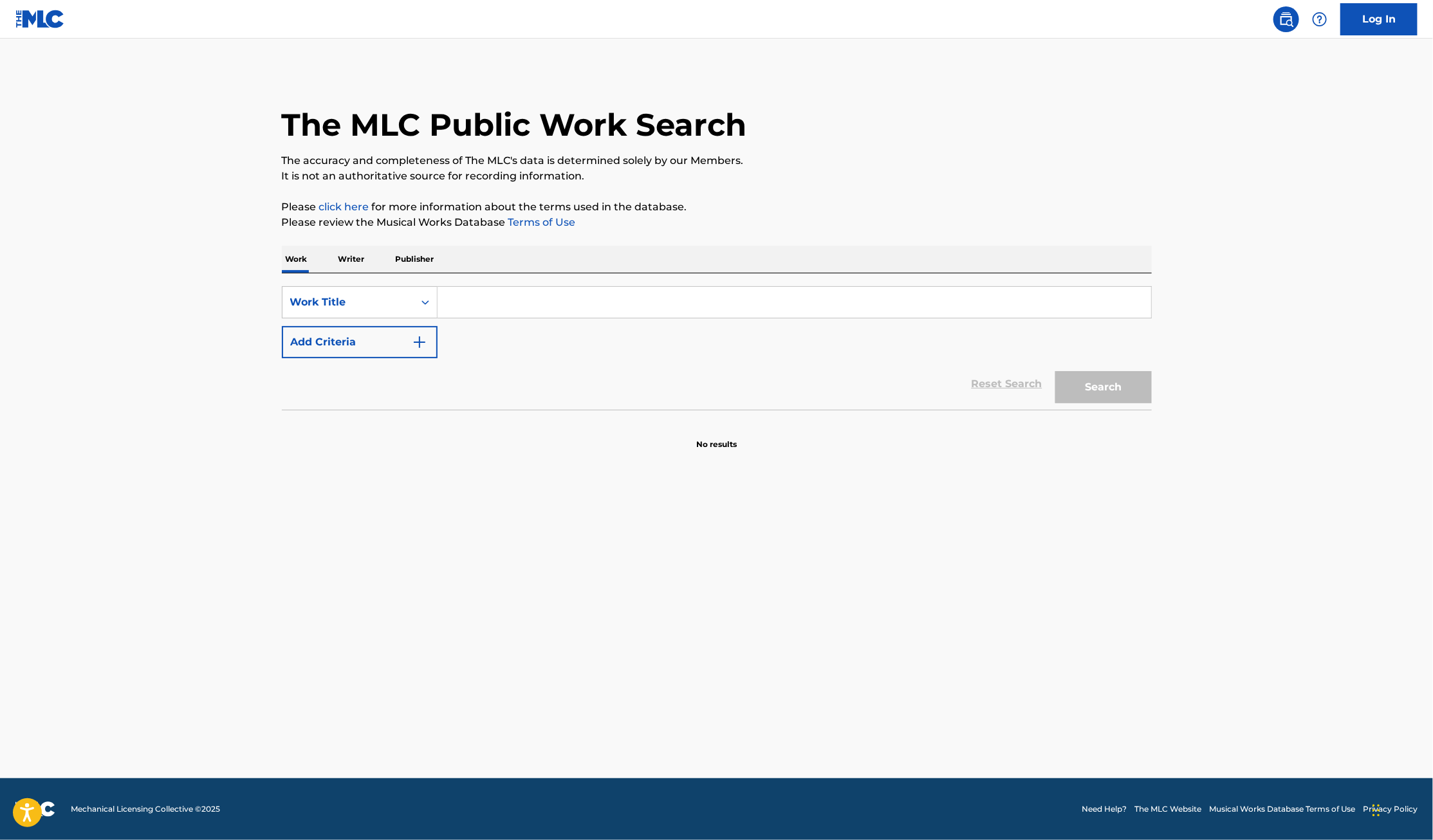
click at [477, 304] on input "Search Form" at bounding box center [794, 302] width 713 height 31
type input "nothing"
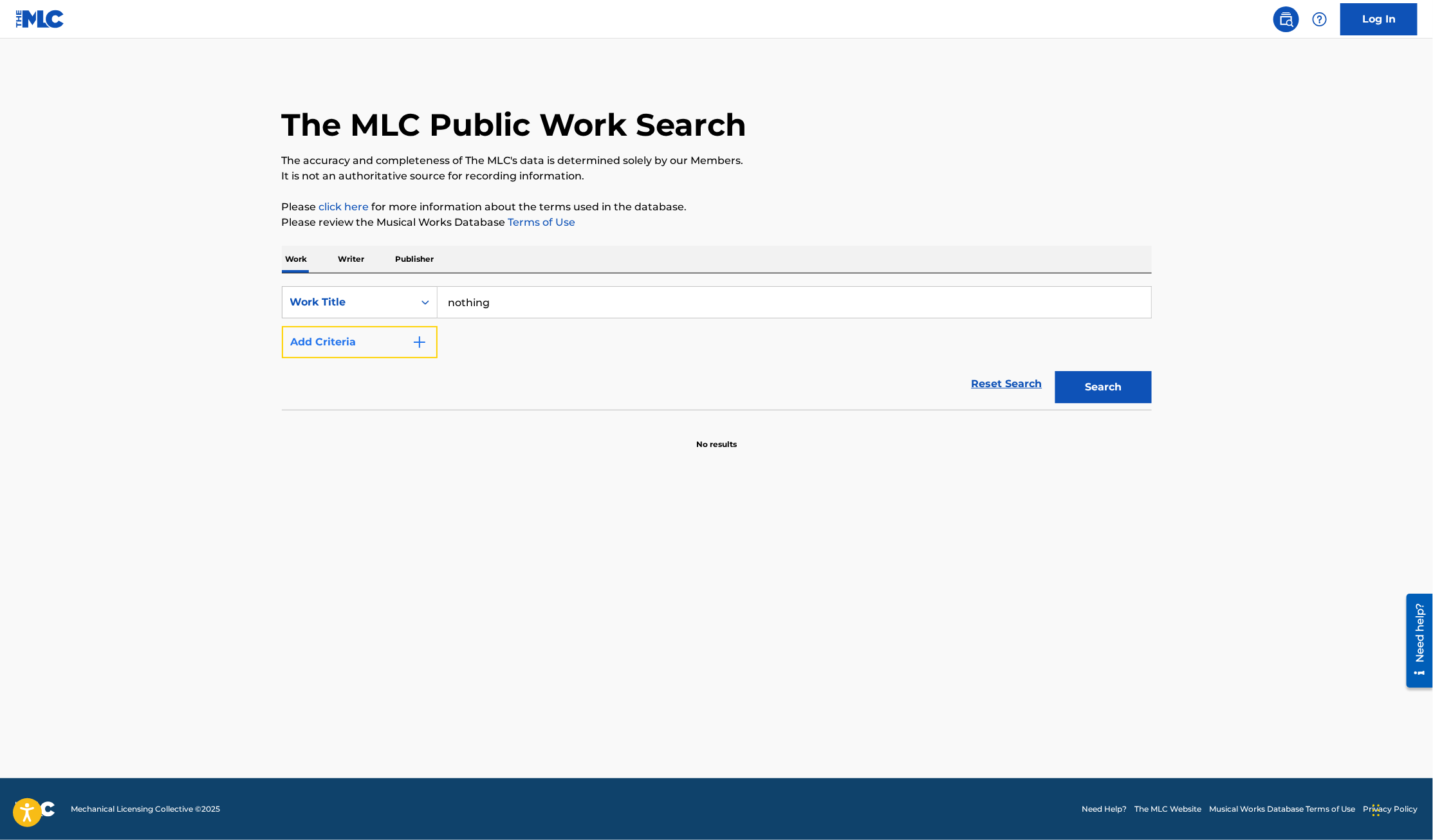
click at [327, 348] on button "Add Criteria" at bounding box center [359, 342] width 155 height 32
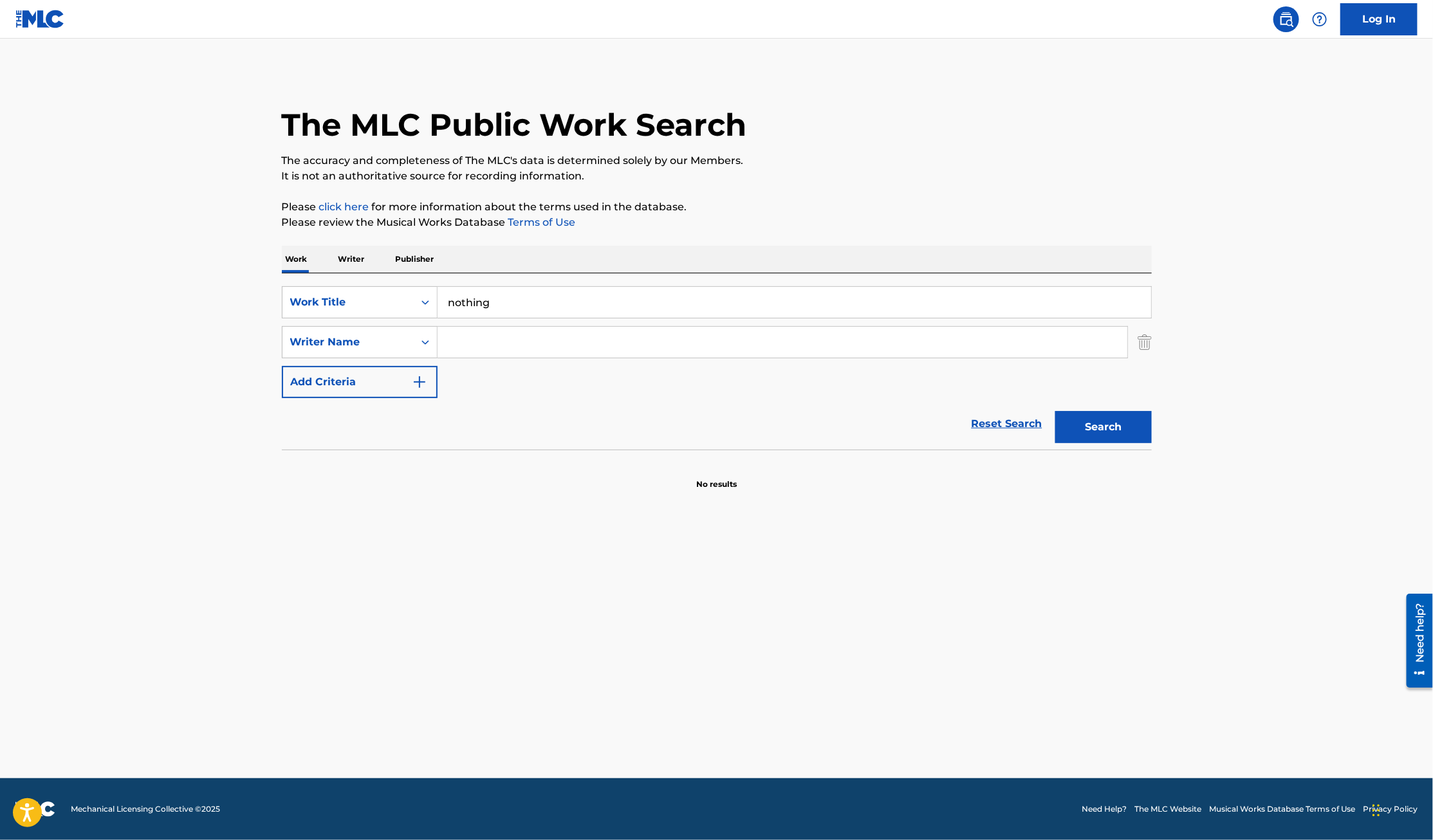
click at [484, 341] on input "Search Form" at bounding box center [782, 342] width 689 height 31
type input "pratt"
click at [1055, 411] on button "Search" at bounding box center [1103, 426] width 96 height 32
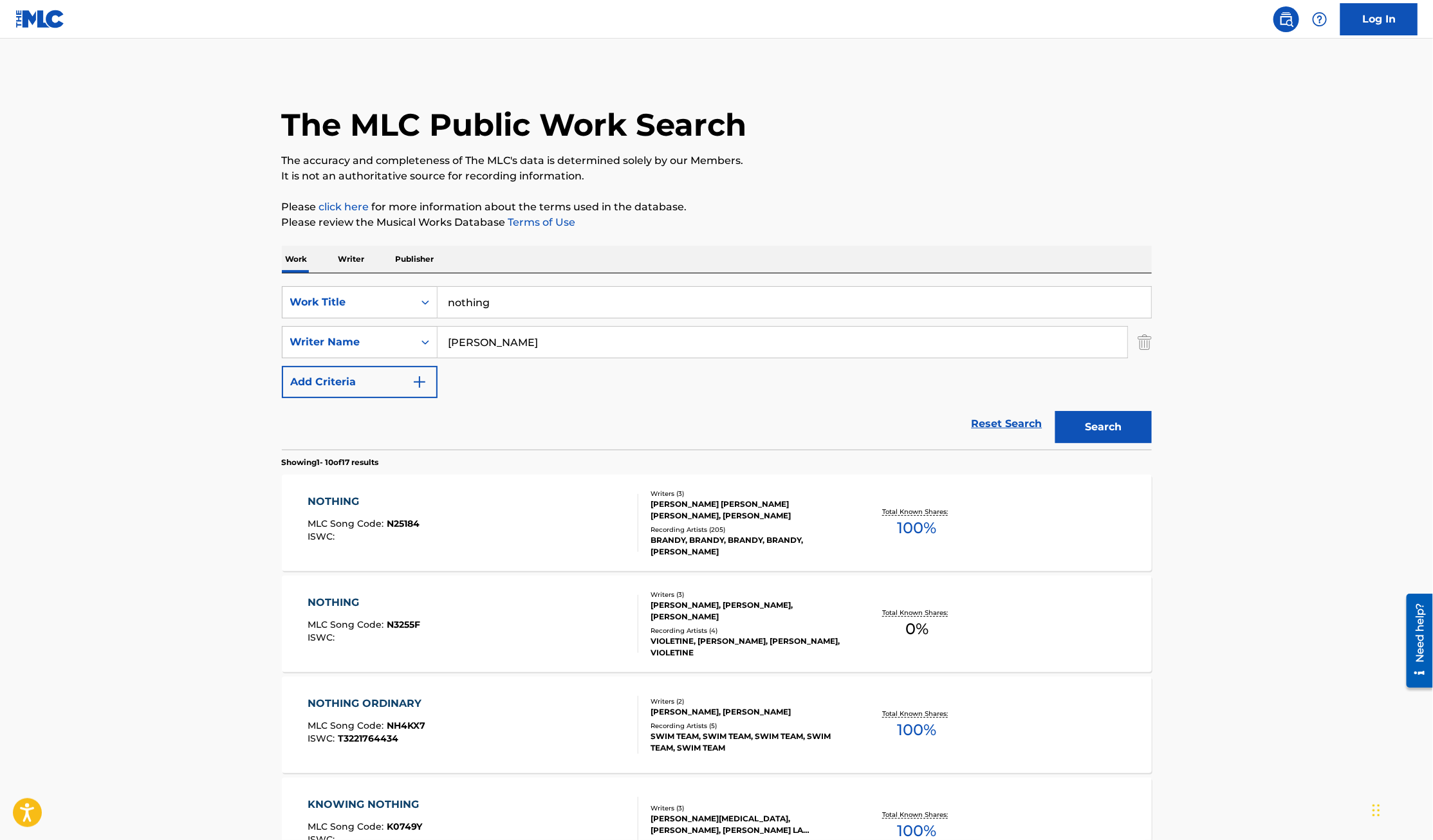
click at [336, 498] on div "NOTHING" at bounding box center [363, 501] width 112 height 16
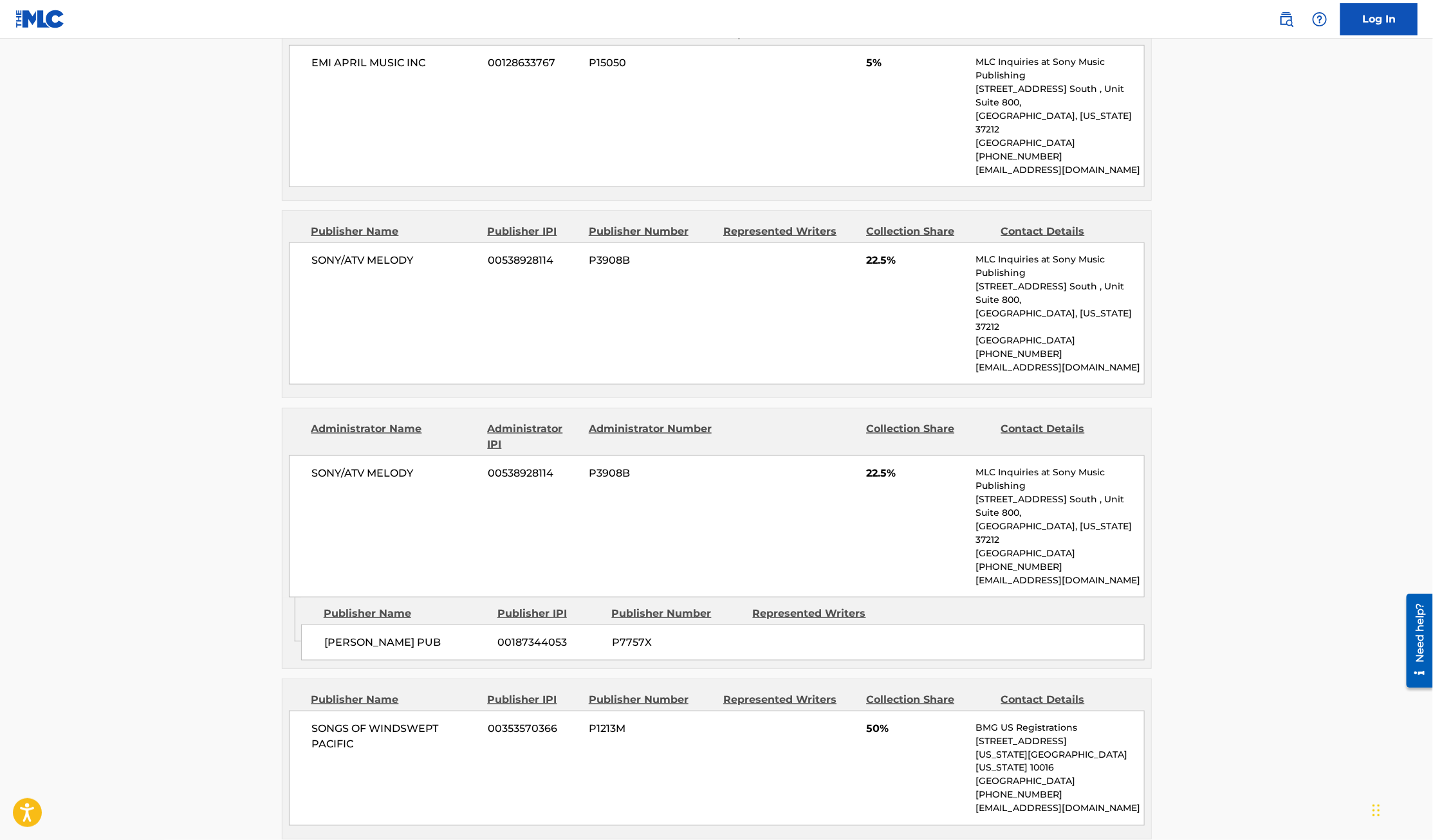
scroll to position [661, 0]
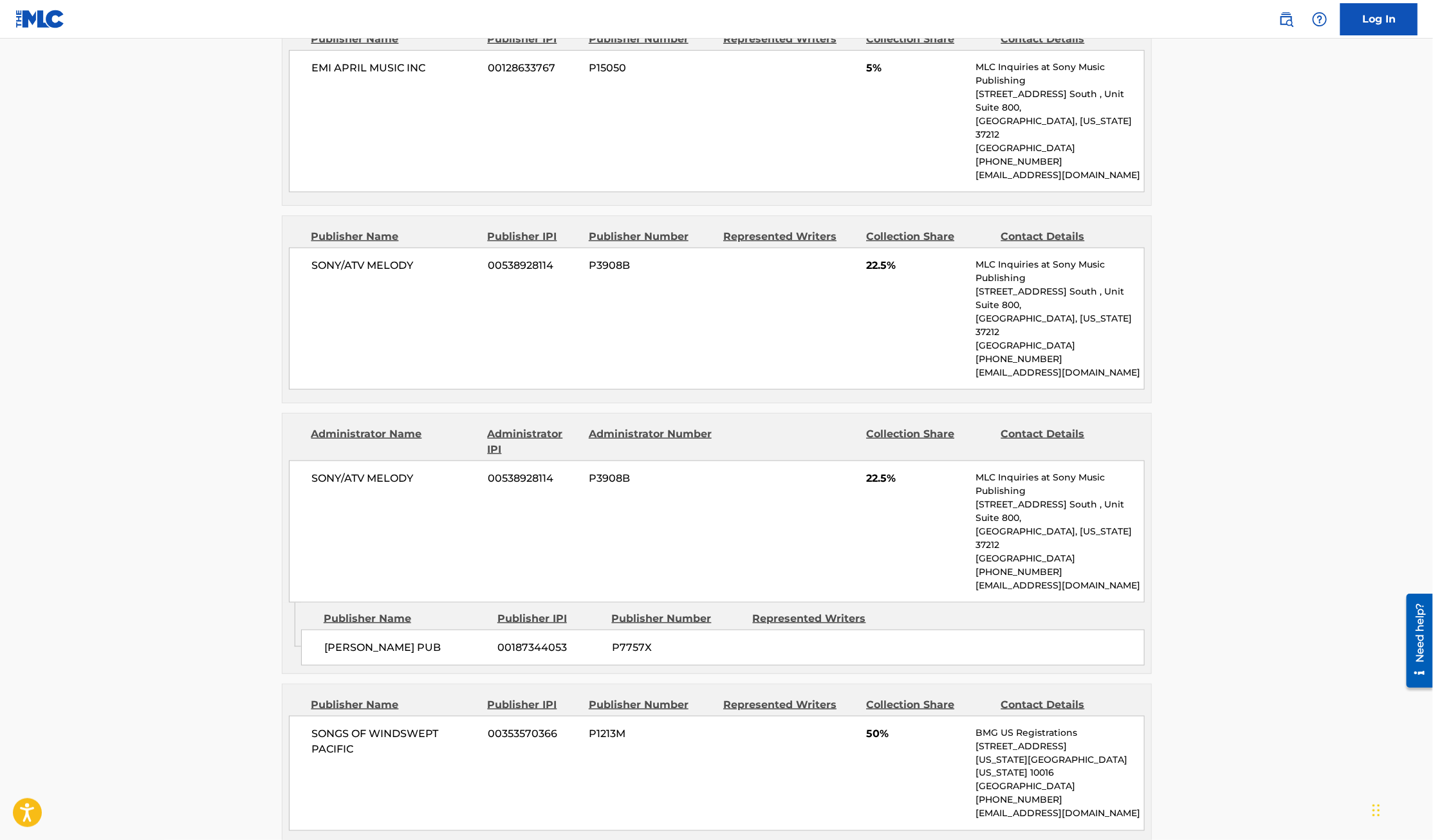
click at [1269, 546] on main "< Back to public search results Copy work link NOTHING Work Detail Member Work …" at bounding box center [716, 376] width 1433 height 1995
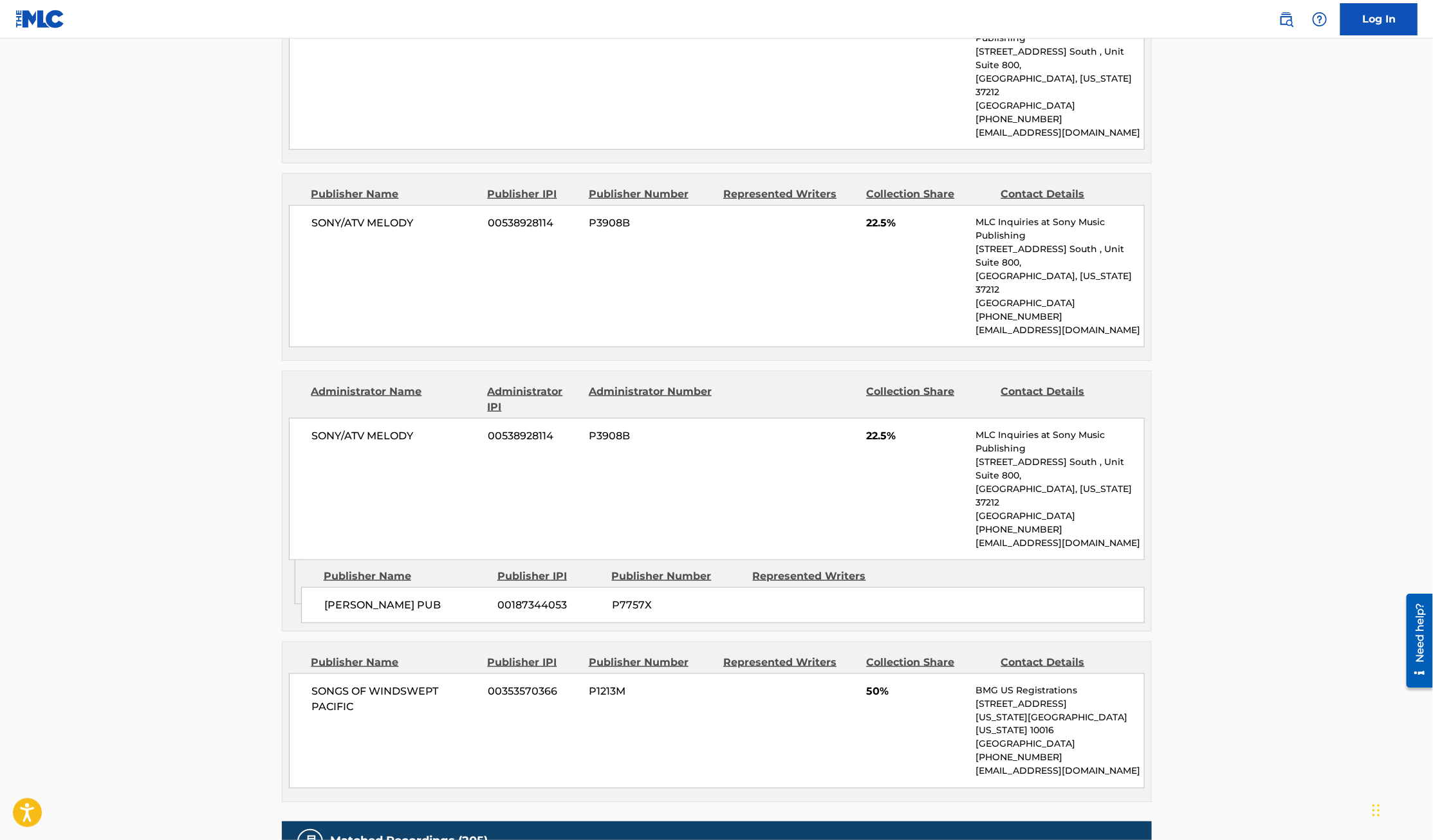
scroll to position [0, 0]
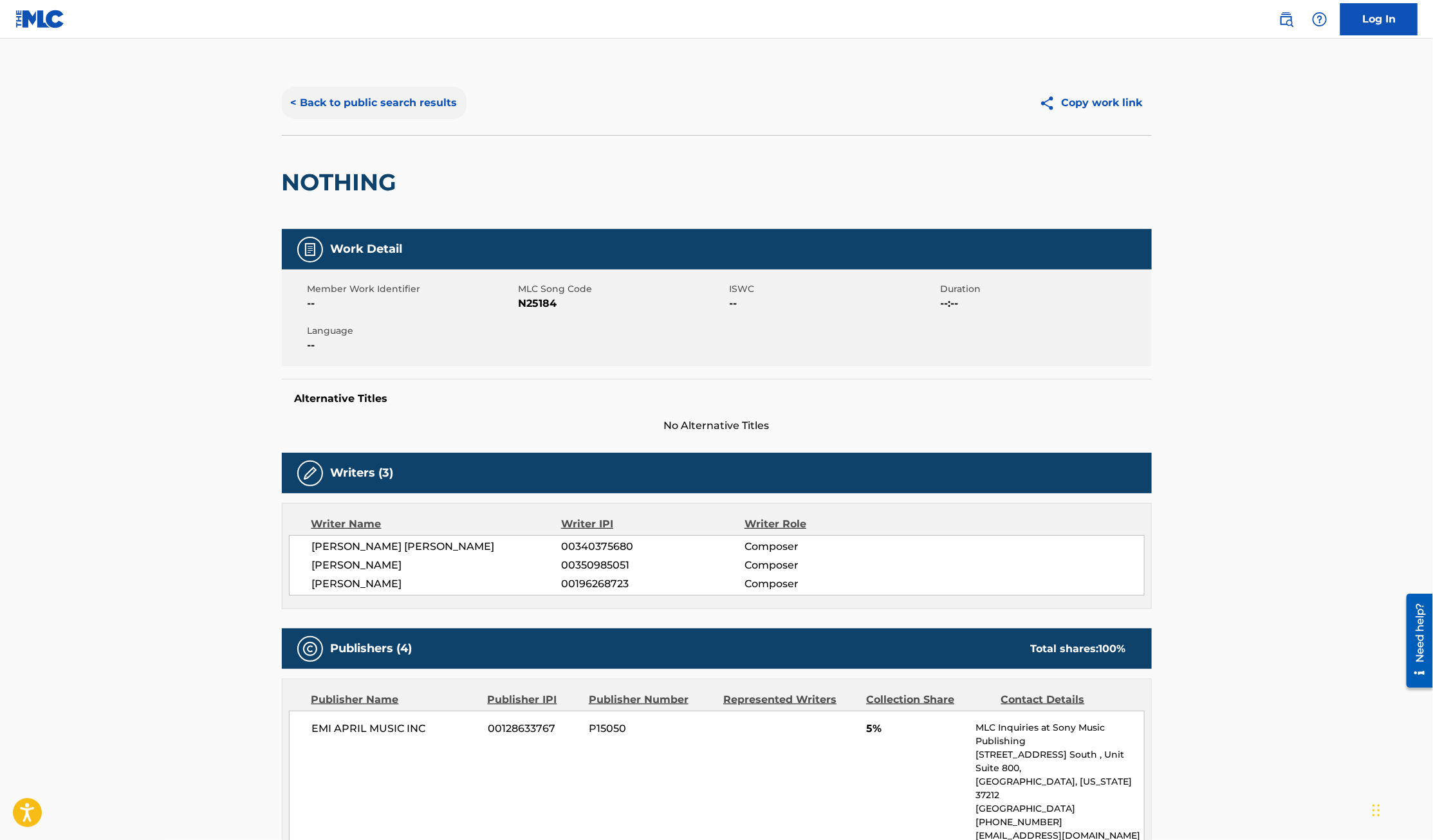
click at [370, 97] on button "< Back to public search results" at bounding box center [374, 103] width 185 height 32
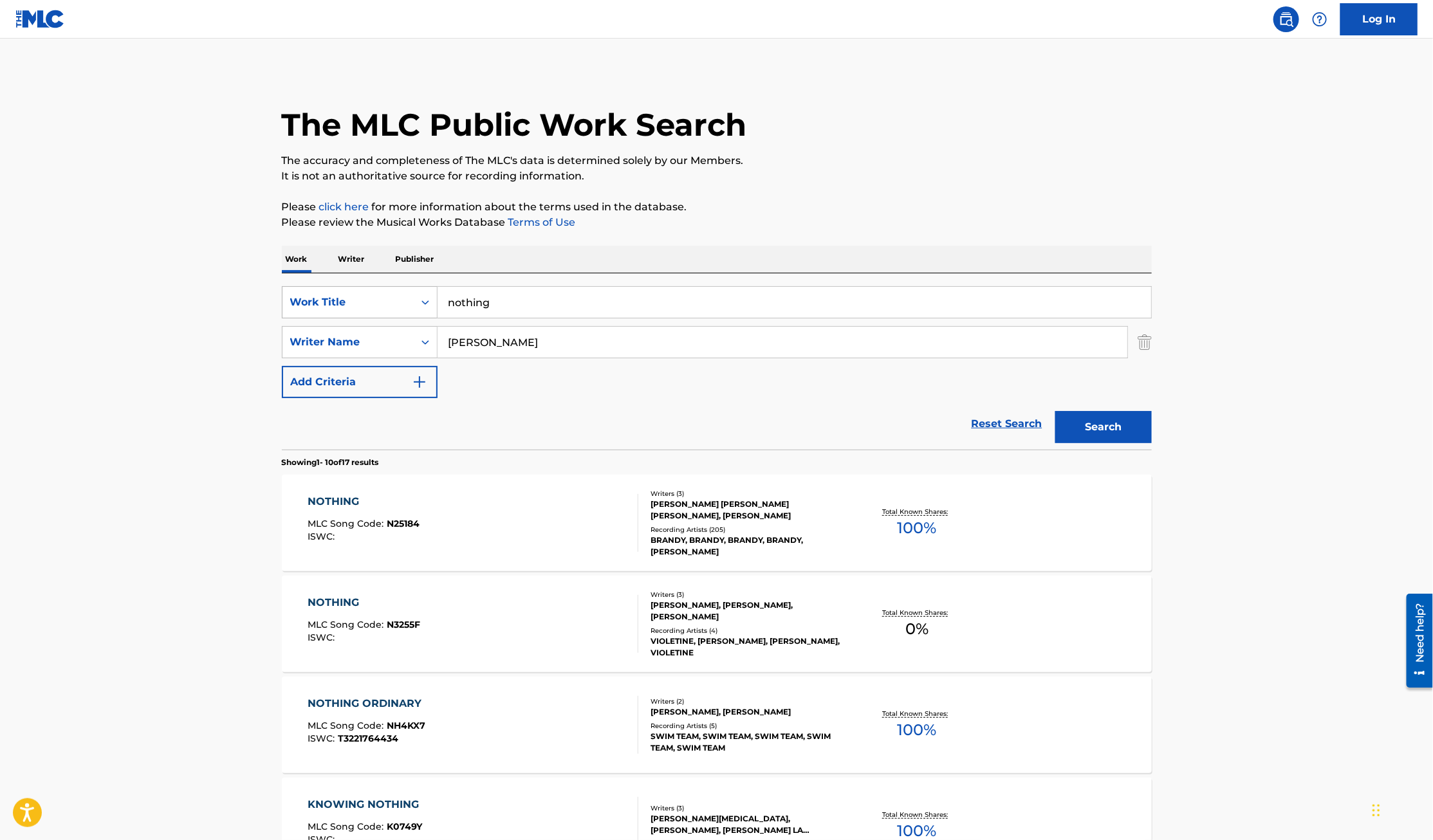
drag, startPoint x: 523, startPoint y: 299, endPoint x: 328, endPoint y: 299, distance: 195.0
click at [328, 299] on div "SearchWithCriteria4ce0b69a-9cdd-4aaa-b6c5-bf762935471d Work Title nothing" at bounding box center [716, 302] width 870 height 32
type input "Brighter Day"
type input "Kirk Franklin"
click at [1055, 411] on button "Search" at bounding box center [1103, 426] width 96 height 32
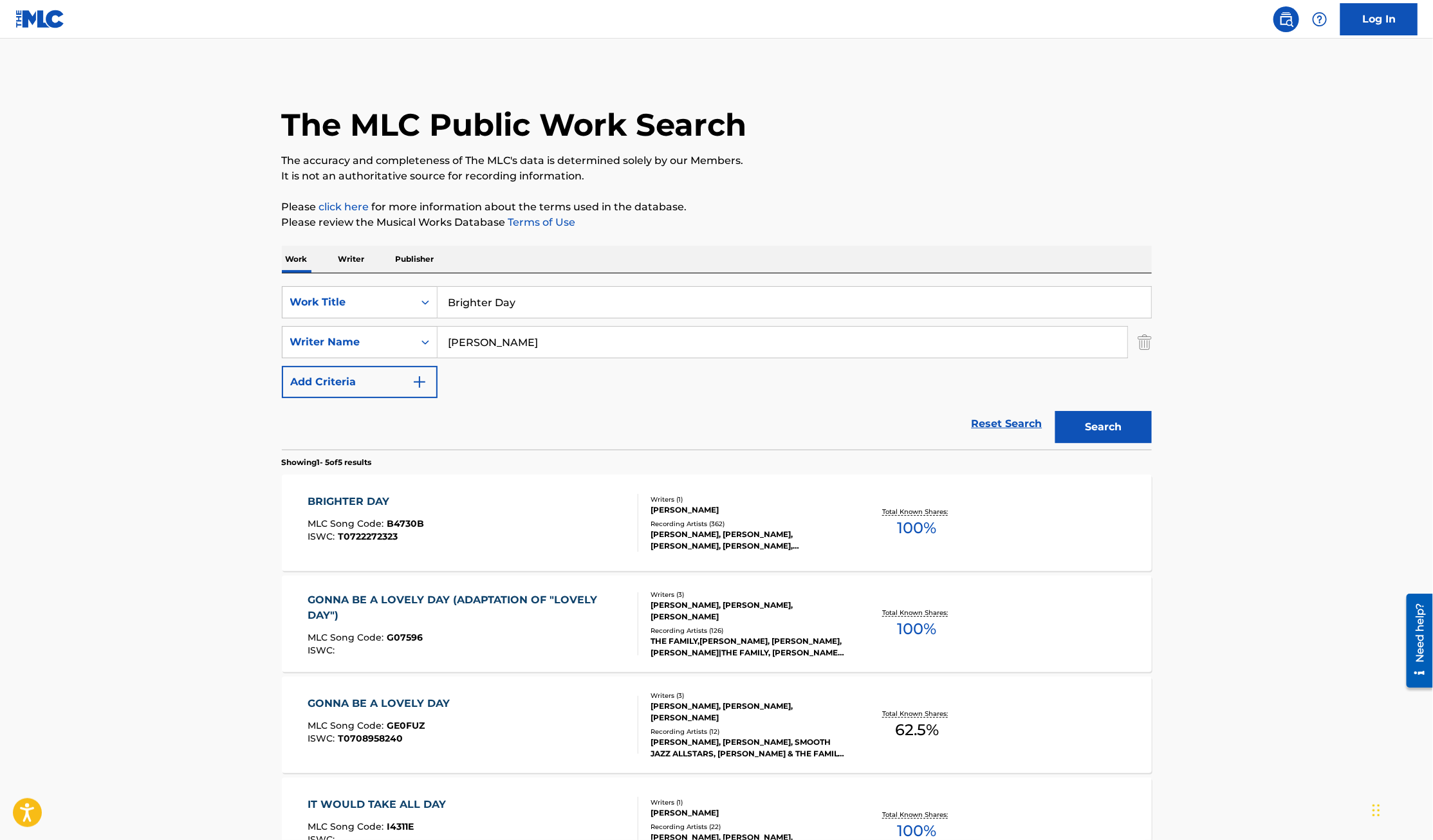
click at [344, 498] on div "BRIGHTER DAY" at bounding box center [365, 501] width 116 height 16
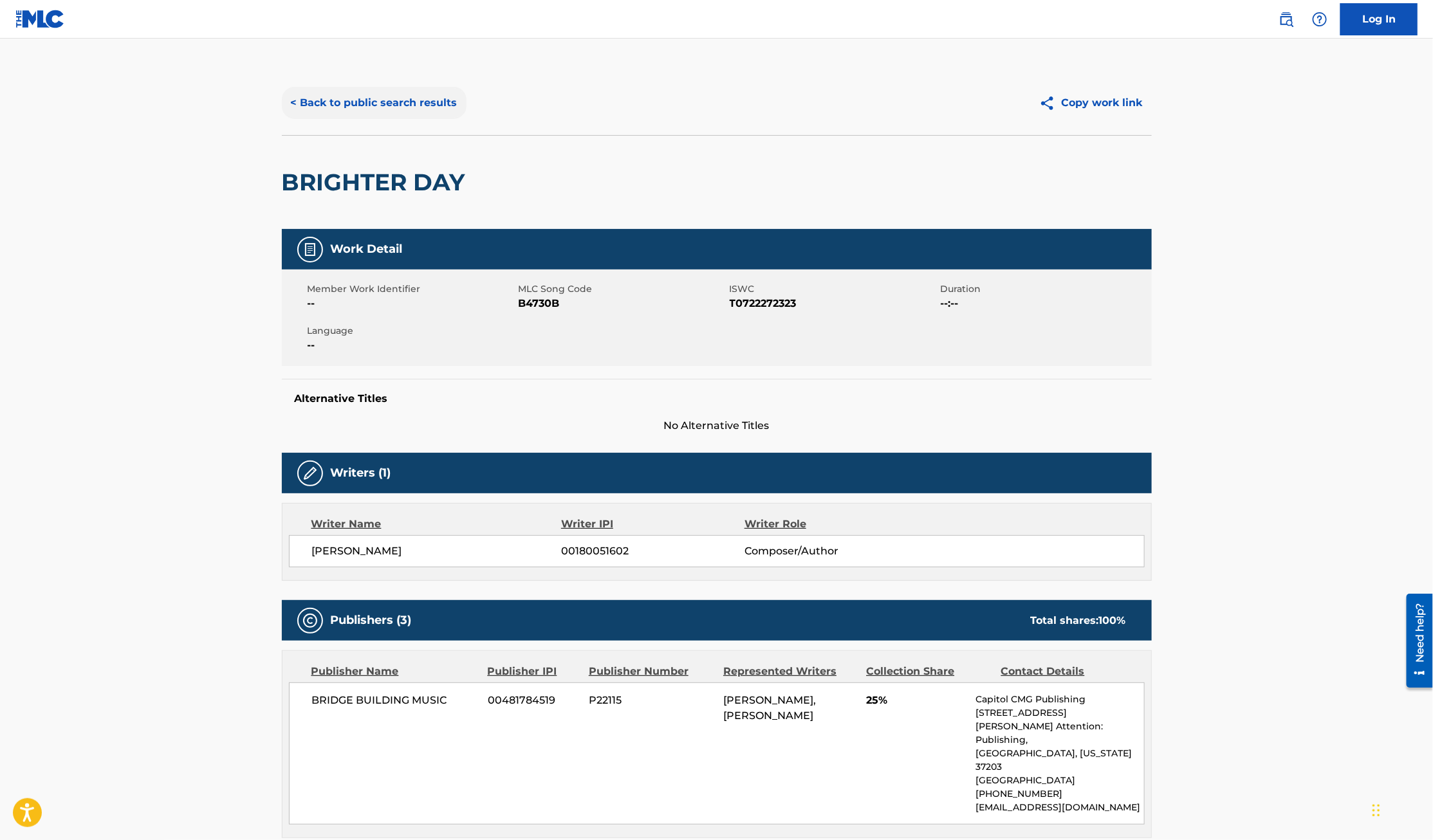
click at [351, 99] on button "< Back to public search results" at bounding box center [374, 103] width 185 height 32
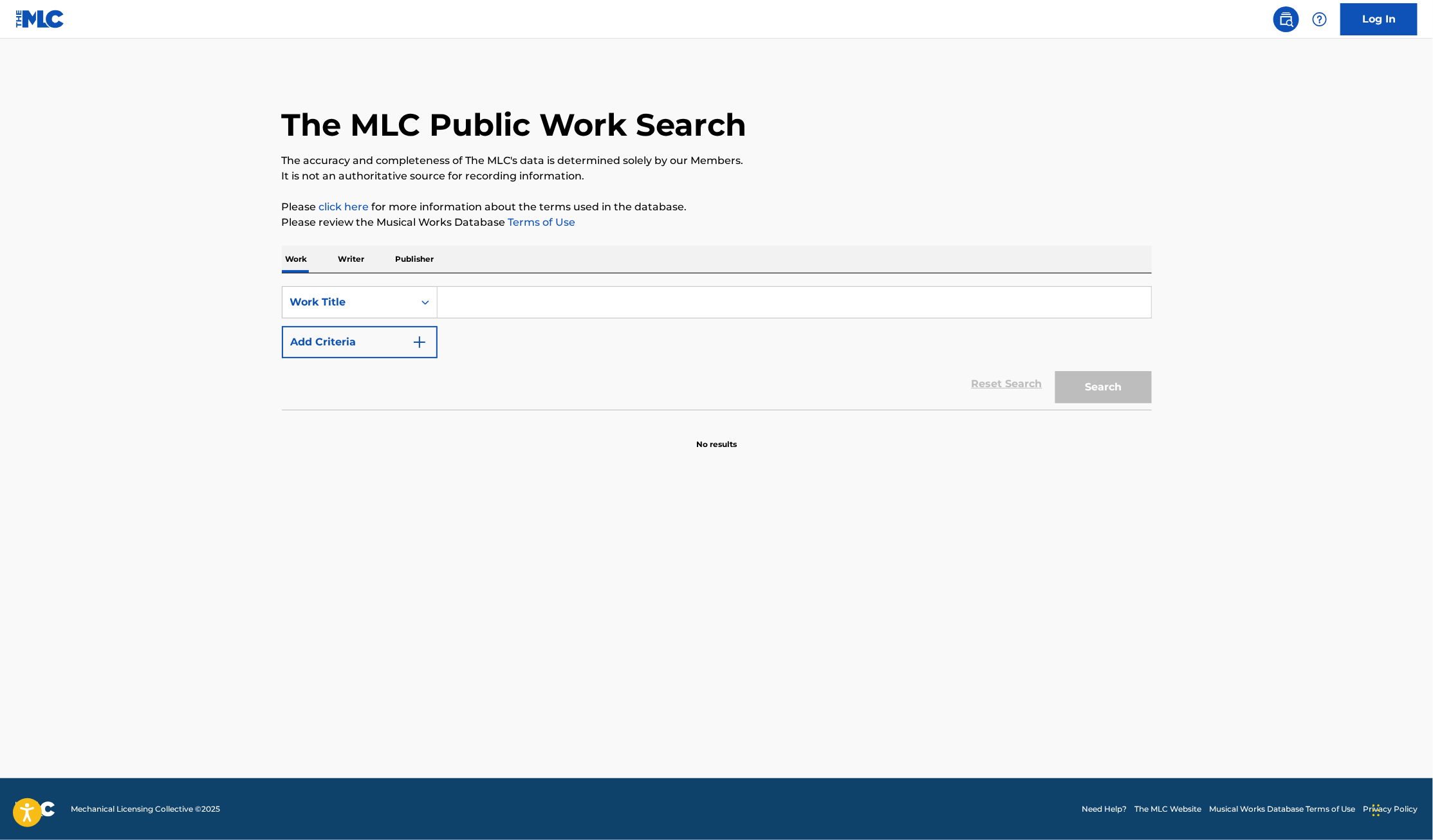
click at [557, 303] on input "Search Form" at bounding box center [794, 302] width 713 height 31
type input "Hosanna"
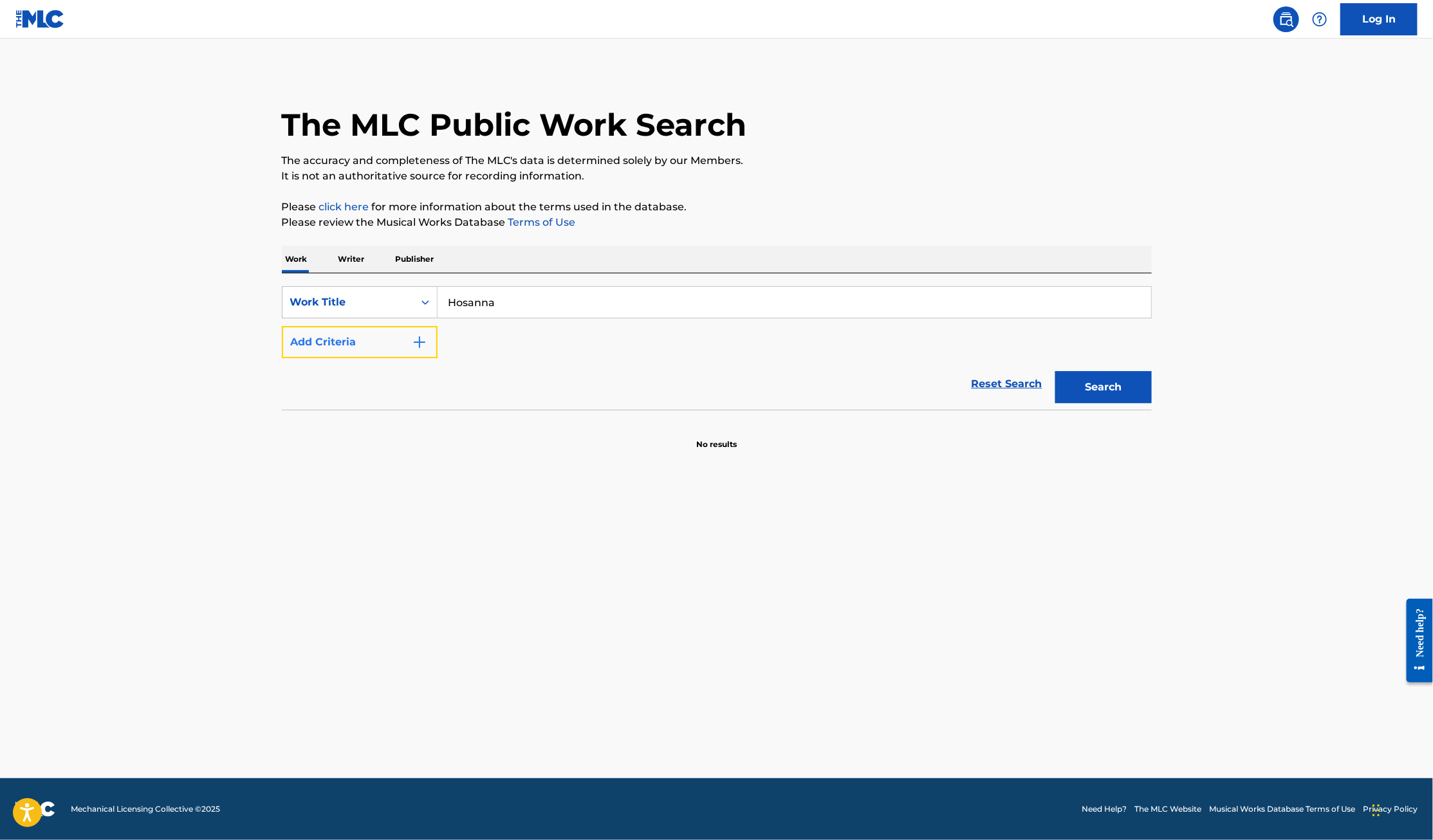
click at [360, 333] on button "Add Criteria" at bounding box center [359, 342] width 155 height 32
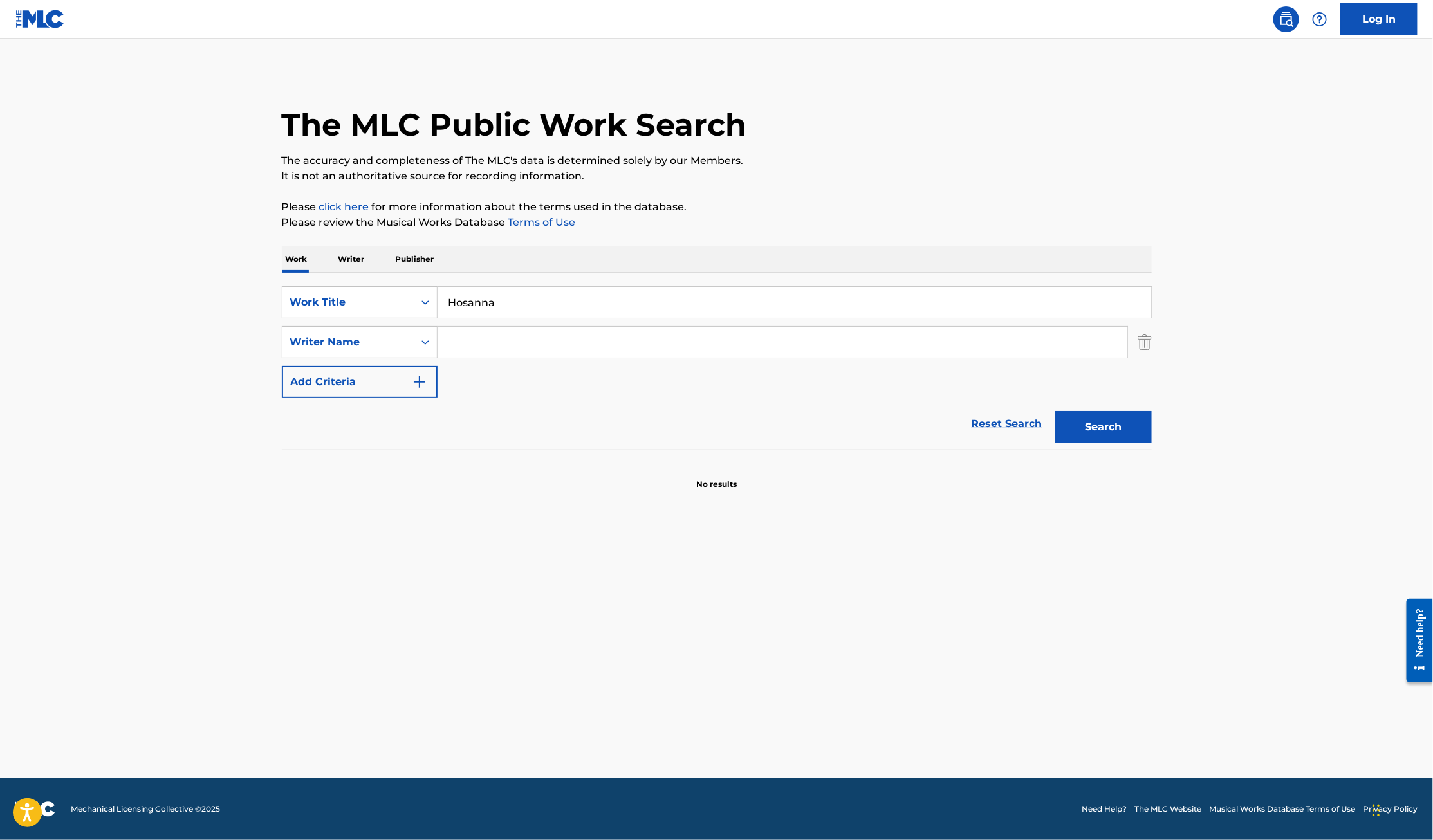
click at [552, 338] on input "Search Form" at bounding box center [782, 342] width 689 height 31
type input "kirk franklin"
click at [1055, 411] on button "Search" at bounding box center [1103, 426] width 96 height 32
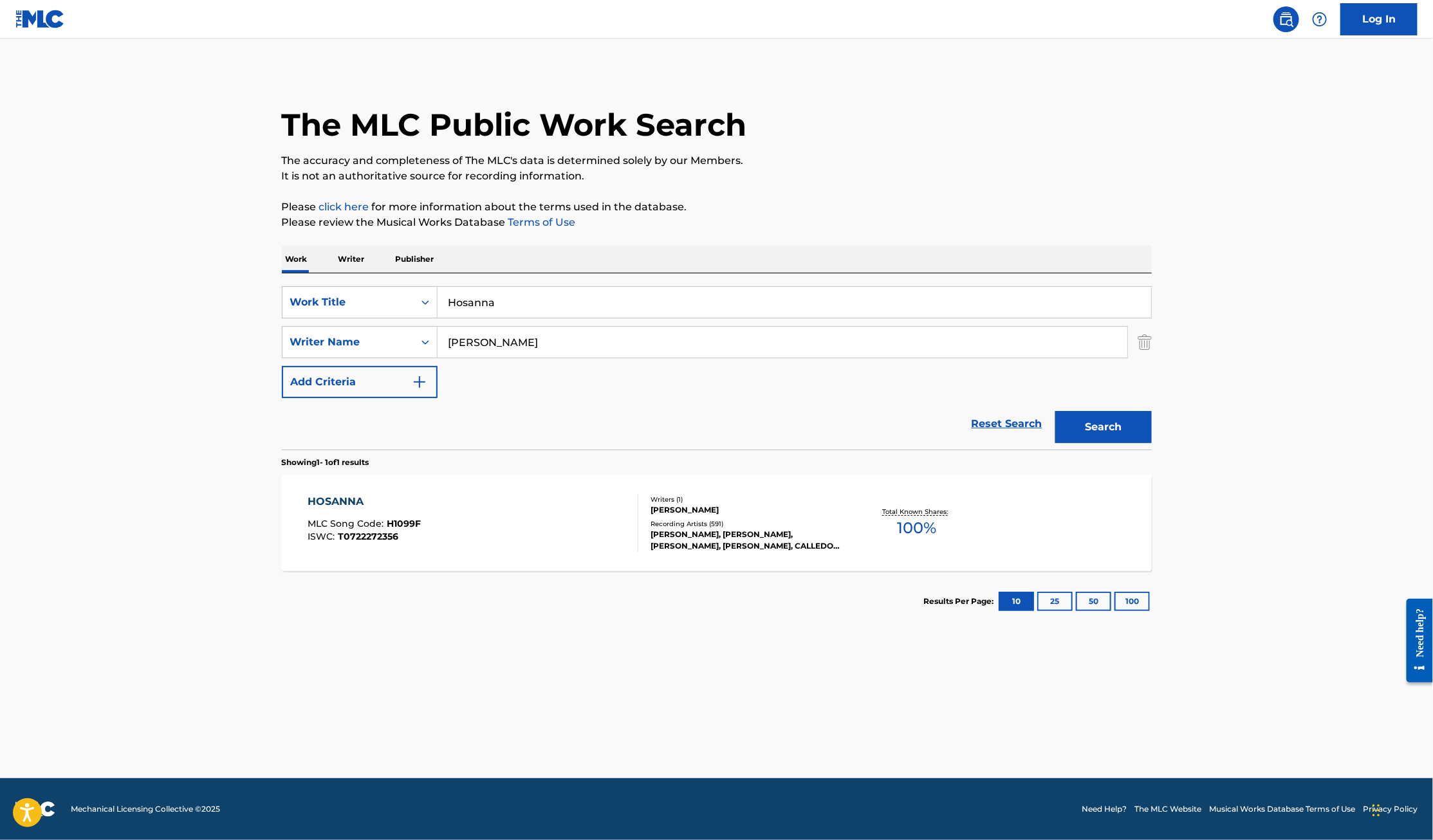
click at [339, 498] on div "HOSANNA" at bounding box center [364, 501] width 113 height 16
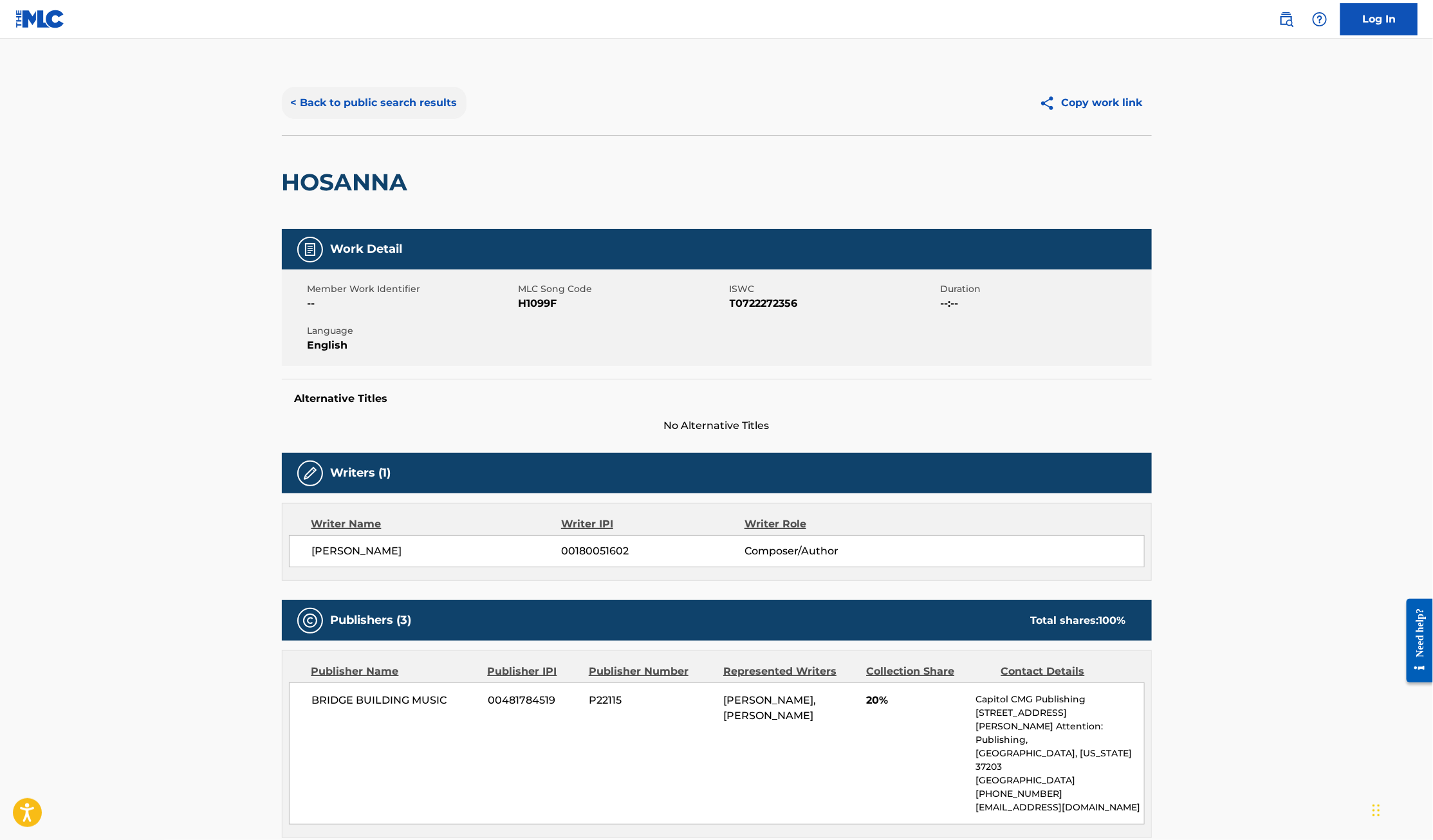
click at [339, 101] on button "< Back to public search results" at bounding box center [374, 103] width 185 height 32
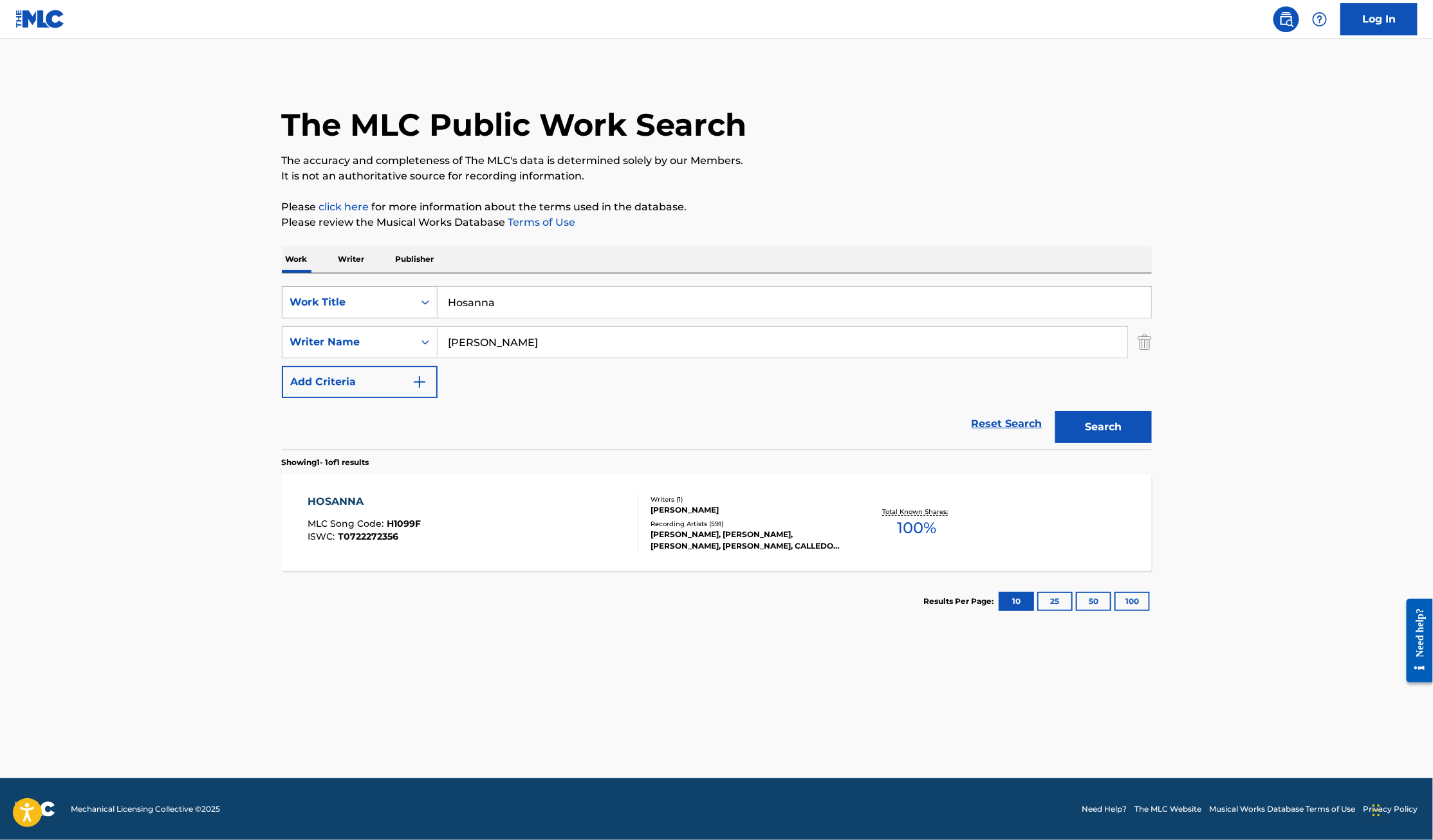
drag, startPoint x: 529, startPoint y: 303, endPoint x: 313, endPoint y: 301, distance: 216.0
click at [313, 301] on div "SearchWithCriteria84e57257-e933-4b06-a391-c12b4531452d Work Title Hosanna" at bounding box center [716, 302] width 870 height 32
type input "Imagine Me"
click at [1055, 411] on button "Search" at bounding box center [1103, 426] width 96 height 32
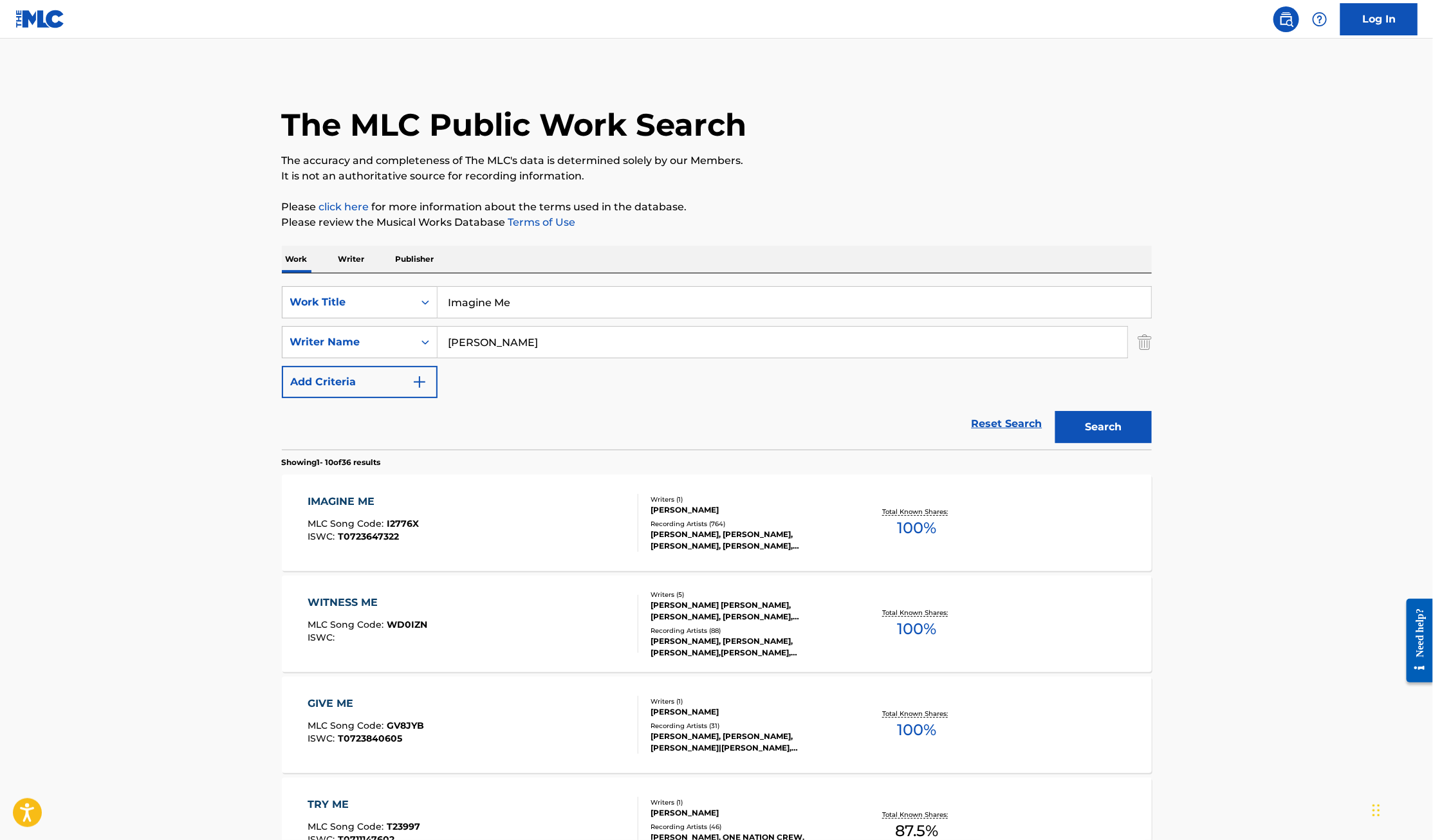
click at [354, 500] on div "IMAGINE ME" at bounding box center [363, 501] width 111 height 16
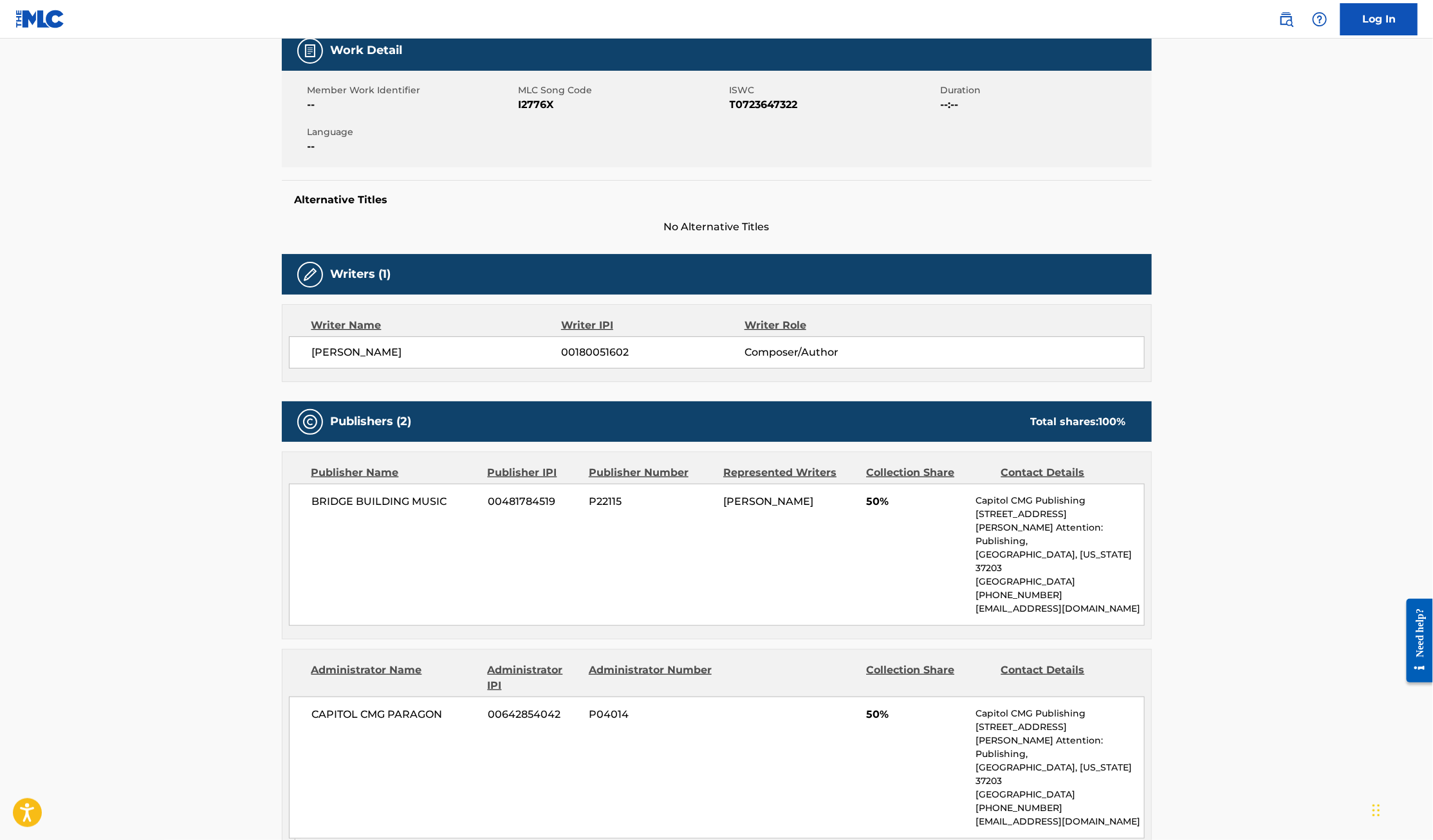
scroll to position [12, 0]
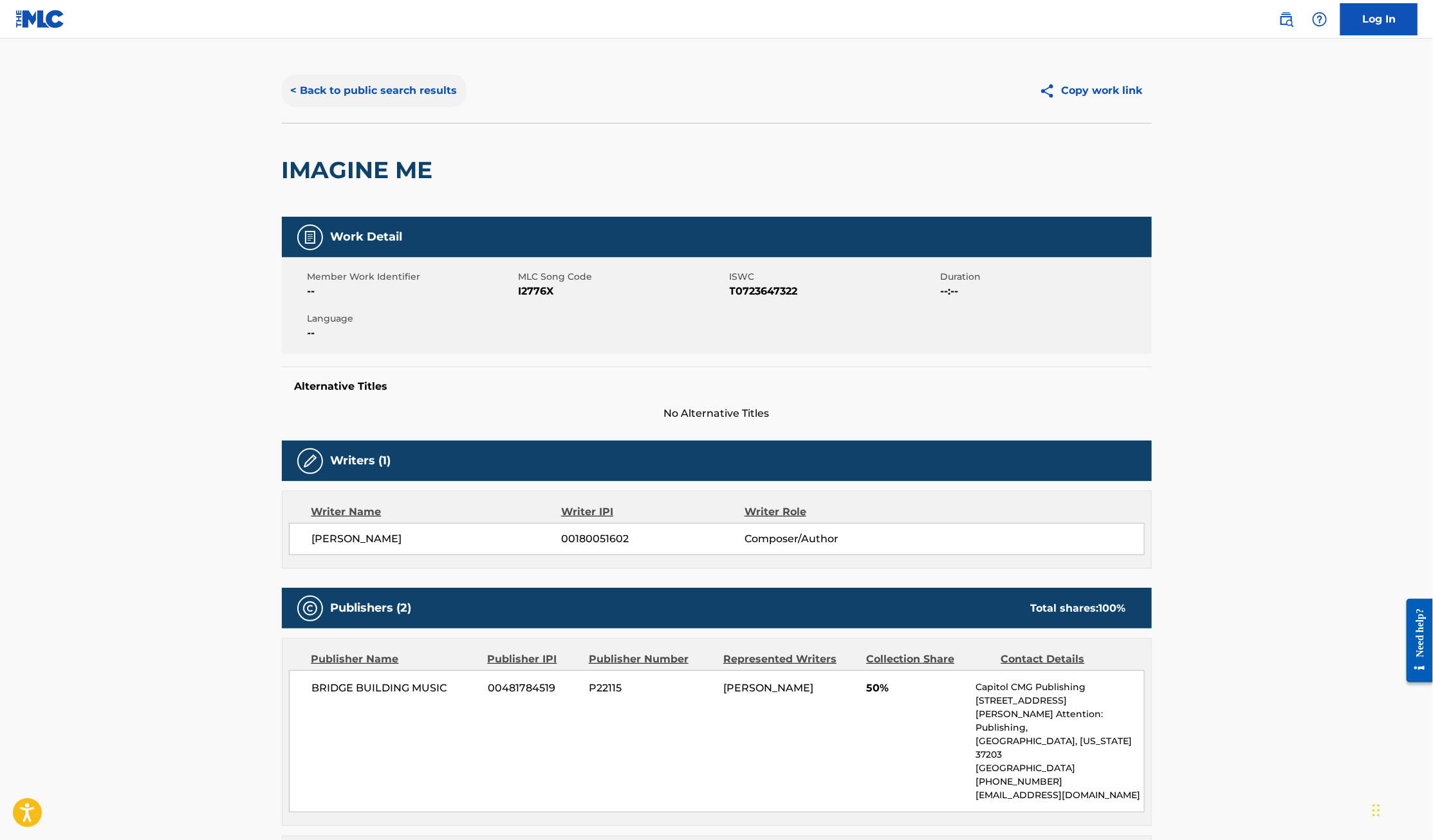
click at [413, 86] on button "< Back to public search results" at bounding box center [374, 90] width 185 height 32
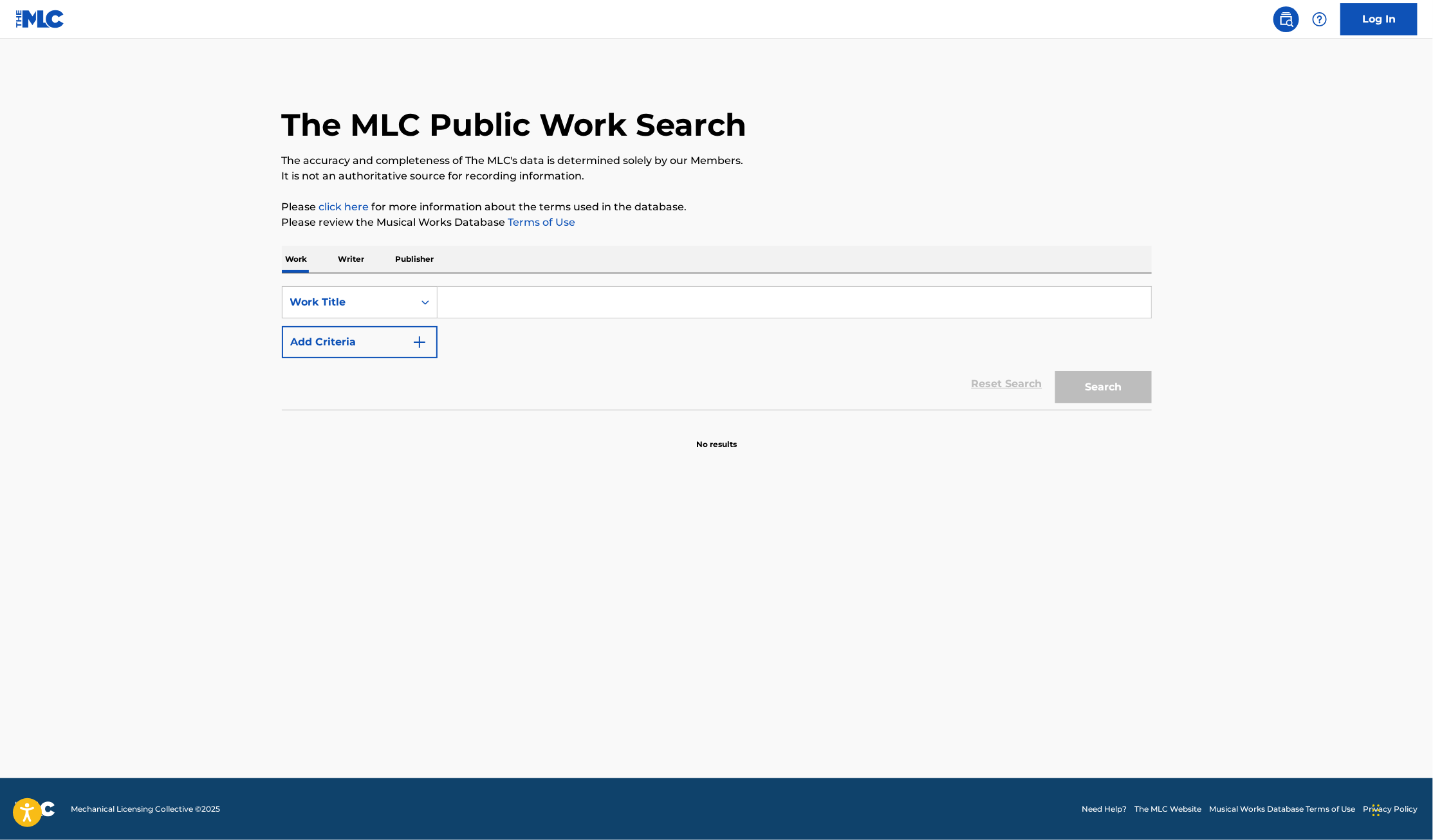
click at [504, 305] on input "Search Form" at bounding box center [794, 302] width 713 height 31
type input "my desire"
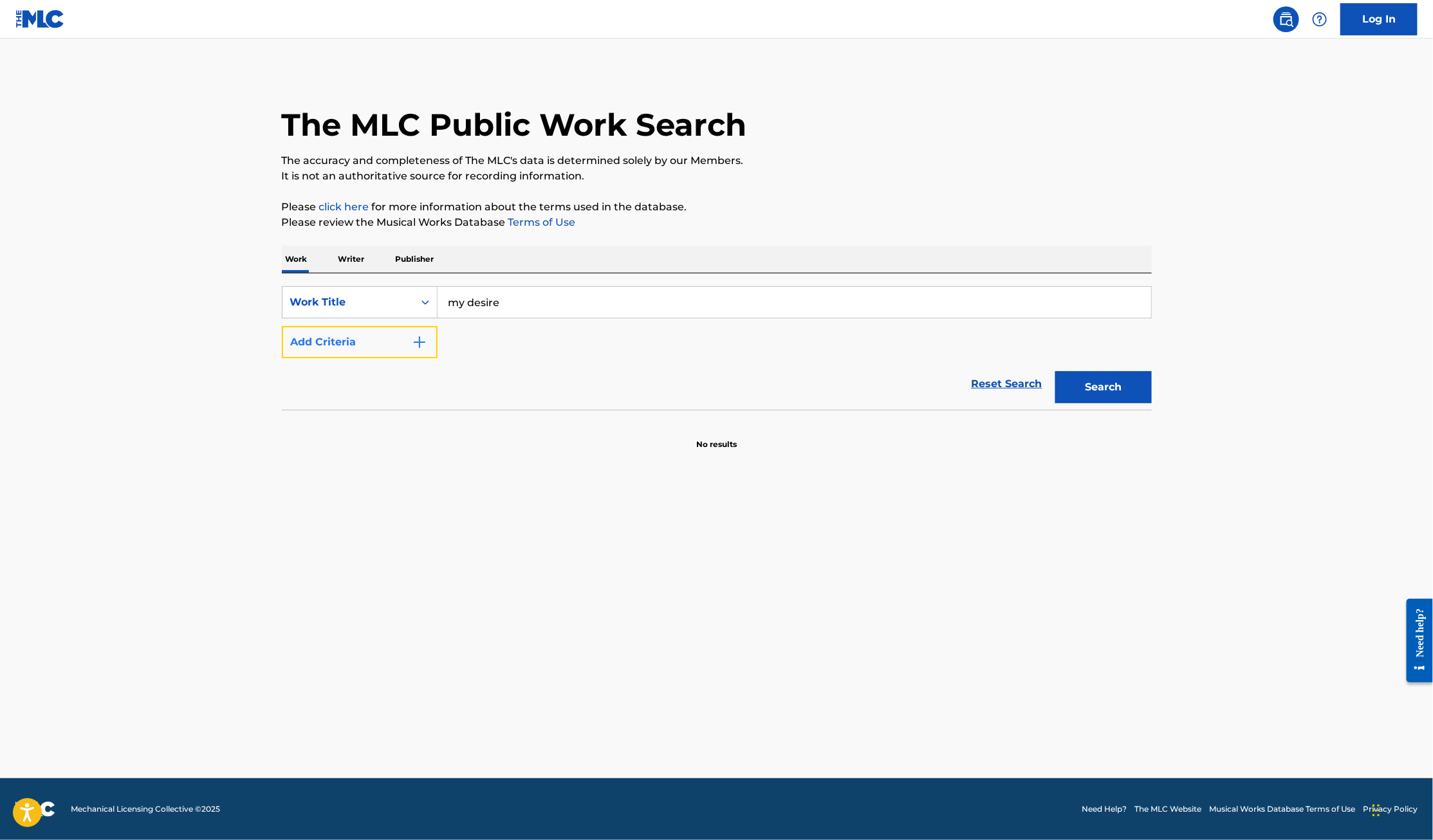
click at [369, 342] on button "Add Criteria" at bounding box center [359, 342] width 155 height 32
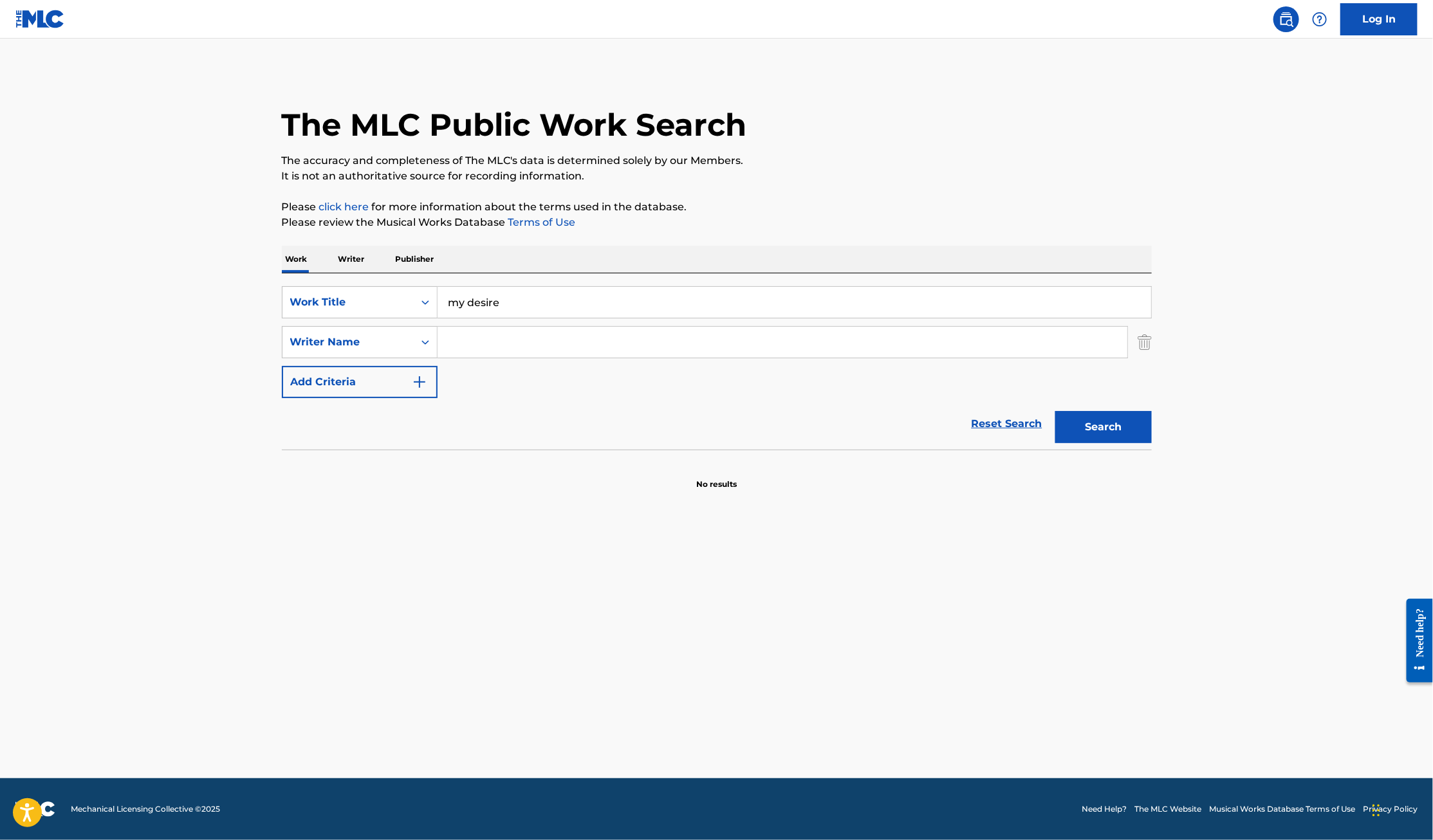
click at [480, 342] on input "Search Form" at bounding box center [782, 342] width 689 height 31
type input "l"
type input "[PERSON_NAME]"
click at [1055, 411] on button "Search" at bounding box center [1103, 426] width 96 height 32
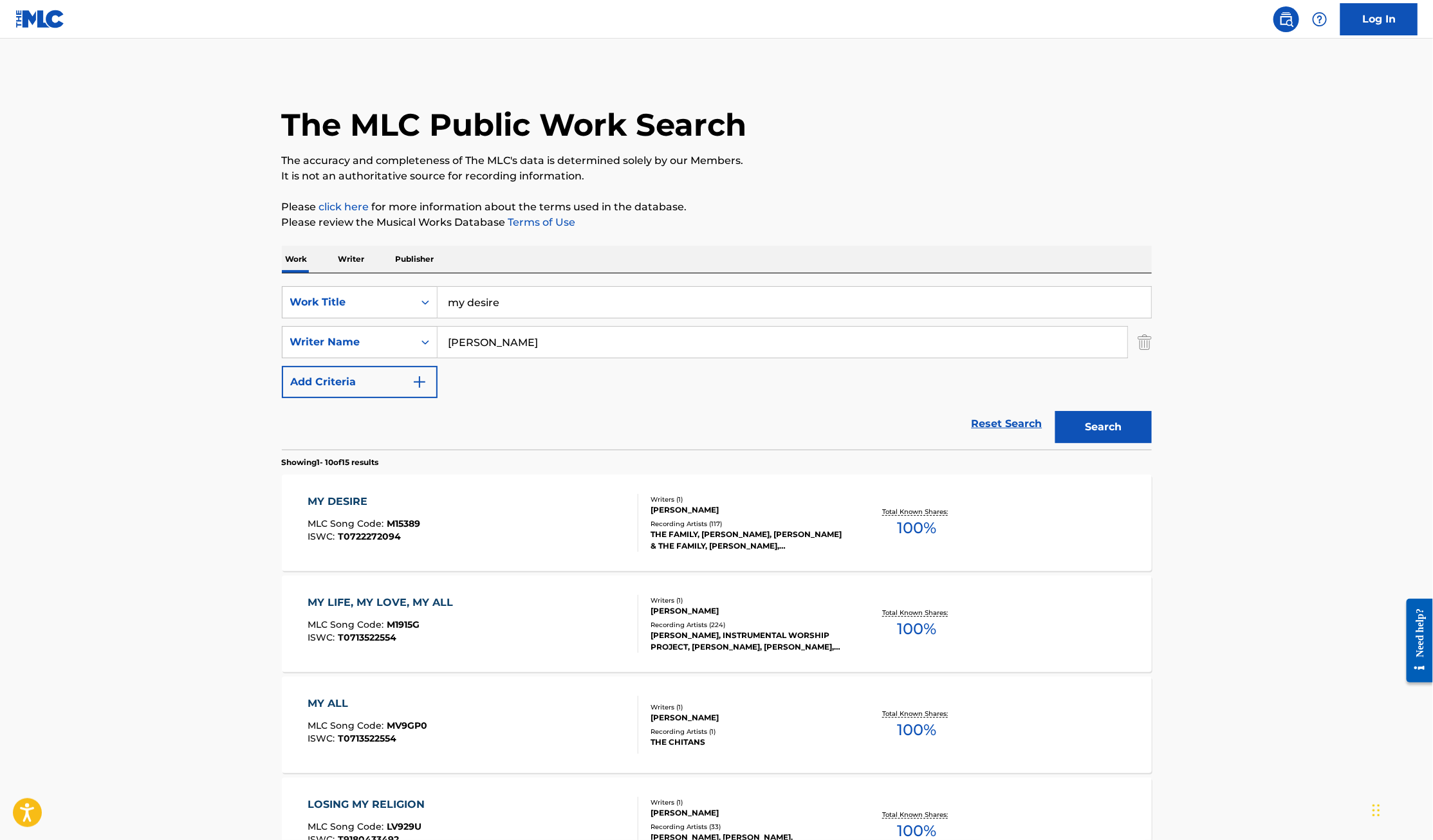
click at [343, 502] on div "MY DESIRE" at bounding box center [364, 501] width 113 height 16
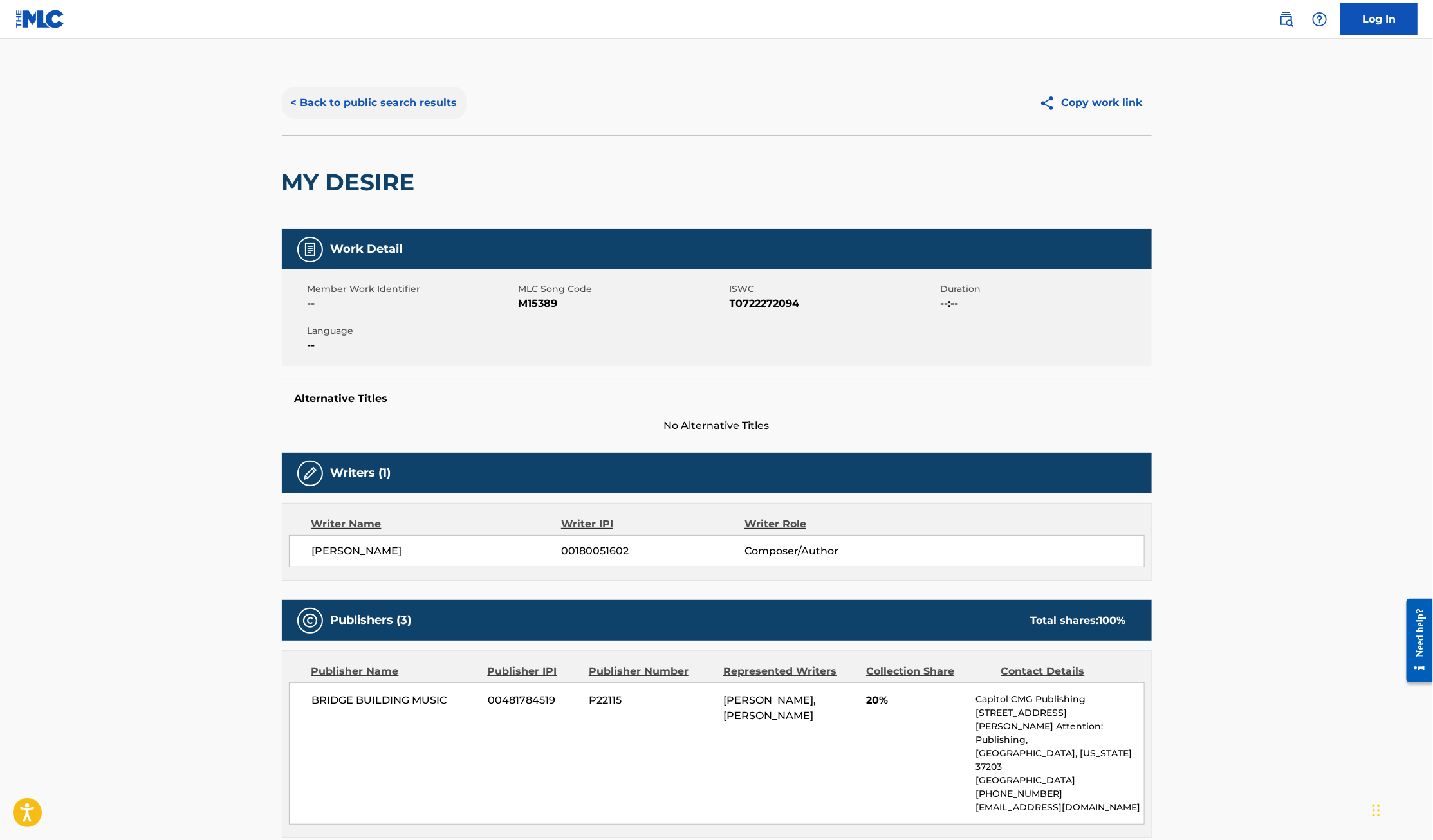
click at [355, 107] on button "< Back to public search results" at bounding box center [374, 103] width 185 height 32
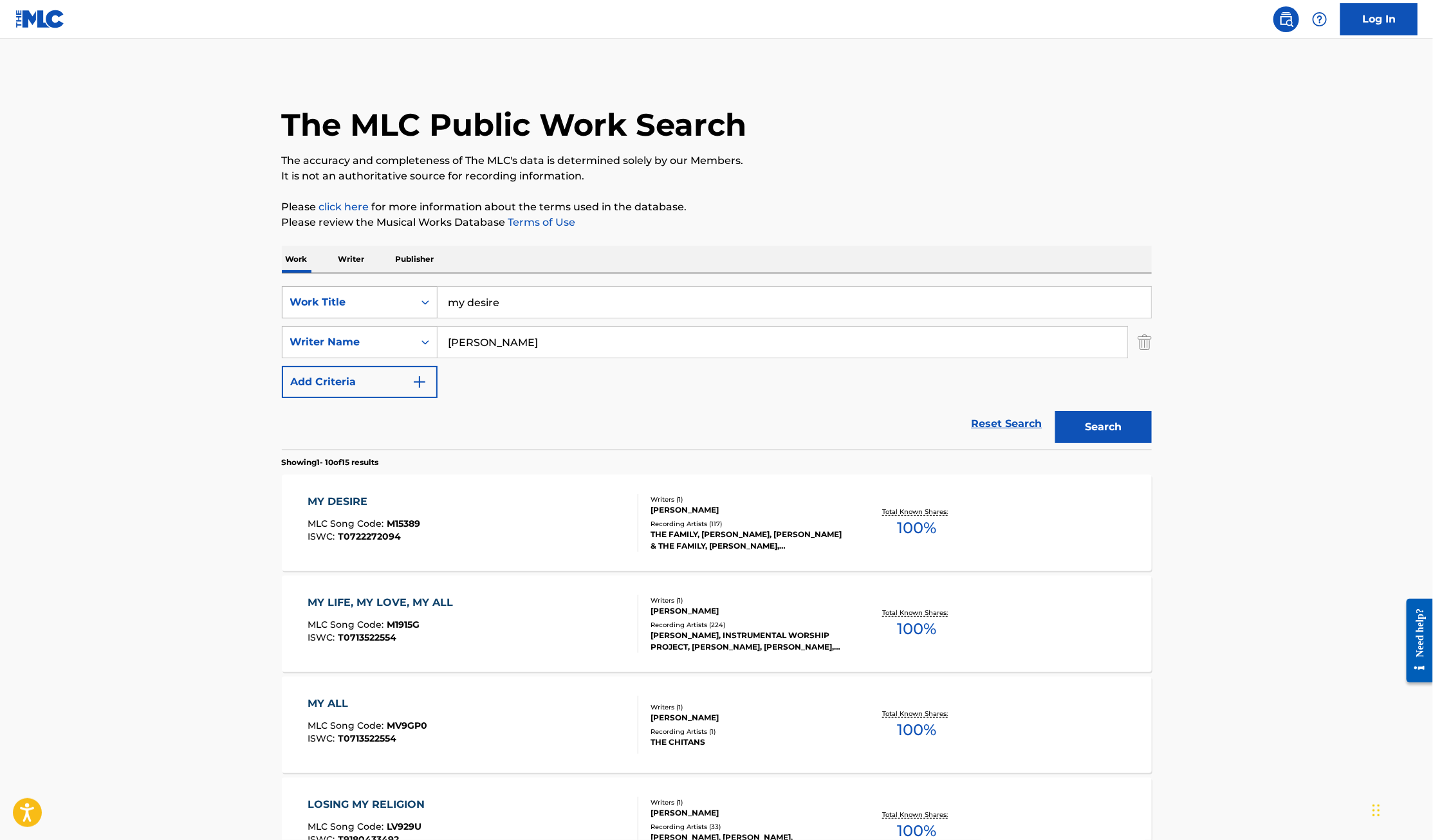
drag, startPoint x: 528, startPoint y: 300, endPoint x: 388, endPoint y: 300, distance: 140.0
click at [388, 300] on div "SearchWithCriteriab2eafeb0-9a81-45c5-8115-749c6fe9d3a9 Work Title my desire" at bounding box center [716, 302] width 870 height 32
type input "I smile"
click at [1055, 411] on button "Search" at bounding box center [1103, 426] width 96 height 32
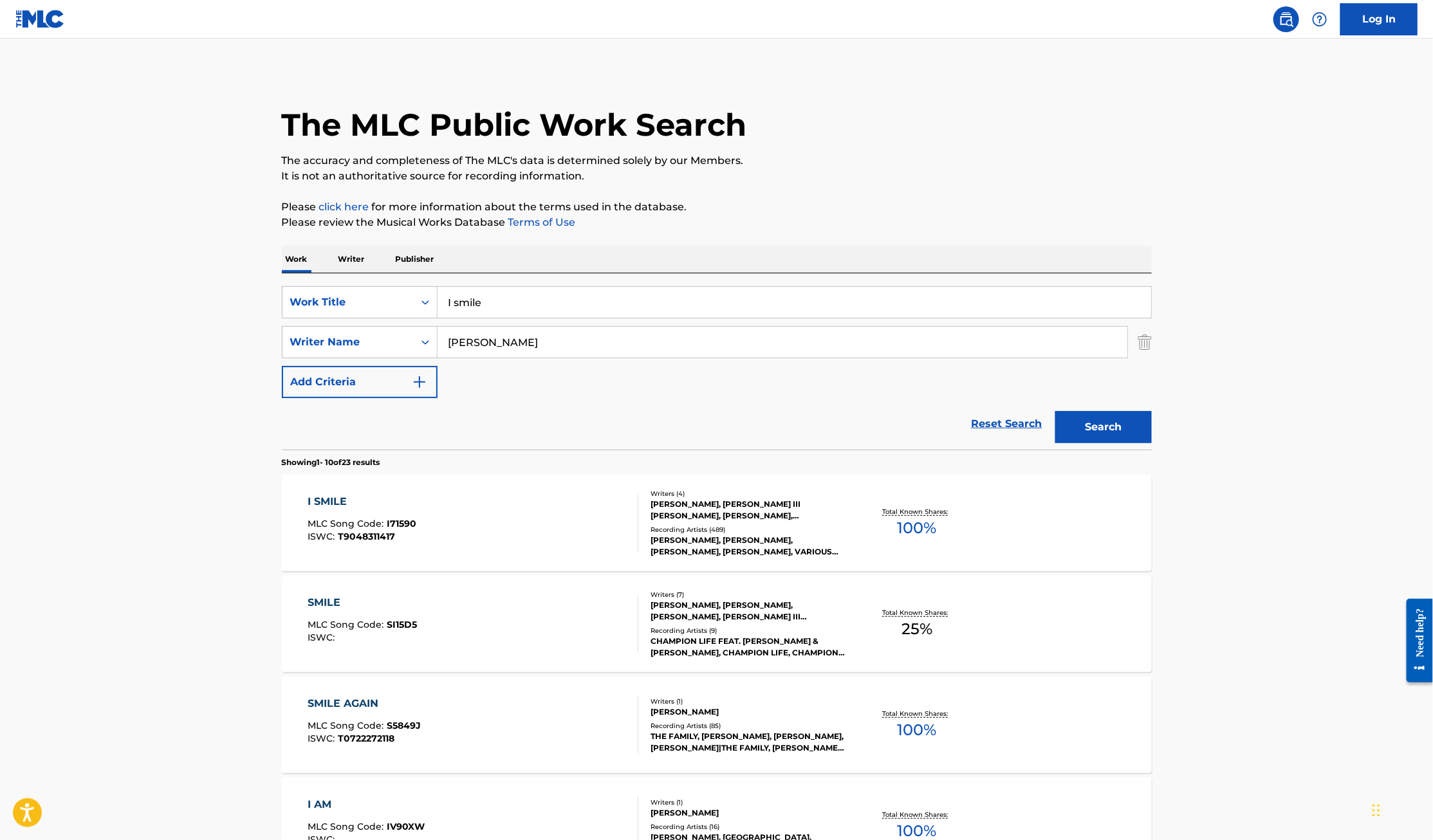
click at [325, 500] on div "I SMILE" at bounding box center [361, 501] width 109 height 16
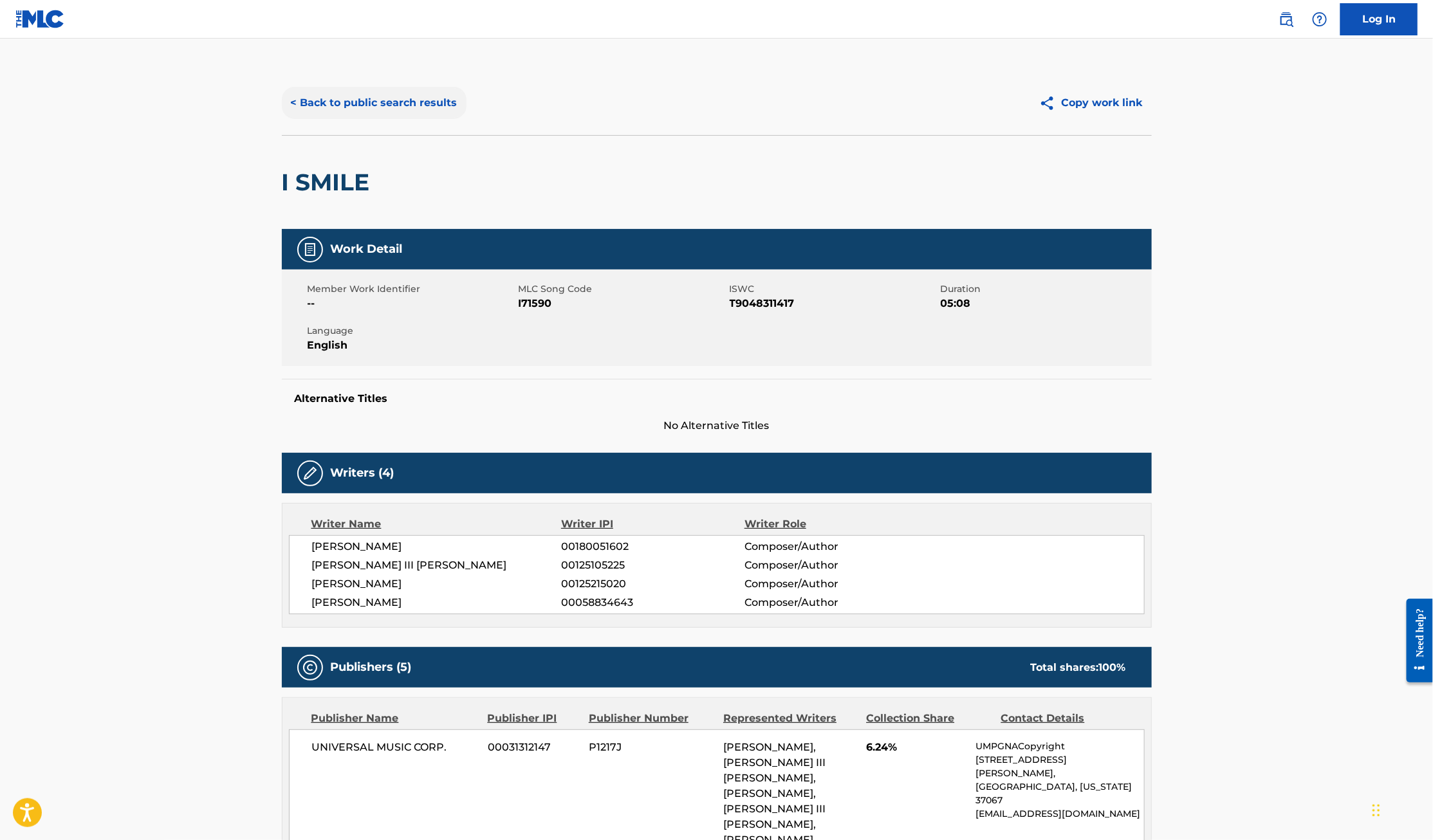
click at [343, 104] on button "< Back to public search results" at bounding box center [374, 103] width 185 height 32
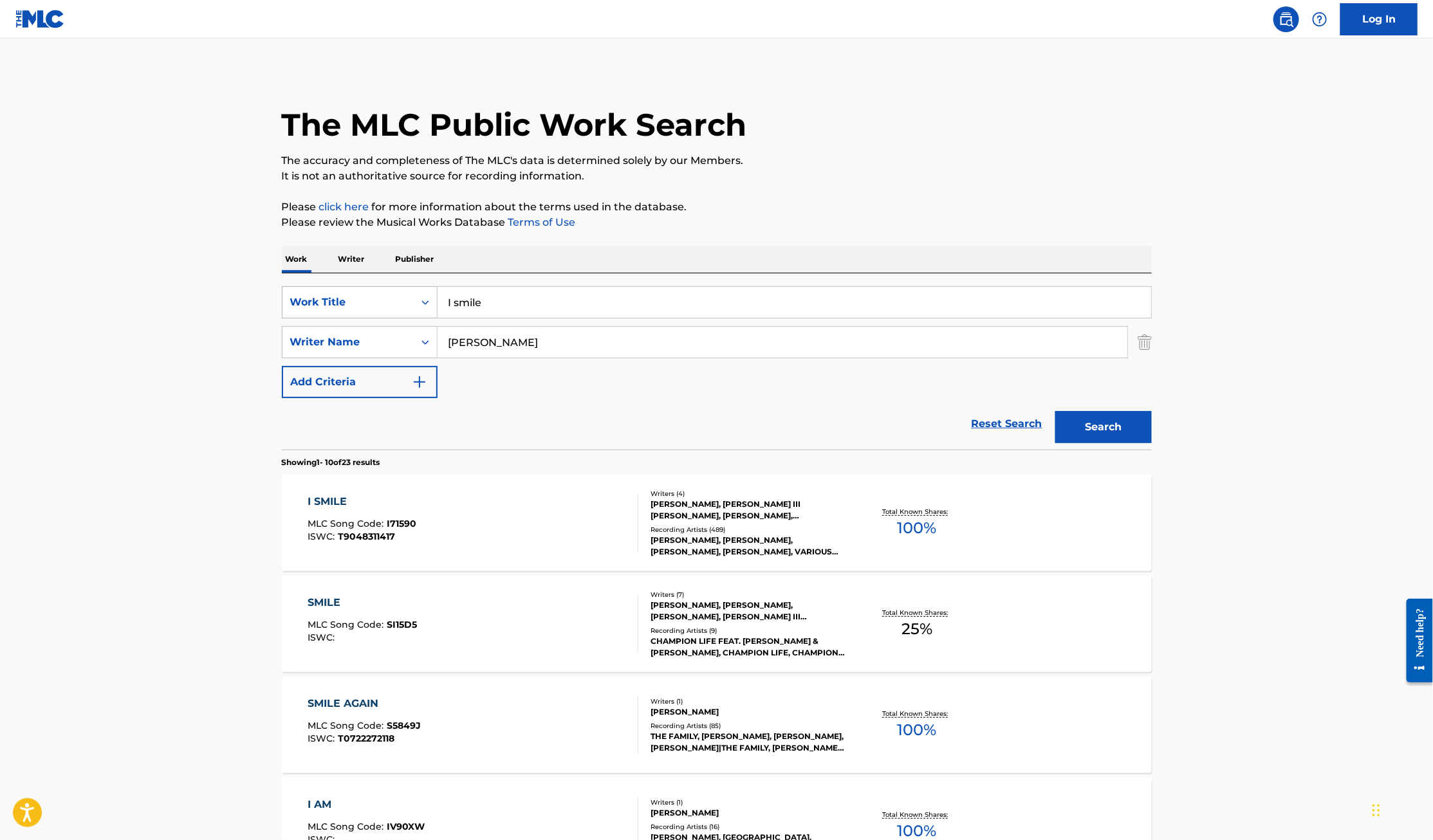
drag, startPoint x: 536, startPoint y: 306, endPoint x: 367, endPoint y: 306, distance: 169.0
click at [367, 306] on div "SearchWithCriteriab2eafeb0-9a81-45c5-8115-749c6fe9d3a9 Work Title I smile" at bounding box center [716, 302] width 870 height 32
type input "revolution"
click at [1055, 411] on button "Search" at bounding box center [1103, 426] width 96 height 32
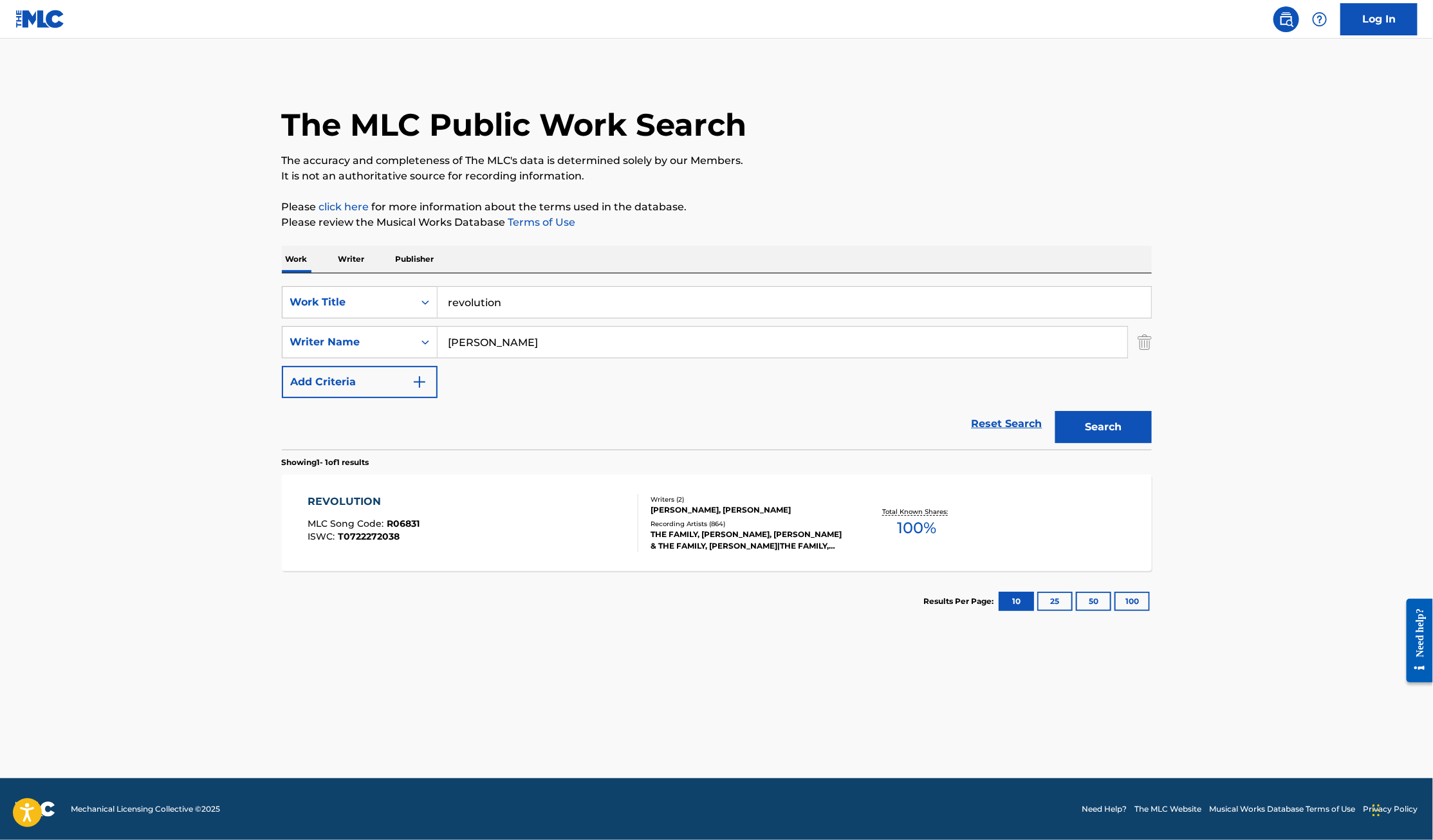
click at [342, 504] on div "REVOLUTION" at bounding box center [363, 501] width 112 height 16
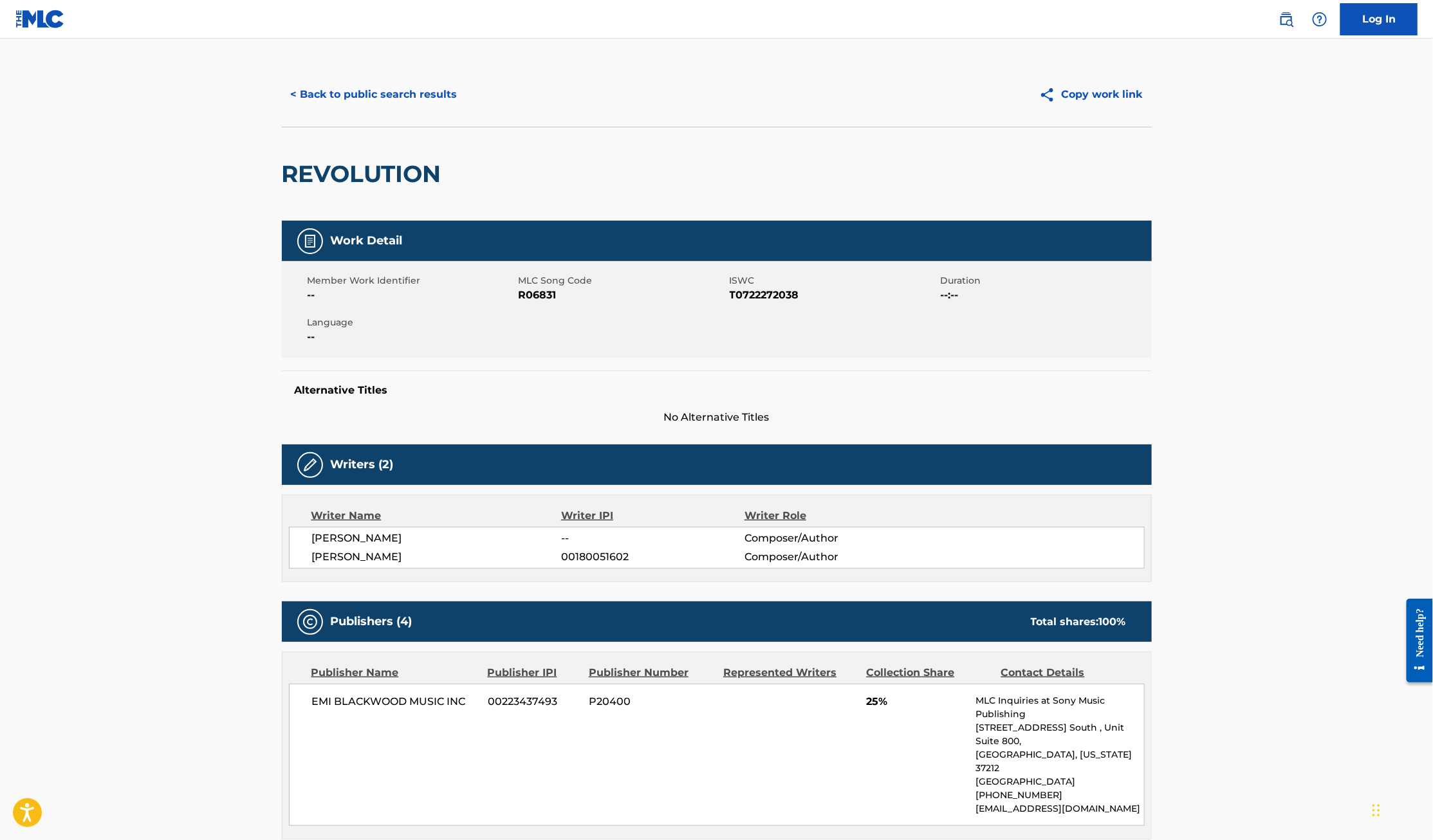
scroll to position [7, 0]
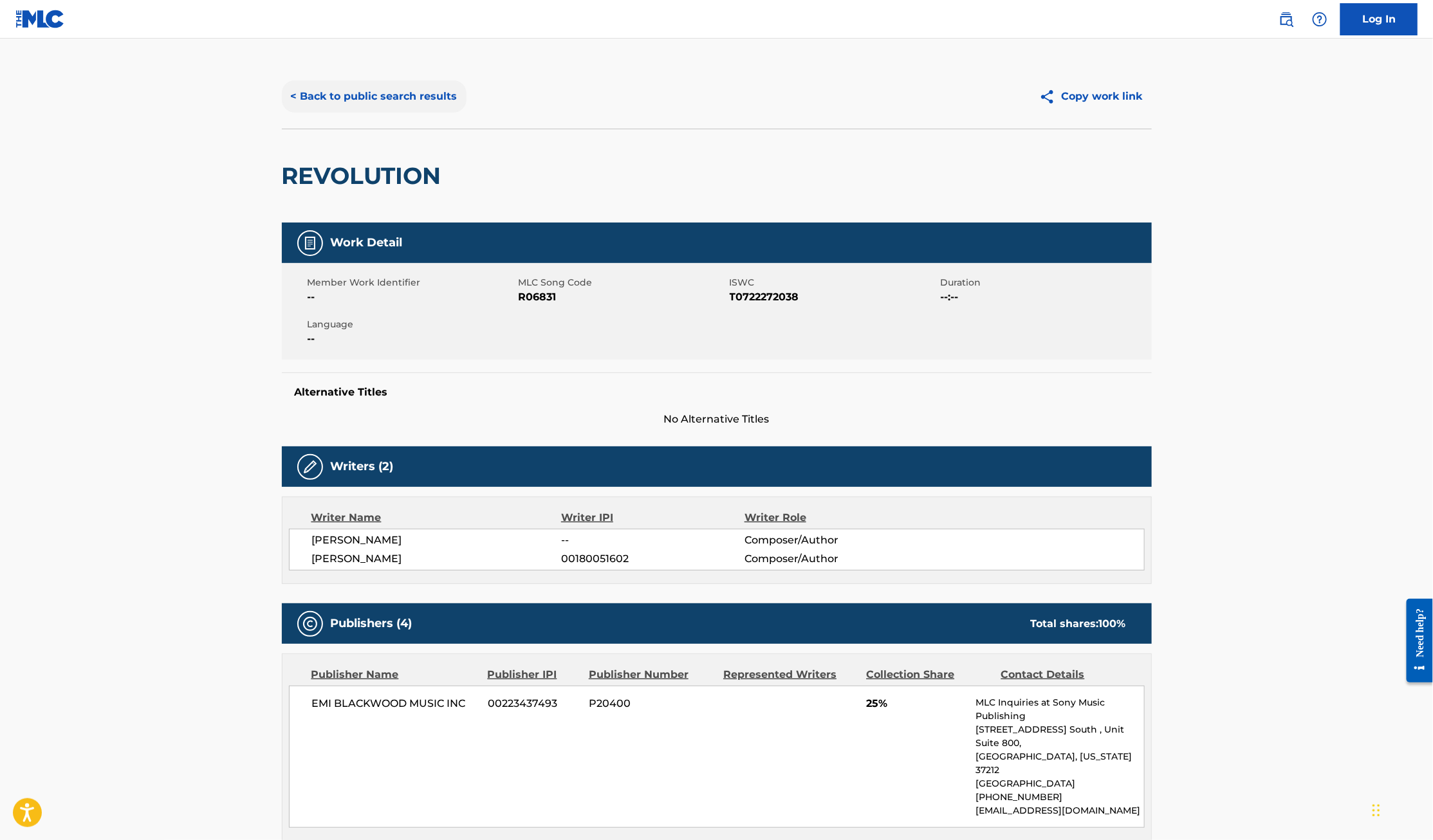
click at [384, 98] on button "< Back to public search results" at bounding box center [374, 96] width 185 height 32
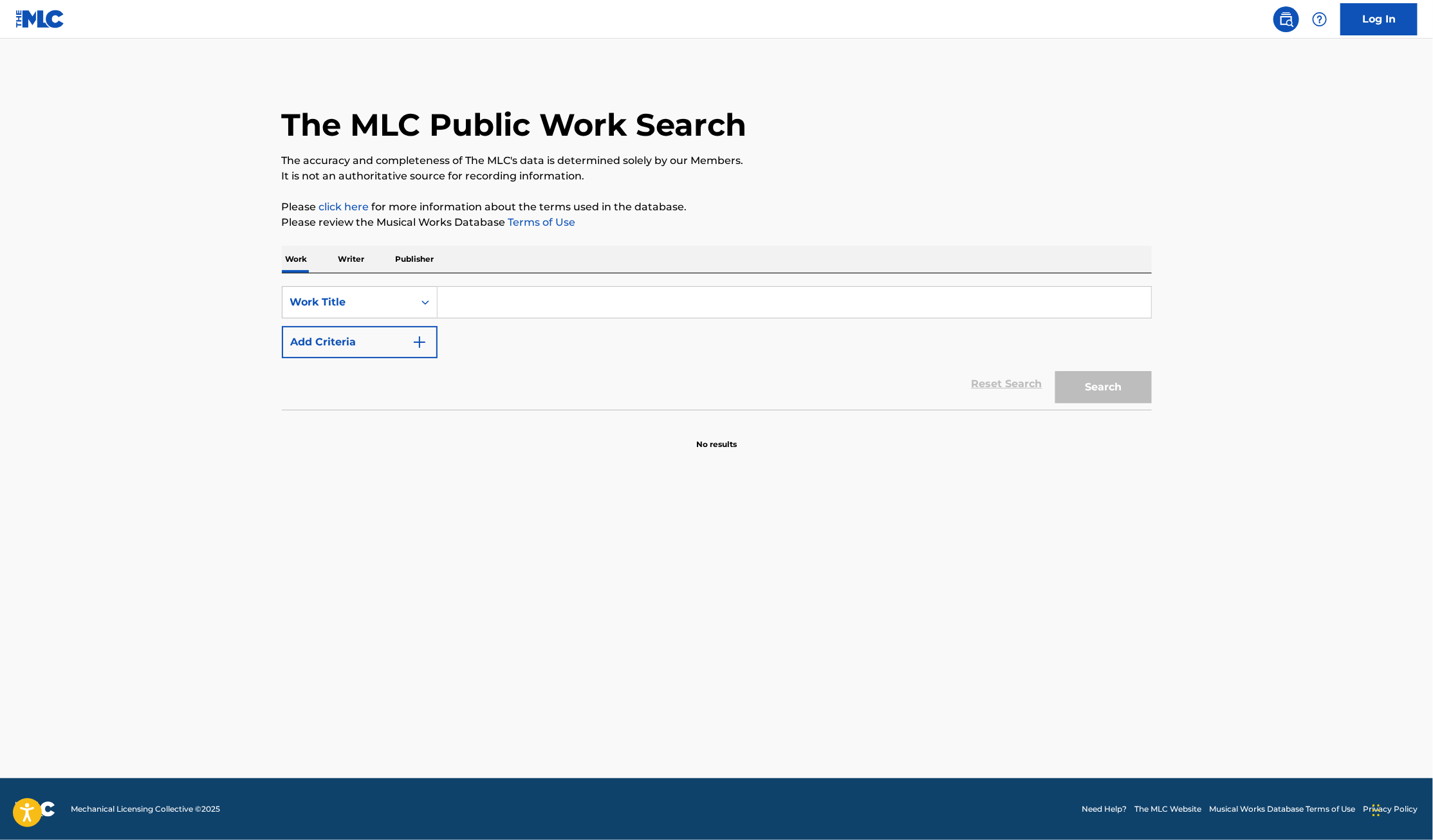
click at [469, 296] on input "Search Form" at bounding box center [794, 302] width 713 height 31
type input "Stomp"
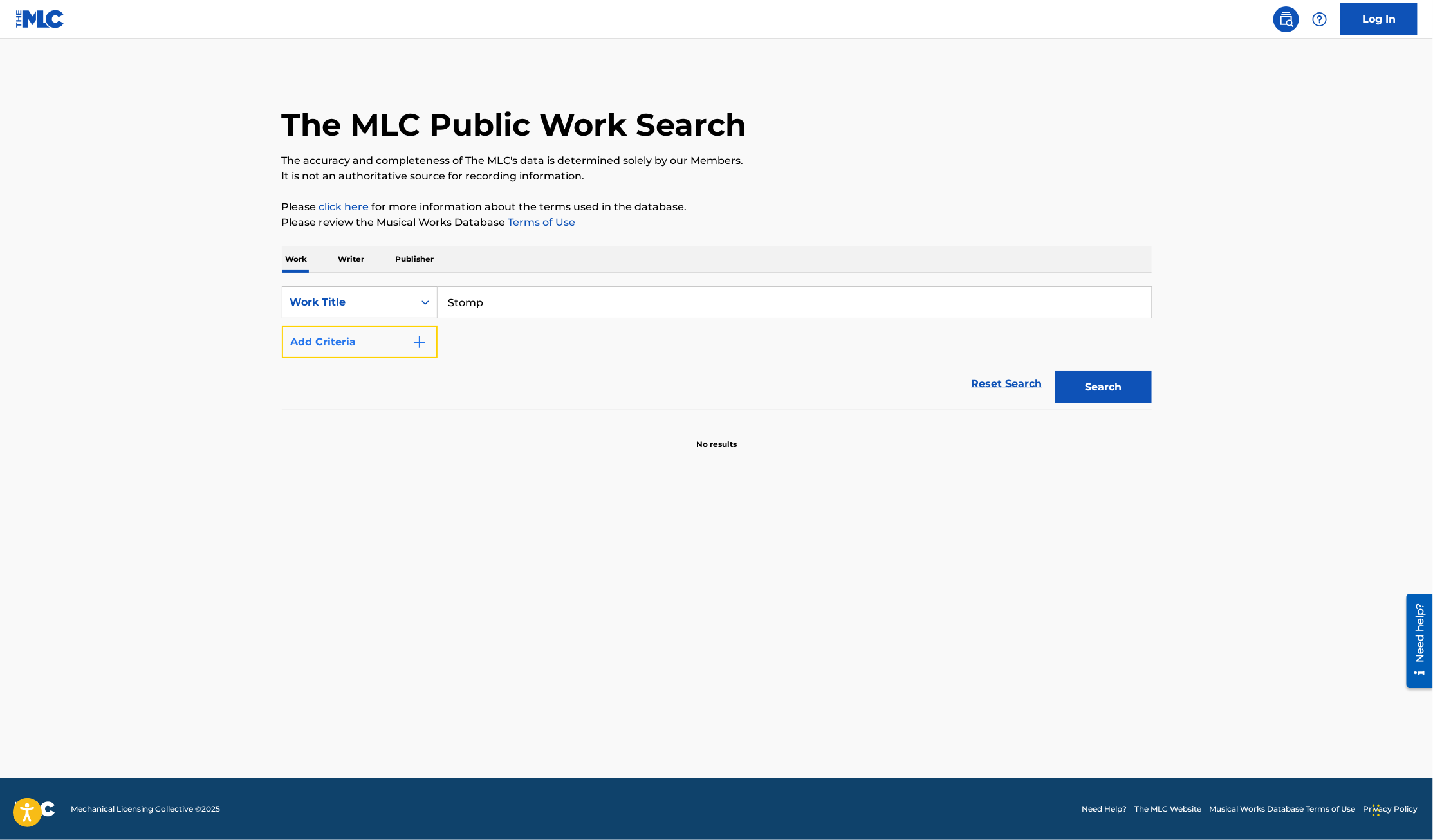
click at [327, 341] on button "Add Criteria" at bounding box center [359, 342] width 155 height 32
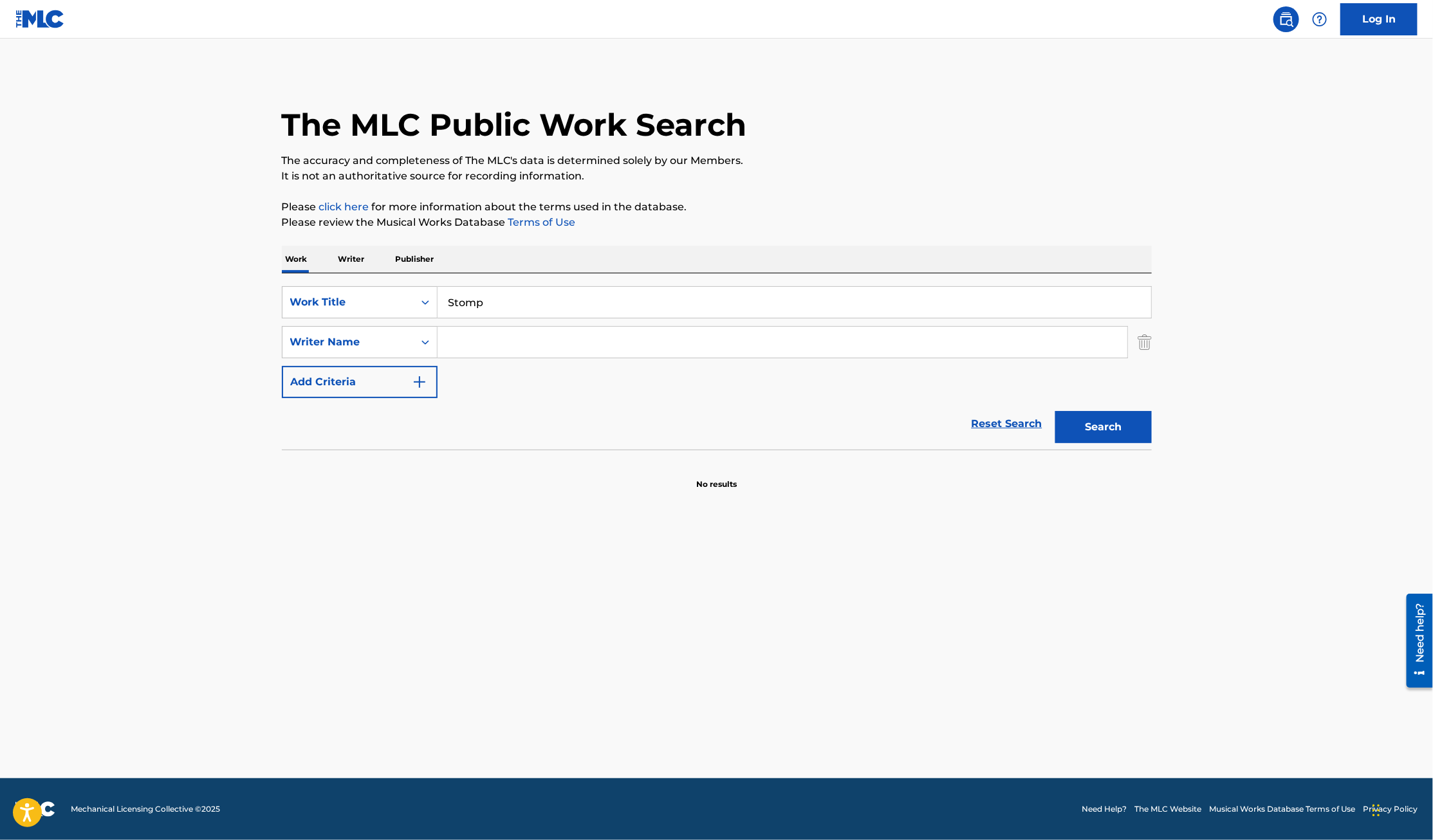
click at [489, 349] on input "Search Form" at bounding box center [782, 342] width 689 height 31
type input "kirk franklin"
click at [1114, 423] on button "Search" at bounding box center [1103, 426] width 96 height 32
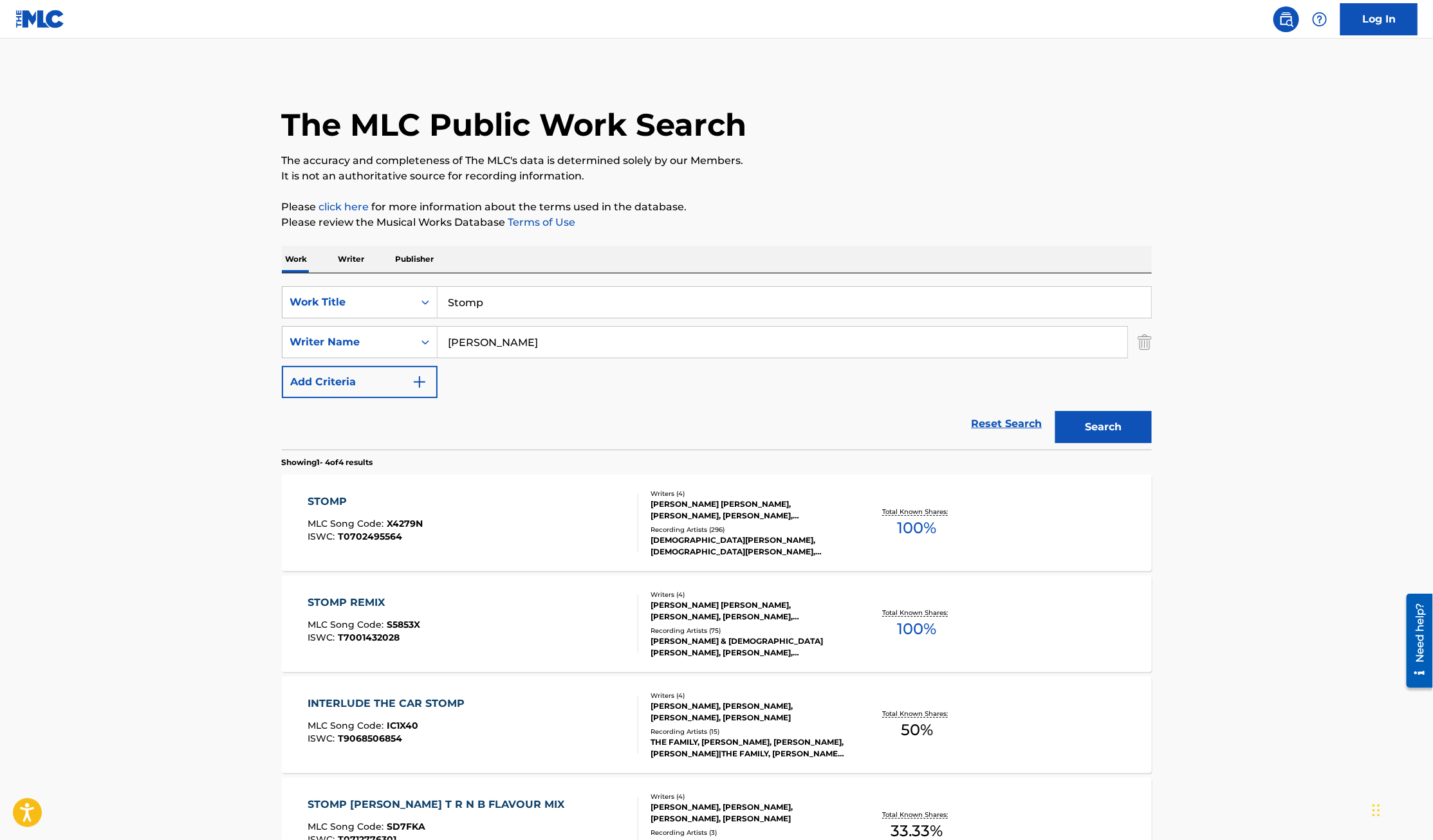
click at [322, 496] on div "STOMP" at bounding box center [364, 501] width 115 height 16
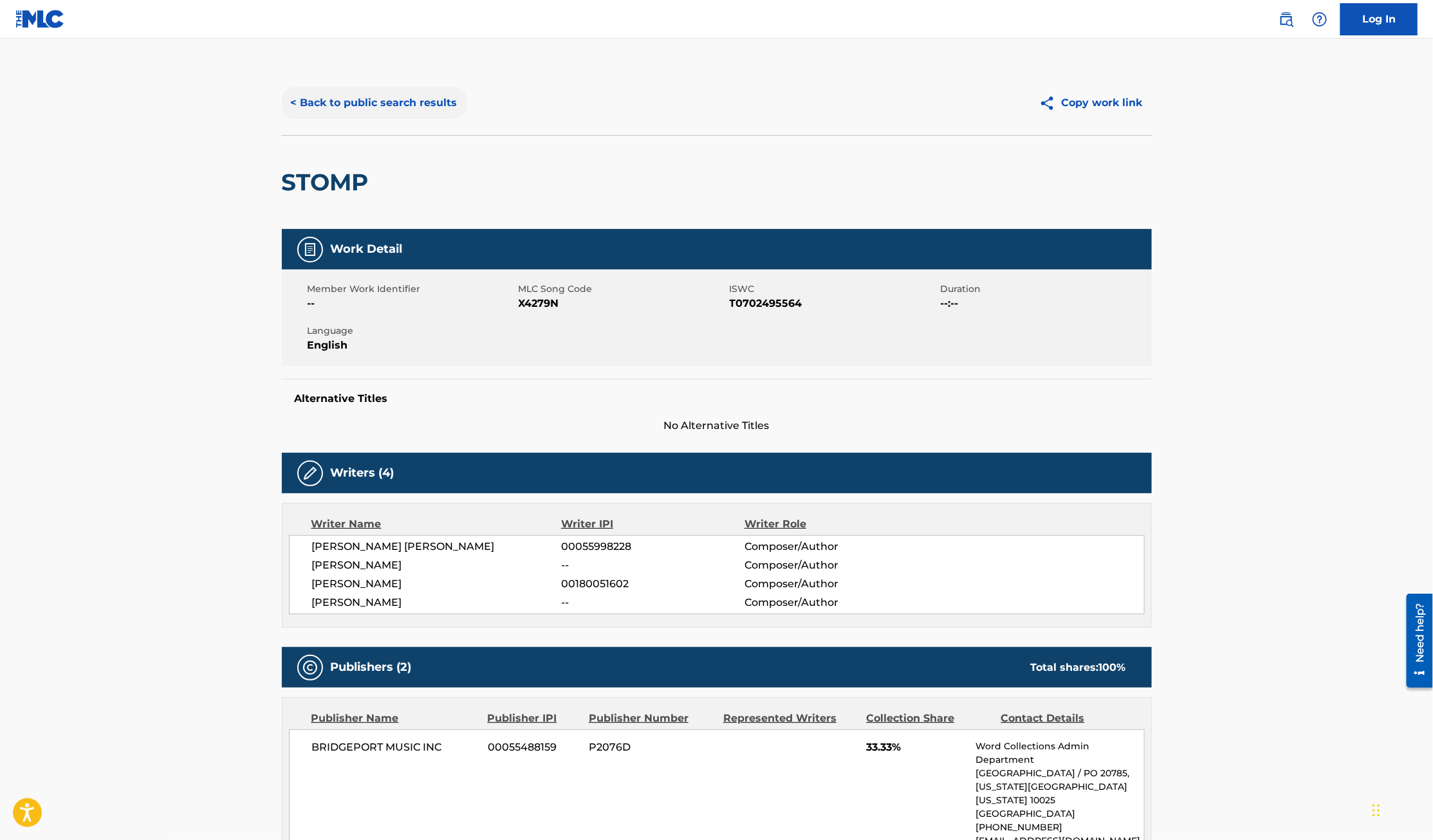
click at [374, 106] on button "< Back to public search results" at bounding box center [374, 103] width 185 height 32
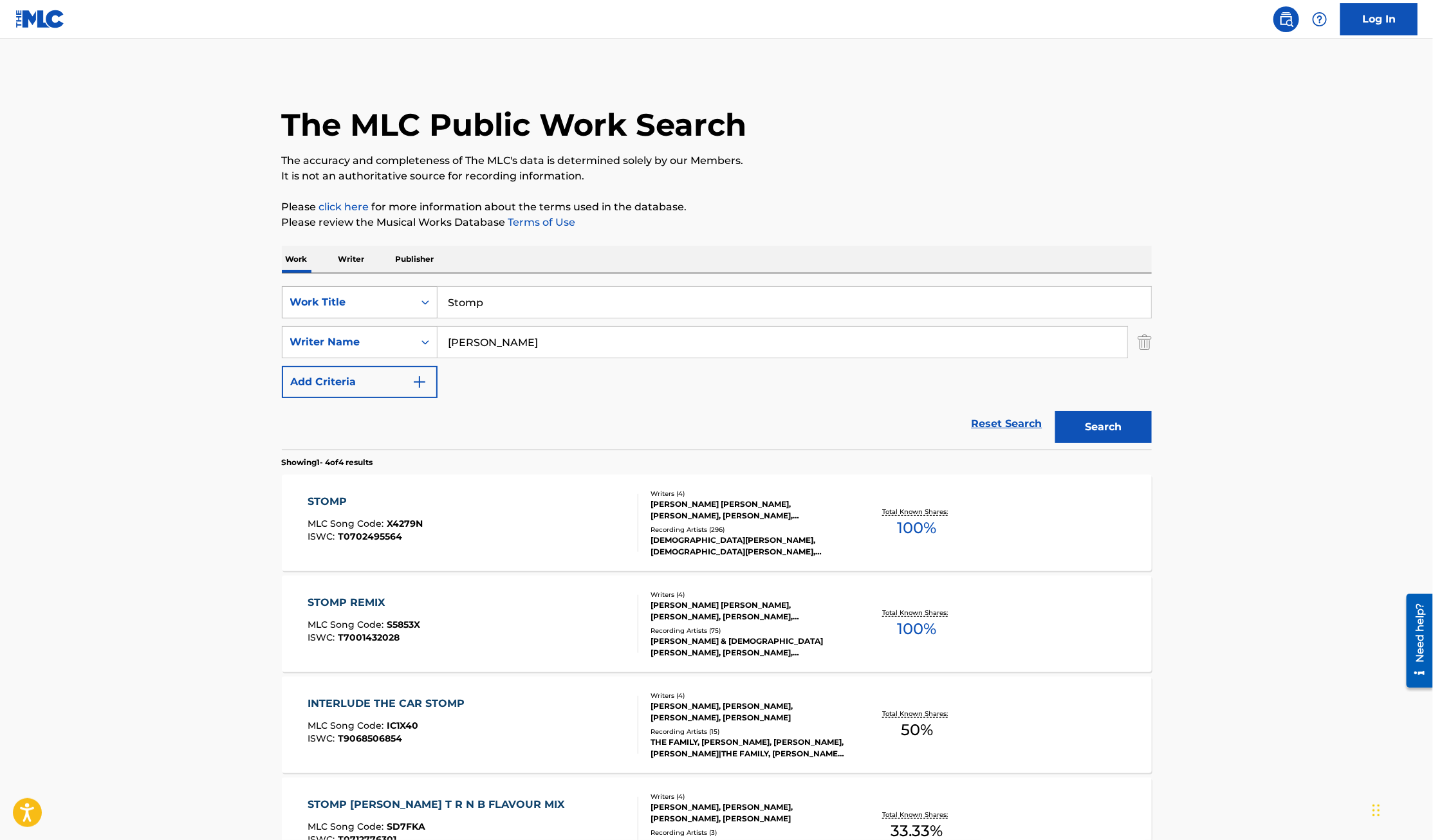
drag, startPoint x: 518, startPoint y: 298, endPoint x: 412, endPoint y: 296, distance: 106.0
click at [412, 296] on div "SearchWithCriteriaa17657a2-c990-4a6f-b4f8-577f5dceff67 Work Title Stomp" at bounding box center [716, 302] width 870 height 32
type input "Love theory"
click at [1055, 411] on button "Search" at bounding box center [1103, 426] width 96 height 32
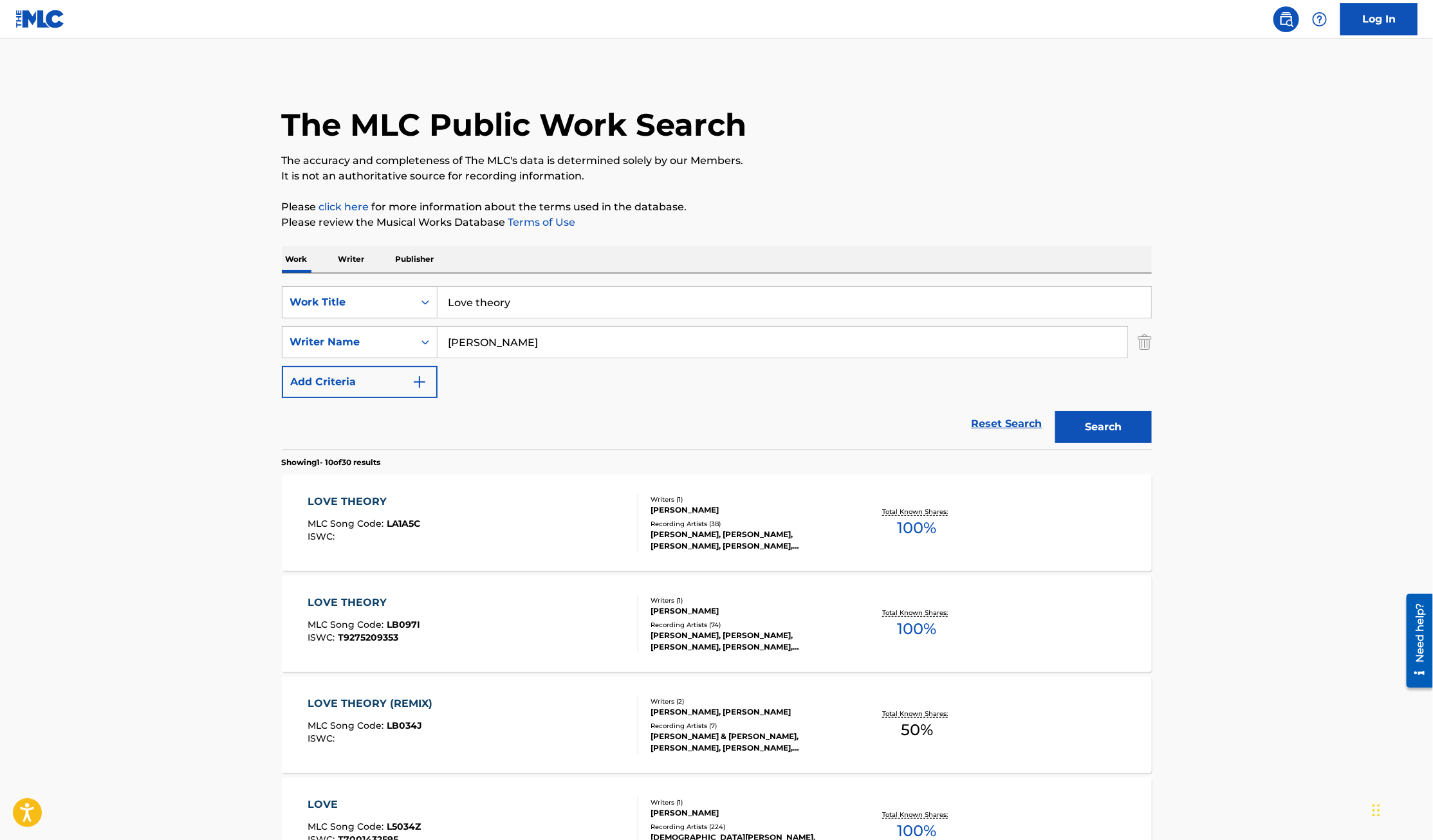
drag, startPoint x: 531, startPoint y: 304, endPoint x: 439, endPoint y: 294, distance: 92.5
click at [439, 294] on input "Love theory" at bounding box center [794, 302] width 713 height 31
click at [798, 328] on input "kirk franklin" at bounding box center [782, 342] width 689 height 31
click at [360, 500] on div "LOVE THEORY" at bounding box center [364, 501] width 113 height 16
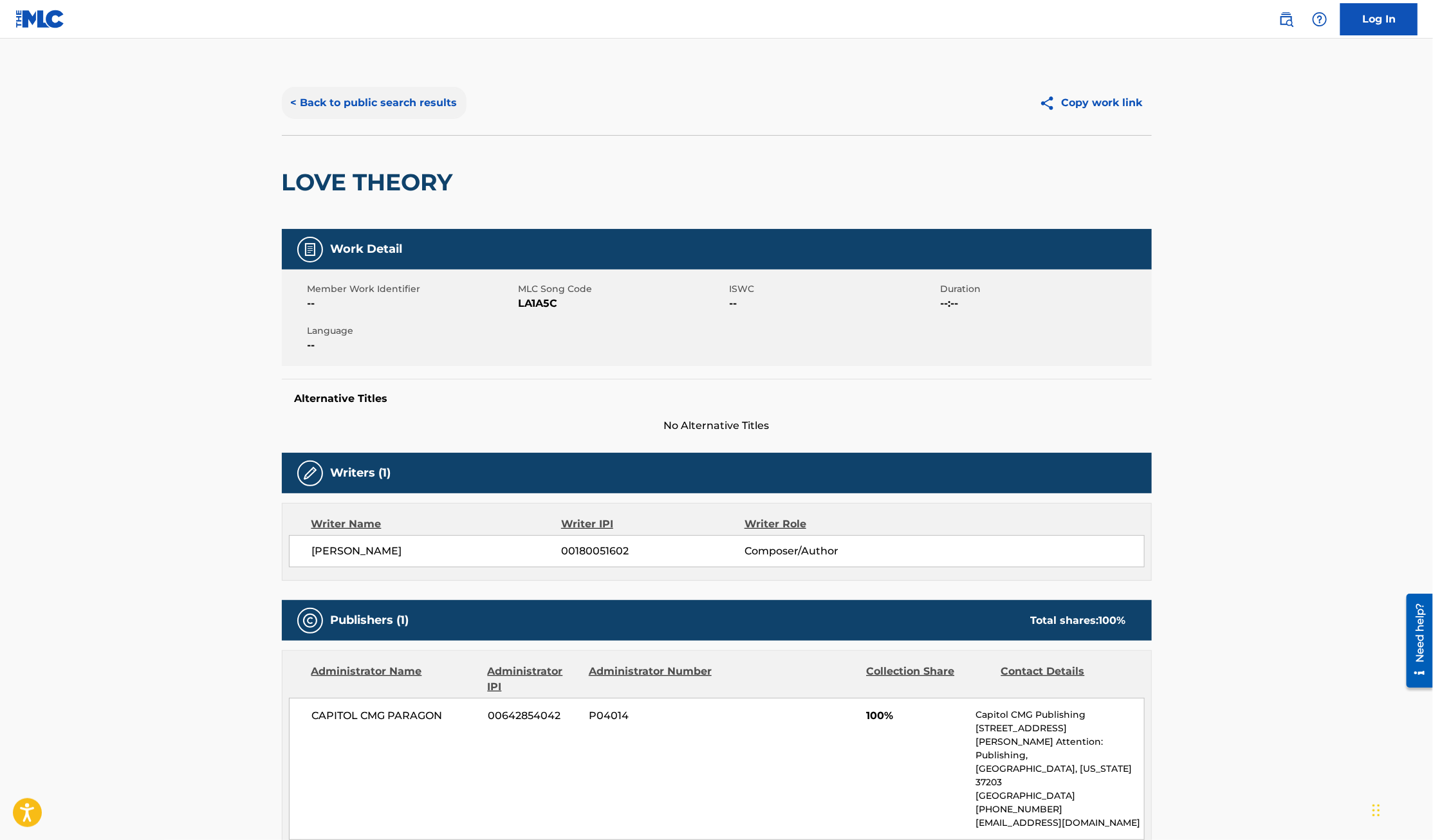
click at [353, 103] on button "< Back to public search results" at bounding box center [374, 103] width 185 height 32
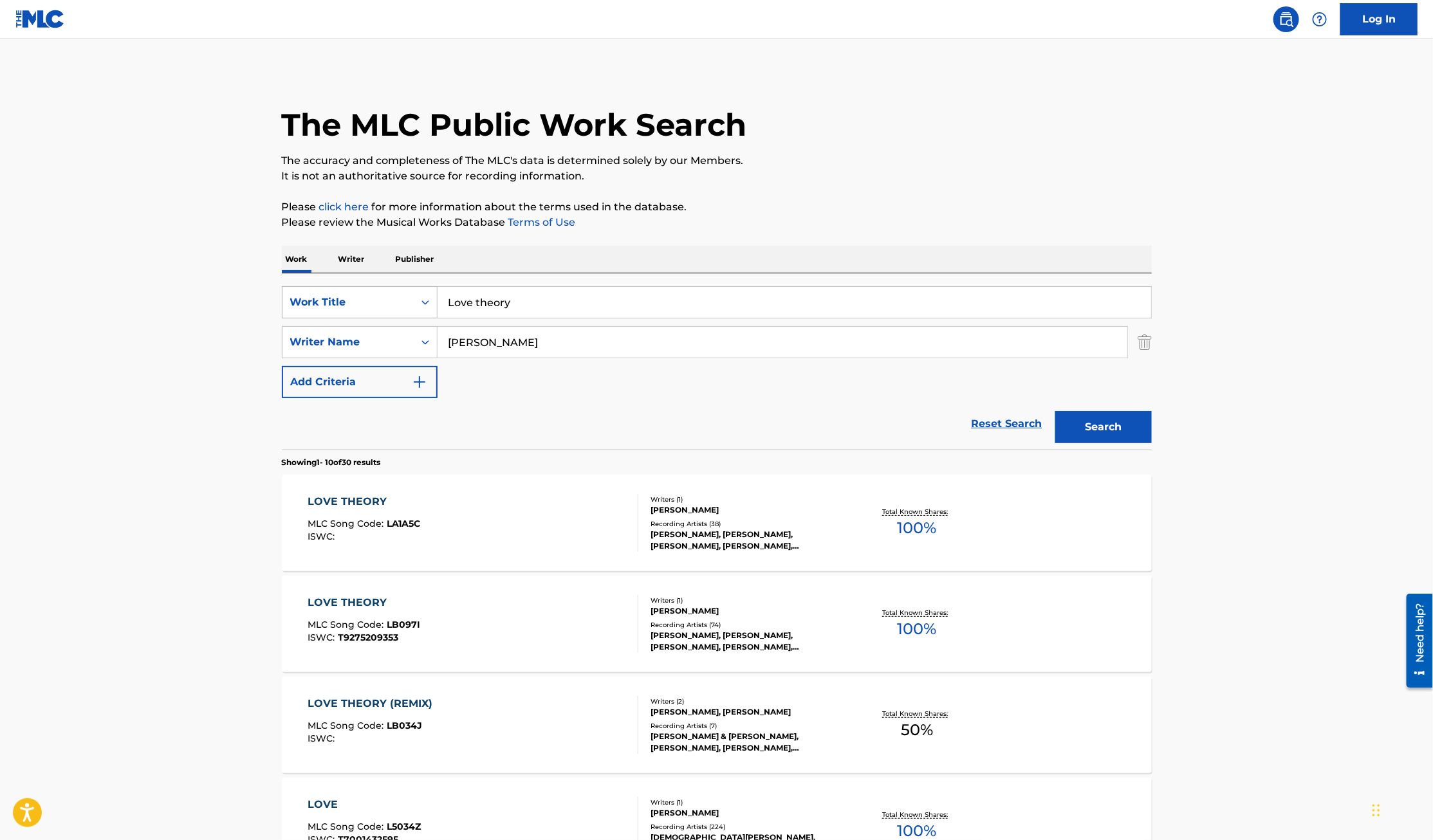
drag, startPoint x: 544, startPoint y: 307, endPoint x: 354, endPoint y: 305, distance: 190.0
click at [354, 305] on div "SearchWithCriteriaa17657a2-c990-4a6f-b4f8-577f5dceff67 Work Title Love theory" at bounding box center [716, 302] width 870 height 32
type input "He'll Take The Pain Away"
click at [1055, 411] on button "Search" at bounding box center [1103, 426] width 96 height 32
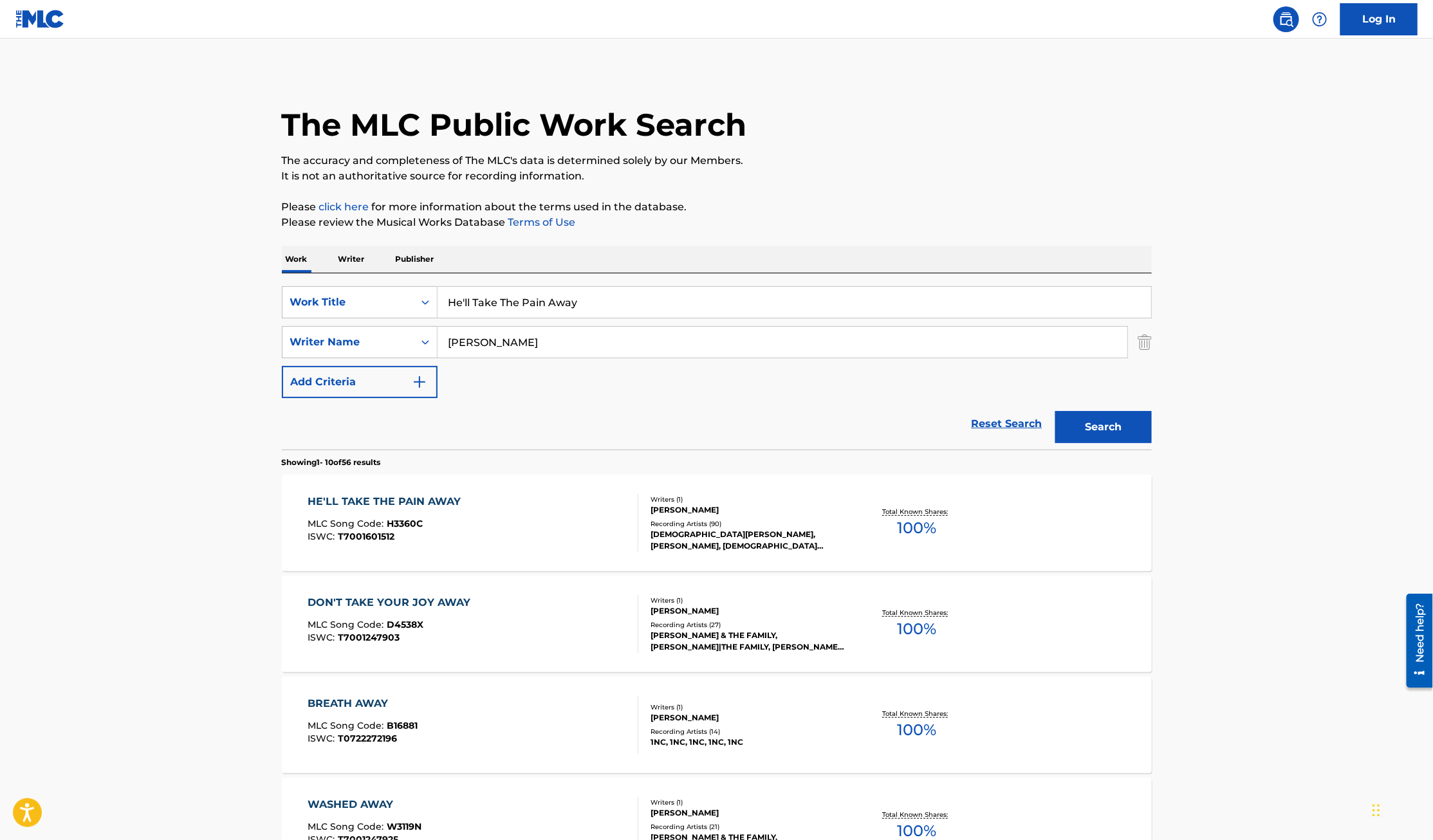
click at [378, 500] on div "HE'LL TAKE THE PAIN AWAY" at bounding box center [387, 501] width 159 height 16
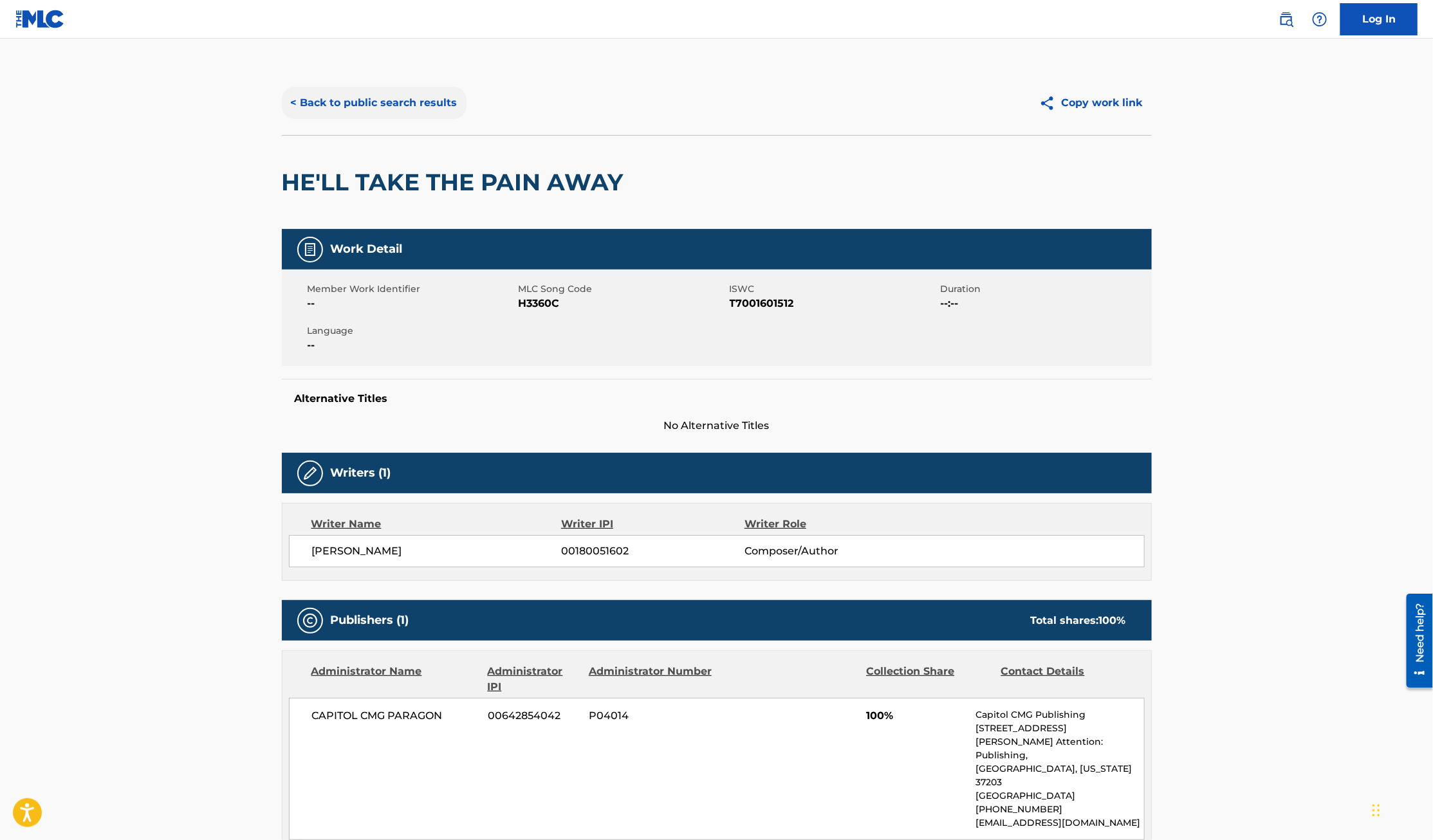
click at [321, 101] on button "< Back to public search results" at bounding box center [374, 103] width 185 height 32
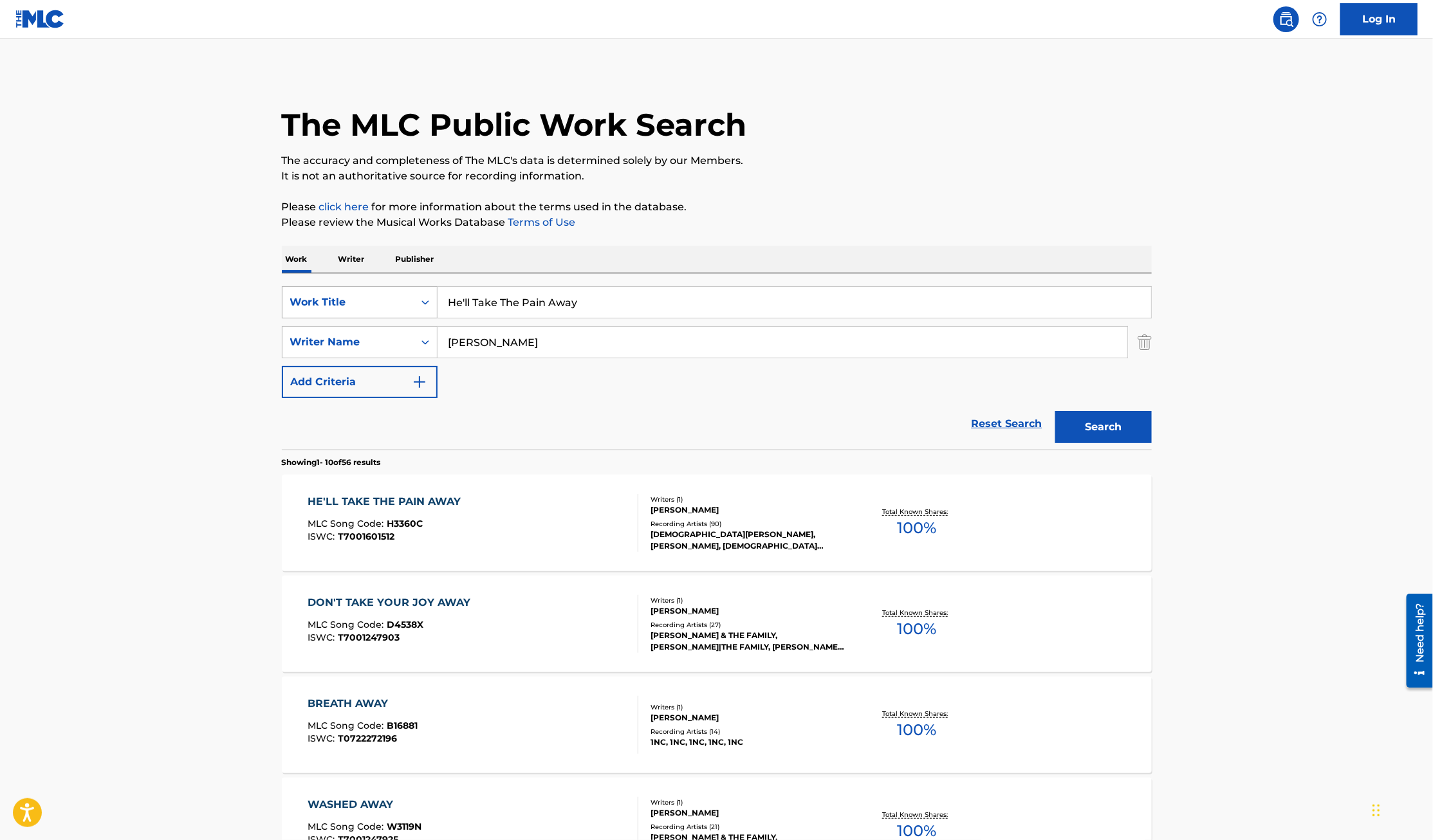
drag, startPoint x: 629, startPoint y: 299, endPoint x: 382, endPoint y: 299, distance: 247.0
click at [382, 299] on div "SearchWithCriteriaa17657a2-c990-4a6f-b4f8-577f5dceff67 Work Title He'll Take Th…" at bounding box center [716, 302] width 870 height 32
click at [1101, 422] on button "Search" at bounding box center [1103, 426] width 96 height 32
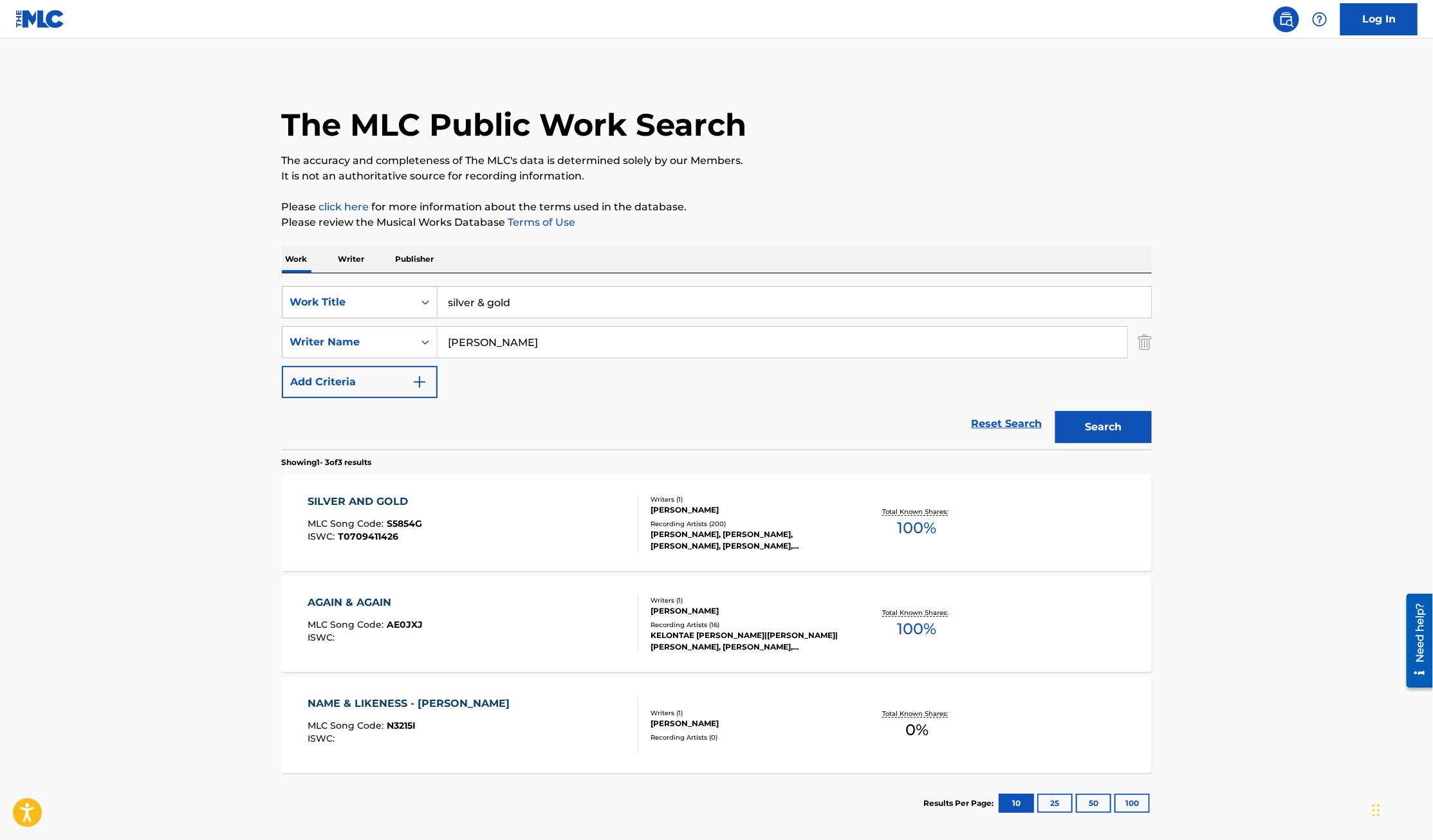
drag, startPoint x: 565, startPoint y: 303, endPoint x: 370, endPoint y: 303, distance: 195.0
click at [377, 303] on div "SearchWithCriteriaa17657a2-c990-4a6f-b4f8-577f5dceff67 Work Title silver & gold" at bounding box center [716, 302] width 870 height 32
type input "something about the name of Jesus"
click at [1055, 411] on button "Search" at bounding box center [1103, 426] width 96 height 32
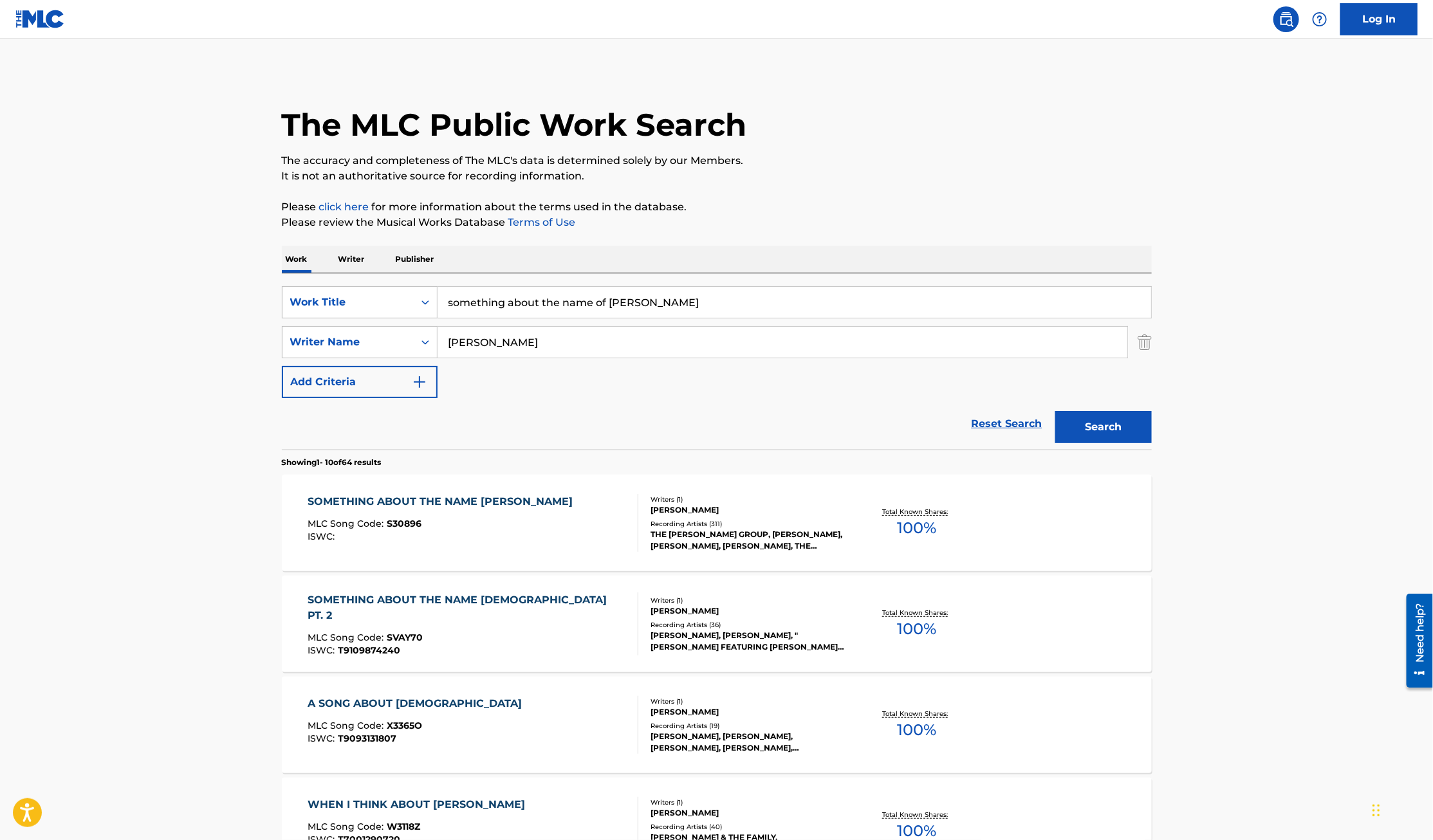
click at [376, 504] on div "SOMETHING ABOUT THE NAME JESUS" at bounding box center [442, 501] width 271 height 16
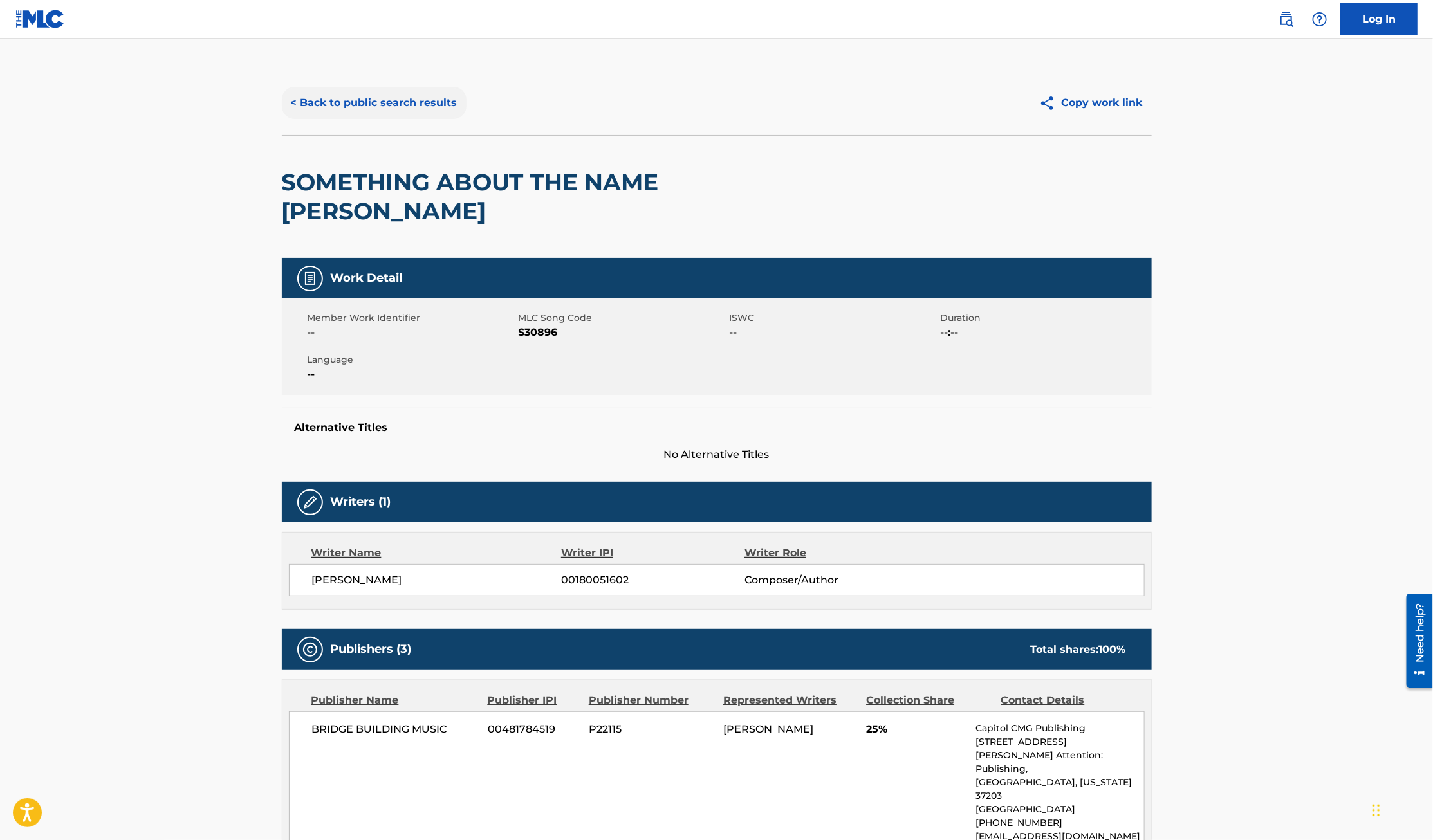
click at [393, 101] on button "< Back to public search results" at bounding box center [374, 103] width 185 height 32
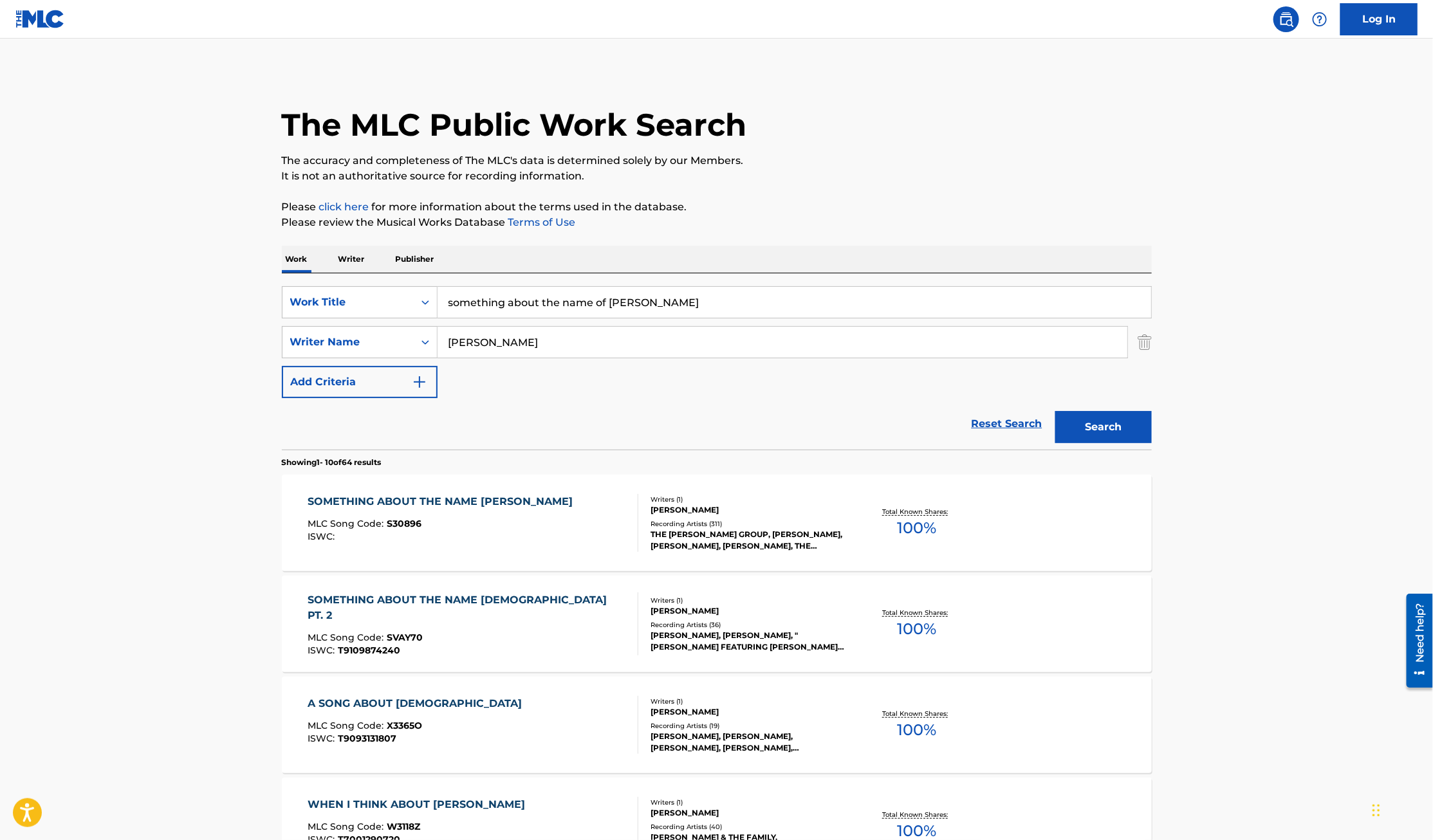
drag, startPoint x: 661, startPoint y: 307, endPoint x: 442, endPoint y: 305, distance: 219.0
click at [442, 305] on input "something about the name of Jesus" at bounding box center [794, 302] width 713 height 31
paste input "Whatcha Lookin' 4"
type input "Whatcha Lookin' 4"
click at [1055, 411] on button "Search" at bounding box center [1103, 426] width 96 height 32
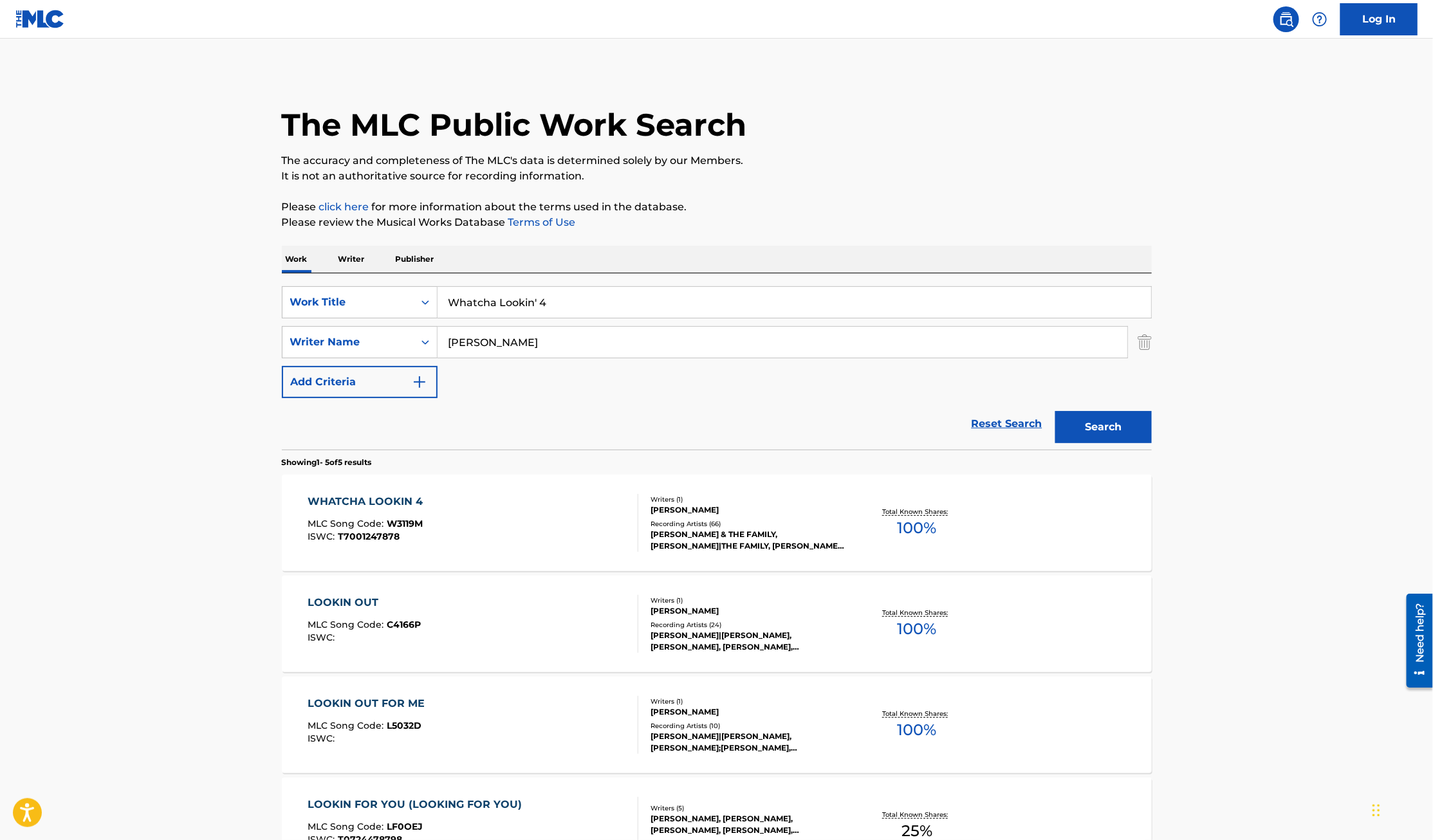
click at [393, 497] on div "WHATCHA LOOKIN 4" at bounding box center [368, 501] width 122 height 16
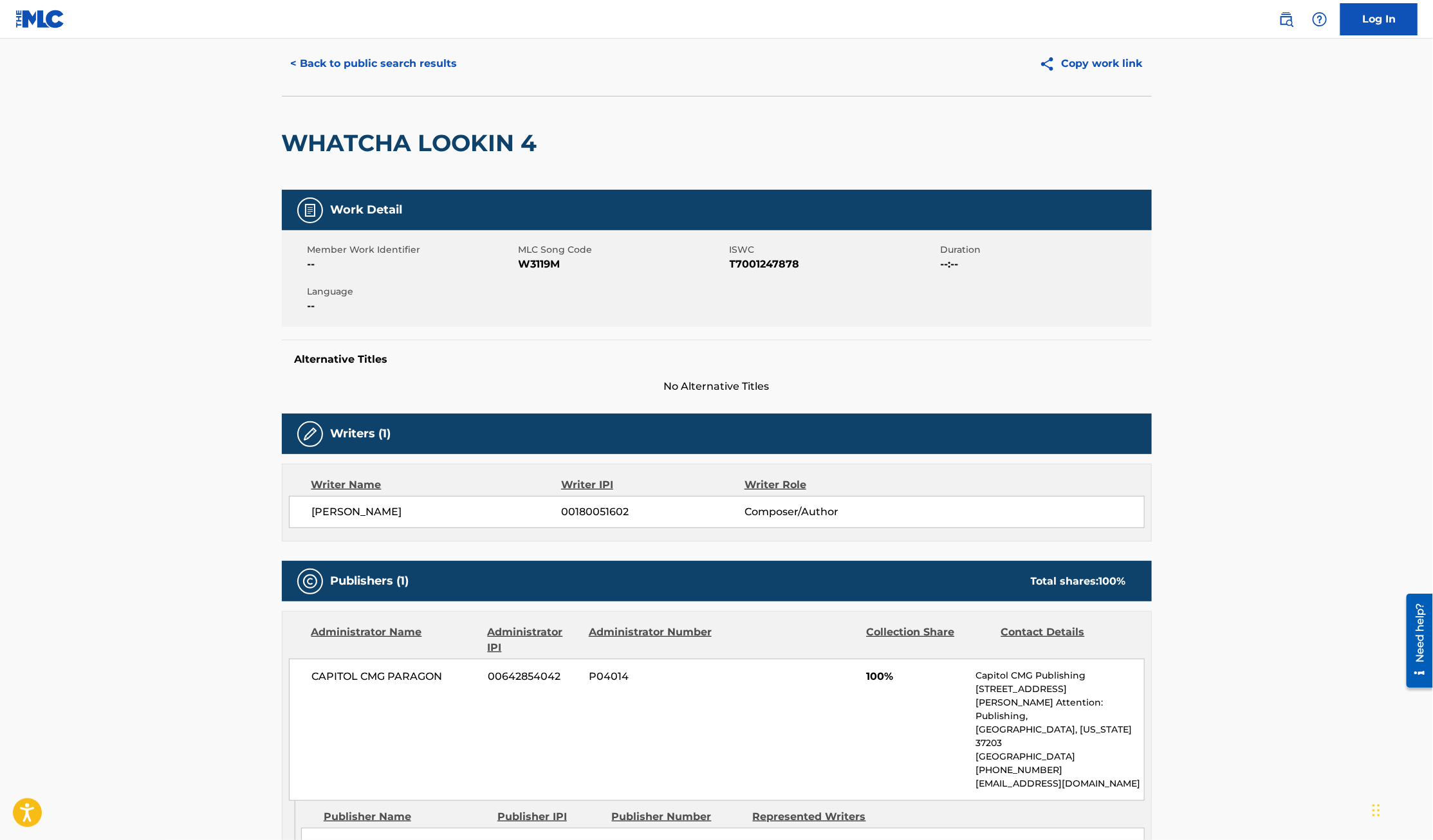
scroll to position [38, 0]
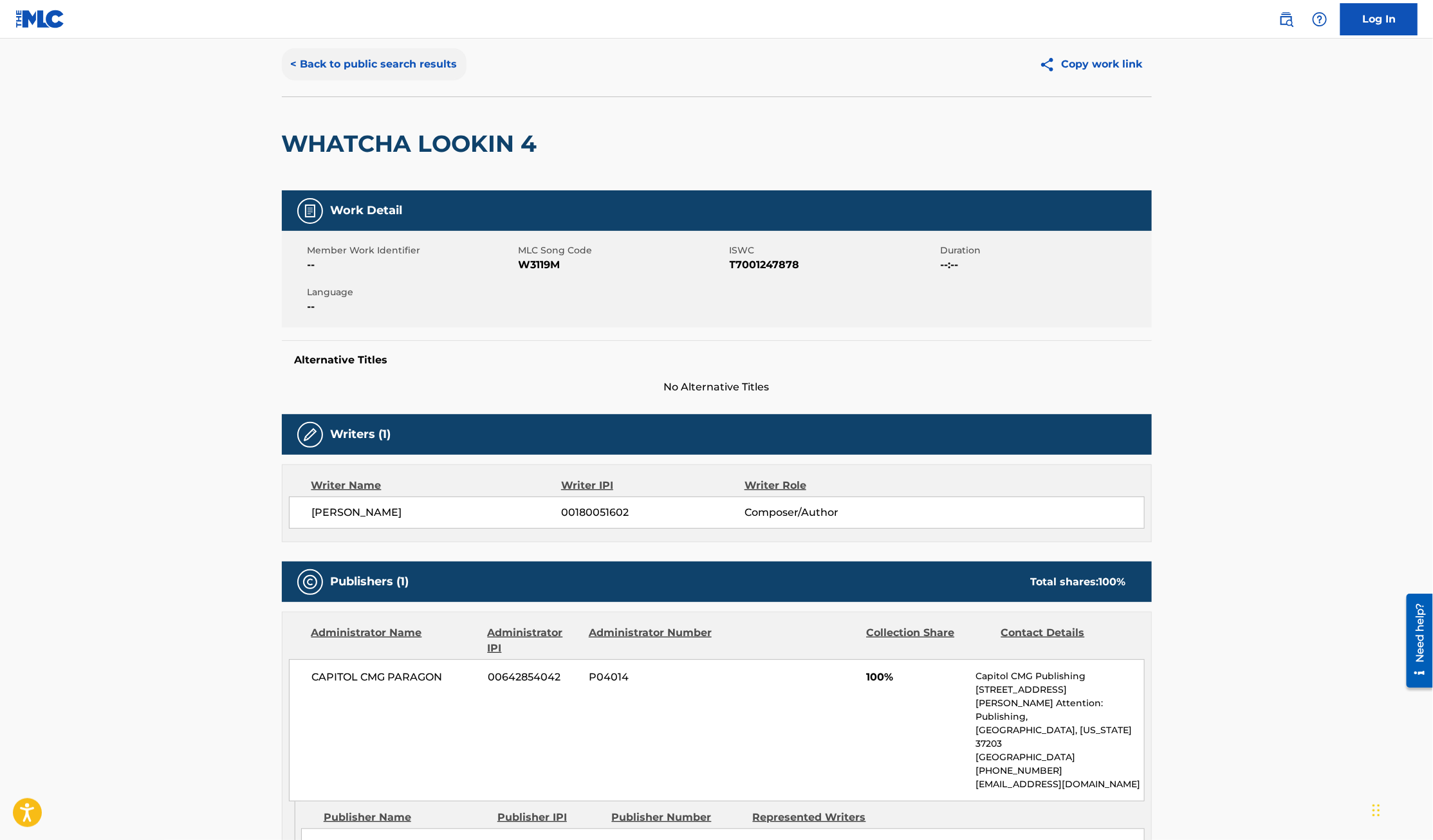
click at [410, 62] on button "< Back to public search results" at bounding box center [374, 64] width 185 height 32
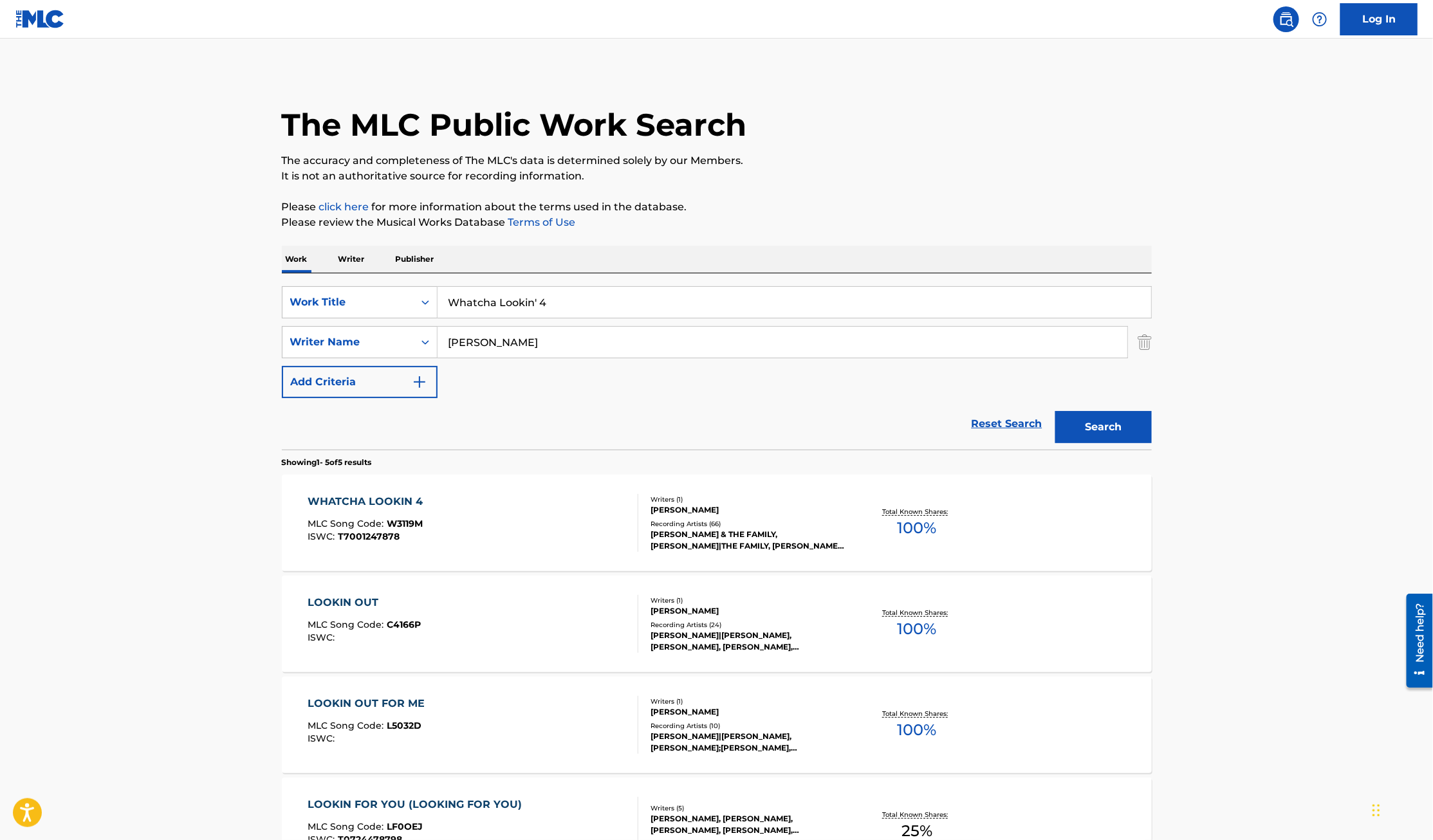
click at [520, 312] on input "Whatcha Lookin' 4" at bounding box center [794, 302] width 713 height 31
drag, startPoint x: 584, startPoint y: 309, endPoint x: 442, endPoint y: 301, distance: 142.2
click at [442, 301] on input "Whatcha Lookin' 4" at bounding box center [794, 302] width 713 height 31
type input "he's able"
click at [1055, 411] on button "Search" at bounding box center [1103, 426] width 96 height 32
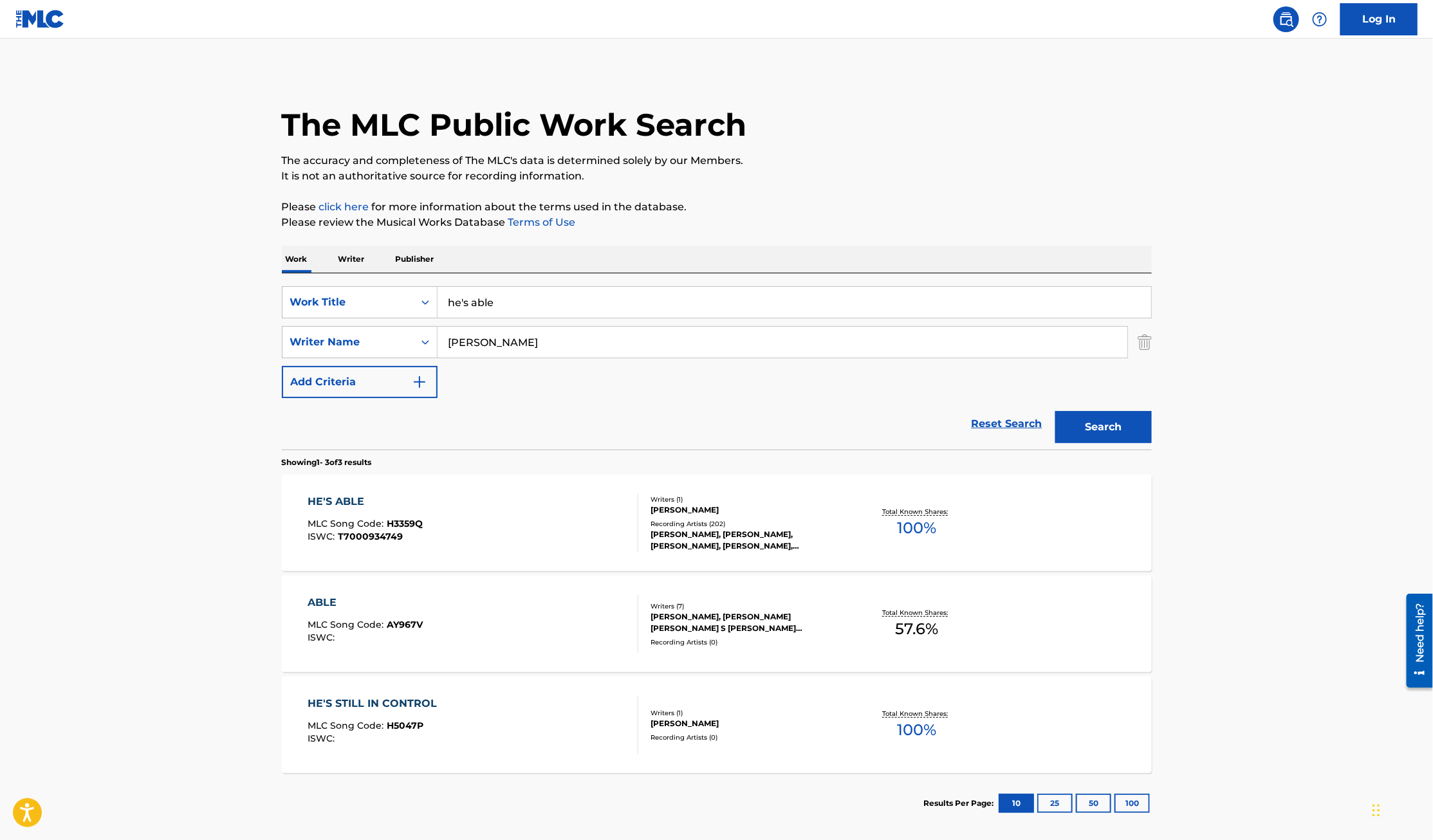
click at [332, 498] on div "HE'S ABLE" at bounding box center [364, 501] width 115 height 16
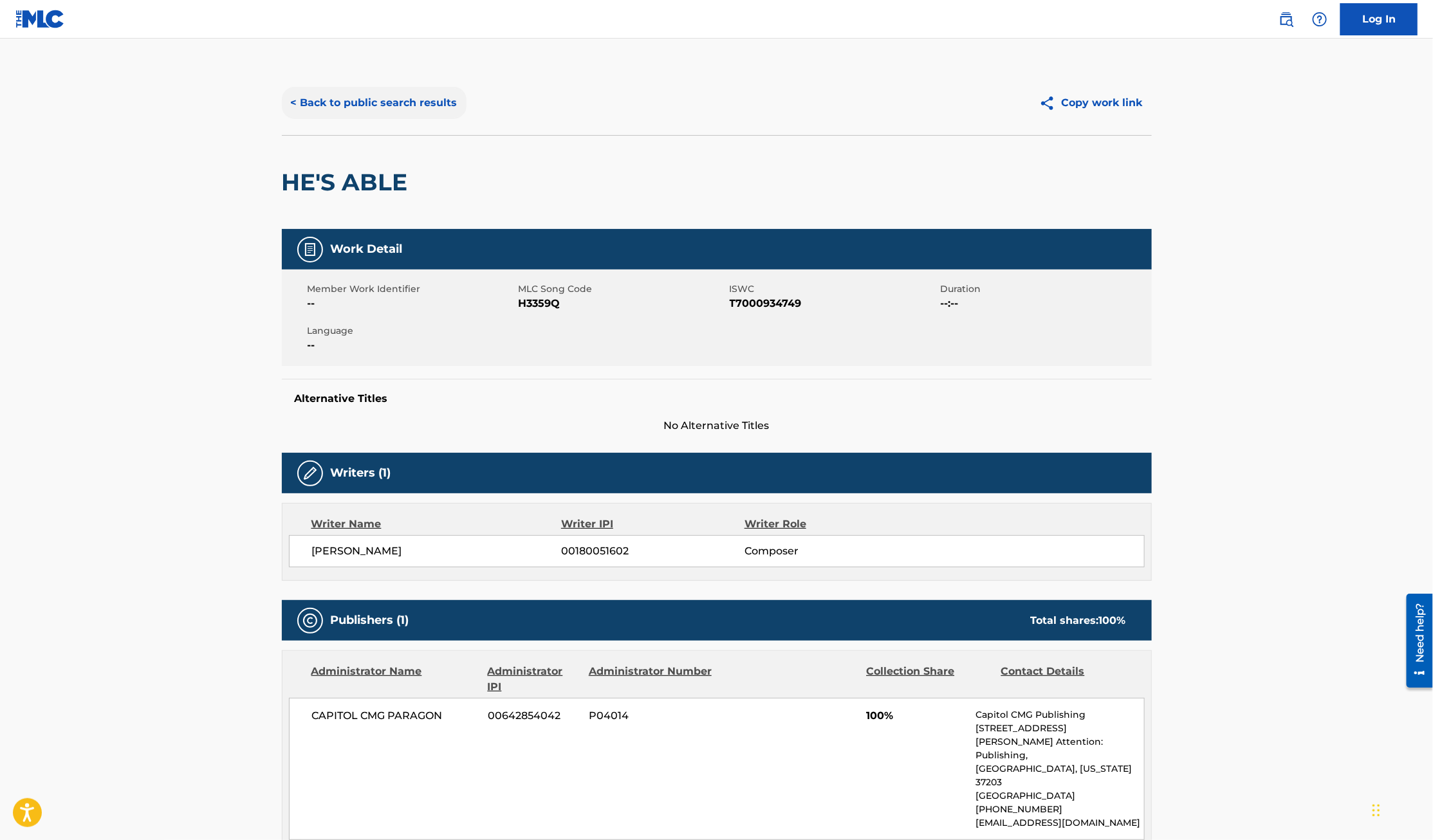
click at [364, 103] on button "< Back to public search results" at bounding box center [374, 103] width 185 height 32
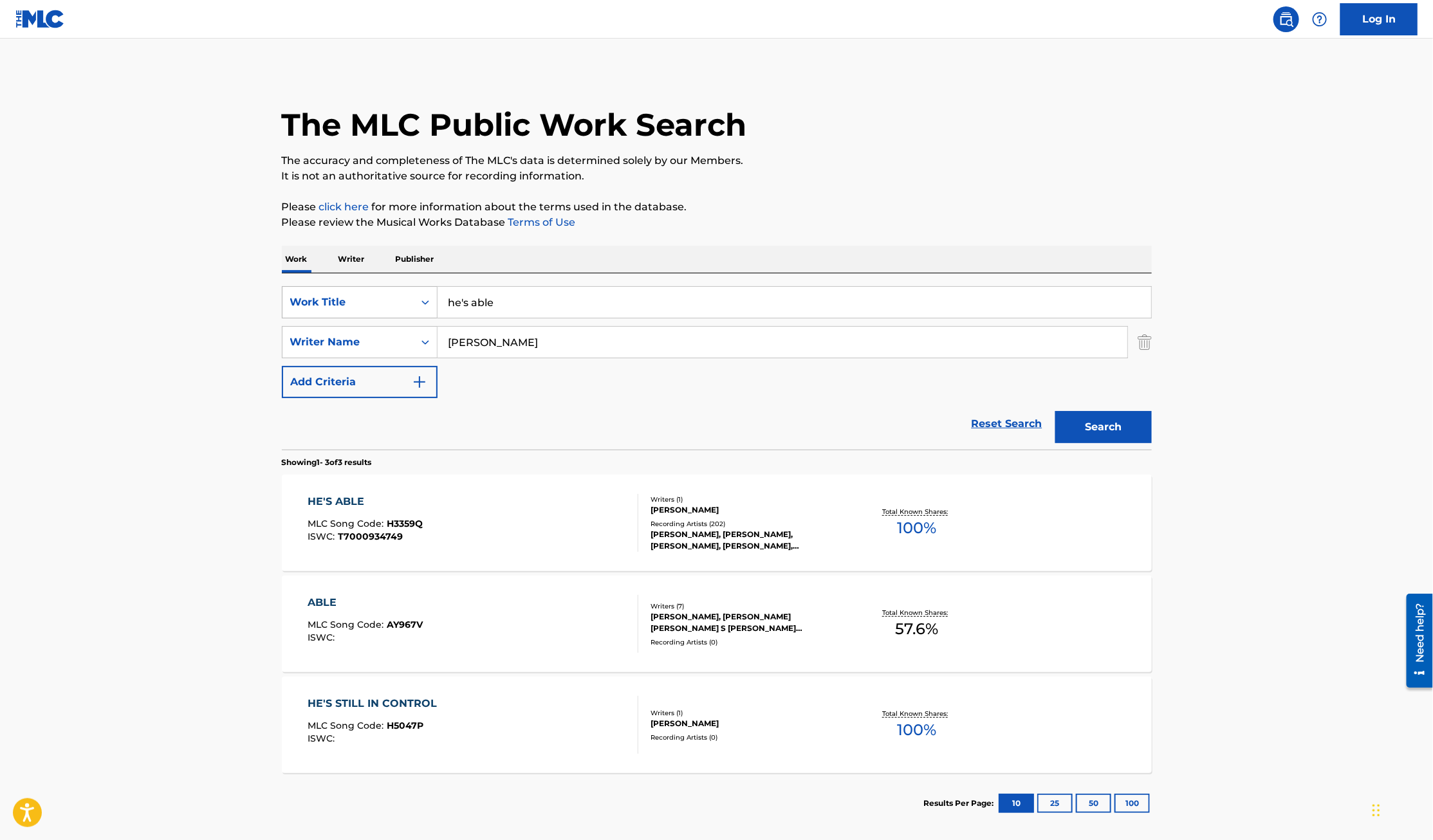
drag, startPoint x: 548, startPoint y: 307, endPoint x: 364, endPoint y: 304, distance: 184.0
click at [364, 304] on div "SearchWithCriteriaa17657a2-c990-4a6f-b4f8-577f5dceff67 Work Title he's able" at bounding box center [716, 302] width 870 height 32
type input "melodies from heaven"
click at [1055, 411] on button "Search" at bounding box center [1103, 426] width 96 height 32
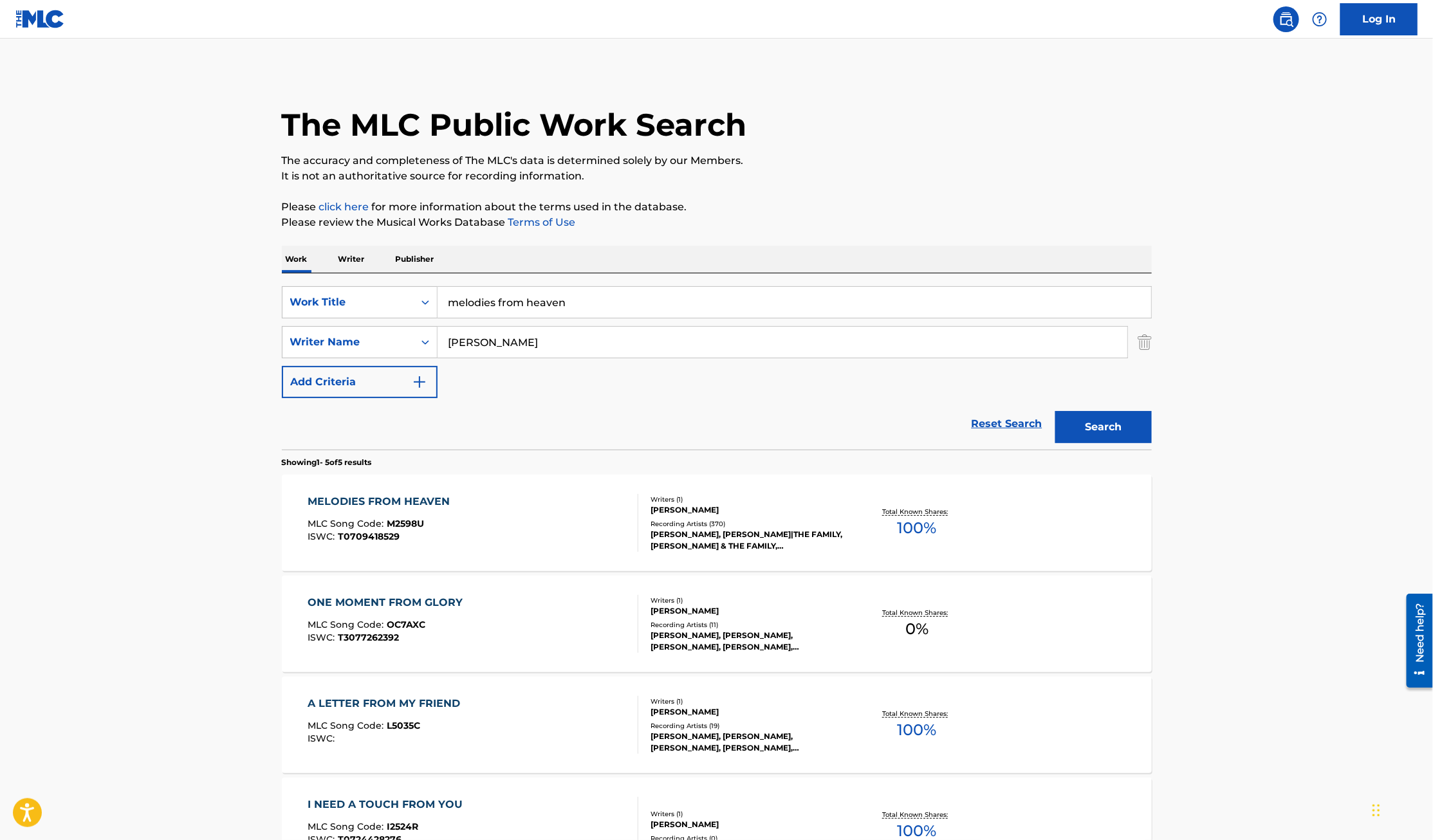
click at [412, 495] on div "MELODIES FROM HEAVEN" at bounding box center [382, 501] width 149 height 16
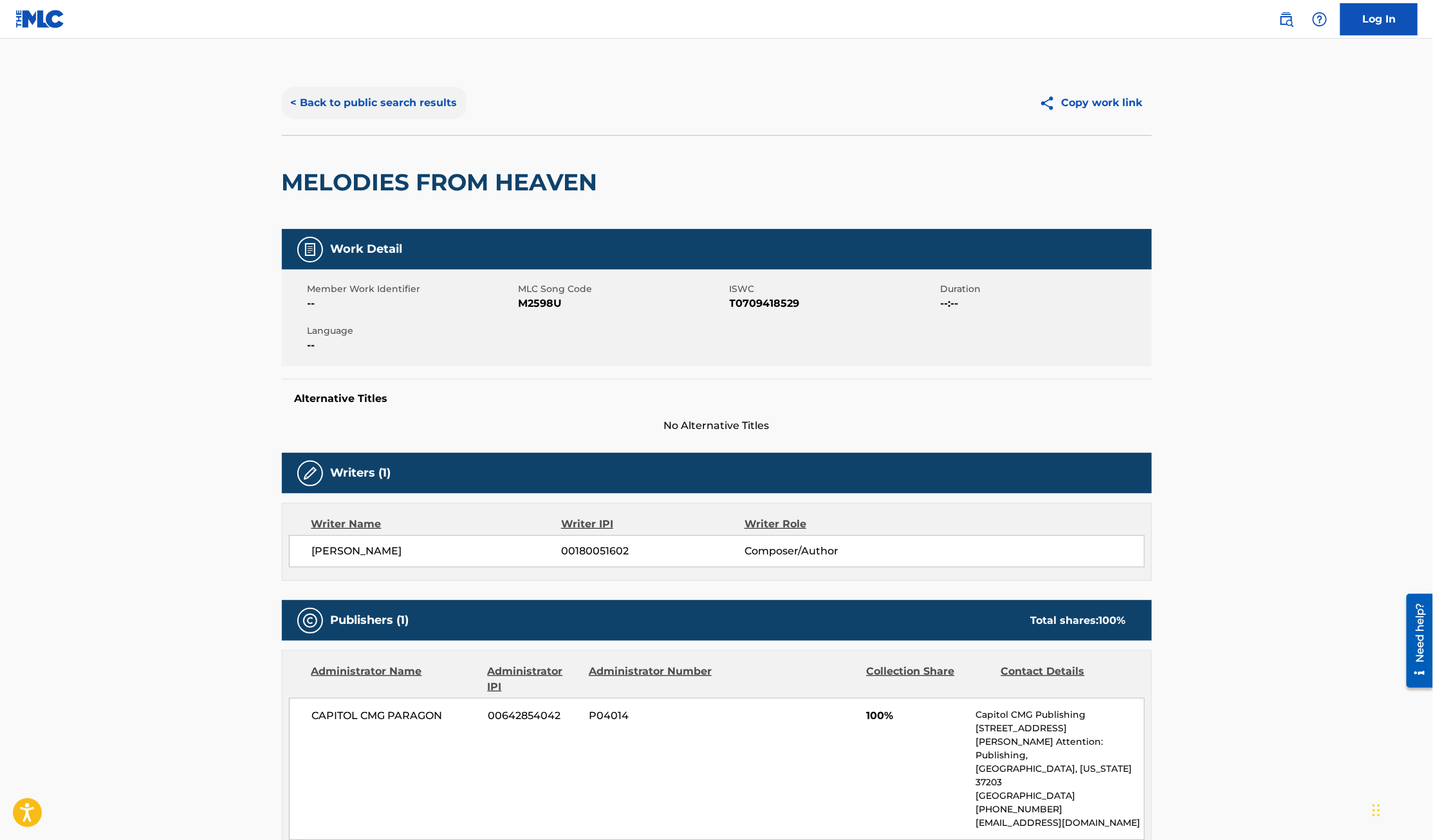
click at [380, 103] on button "< Back to public search results" at bounding box center [374, 103] width 185 height 32
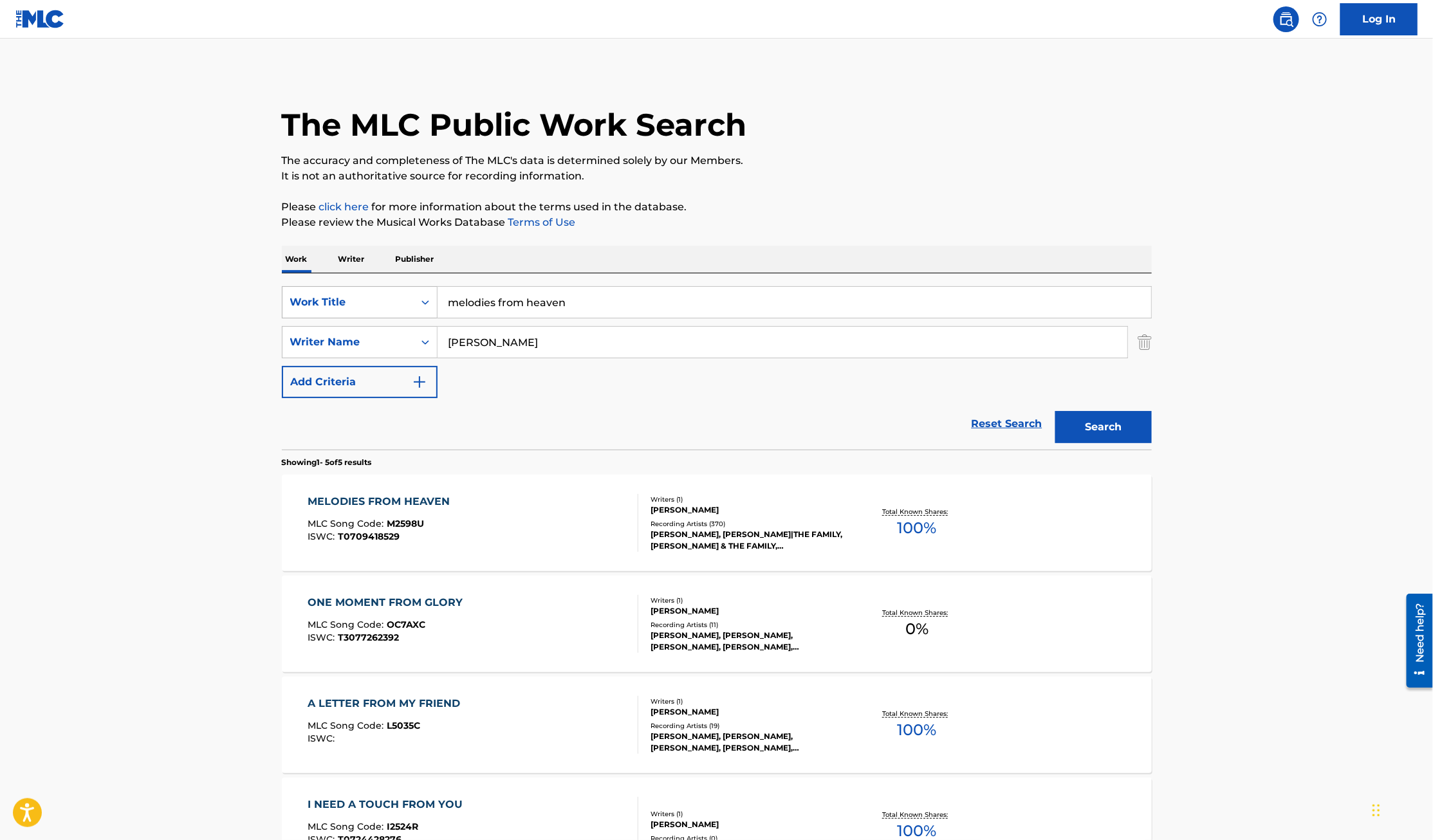
drag, startPoint x: 596, startPoint y: 303, endPoint x: 348, endPoint y: 303, distance: 248.0
click at [348, 303] on div "SearchWithCriteriaa17657a2-c990-4a6f-b4f8-577f5dceff67 Work Title melodies from…" at bounding box center [716, 302] width 870 height 32
type input "joy"
click at [1055, 411] on button "Search" at bounding box center [1103, 426] width 96 height 32
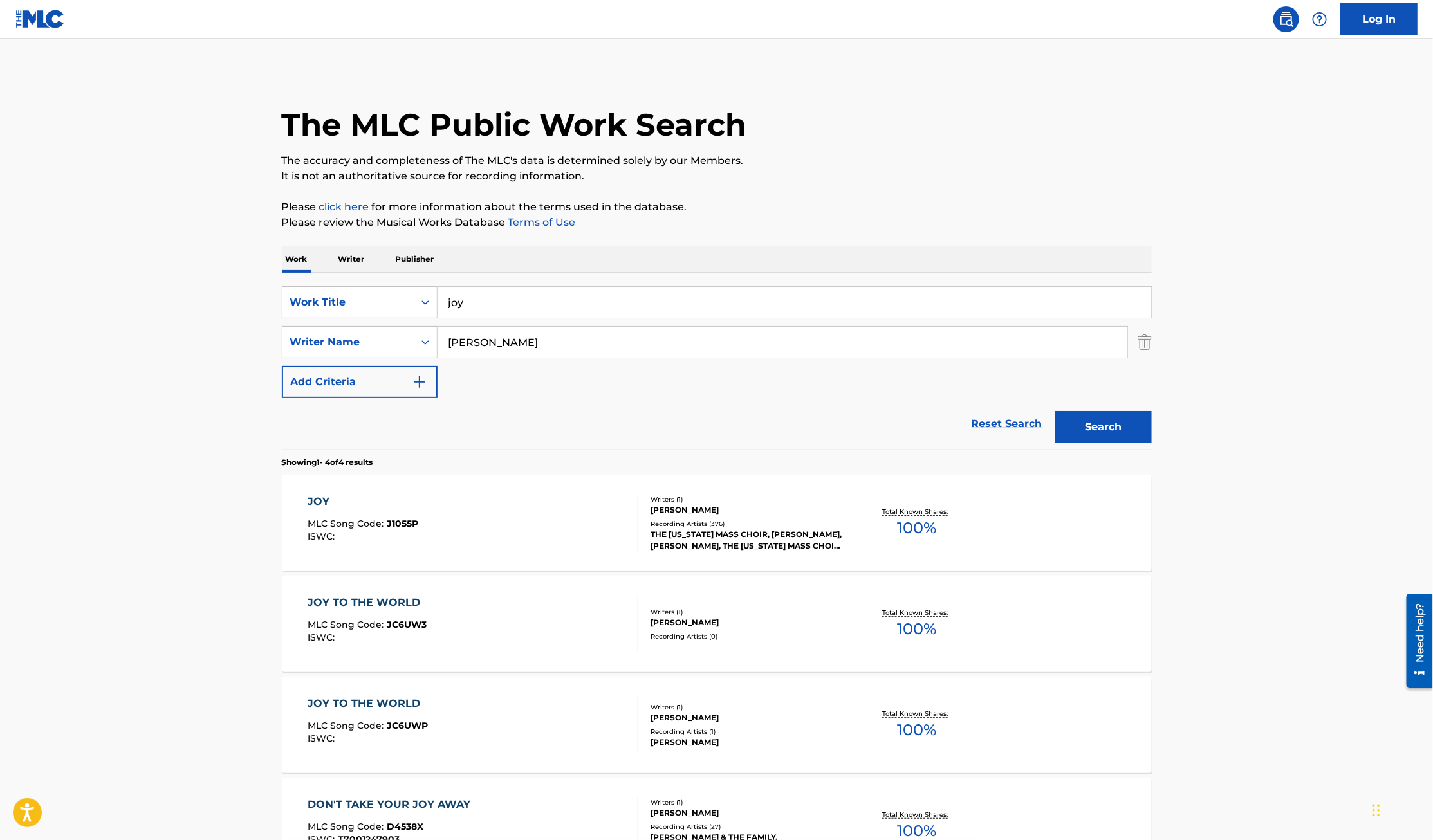
click at [322, 498] on div "JOY" at bounding box center [362, 501] width 110 height 16
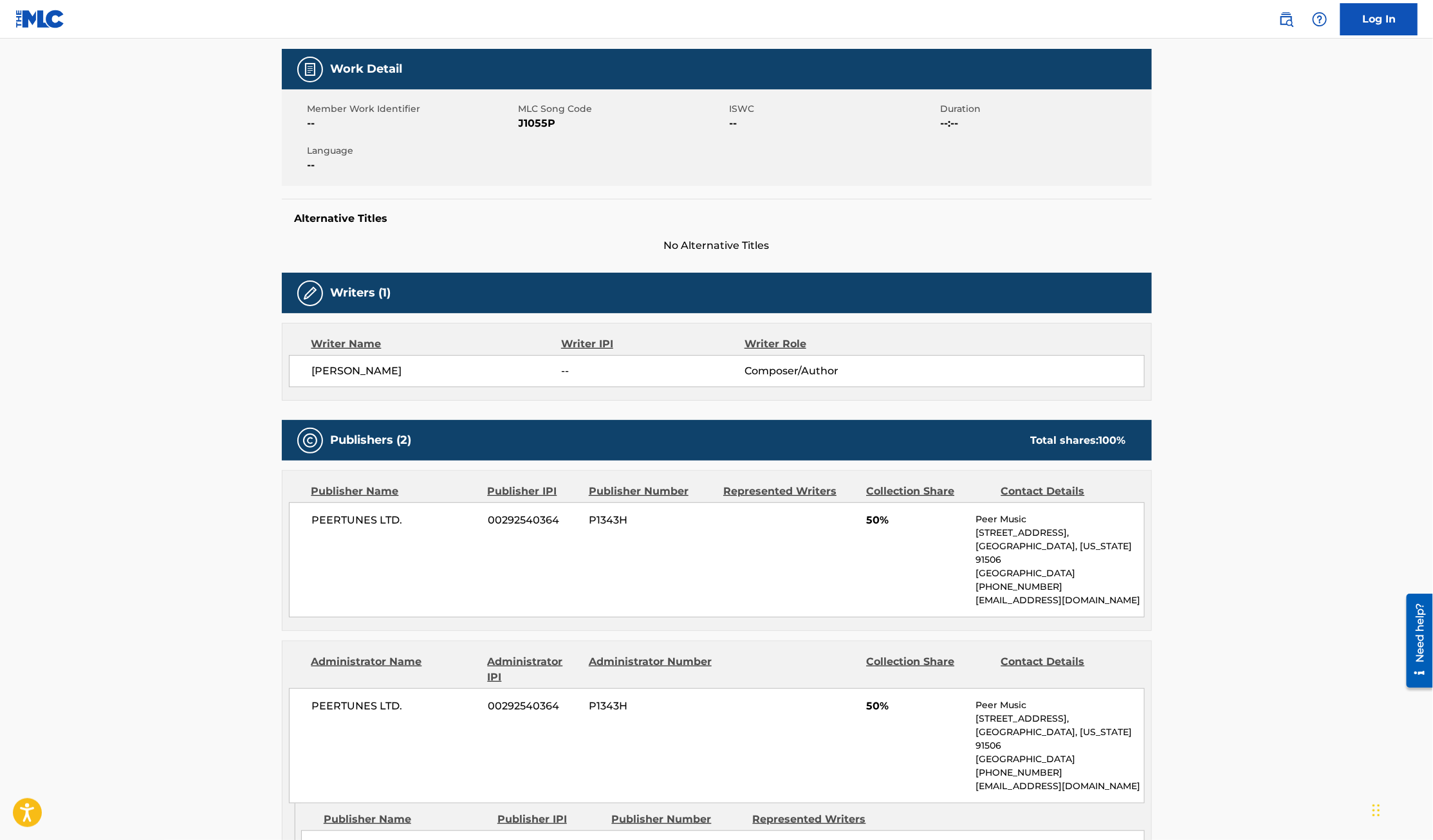
scroll to position [243, 0]
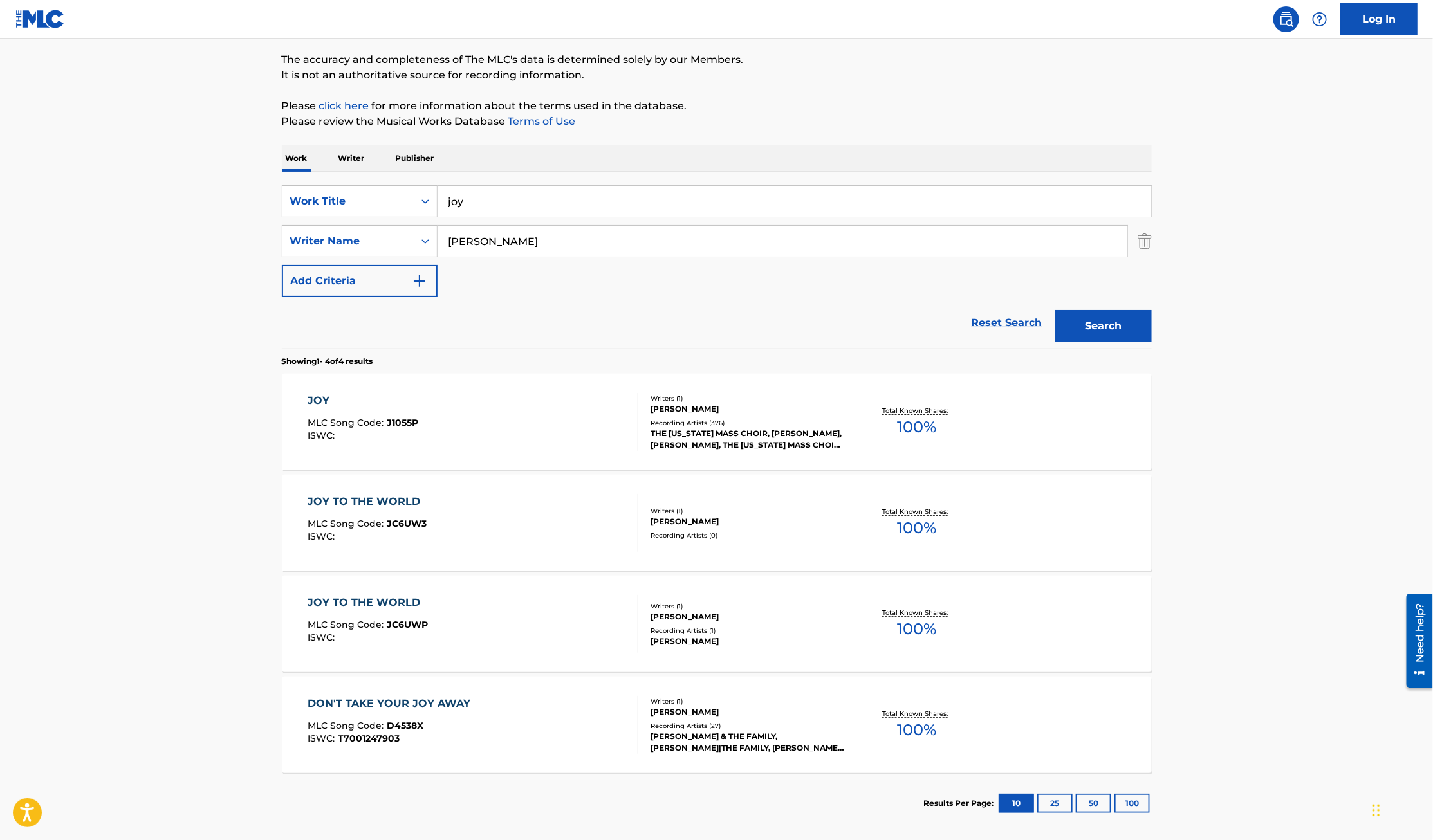
scroll to position [163, 0]
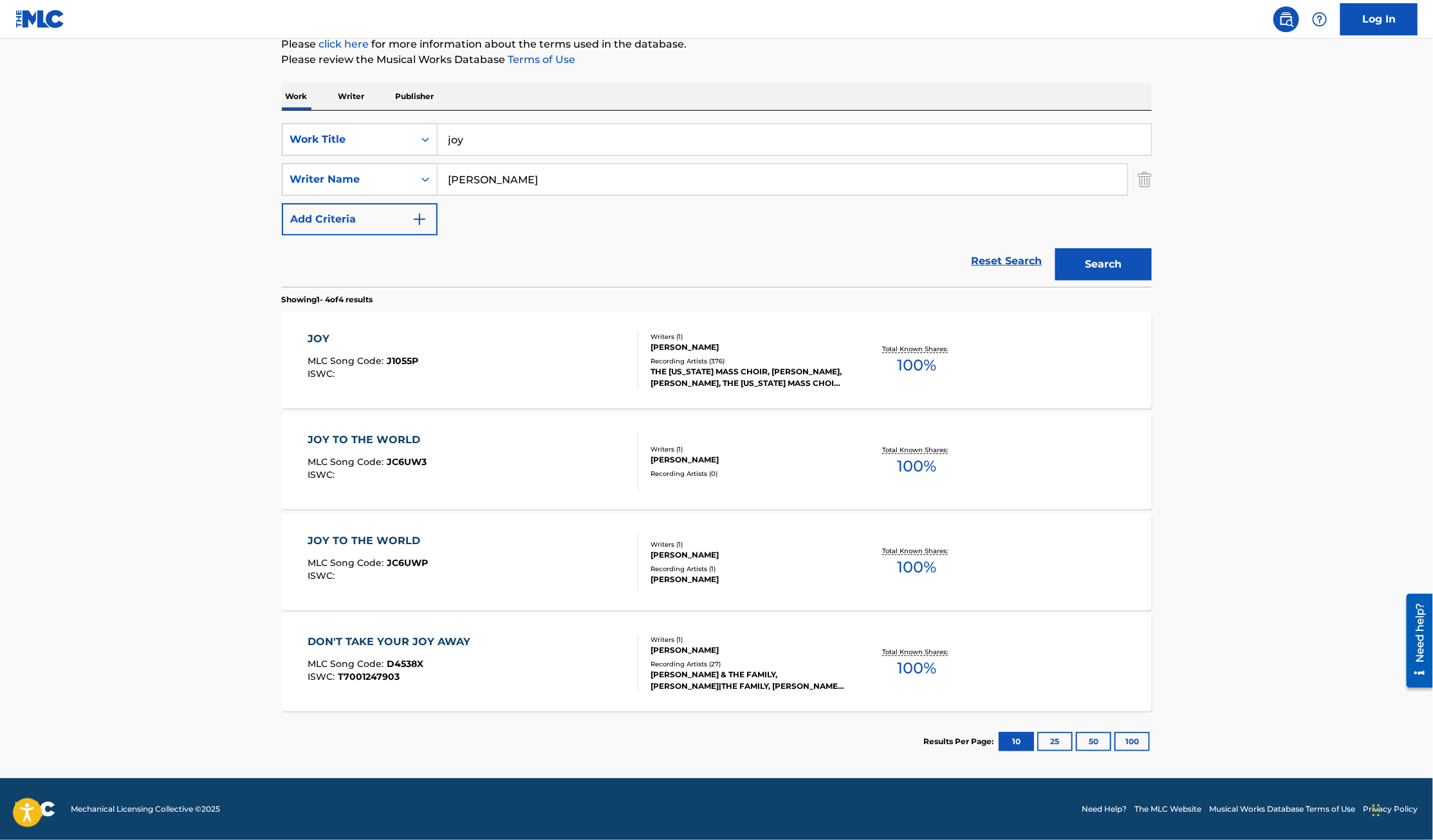
click at [321, 338] on div "JOY" at bounding box center [362, 339] width 110 height 16
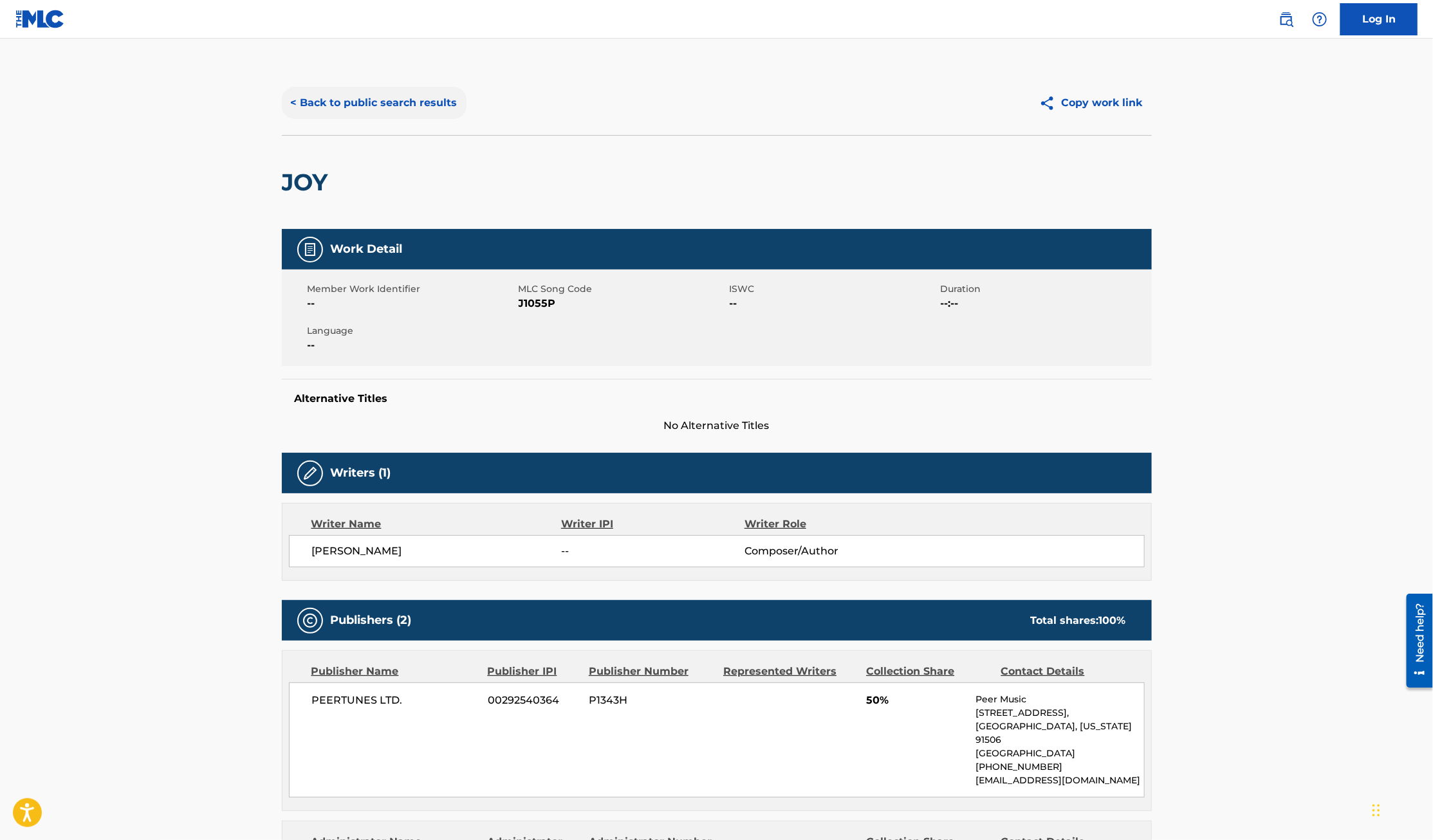
click at [405, 104] on button "< Back to public search results" at bounding box center [374, 103] width 185 height 32
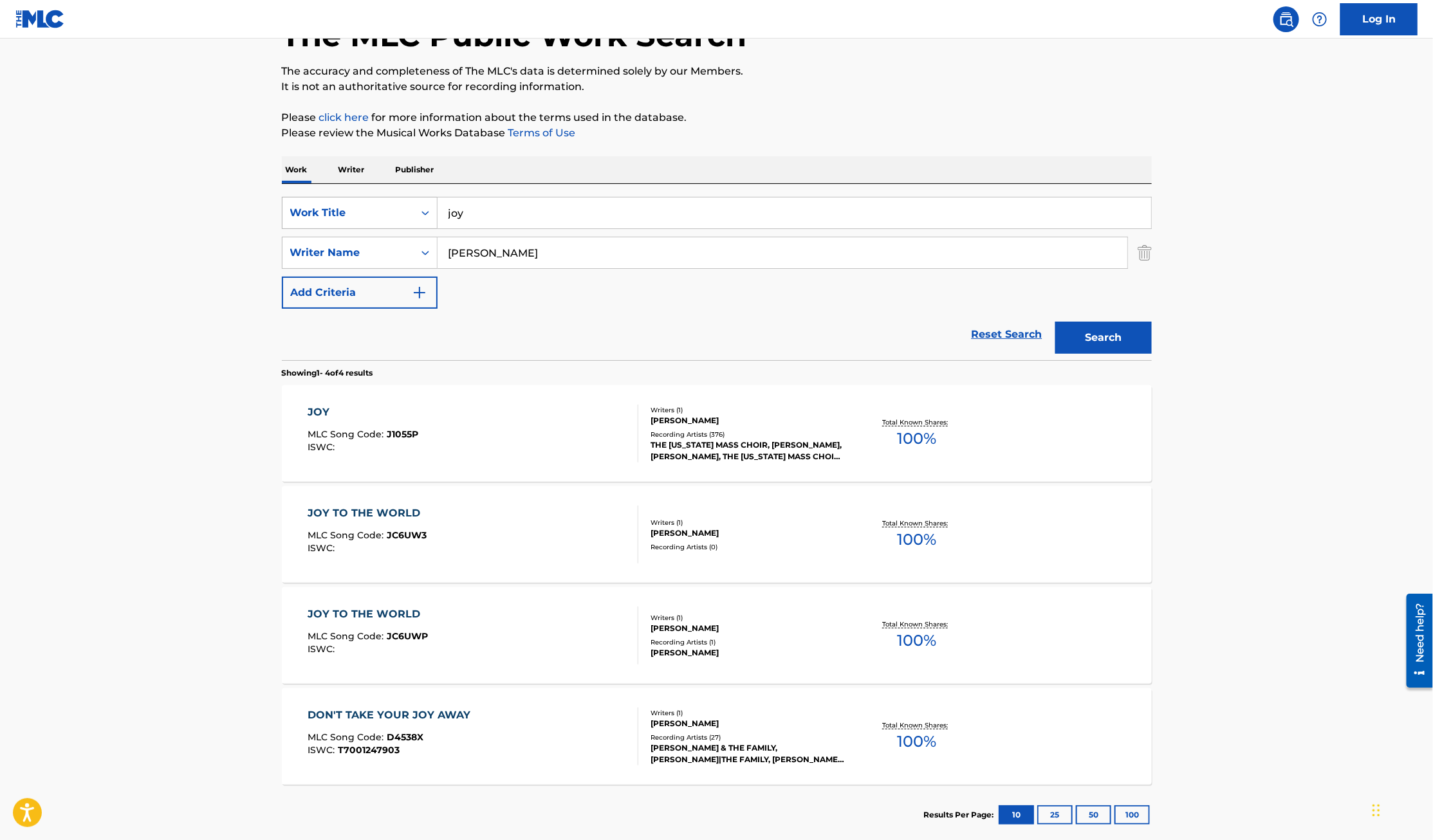
drag, startPoint x: 529, startPoint y: 220, endPoint x: 333, endPoint y: 218, distance: 196.0
click at [333, 218] on div "SearchWithCriteriaa17657a2-c990-4a6f-b4f8-577f5dceff67 Work Title joy" at bounding box center [716, 212] width 870 height 32
type input "j"
type input "do it again"
click at [1055, 321] on button "Search" at bounding box center [1103, 337] width 96 height 32
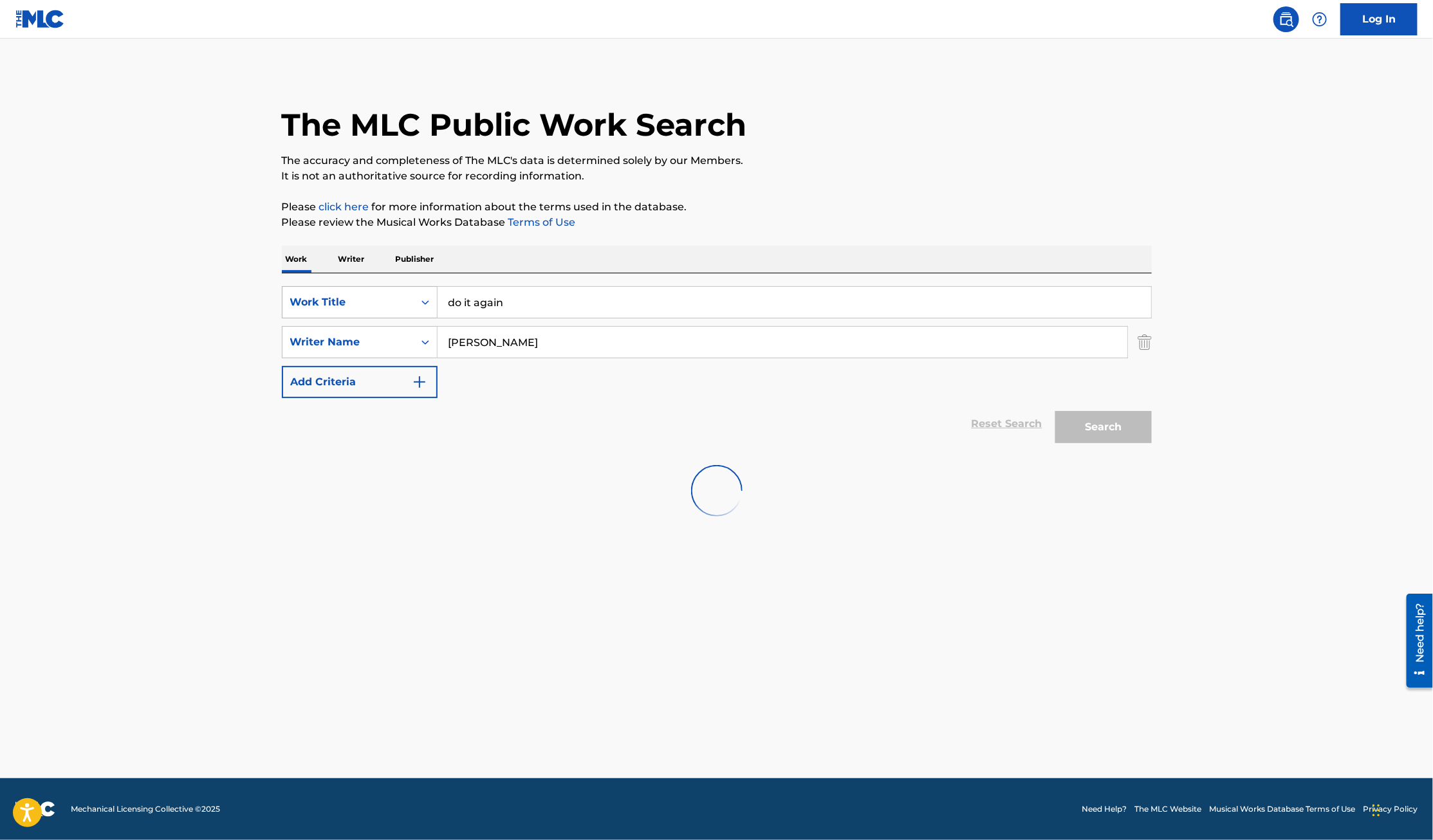
scroll to position [0, 0]
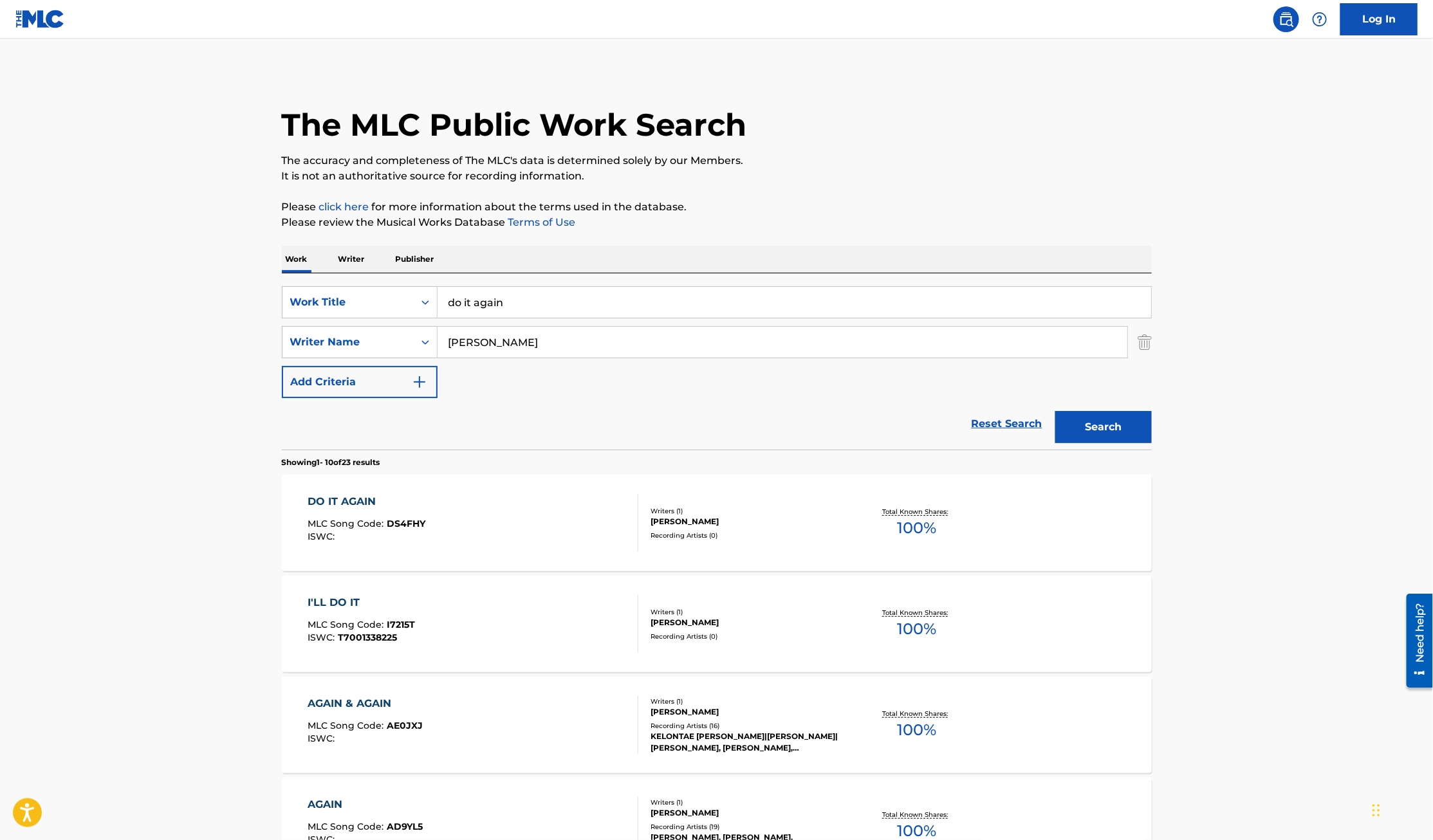
click at [357, 498] on div "DO IT AGAIN" at bounding box center [366, 501] width 118 height 16
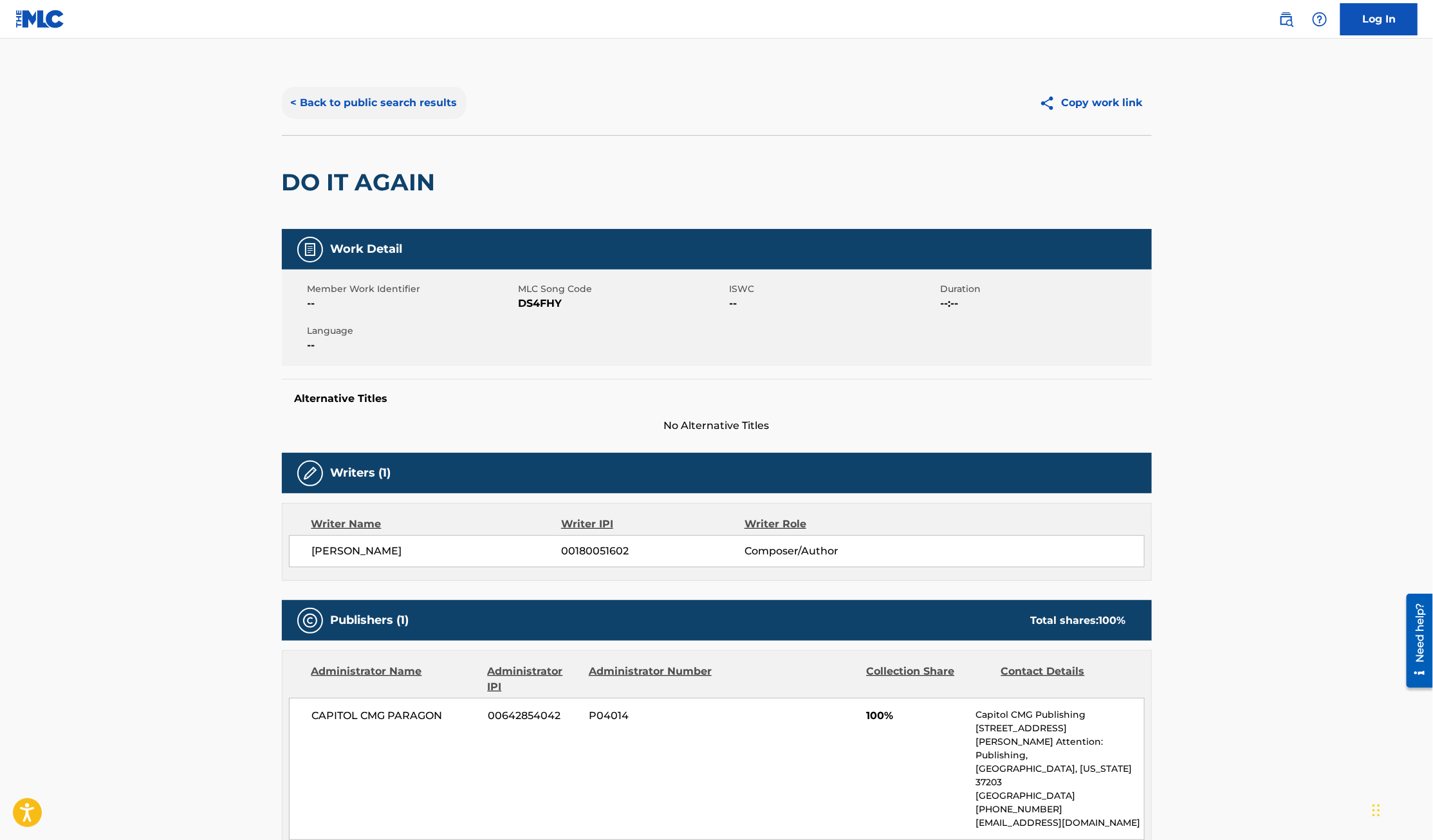
click at [397, 101] on button "< Back to public search results" at bounding box center [374, 103] width 185 height 32
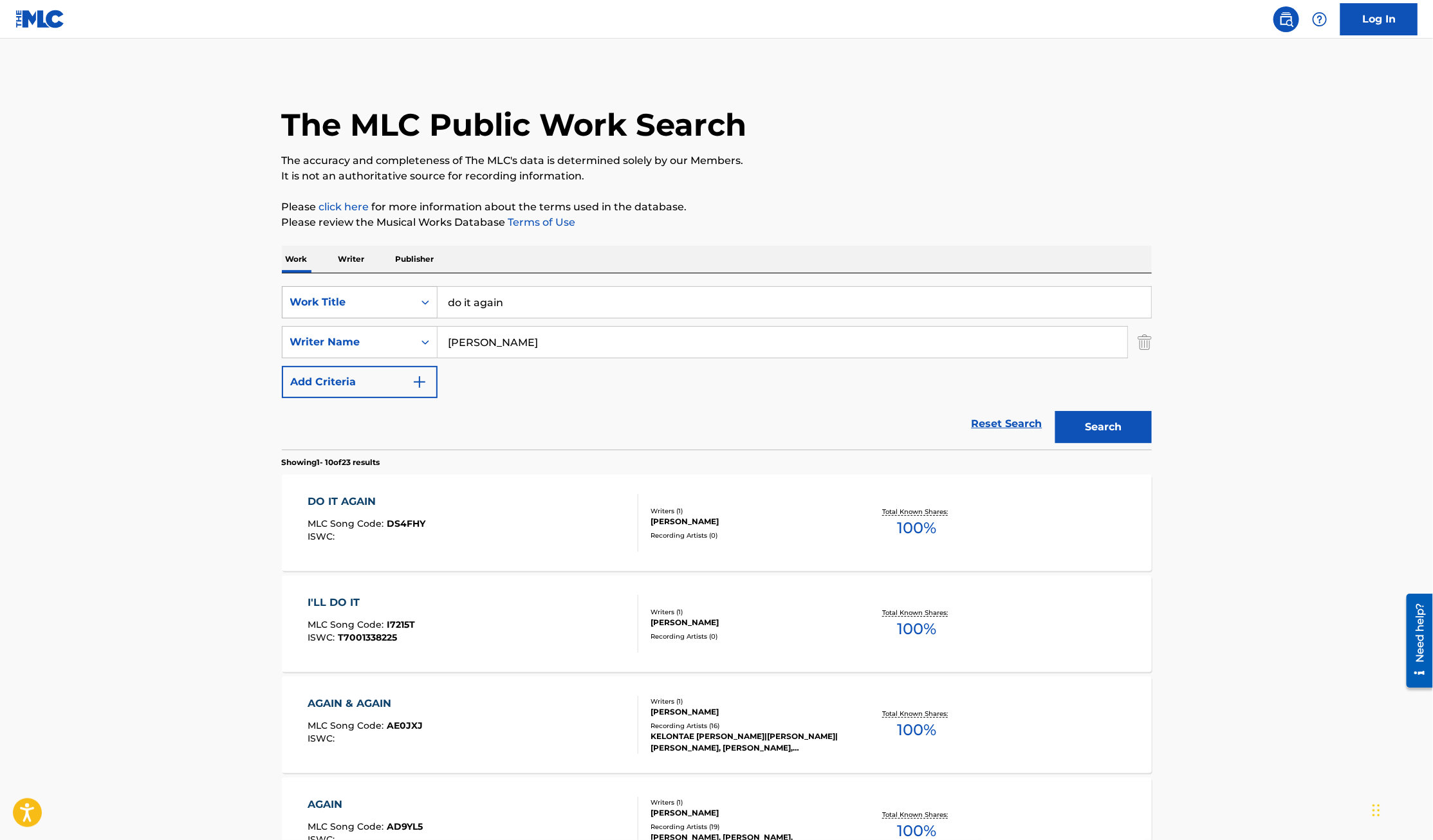
drag, startPoint x: 536, startPoint y: 297, endPoint x: 349, endPoint y: 297, distance: 187.0
click at [349, 297] on div "SearchWithCriteriaa17657a2-c990-4a6f-b4f8-577f5dceff67 Work Title do it again" at bounding box center [716, 302] width 870 height 32
click at [451, 300] on input "vitory" at bounding box center [794, 302] width 713 height 31
type input "victory"
type input "Gregory Curtis"
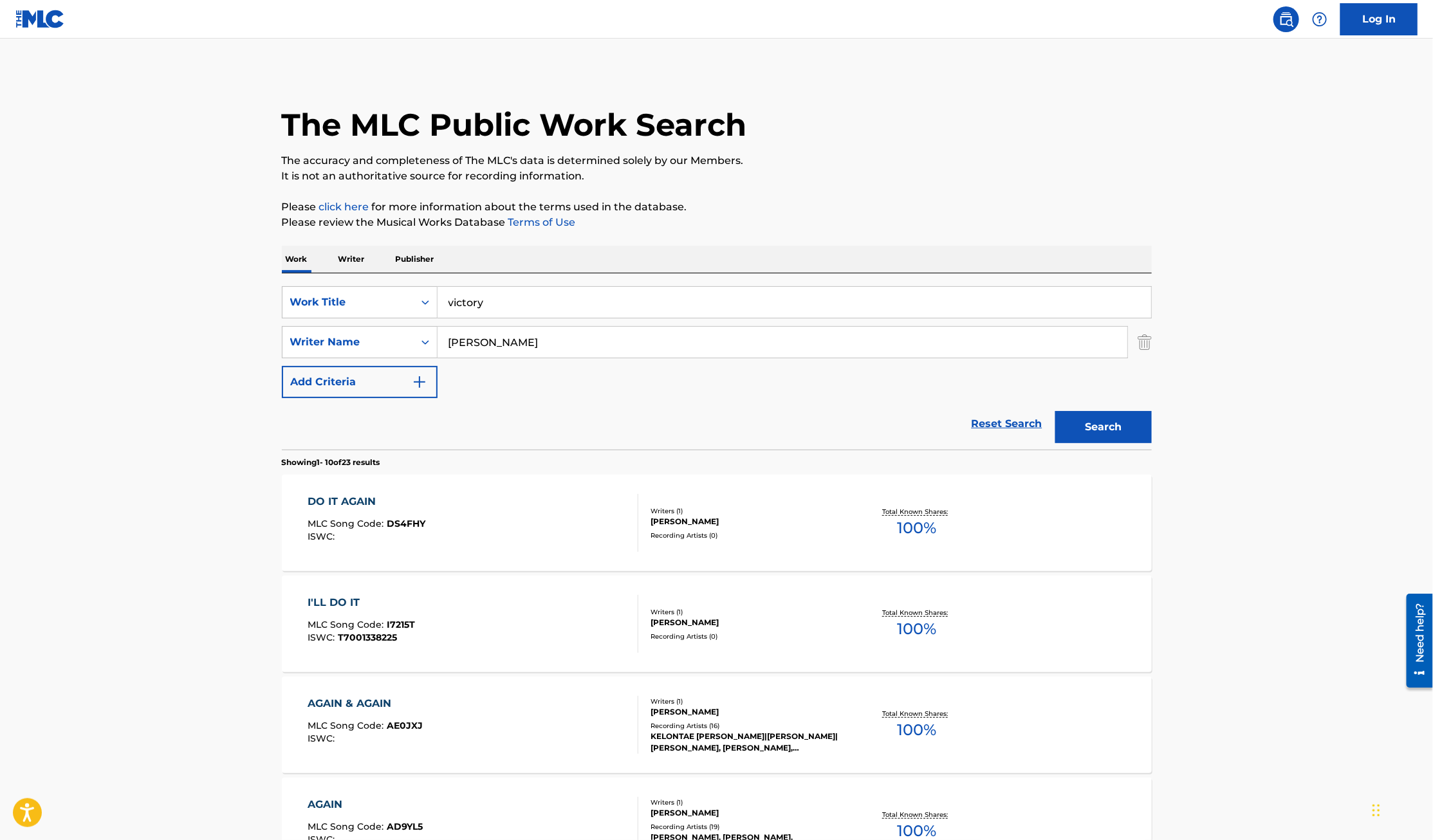
click at [1055, 411] on button "Search" at bounding box center [1103, 426] width 96 height 32
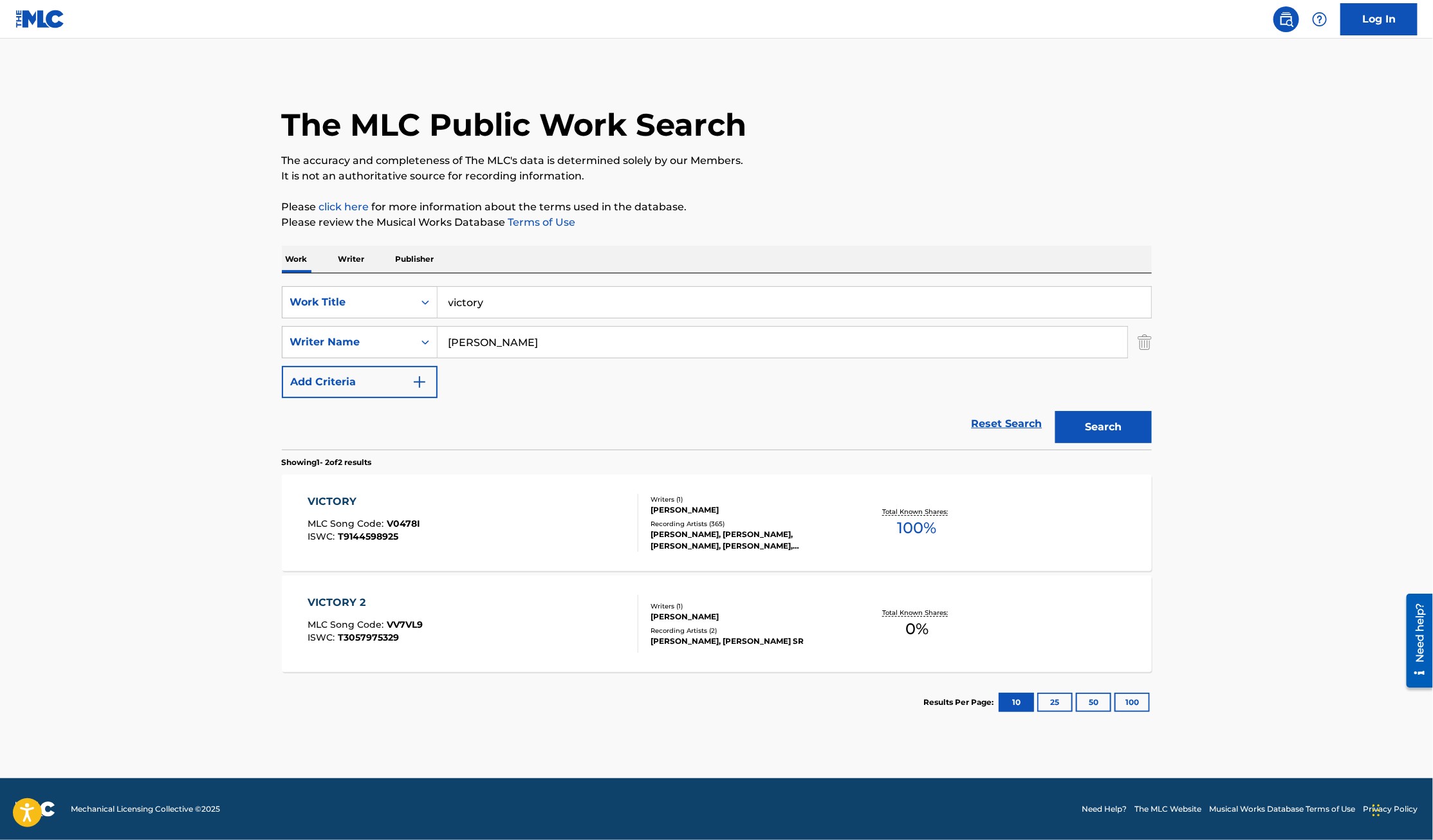
click at [330, 496] on div "VICTORY" at bounding box center [364, 501] width 113 height 16
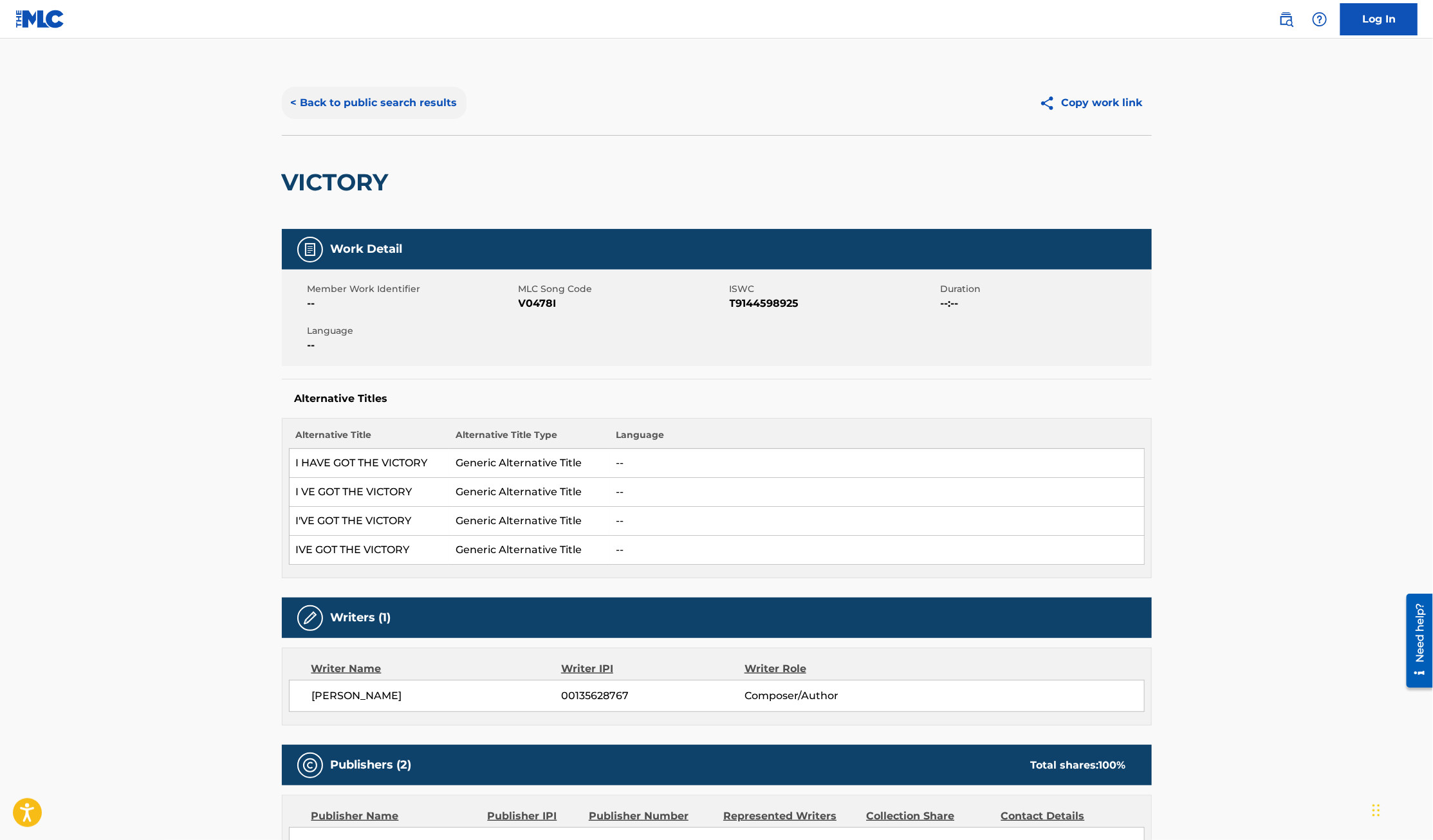
click at [361, 99] on button "< Back to public search results" at bounding box center [374, 103] width 185 height 32
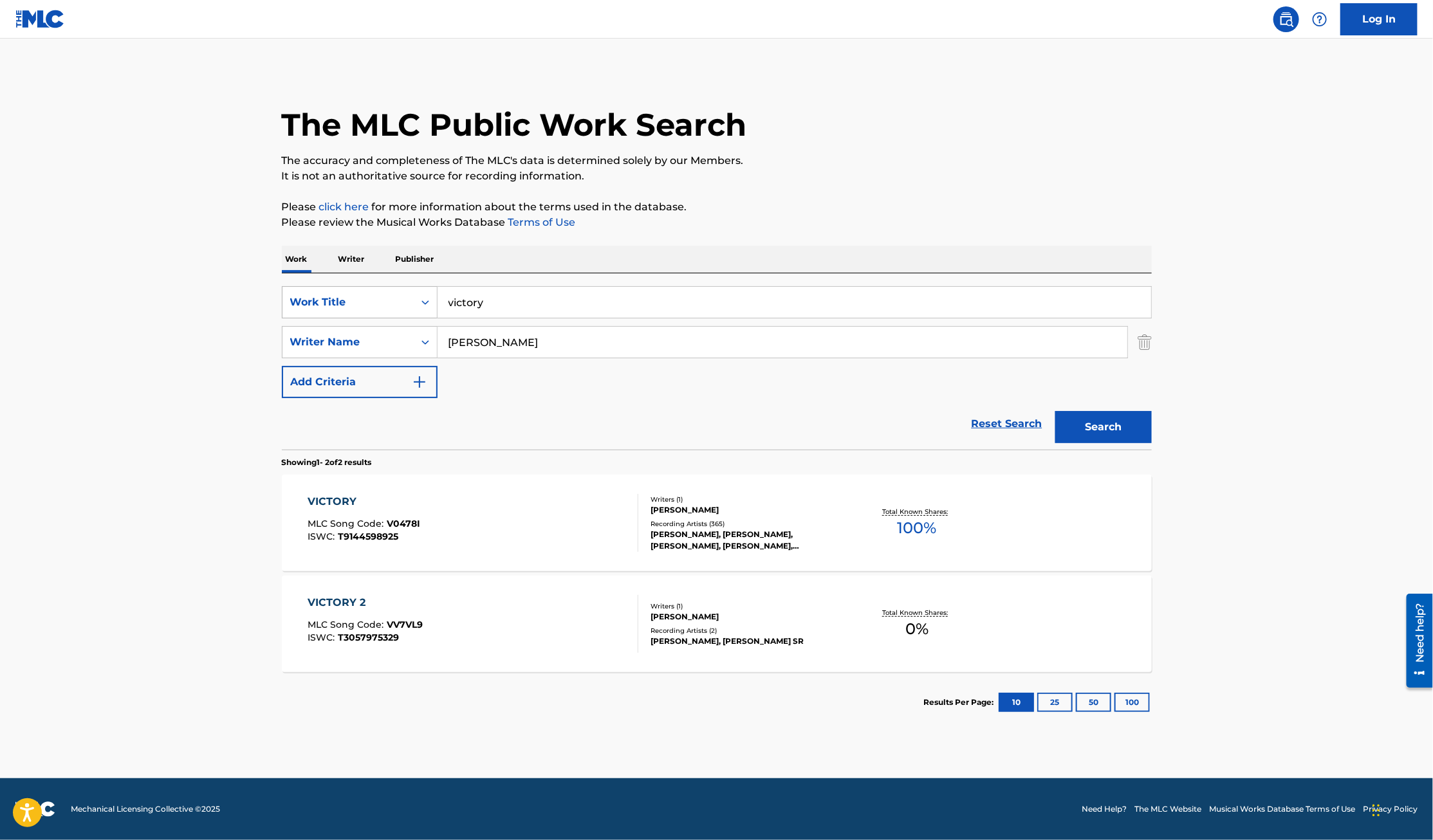
drag, startPoint x: 516, startPoint y: 299, endPoint x: 395, endPoint y: 299, distance: 121.0
click at [395, 299] on div "SearchWithCriteriaa17657a2-c990-4a6f-b4f8-577f5dceff67 Work Title victory" at bounding box center [716, 302] width 870 height 32
type input "open my heart"
type input "yolanda adams"
click at [1055, 411] on button "Search" at bounding box center [1103, 426] width 96 height 32
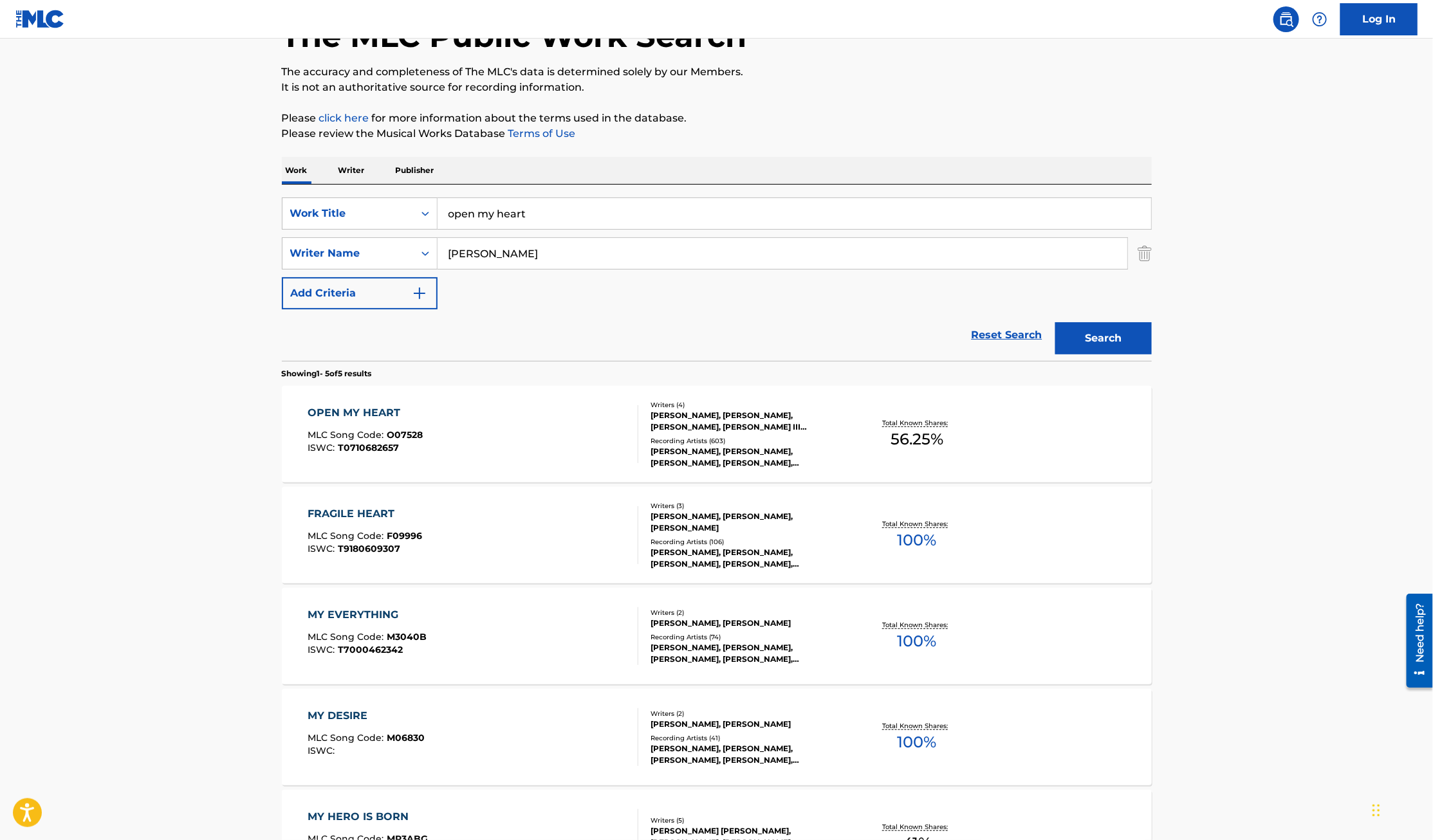
scroll to position [56, 0]
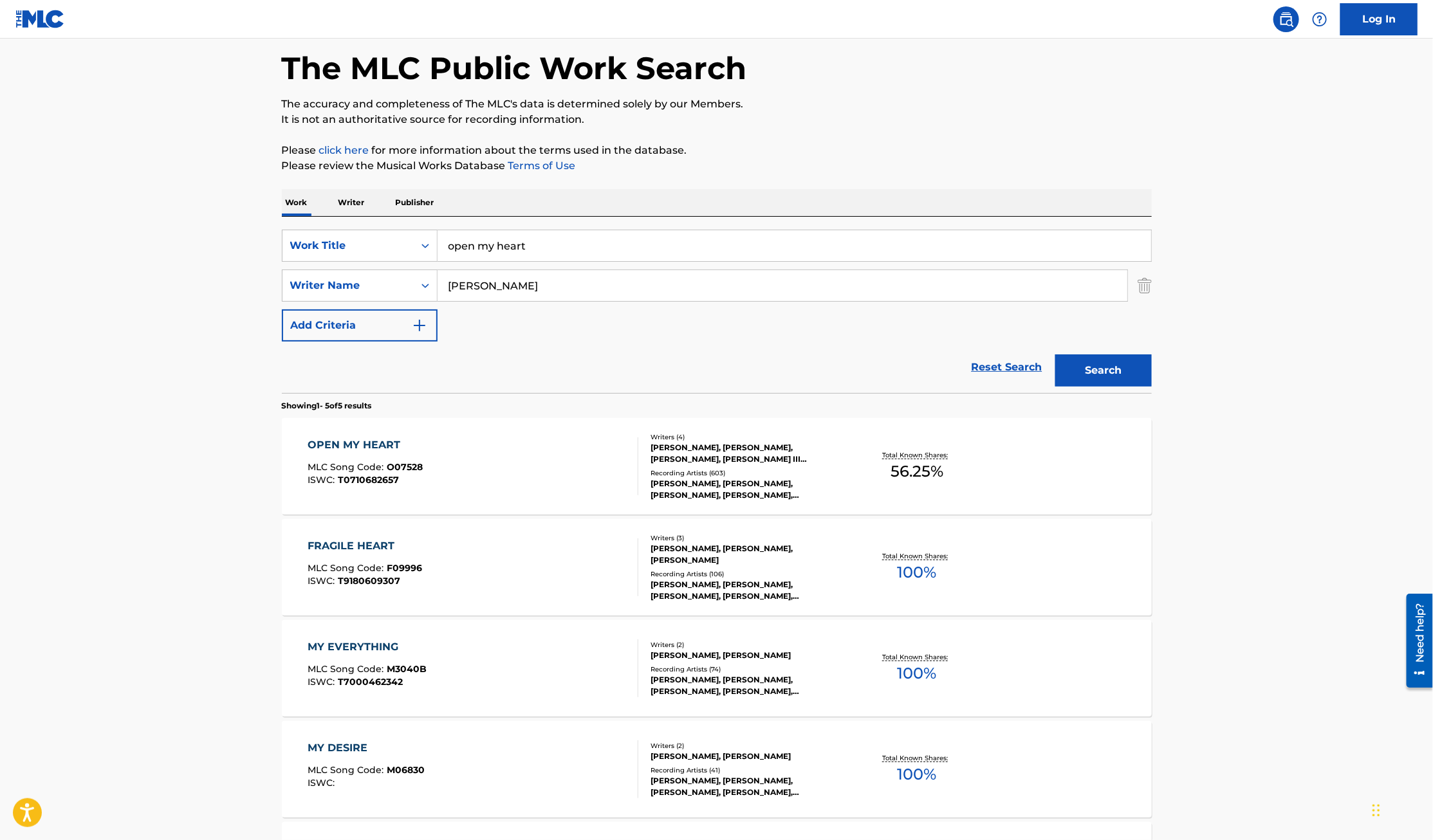
click at [368, 446] on div "OPEN MY HEART" at bounding box center [364, 444] width 115 height 16
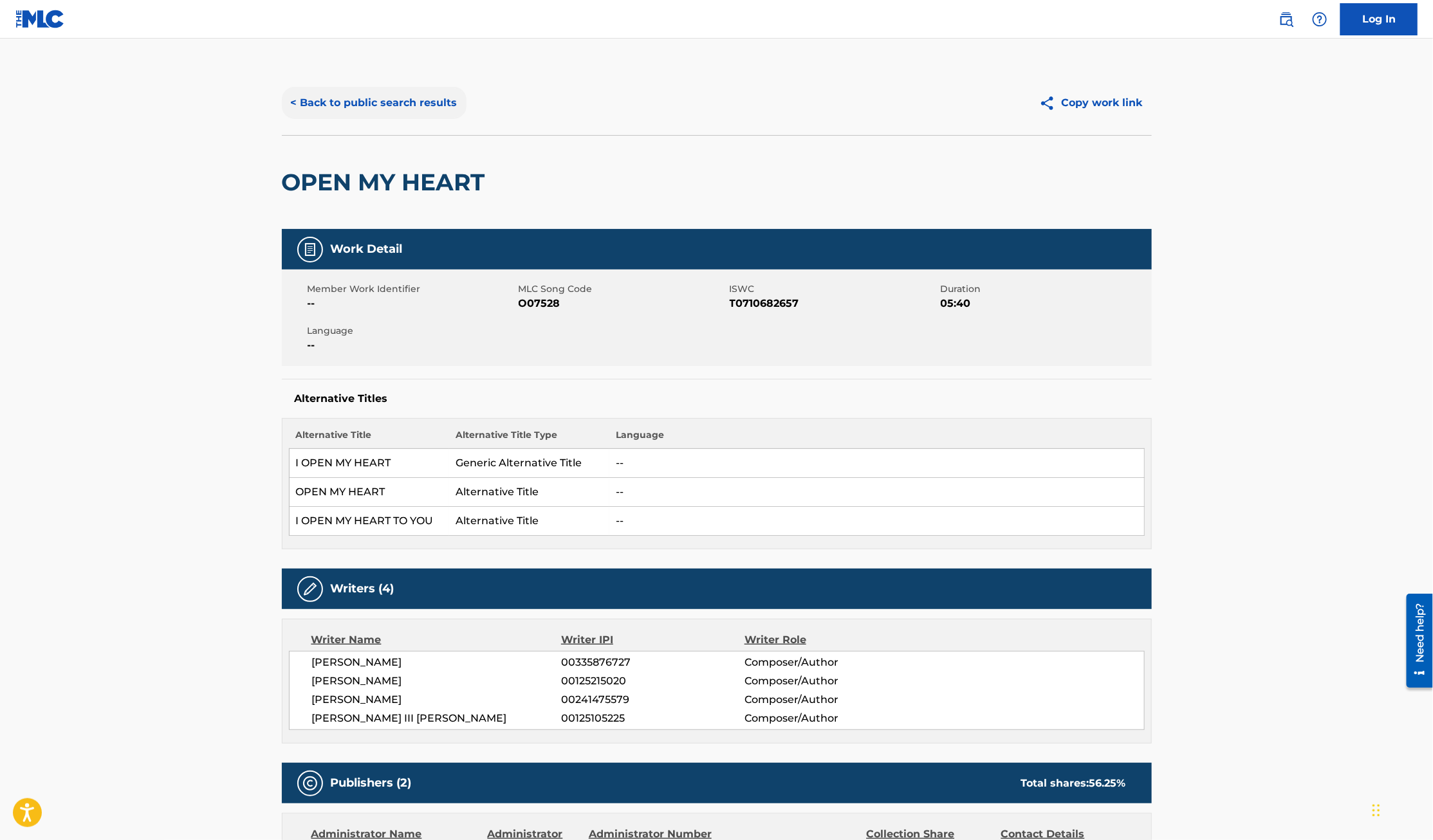
click at [370, 101] on button "< Back to public search results" at bounding box center [374, 103] width 185 height 32
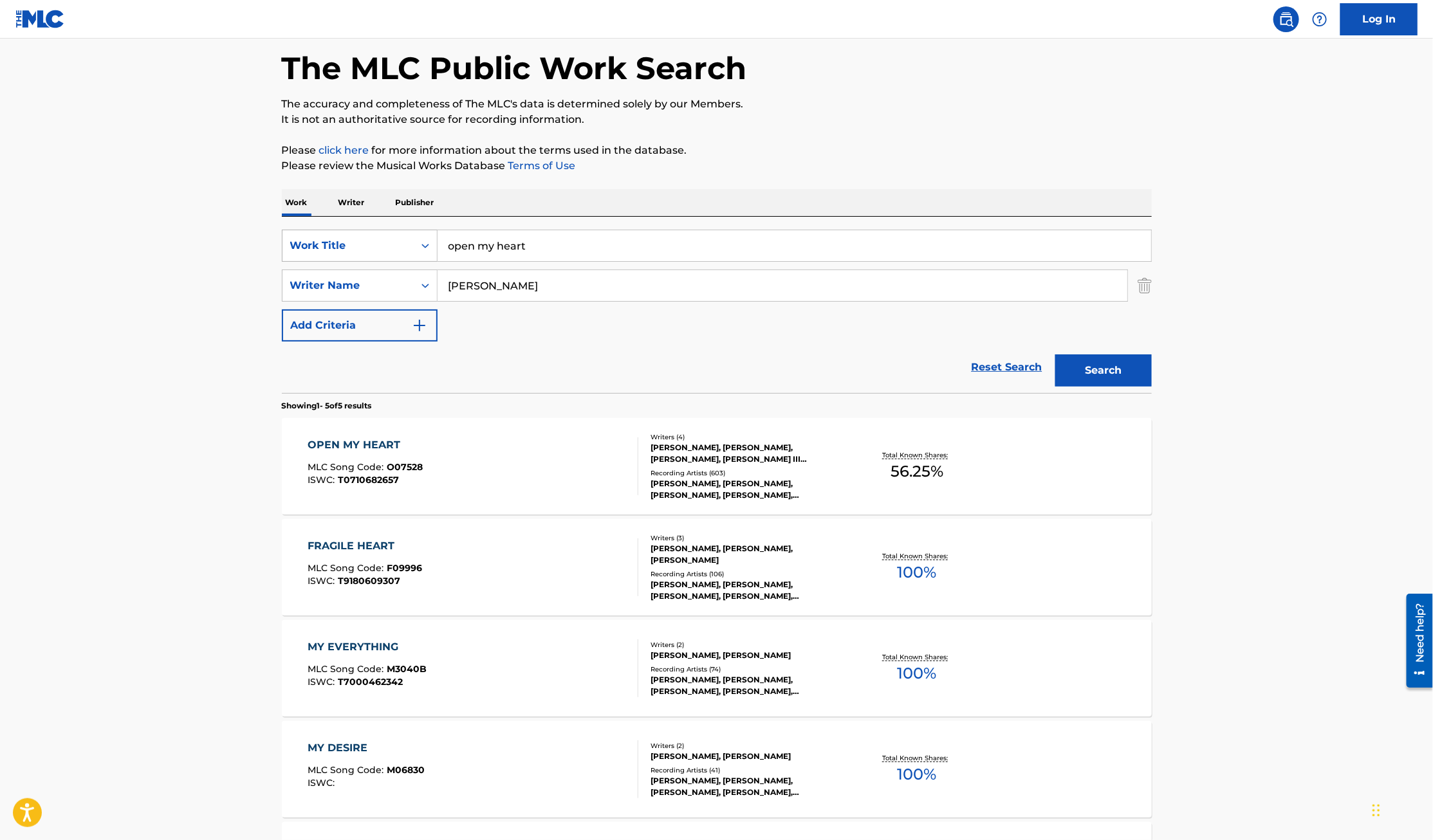
drag, startPoint x: 557, startPoint y: 248, endPoint x: 314, endPoint y: 243, distance: 243.1
click at [314, 243] on div "SearchWithCriteriaa17657a2-c990-4a6f-b4f8-577f5dceff67 Work Title open my heart" at bounding box center [716, 245] width 870 height 32
type input "the battle is the lord's"
type input "McKay"
click at [1055, 354] on button "Search" at bounding box center [1103, 370] width 96 height 32
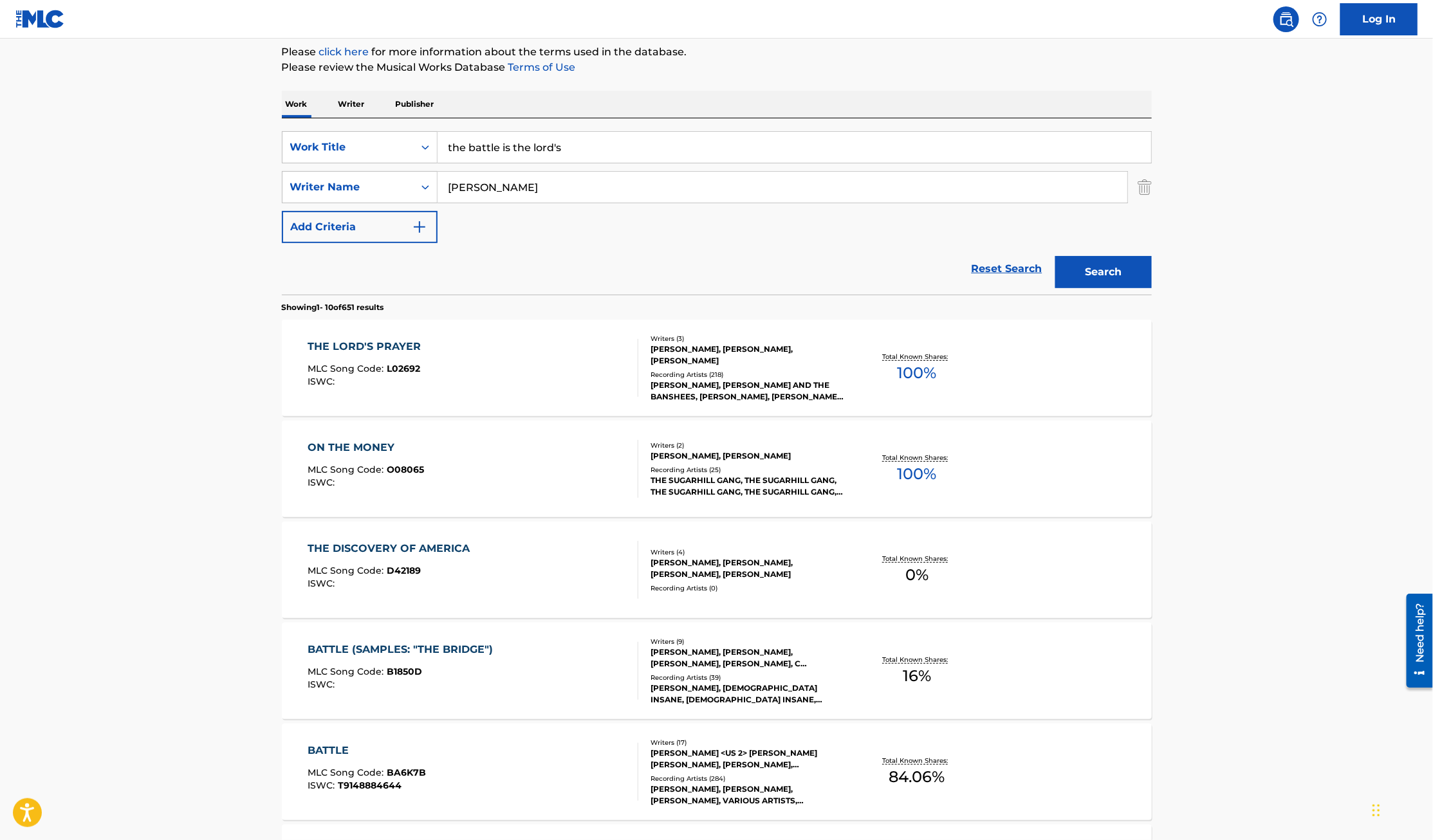
scroll to position [150, 0]
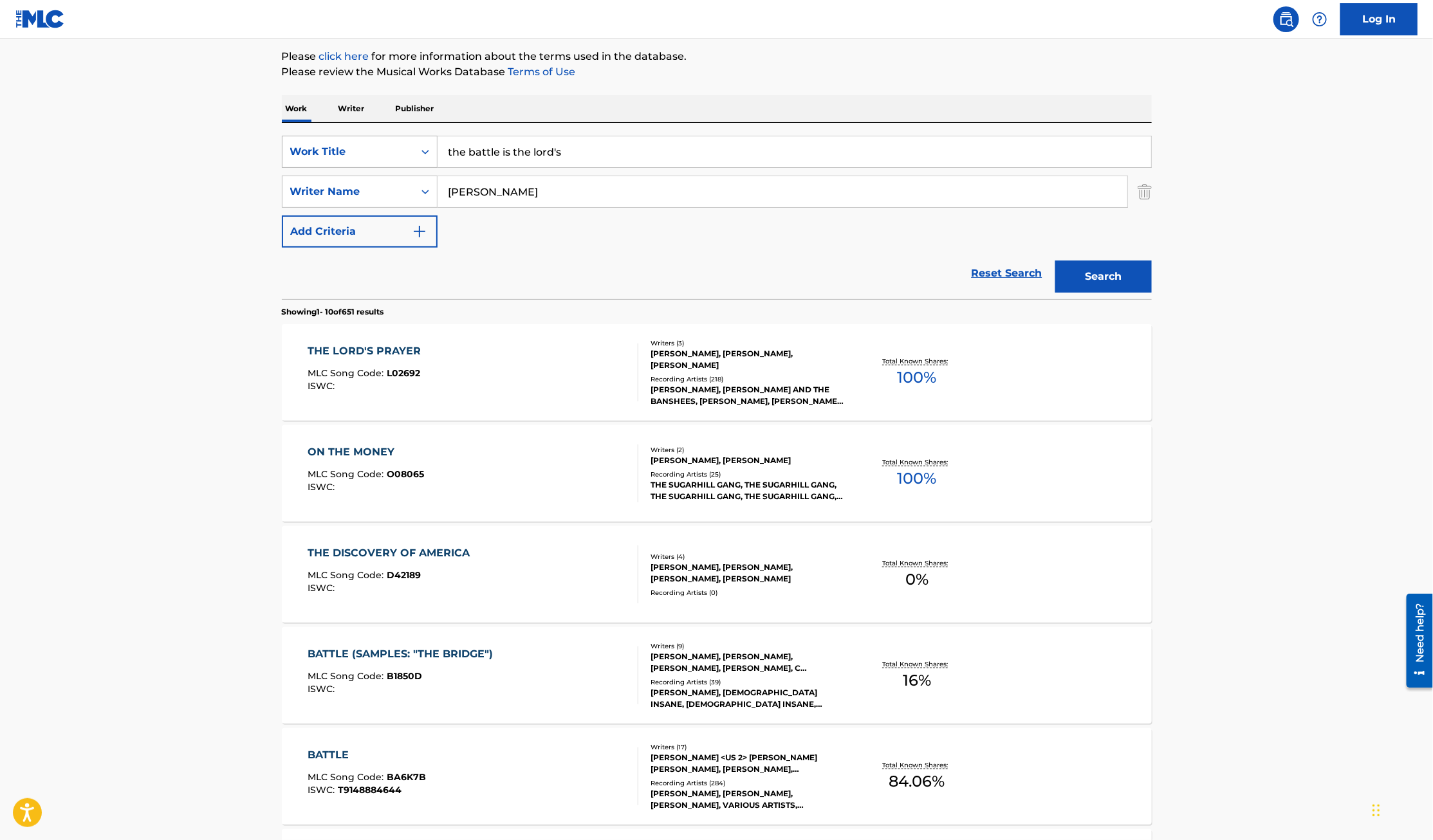
drag, startPoint x: 590, startPoint y: 151, endPoint x: 405, endPoint y: 150, distance: 185.0
click at [405, 150] on div "SearchWithCriteriaa17657a2-c990-4a6f-b4f8-577f5dceff67 Work Title the battle is…" at bounding box center [716, 152] width 870 height 32
type input "just a prayer away"
type input "Gregory Curtis"
click at [1055, 260] on button "Search" at bounding box center [1103, 276] width 96 height 32
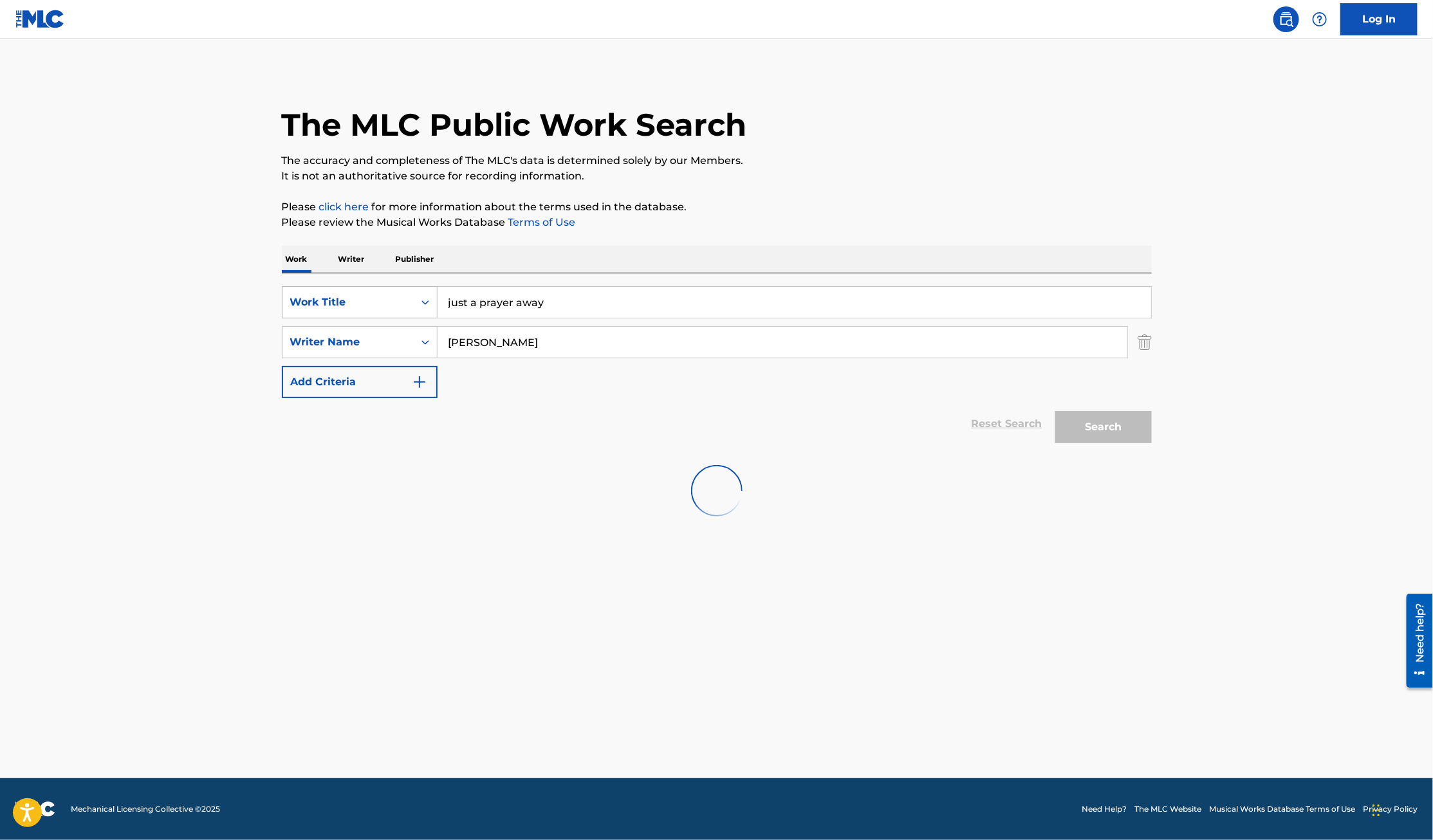
scroll to position [0, 0]
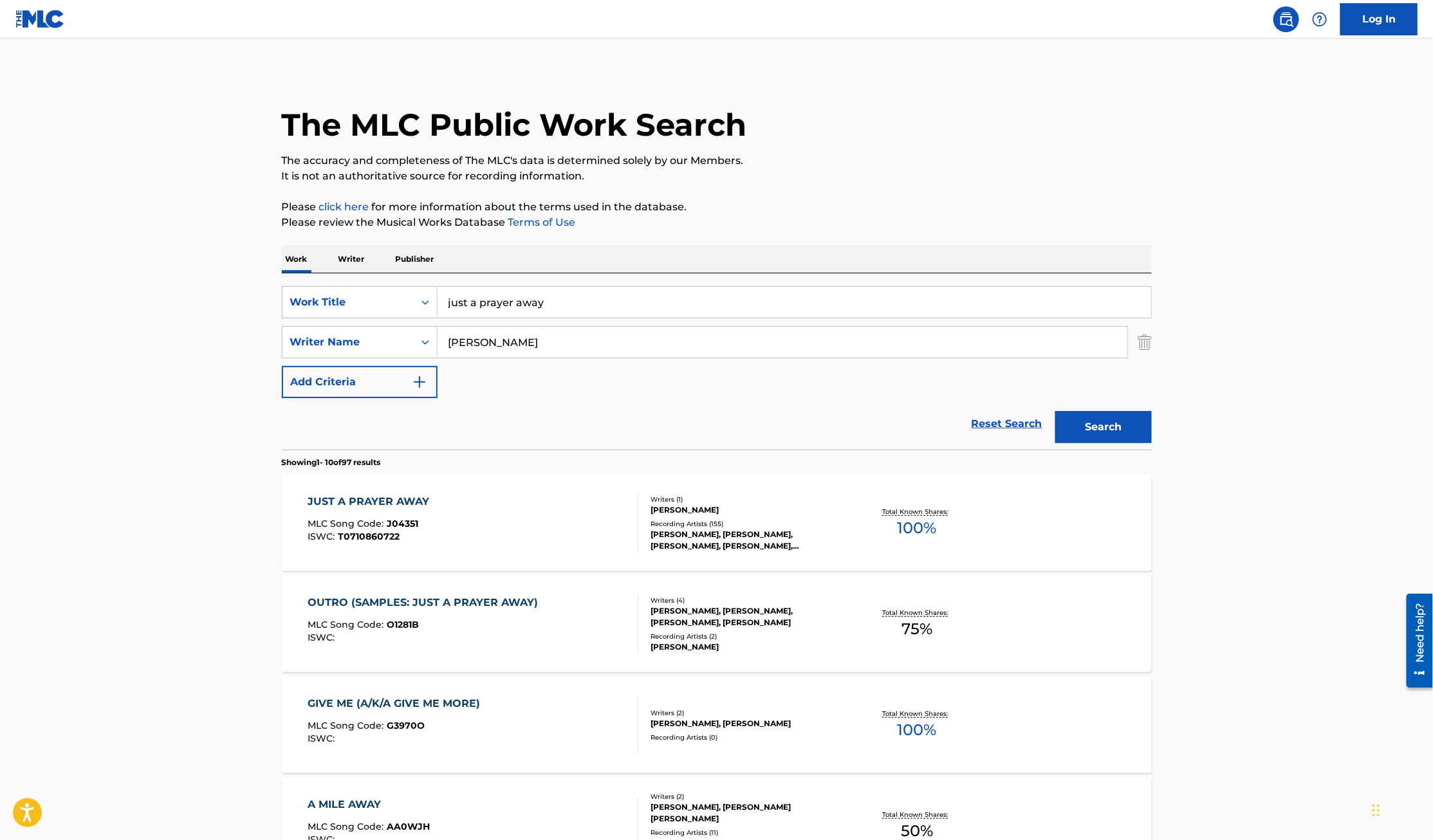
click at [388, 500] on div "JUST A PRAYER AWAY" at bounding box center [371, 501] width 128 height 16
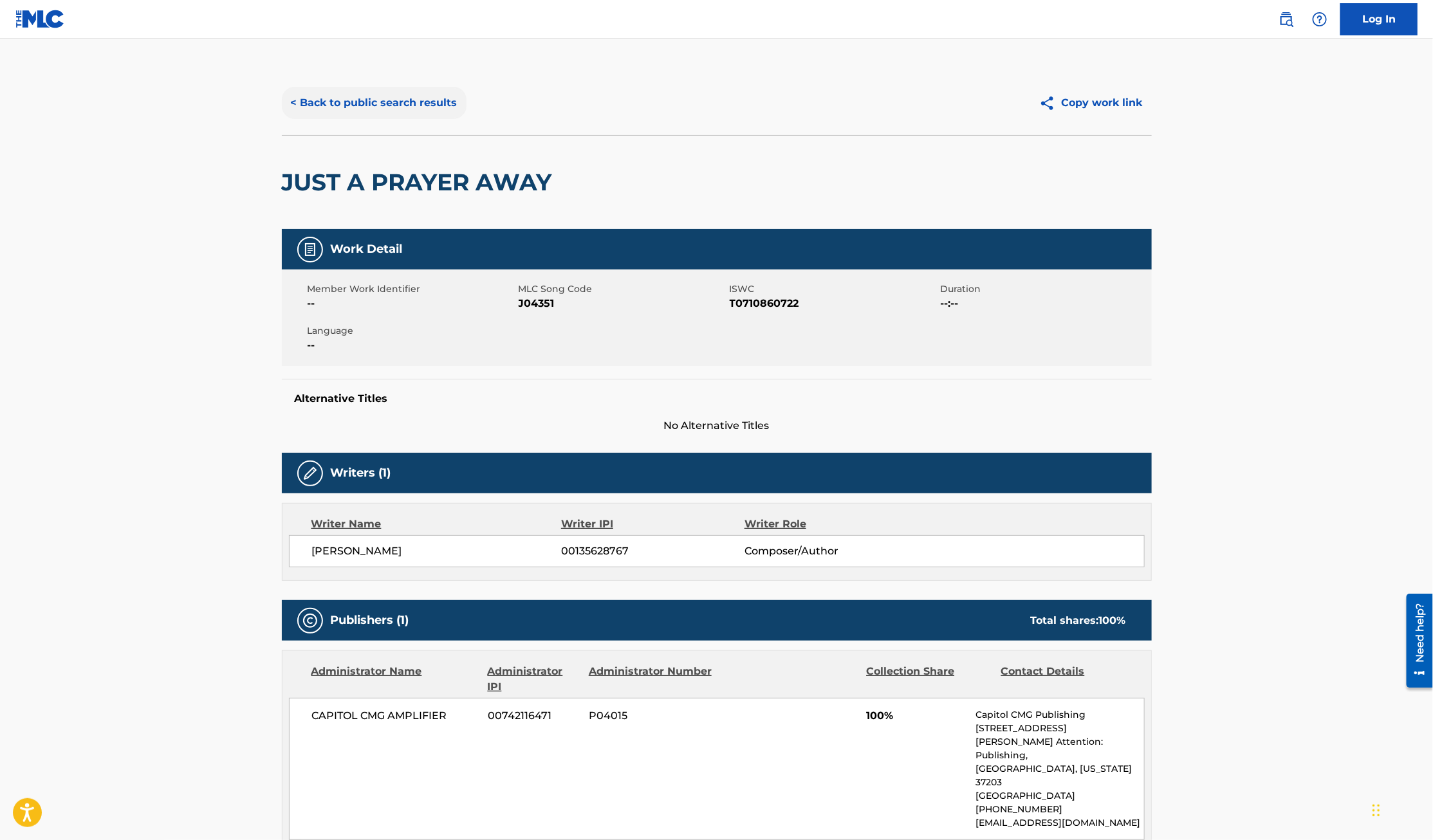
click at [360, 103] on button "< Back to public search results" at bounding box center [374, 103] width 185 height 32
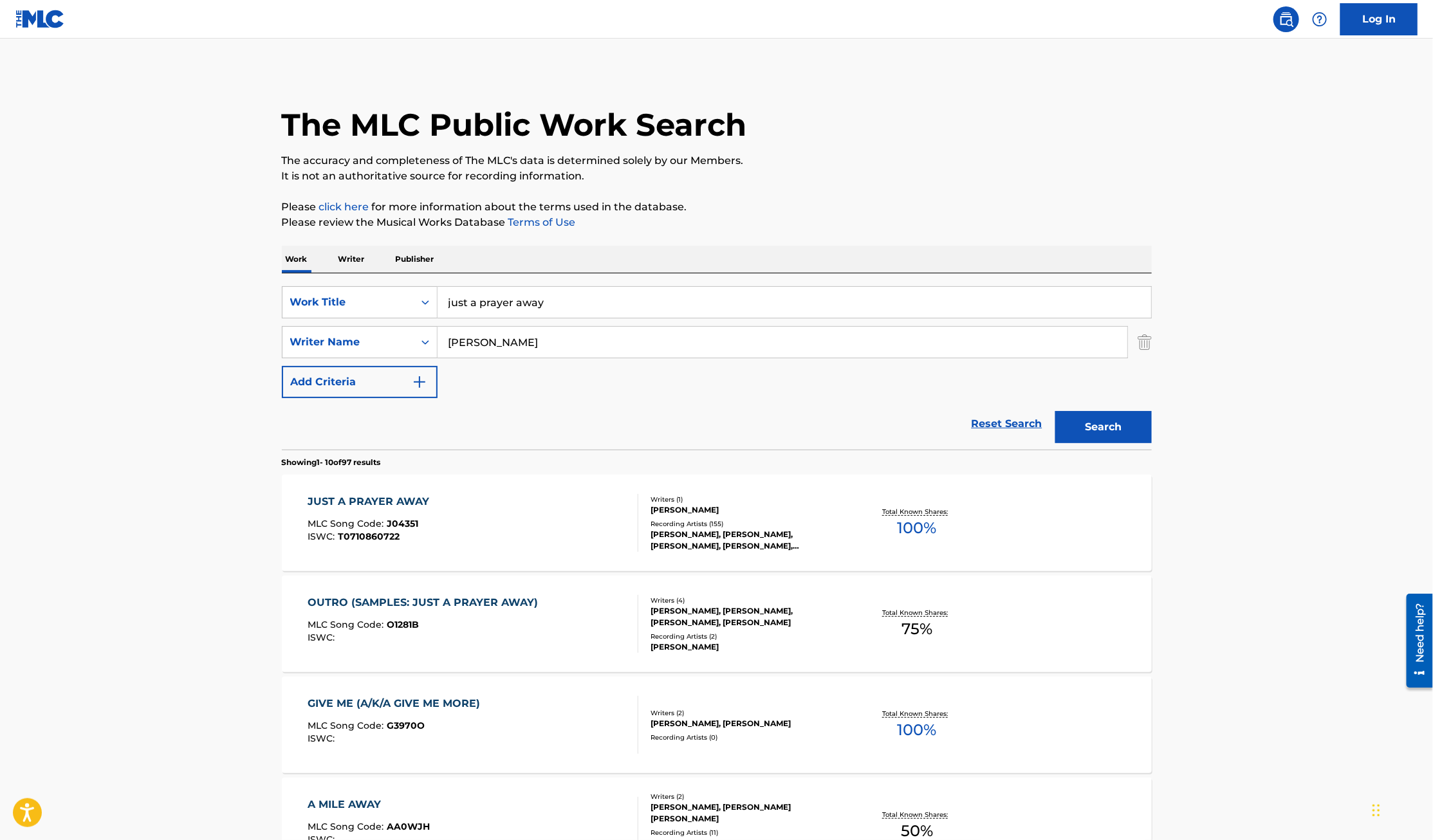
click at [558, 450] on section "Showing 1 - 10 of 97 results" at bounding box center [716, 459] width 870 height 19
click at [585, 287] on input "just a prayer away" at bounding box center [794, 302] width 713 height 31
drag, startPoint x: 593, startPoint y: 308, endPoint x: 412, endPoint y: 307, distance: 181.0
click at [412, 307] on div "SearchWithCriteriaa17657a2-c990-4a6f-b4f8-577f5dceff67 Work Title just a prayer…" at bounding box center [716, 302] width 870 height 32
type input "That Name"
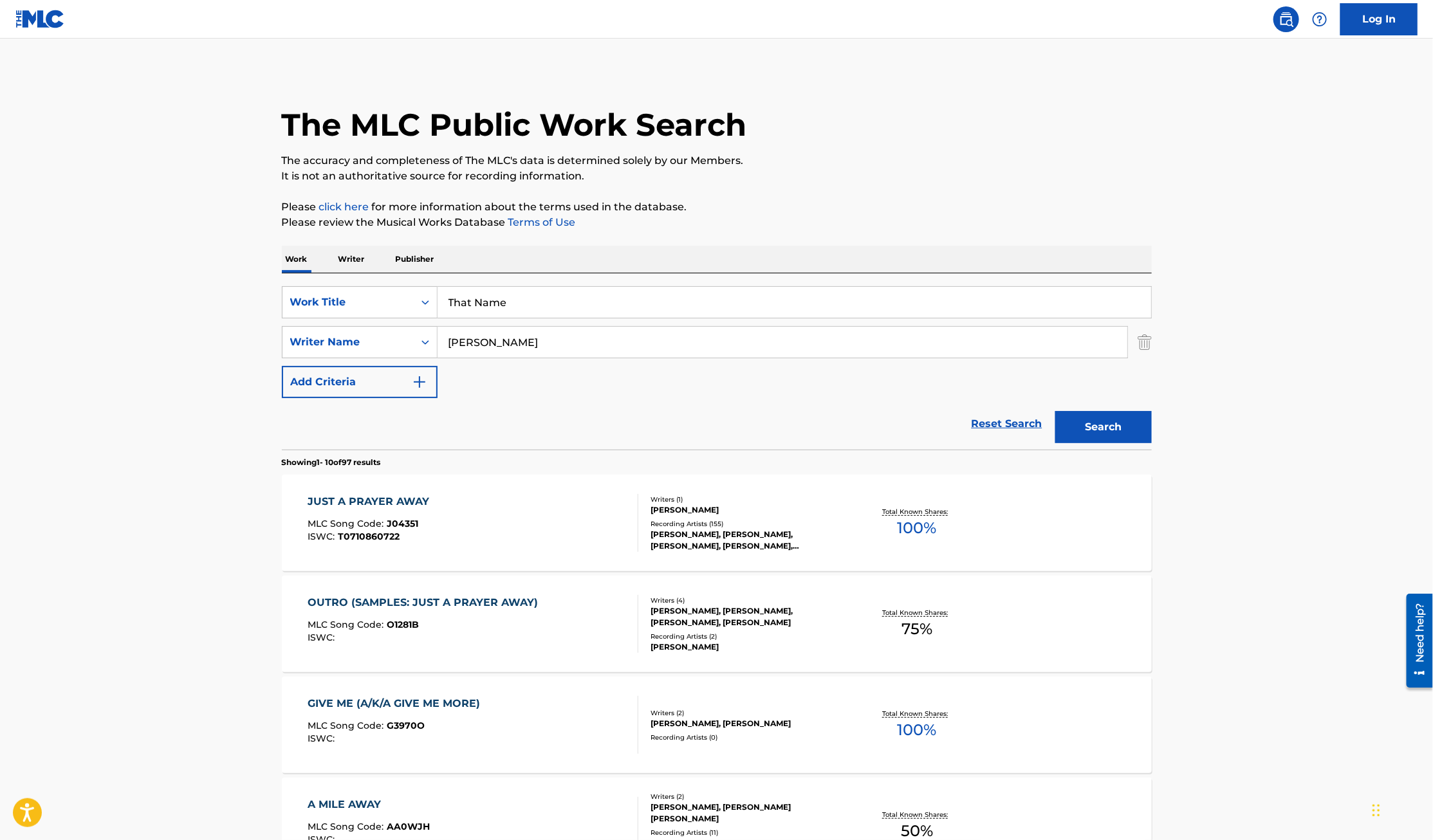
drag, startPoint x: 578, startPoint y: 345, endPoint x: 442, endPoint y: 342, distance: 136.0
click at [442, 342] on input "Gregory Curtis" at bounding box center [782, 342] width 689 height 31
type input "smallwood"
click at [1055, 411] on button "Search" at bounding box center [1103, 426] width 96 height 32
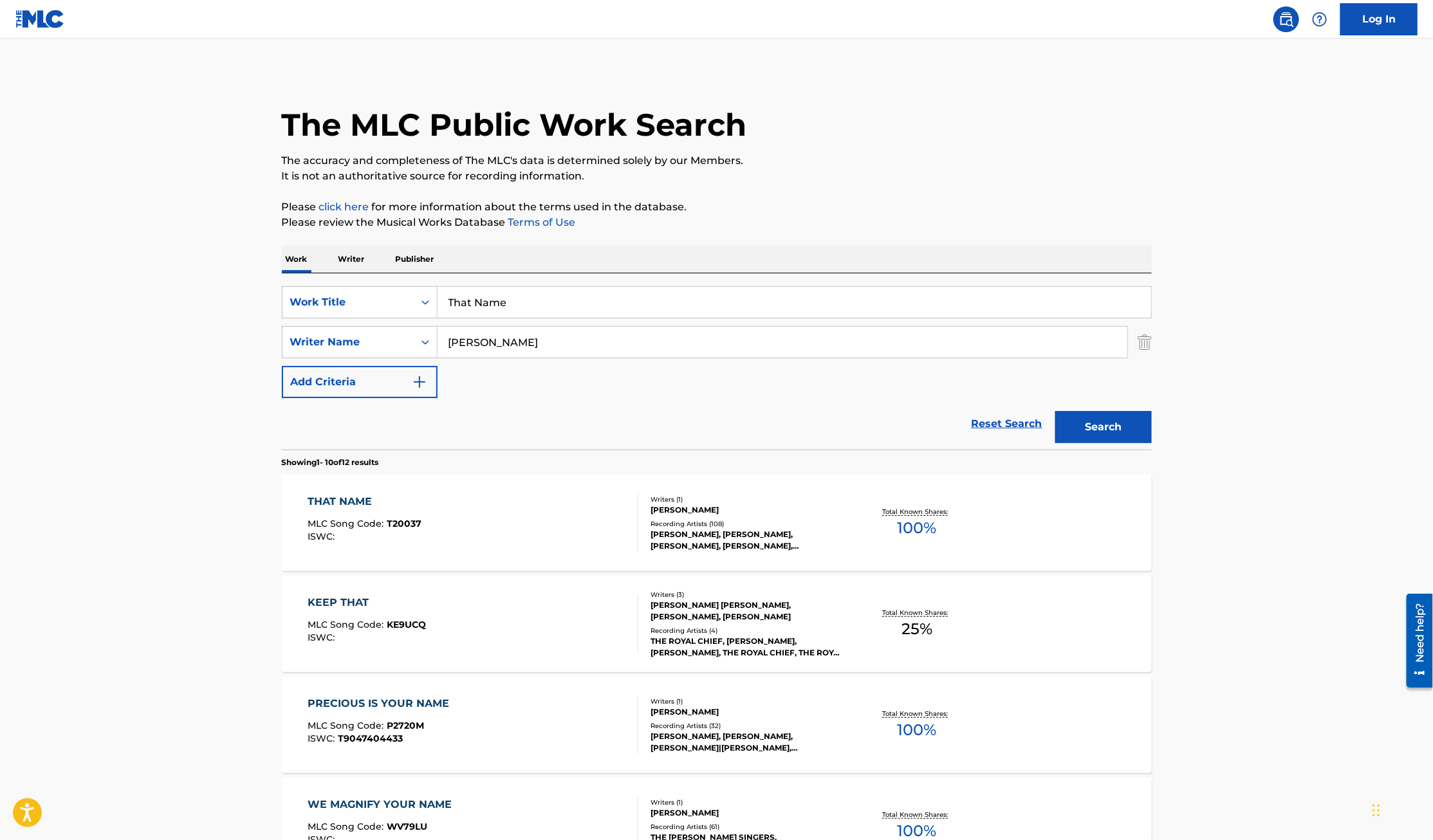
click at [363, 497] on div "THAT NAME" at bounding box center [364, 501] width 114 height 16
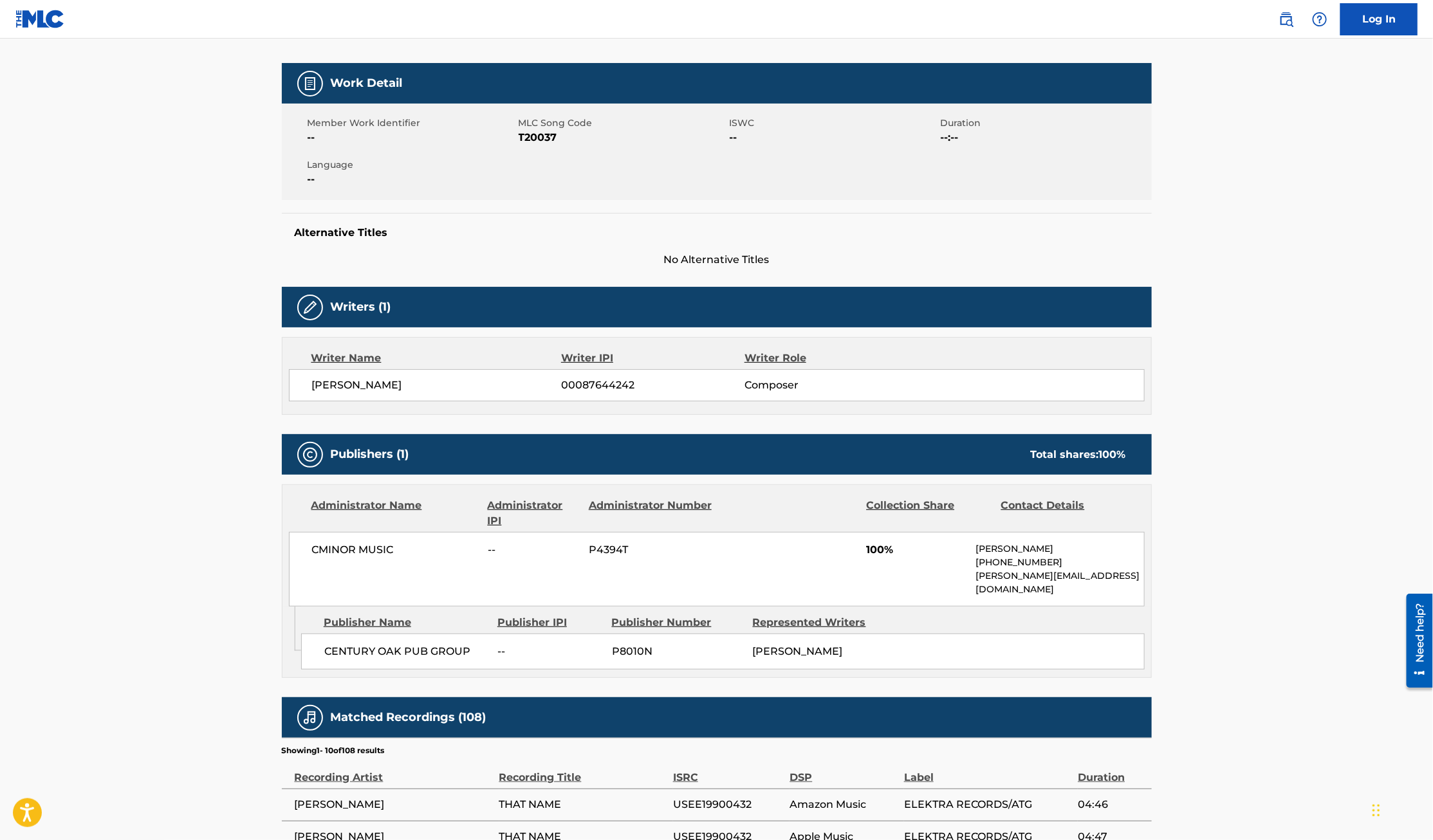
scroll to position [206, 0]
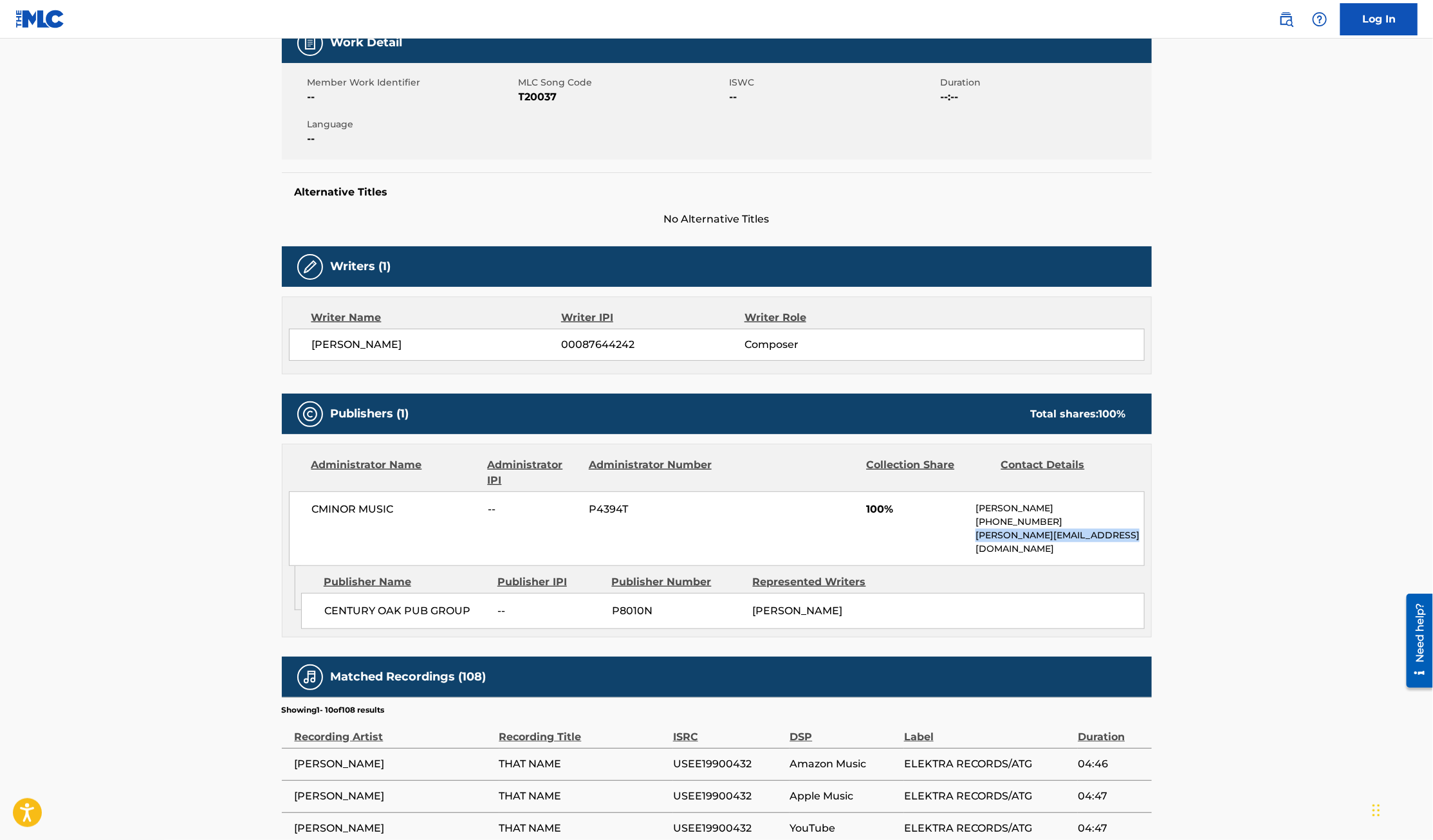
drag, startPoint x: 971, startPoint y: 535, endPoint x: 1118, endPoint y: 536, distance: 147.0
click at [1118, 536] on div "CMINOR MUSIC -- P4394T 100% Justin Sherry +44-077-85348995 justin@trilogymediag…" at bounding box center [716, 528] width 855 height 74
copy p "justin@trilogymediagroup.com"
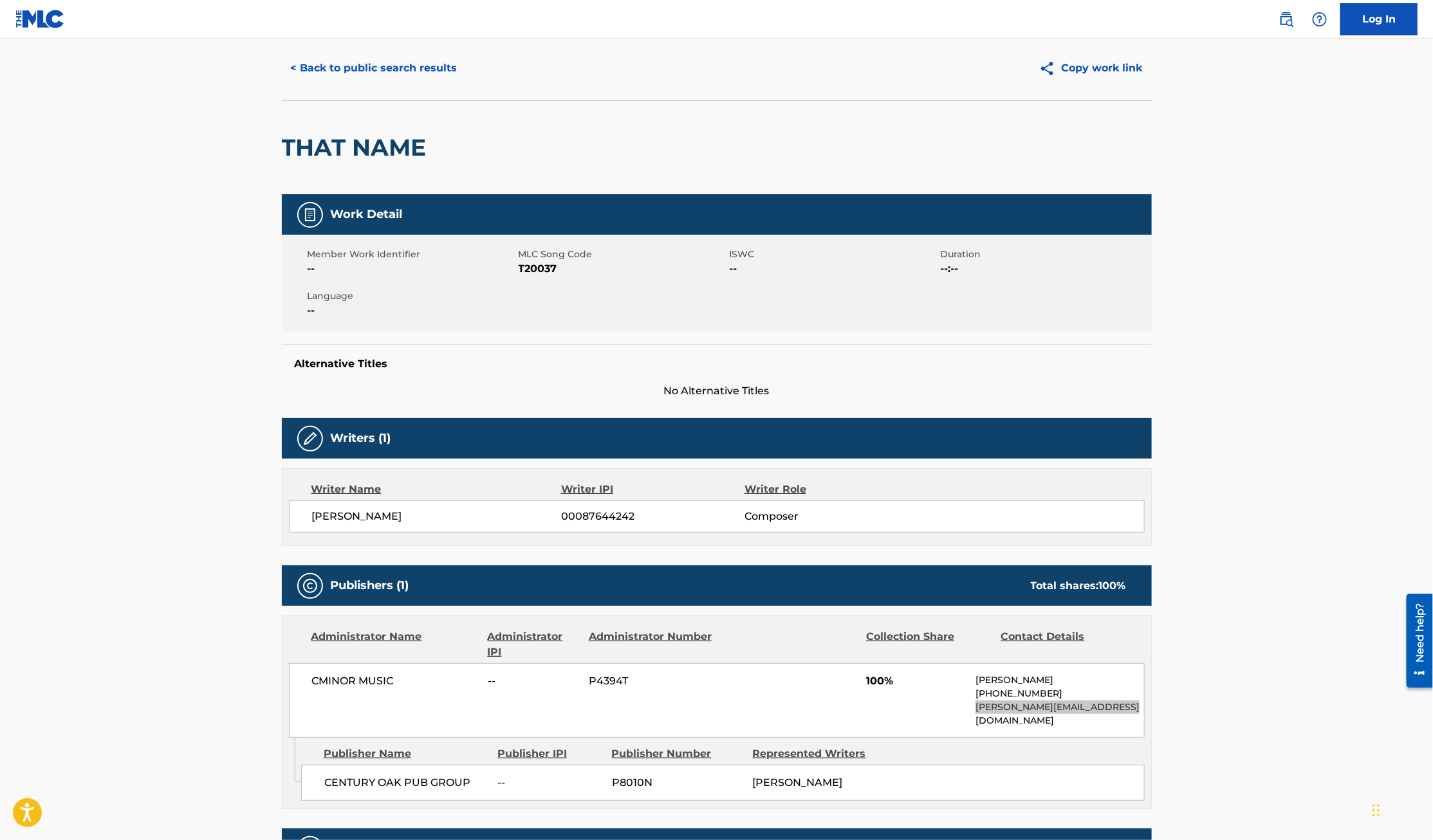
scroll to position [0, 0]
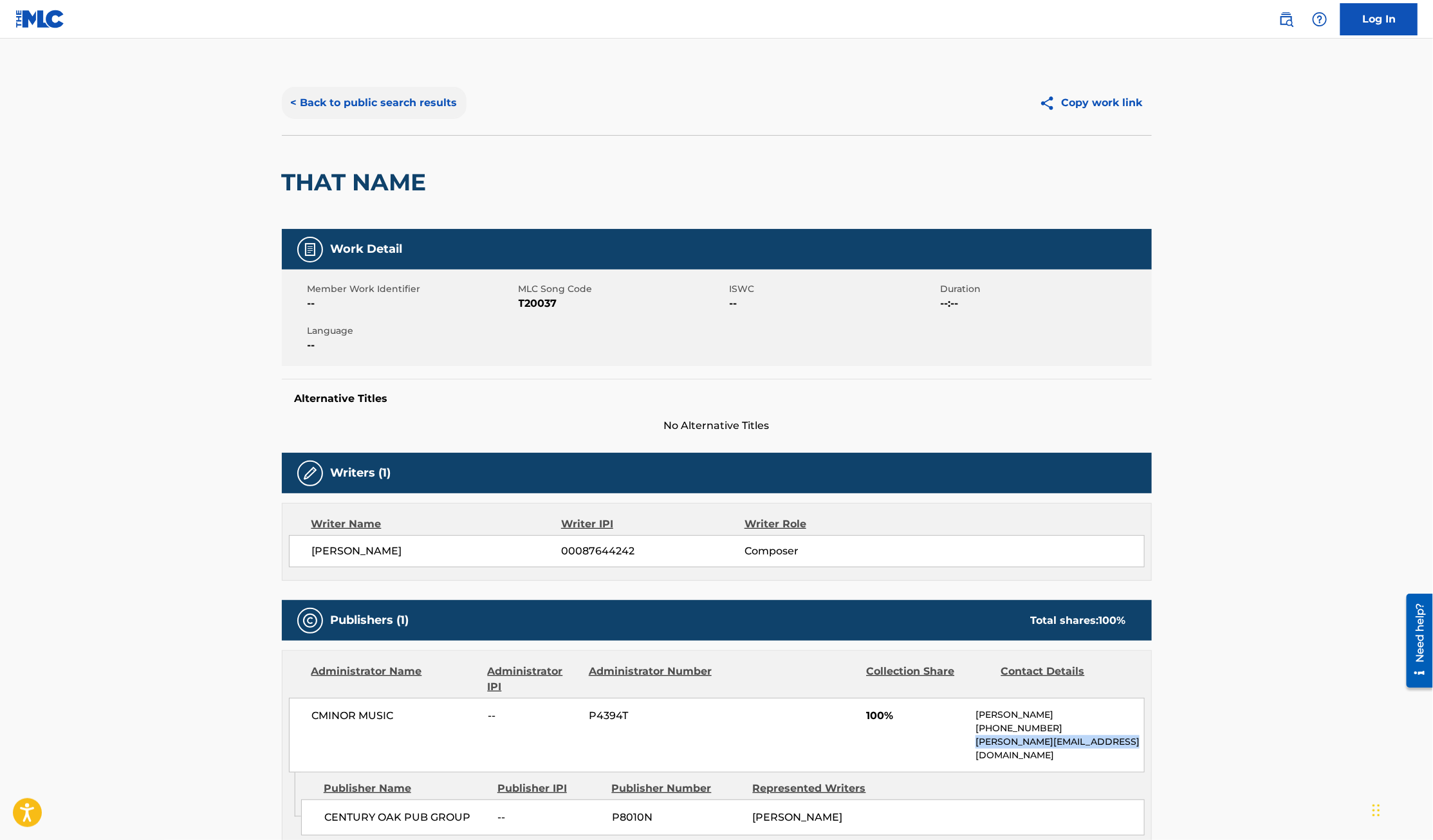
click at [382, 101] on button "< Back to public search results" at bounding box center [374, 103] width 185 height 32
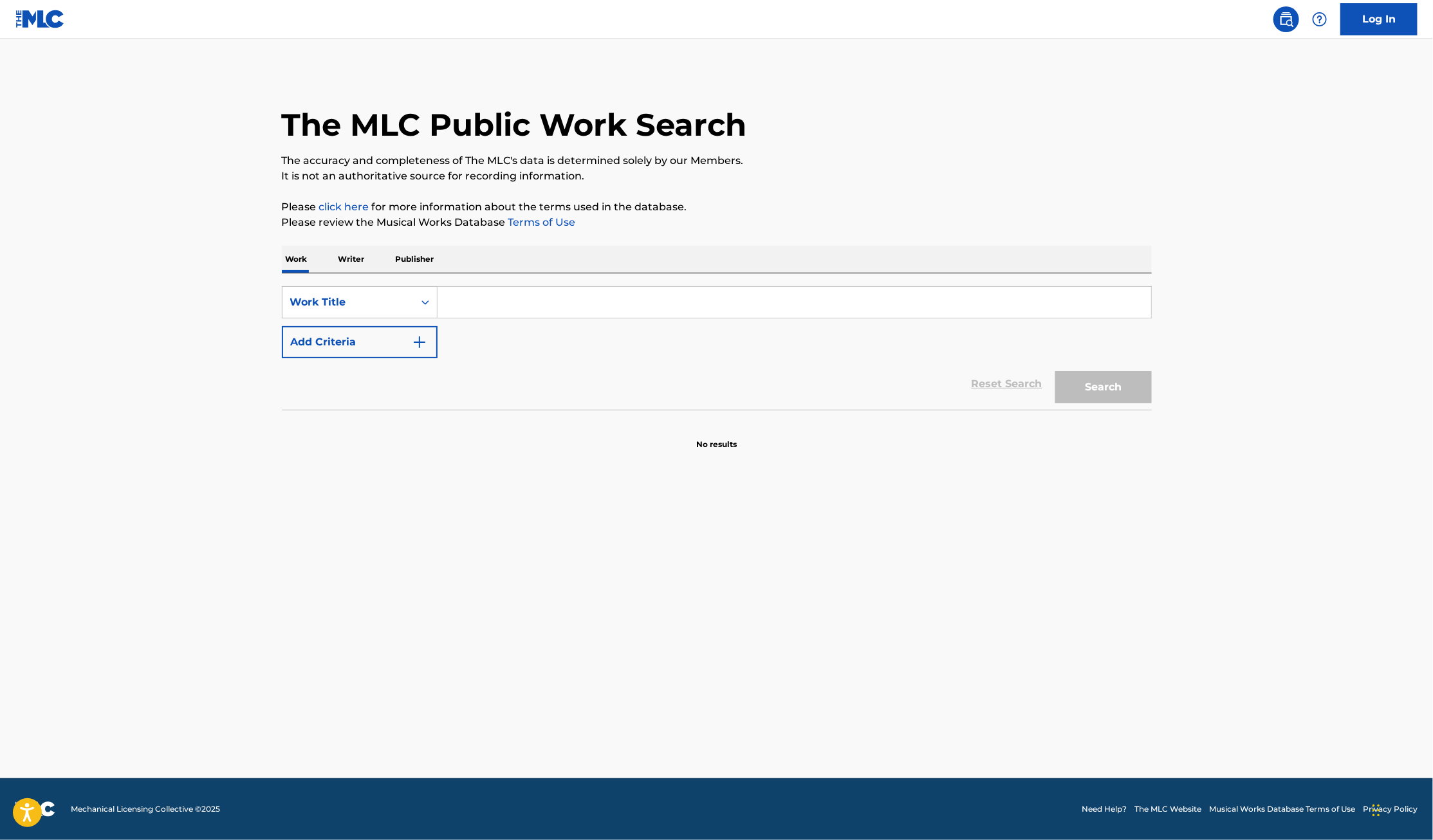
click at [581, 306] on input "Search Form" at bounding box center [794, 302] width 713 height 31
type input "never give up"
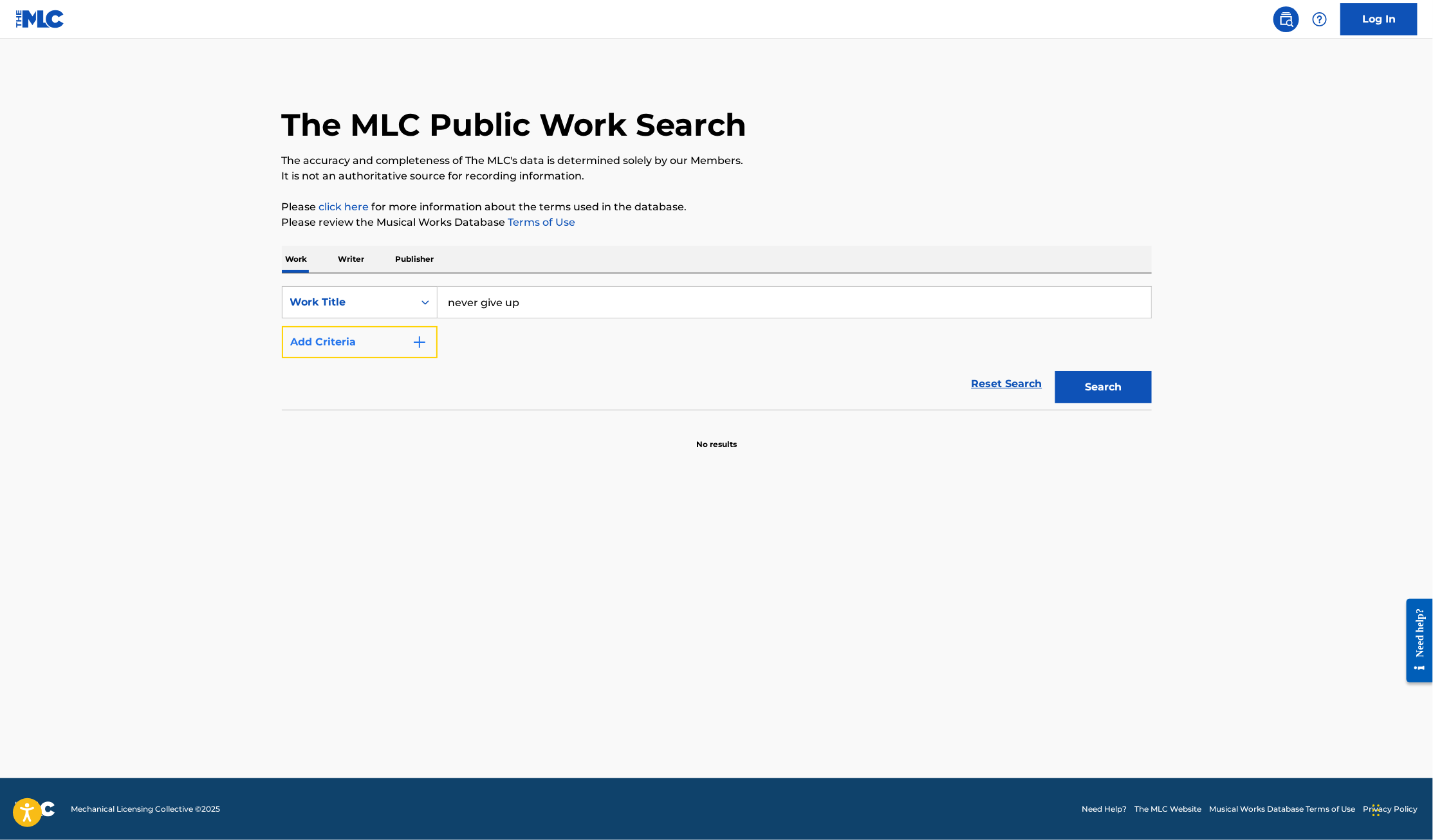
click at [321, 338] on button "Add Criteria" at bounding box center [359, 342] width 155 height 32
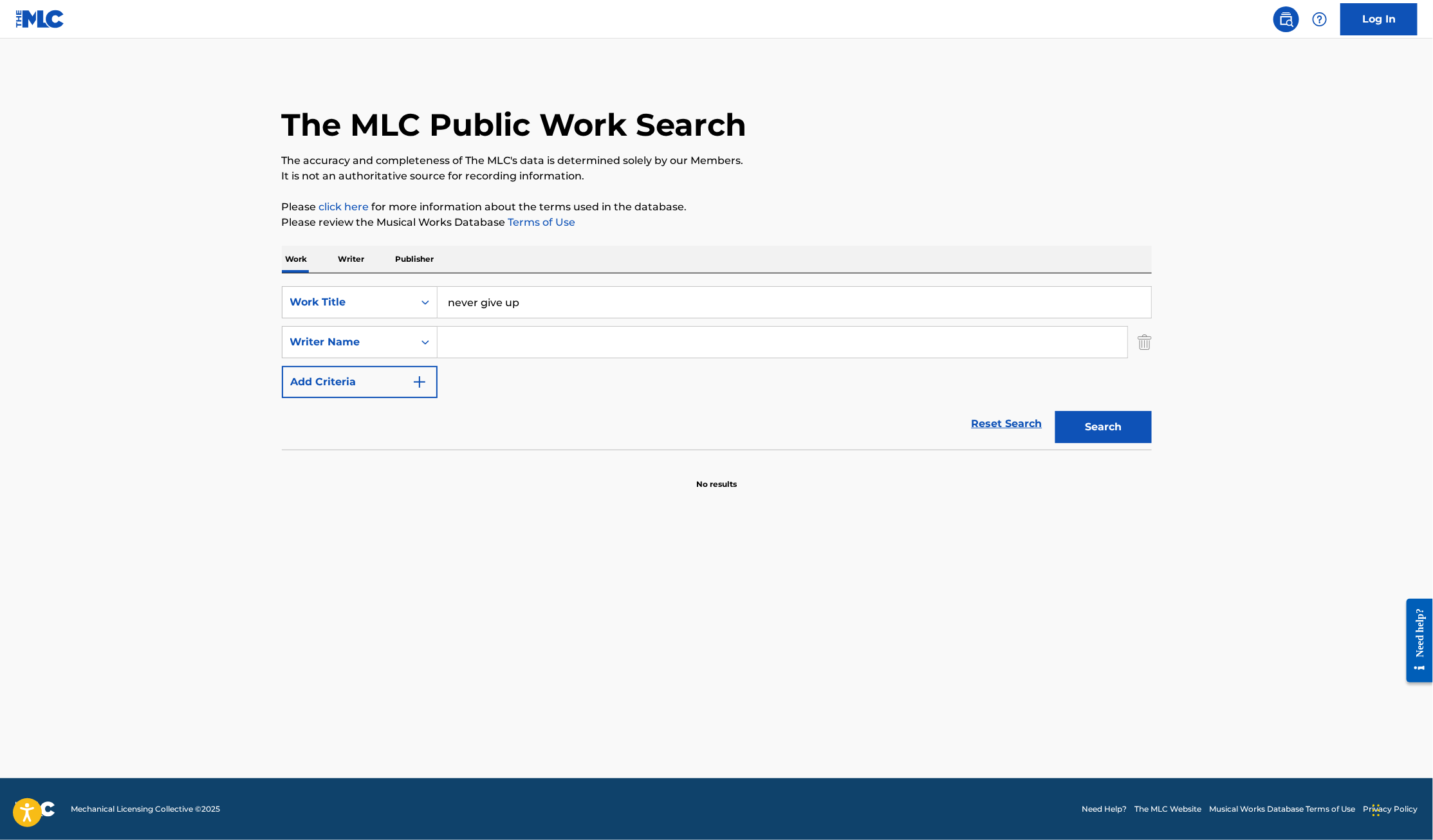
click at [535, 333] on input "Search Form" at bounding box center [782, 342] width 689 height 31
type input "[PERSON_NAME]"
click at [1115, 424] on button "Search" at bounding box center [1103, 426] width 96 height 32
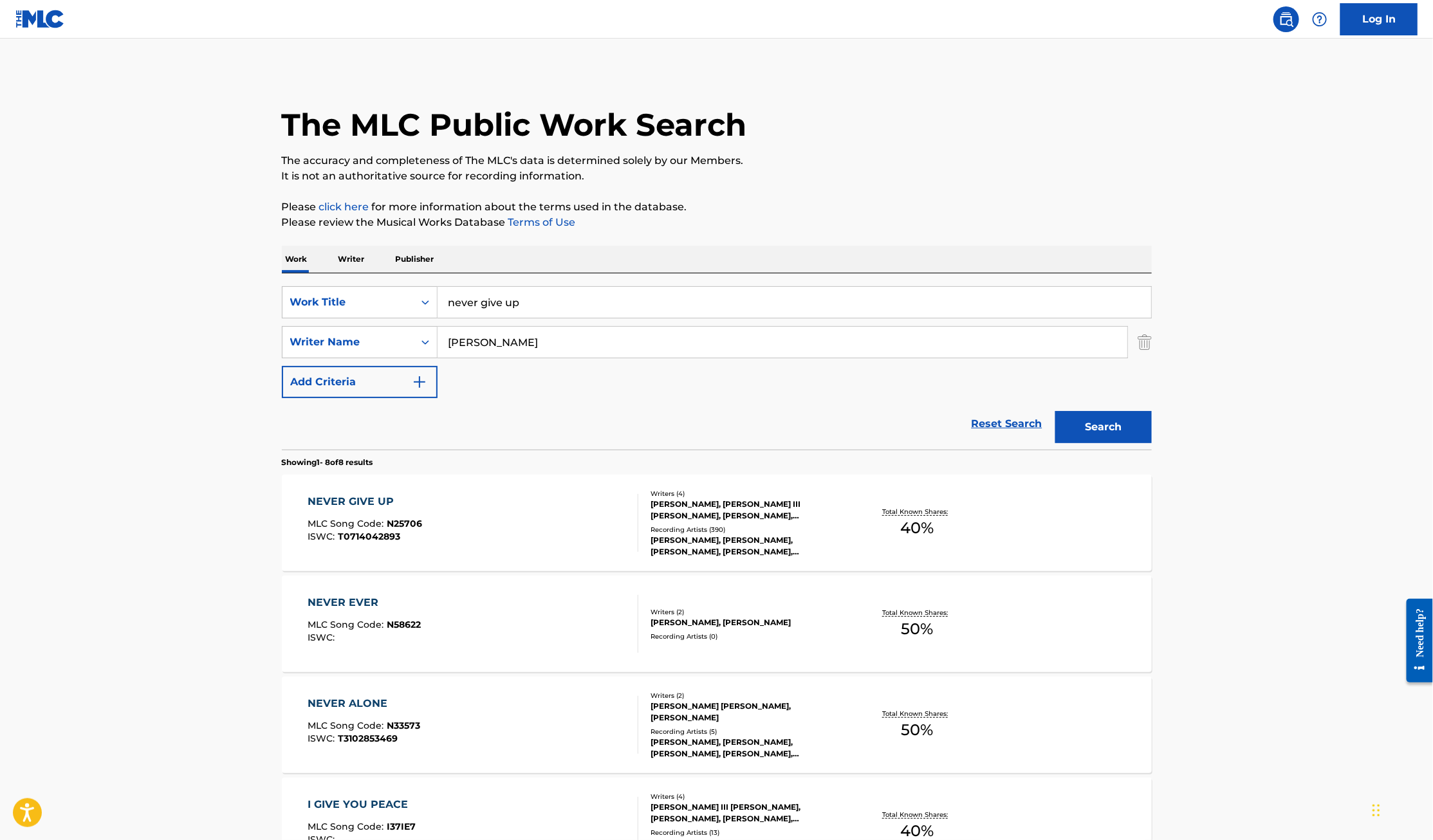
click at [353, 498] on div "NEVER GIVE UP" at bounding box center [364, 501] width 114 height 16
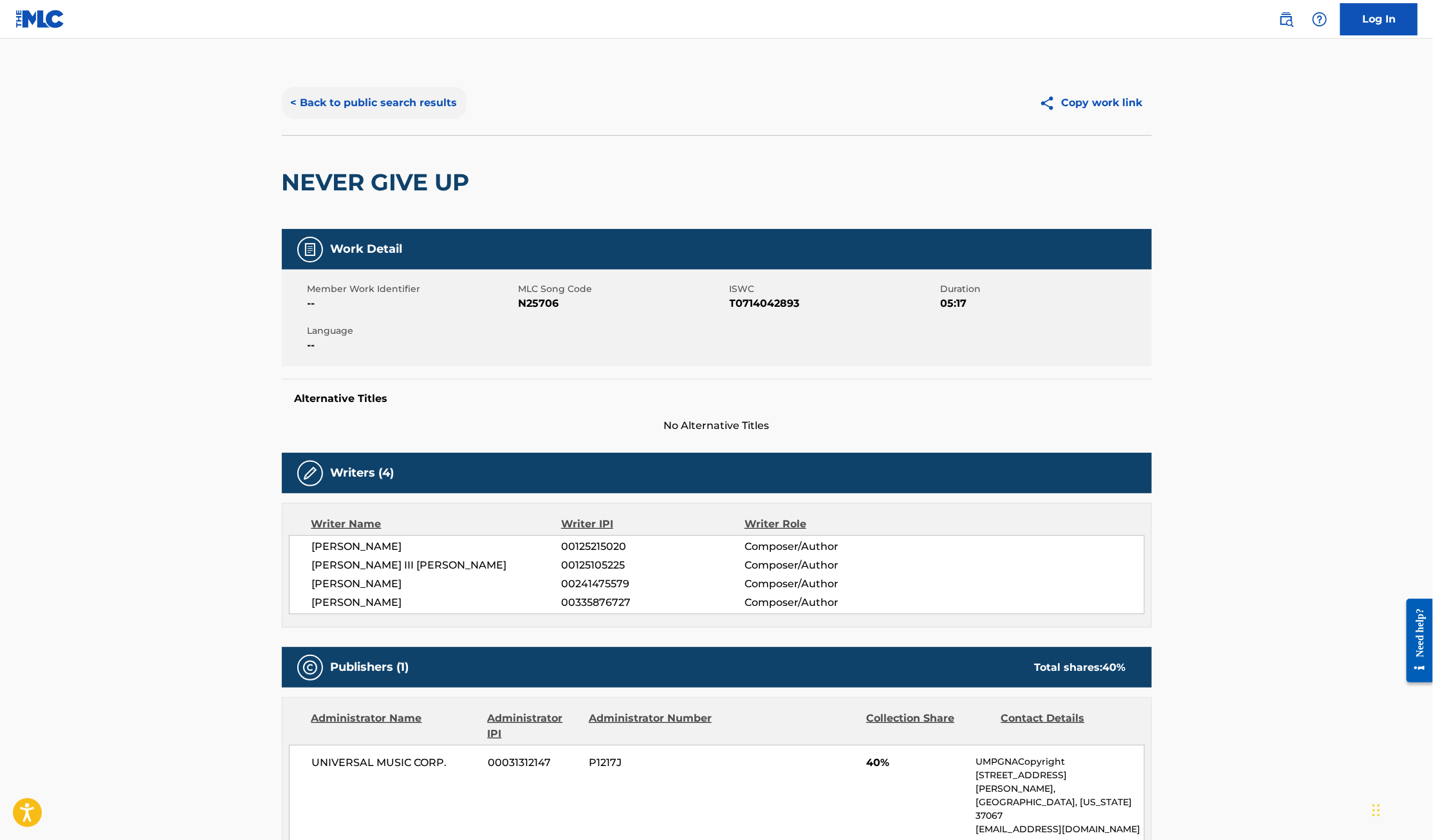
click at [415, 105] on button "< Back to public search results" at bounding box center [374, 103] width 185 height 32
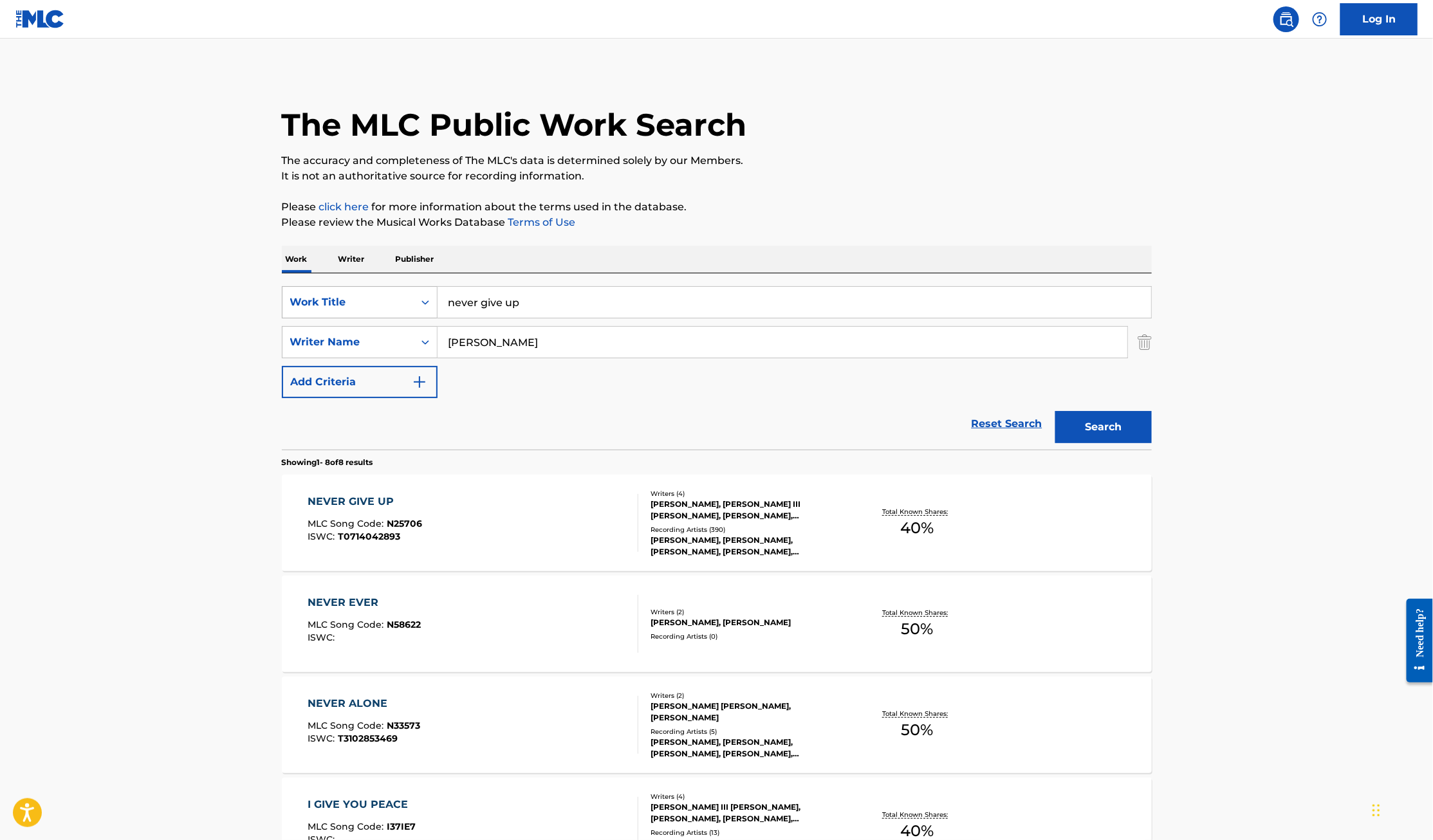
drag, startPoint x: 574, startPoint y: 299, endPoint x: 424, endPoint y: 291, distance: 150.2
click at [424, 291] on div "SearchWithCriteria78f54f10-fec0-4781-86a5-f5730f6d038b Work Title never give up" at bounding box center [716, 302] width 870 height 32
paste input ""It's In The Name of [DEMOGRAPHIC_DATA]""
type input ""It's In The Name of [DEMOGRAPHIC_DATA]""
drag, startPoint x: 584, startPoint y: 339, endPoint x: 421, endPoint y: 339, distance: 163.0
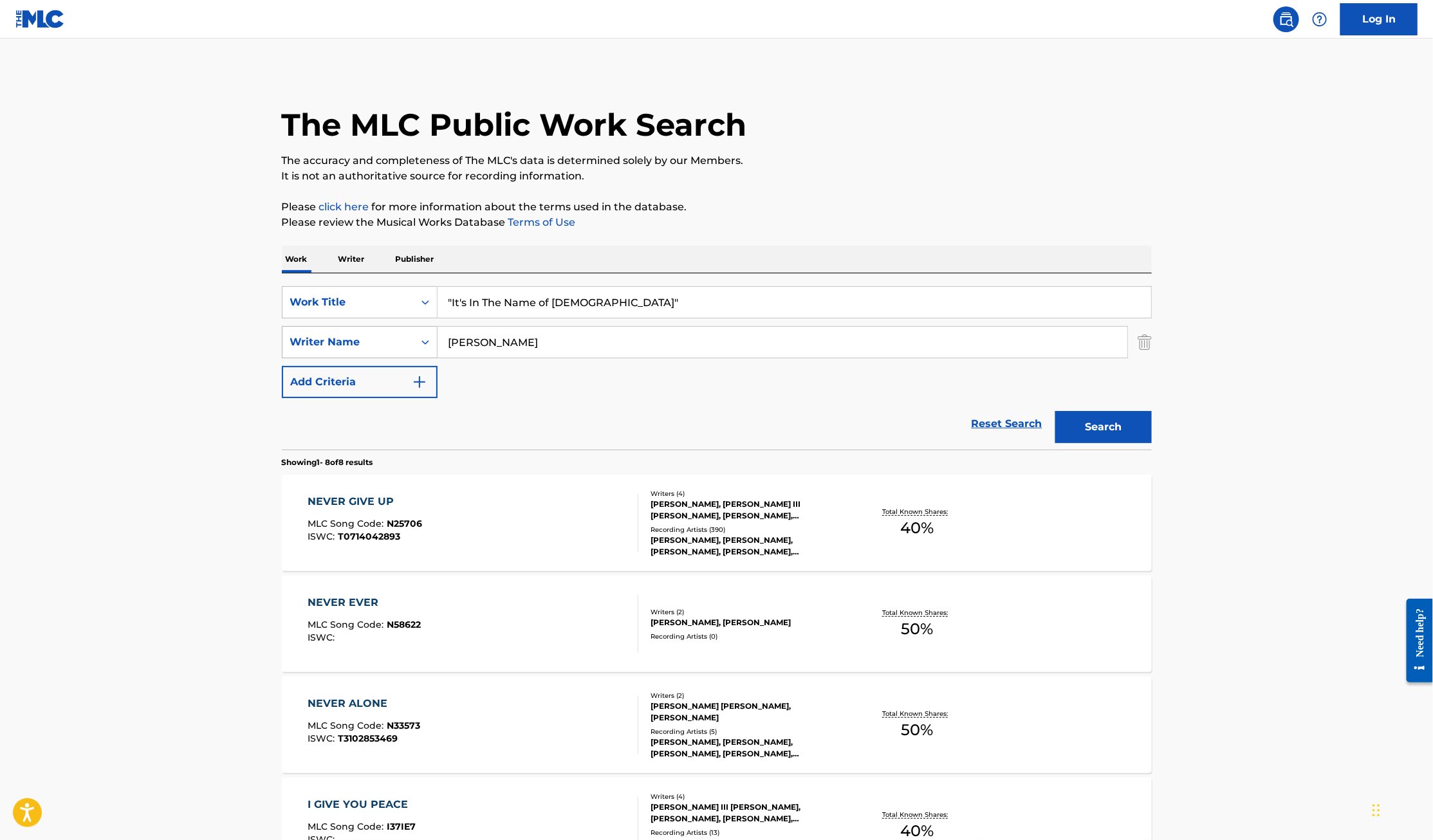
click at [421, 339] on div "SearchWithCriteria3be49782-4be9-4b03-aa37-bb945a4d74ba Writer Name [PERSON_NAME]" at bounding box center [716, 342] width 870 height 32
click at [1055, 411] on button "Search" at bounding box center [1103, 426] width 96 height 32
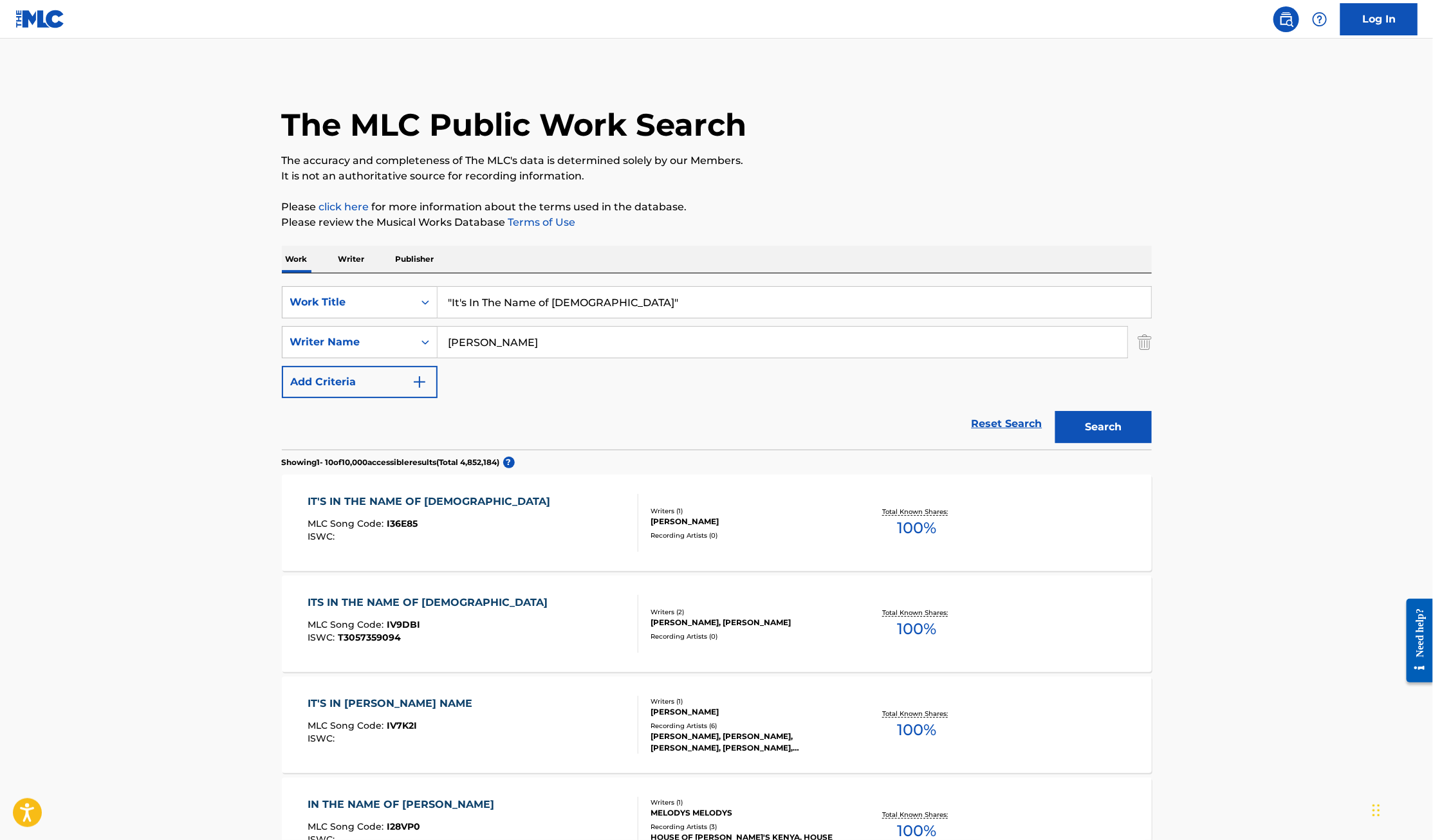
click at [1055, 411] on button "Search" at bounding box center [1103, 426] width 96 height 32
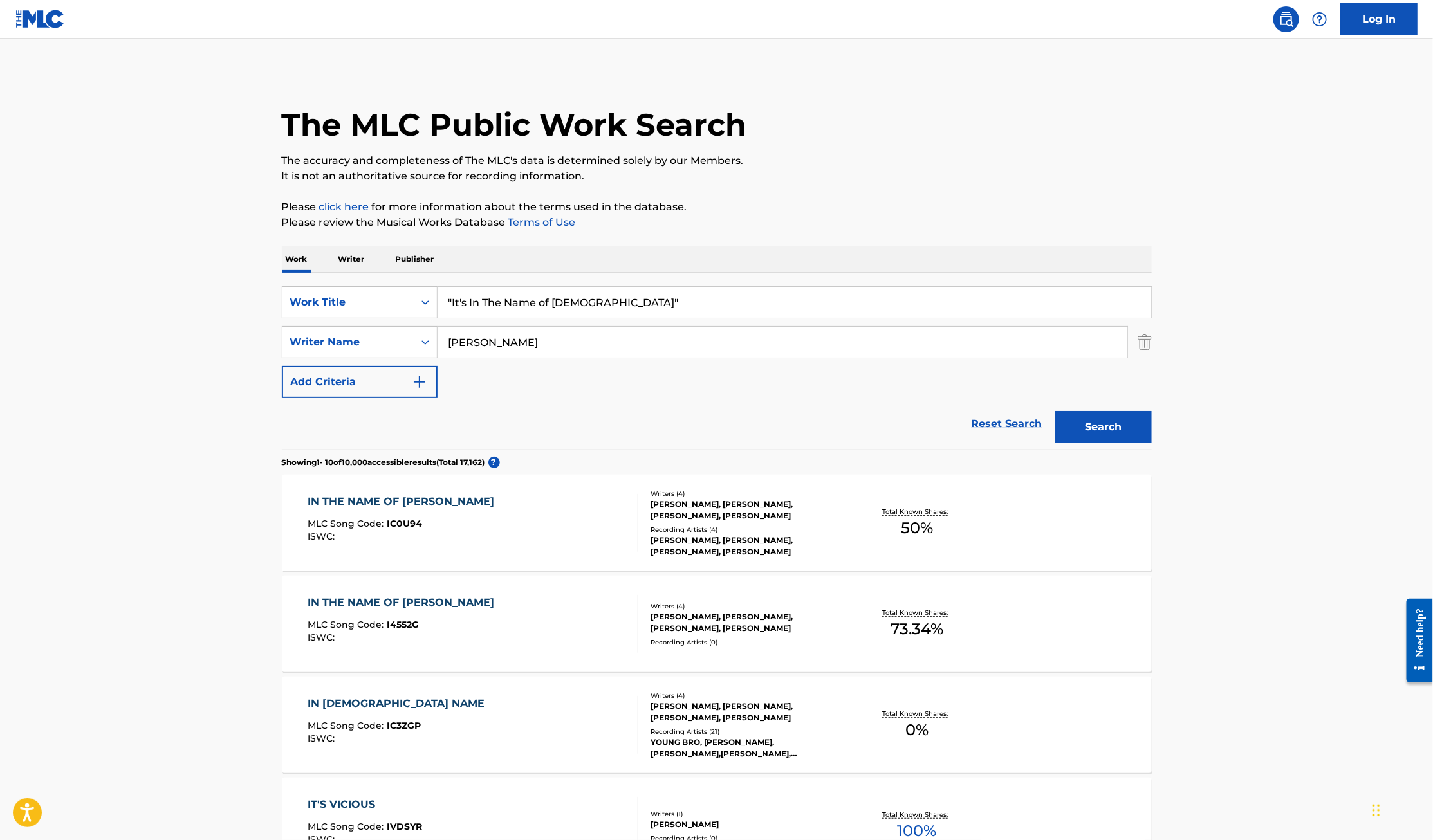
click at [448, 342] on input "[PERSON_NAME]" at bounding box center [782, 342] width 689 height 31
type input "[PERSON_NAME]"
click at [1055, 411] on button "Search" at bounding box center [1103, 426] width 96 height 32
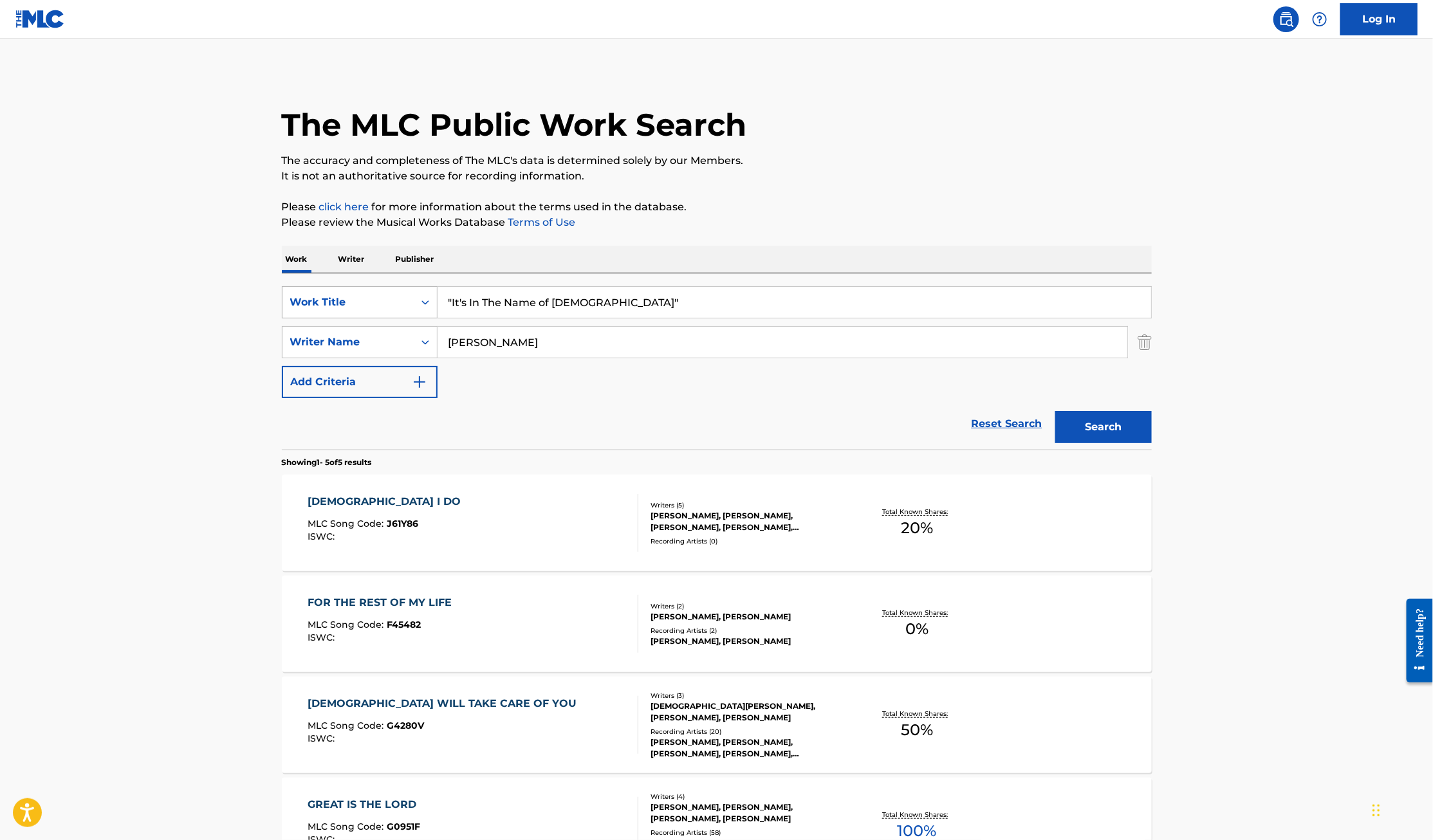
drag, startPoint x: 608, startPoint y: 300, endPoint x: 333, endPoint y: 296, distance: 275.0
click at [333, 298] on div "SearchWithCriteria78f54f10-fec0-4781-86a5-f5730f6d038b Work Title "It's In The …" at bounding box center [716, 302] width 870 height 32
type input "livin"
type input "[PERSON_NAME]"
click at [1055, 411] on button "Search" at bounding box center [1103, 426] width 96 height 32
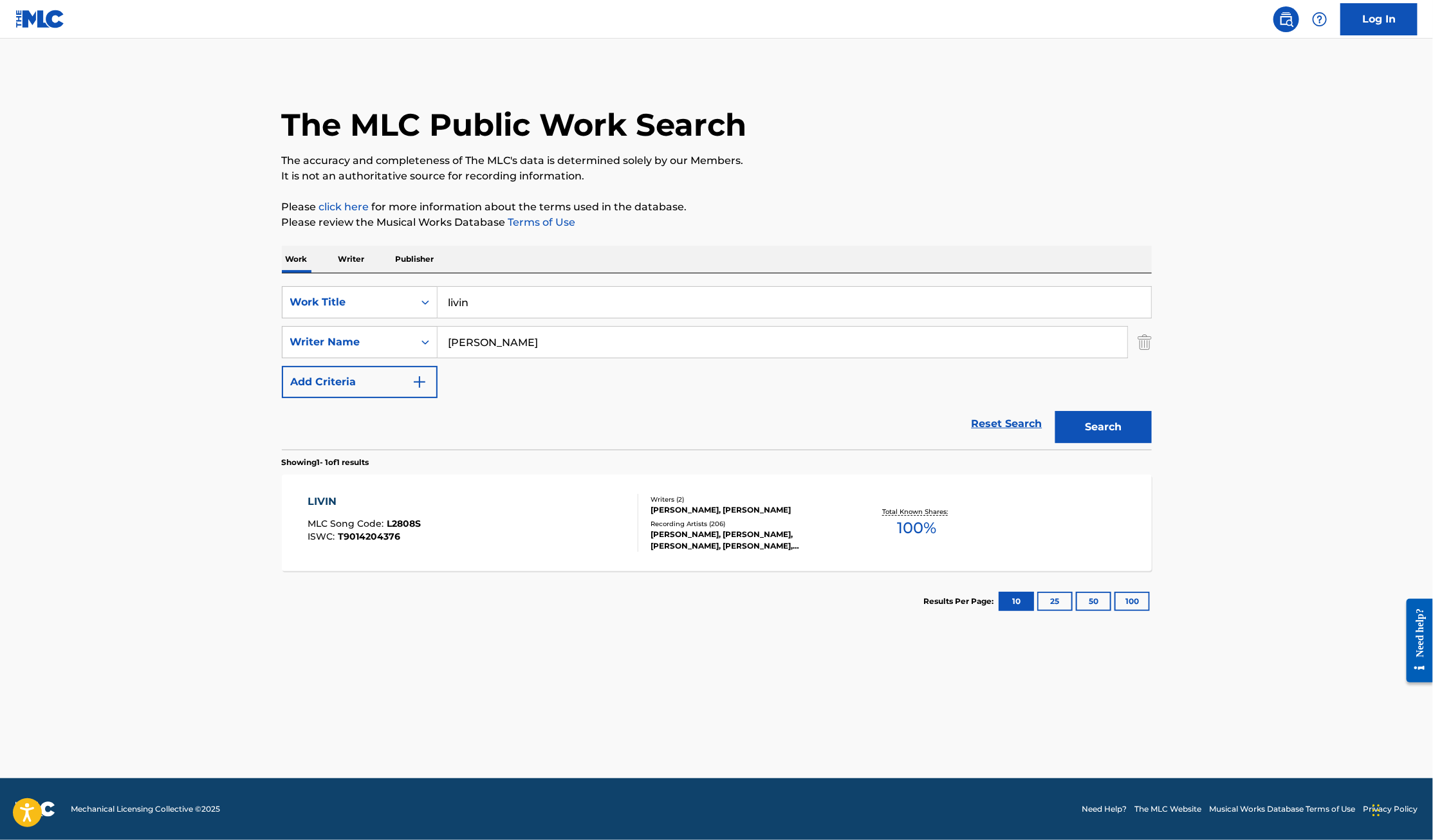
click at [328, 498] on div "LIVIN" at bounding box center [364, 501] width 113 height 16
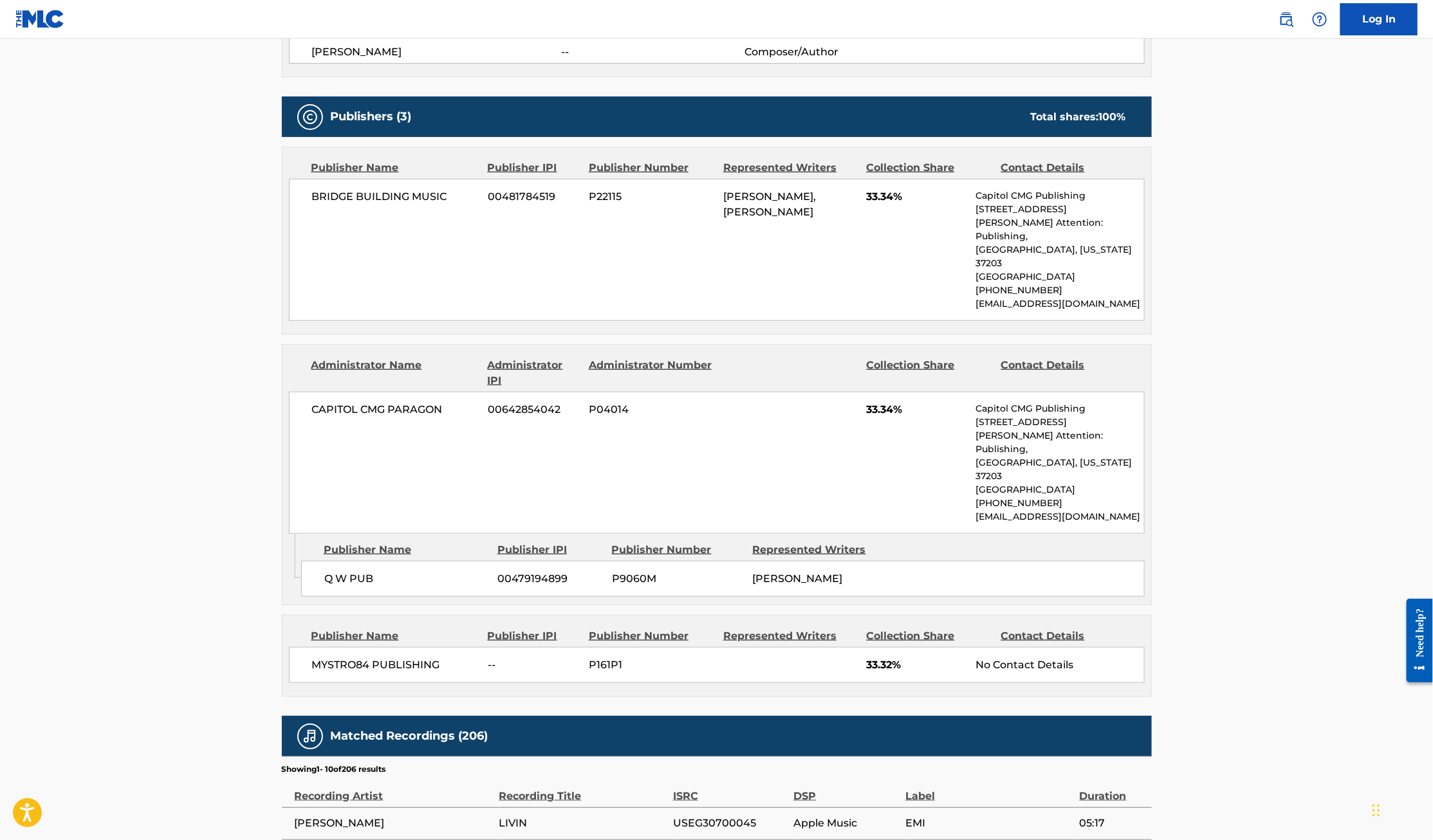
scroll to position [596, 0]
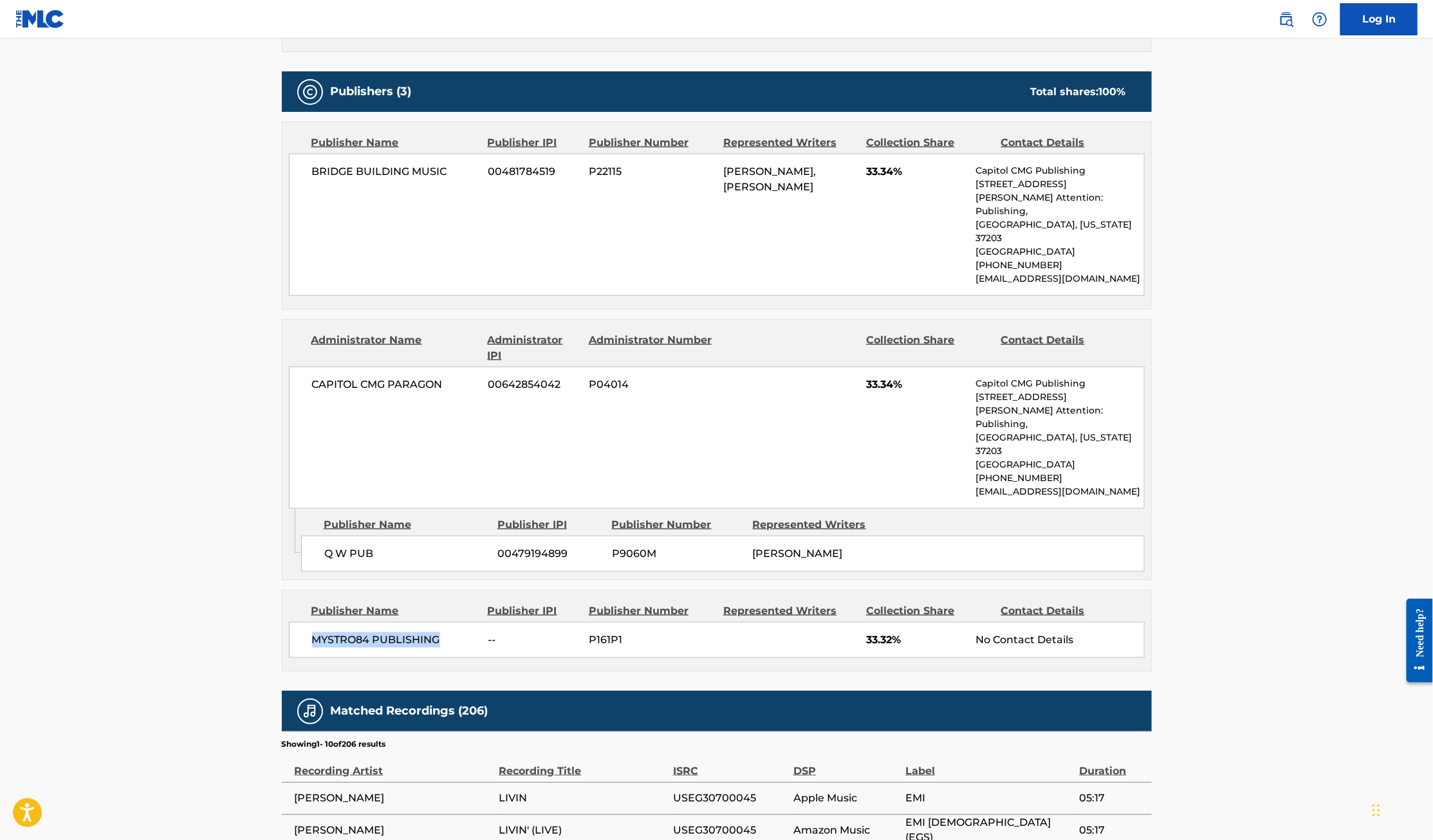
drag, startPoint x: 312, startPoint y: 618, endPoint x: 437, endPoint y: 616, distance: 125.0
click at [437, 632] on span "MYSTRO84 PUBLISHING" at bounding box center [395, 640] width 167 height 16
copy span "MYSTRO84 PUBLISHING"
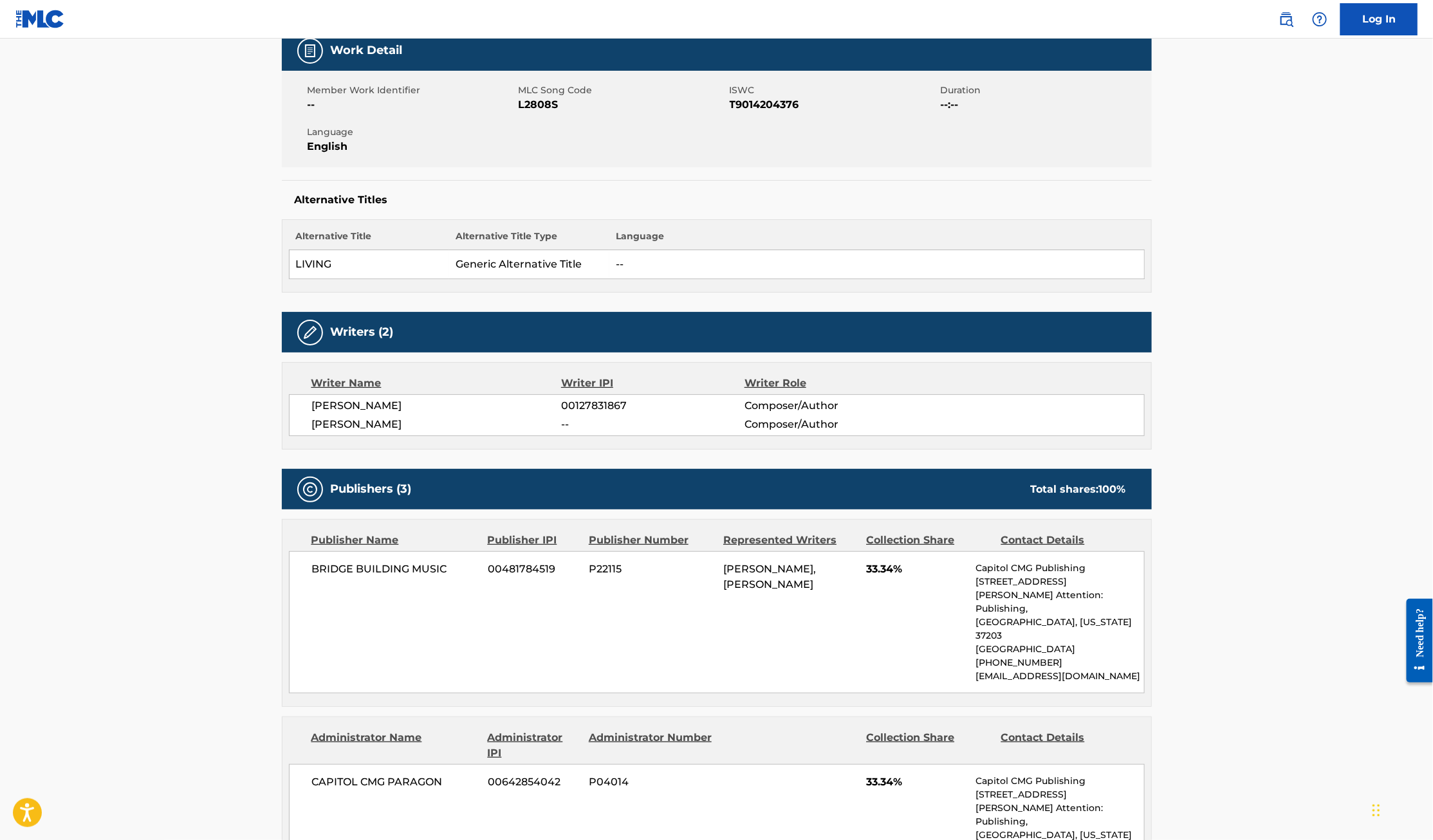
scroll to position [0, 0]
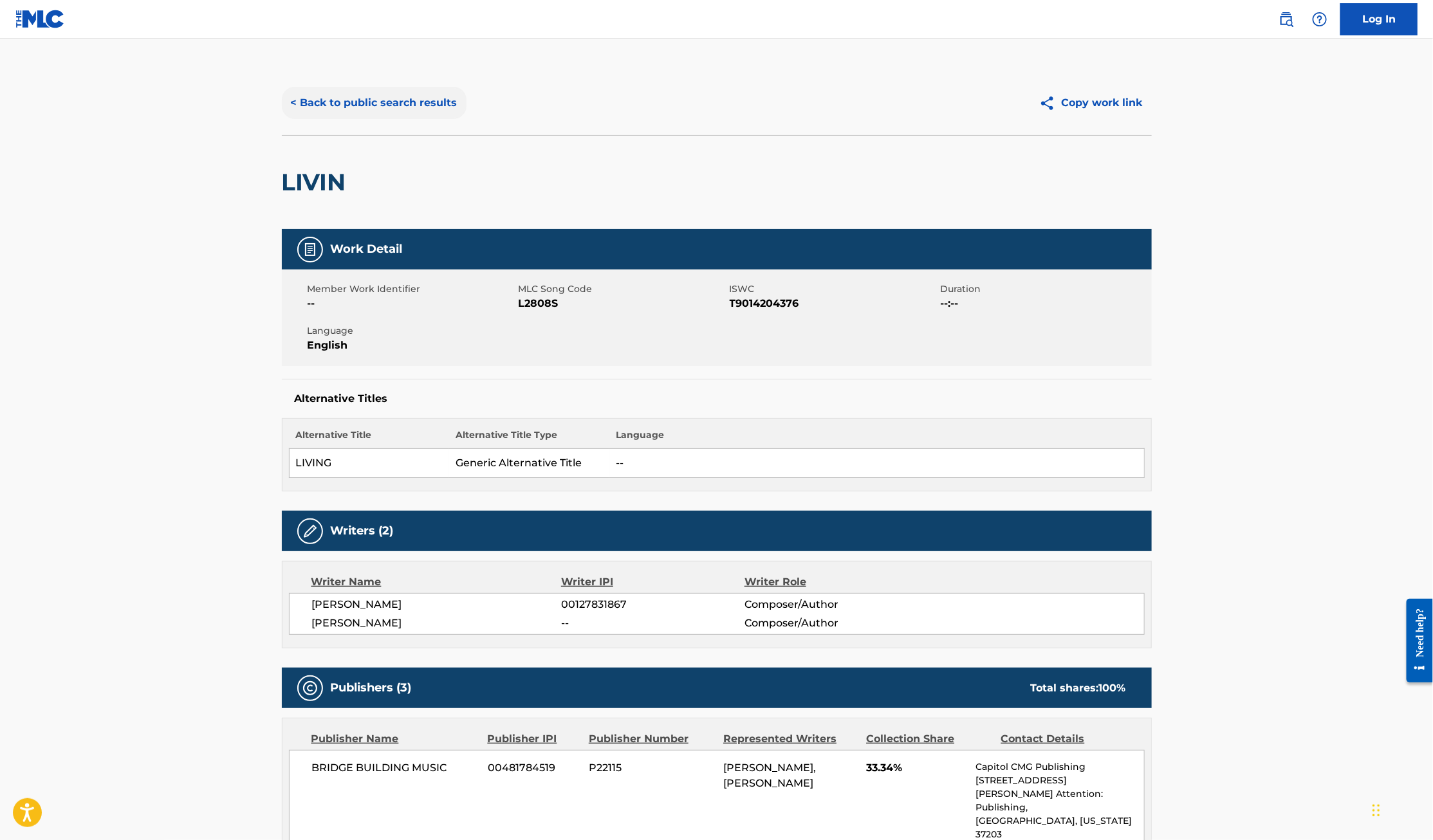
click at [401, 101] on button "< Back to public search results" at bounding box center [374, 103] width 185 height 32
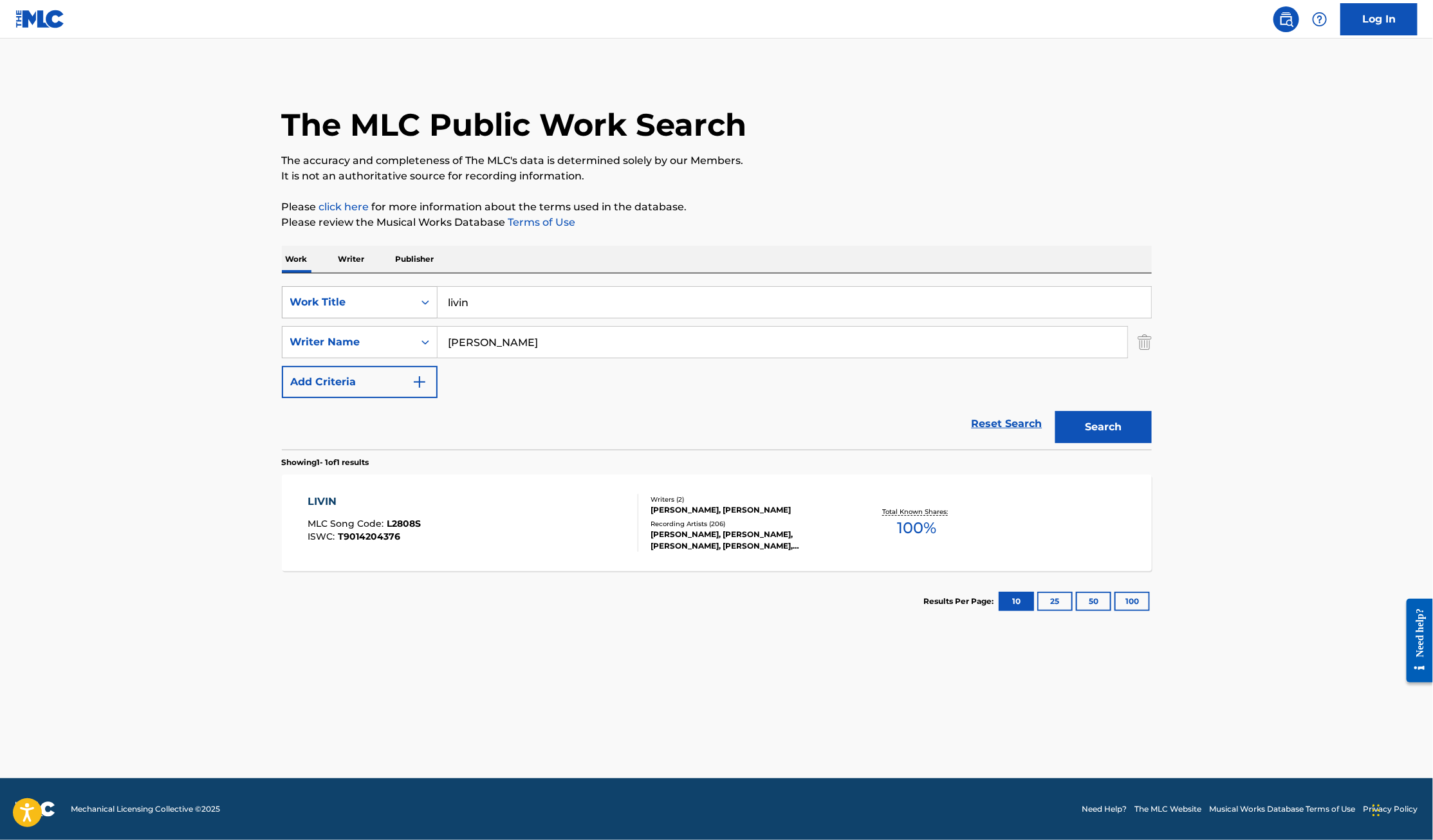
drag, startPoint x: 512, startPoint y: 301, endPoint x: 335, endPoint y: 301, distance: 177.0
click at [335, 301] on div "SearchWithCriteria78f54f10-fec0-4781-86a5-f5730f6d038b Work Title livin" at bounding box center [716, 302] width 870 height 32
type input "endow me"
type input "[PERSON_NAME]"
click at [1055, 411] on button "Search" at bounding box center [1103, 426] width 96 height 32
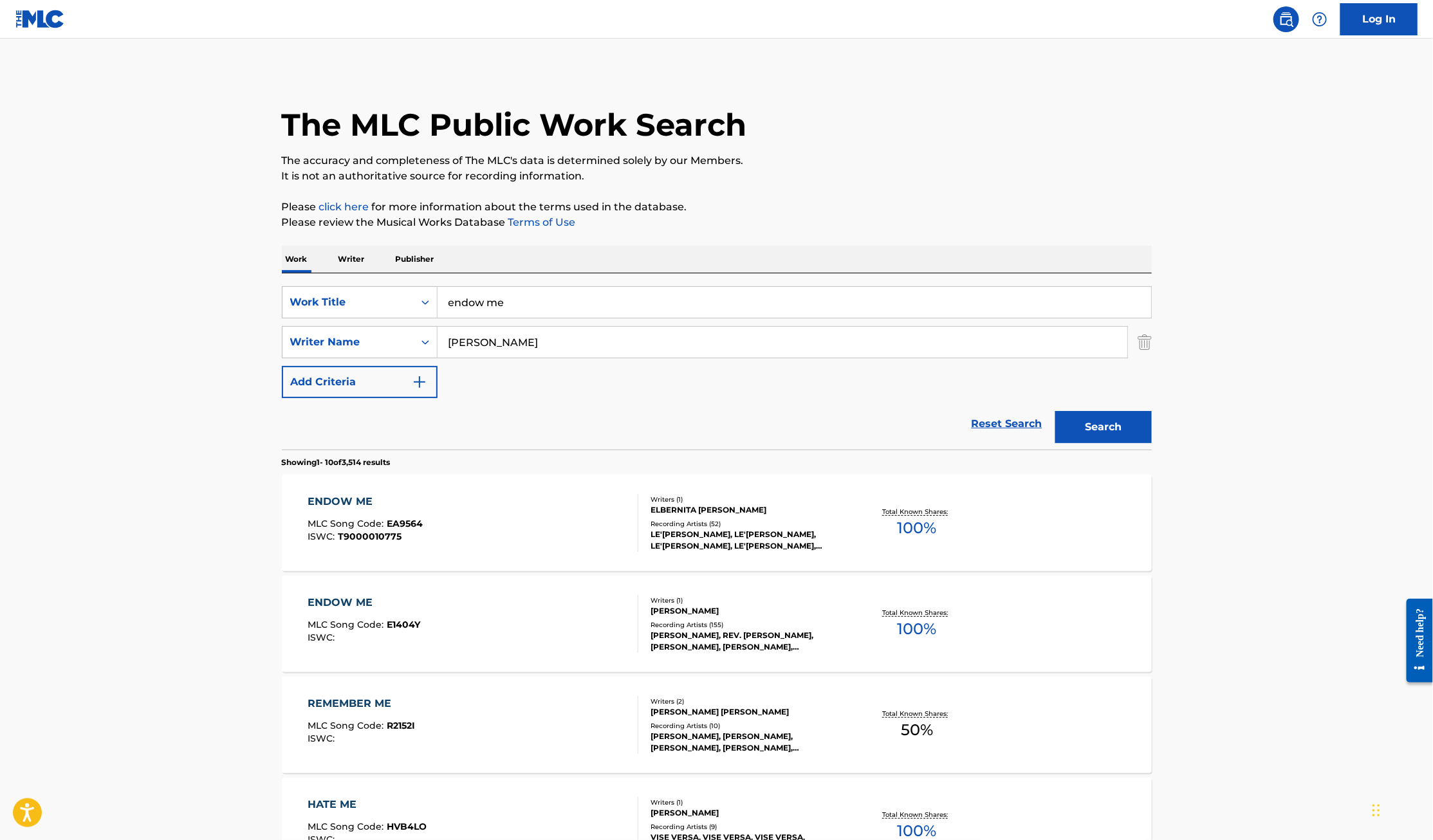
click at [345, 498] on div "ENDOW ME" at bounding box center [364, 501] width 115 height 16
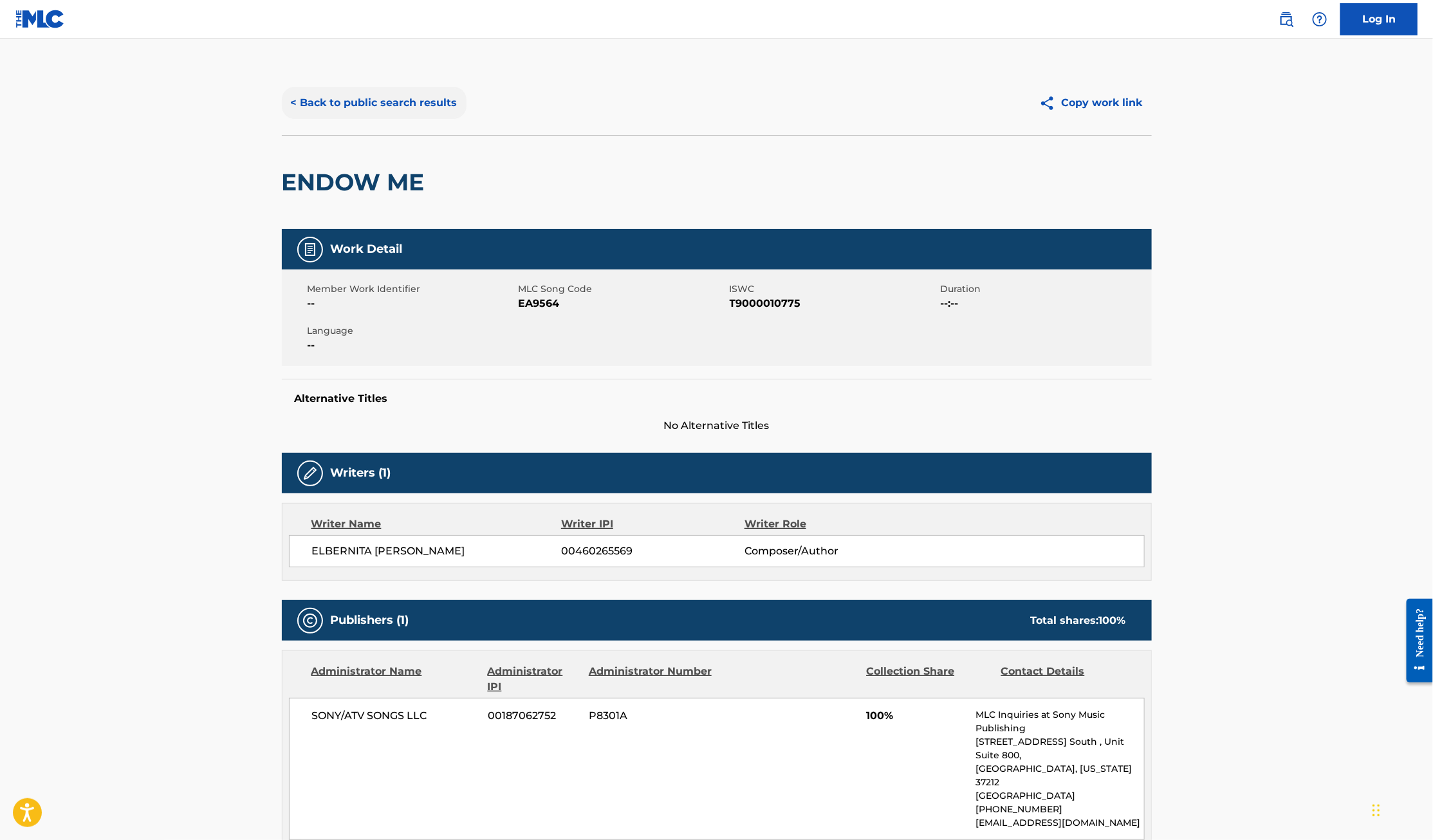
click at [320, 101] on button "< Back to public search results" at bounding box center [374, 103] width 185 height 32
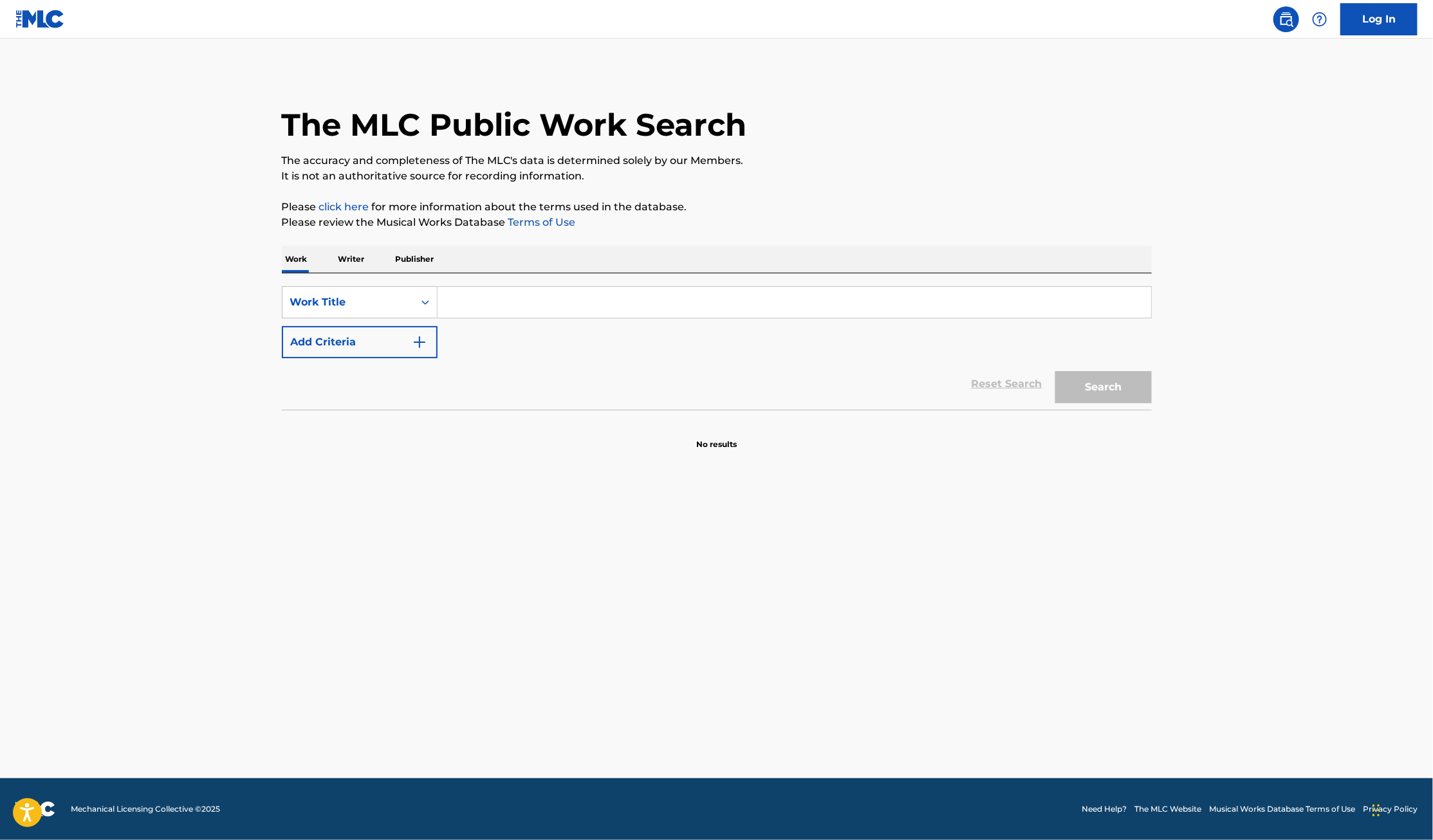
click at [502, 289] on input "Search Form" at bounding box center [794, 302] width 713 height 31
paste input "There Is A Balm In Gilead"
type input "There Is A Balm In Gilead"
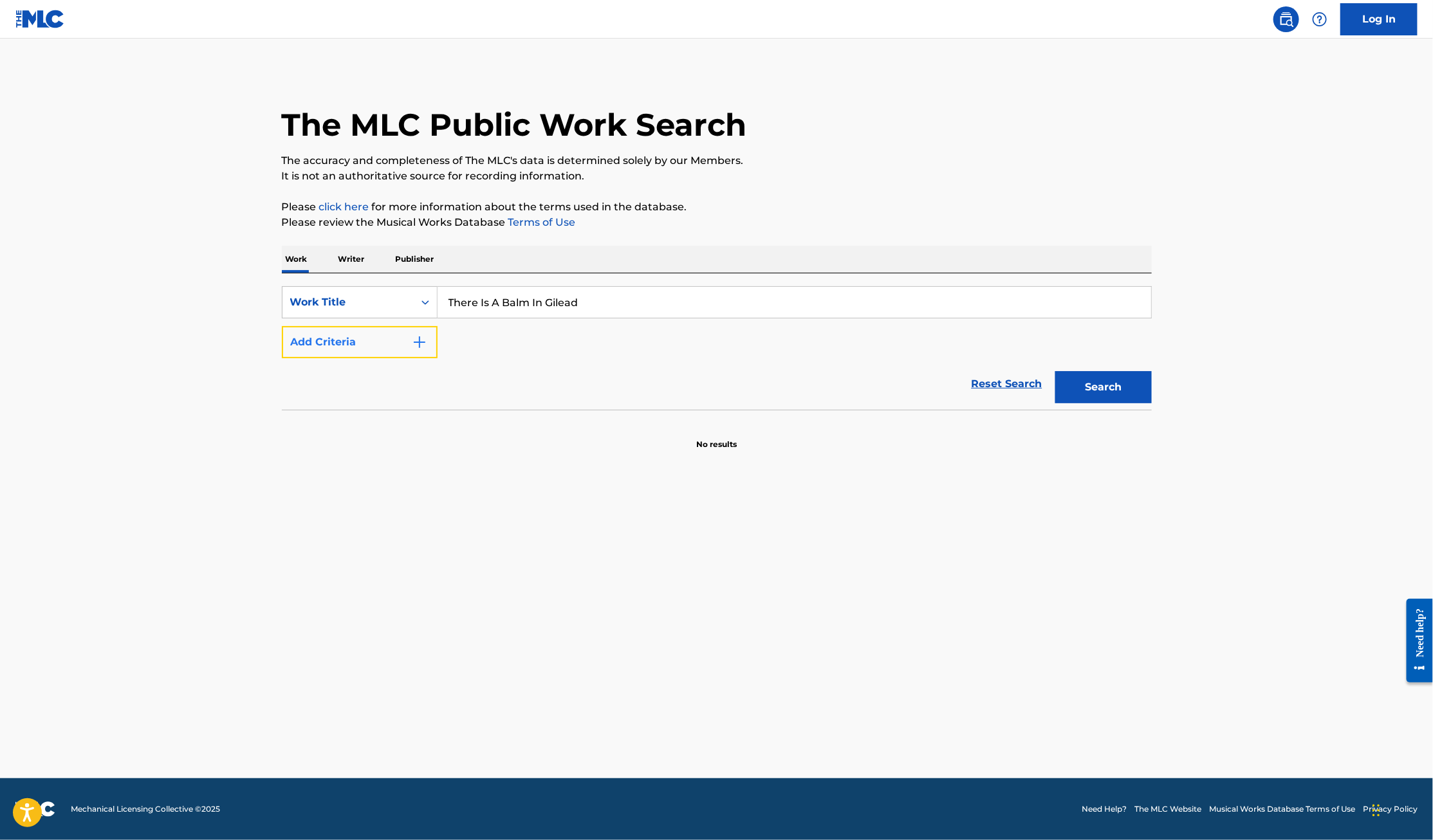
click at [348, 340] on button "Add Criteria" at bounding box center [359, 342] width 155 height 32
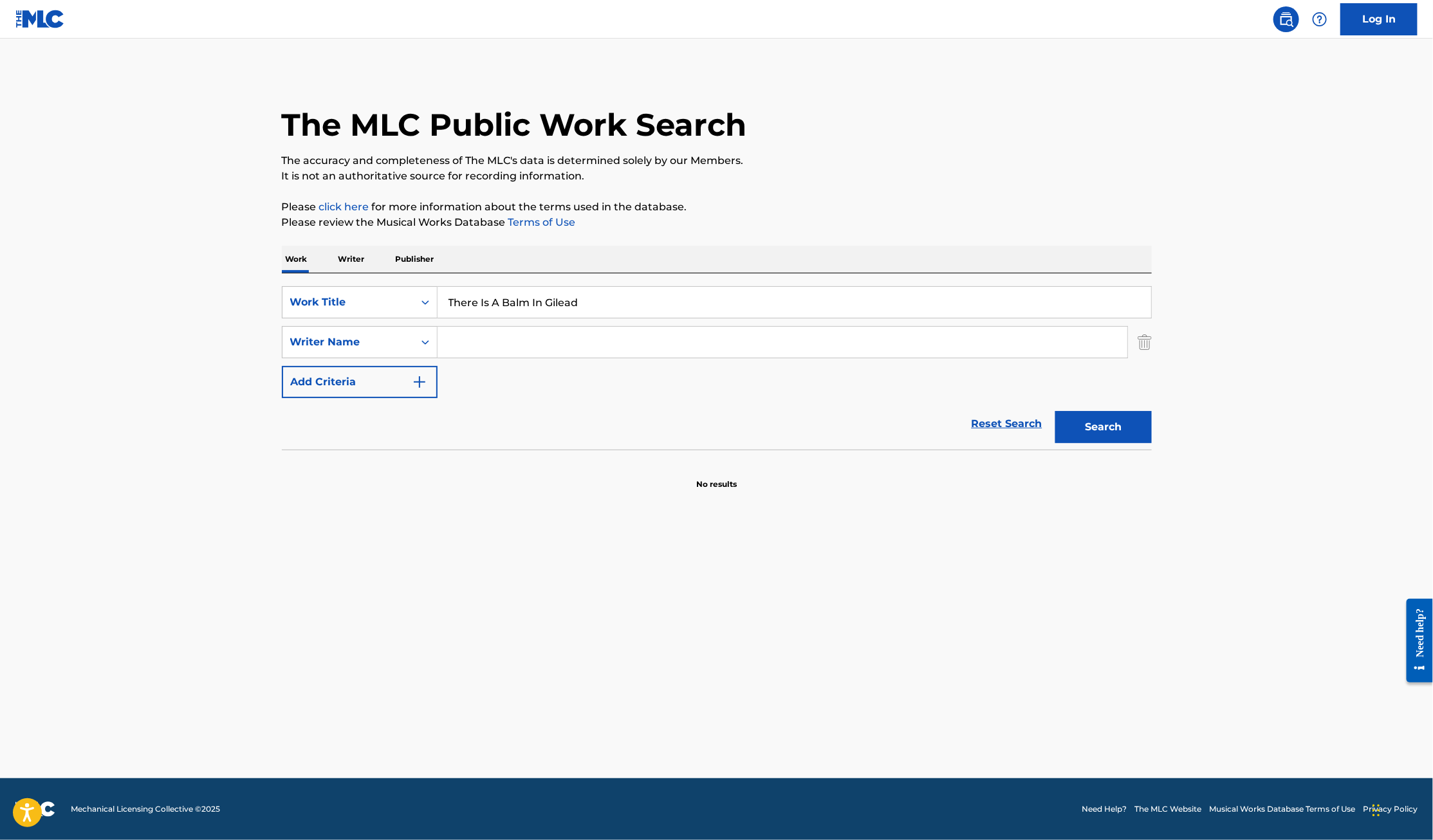
click at [502, 343] on input "Search Form" at bounding box center [782, 342] width 689 height 31
type input "[PERSON_NAME]"
click at [1055, 411] on button "Search" at bounding box center [1103, 426] width 96 height 32
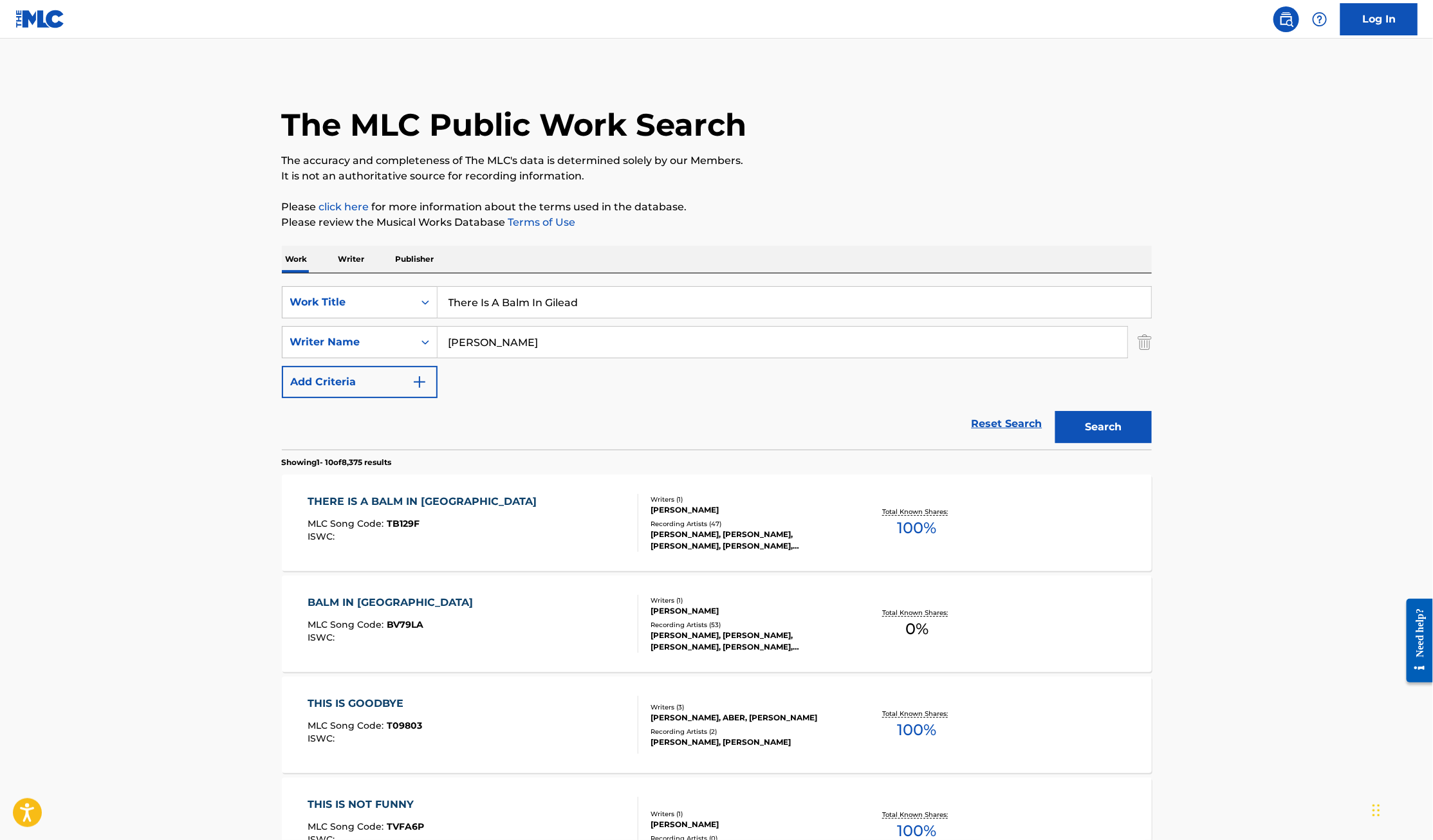
click at [390, 498] on div "THERE IS A BALM IN [GEOGRAPHIC_DATA]" at bounding box center [424, 501] width 235 height 16
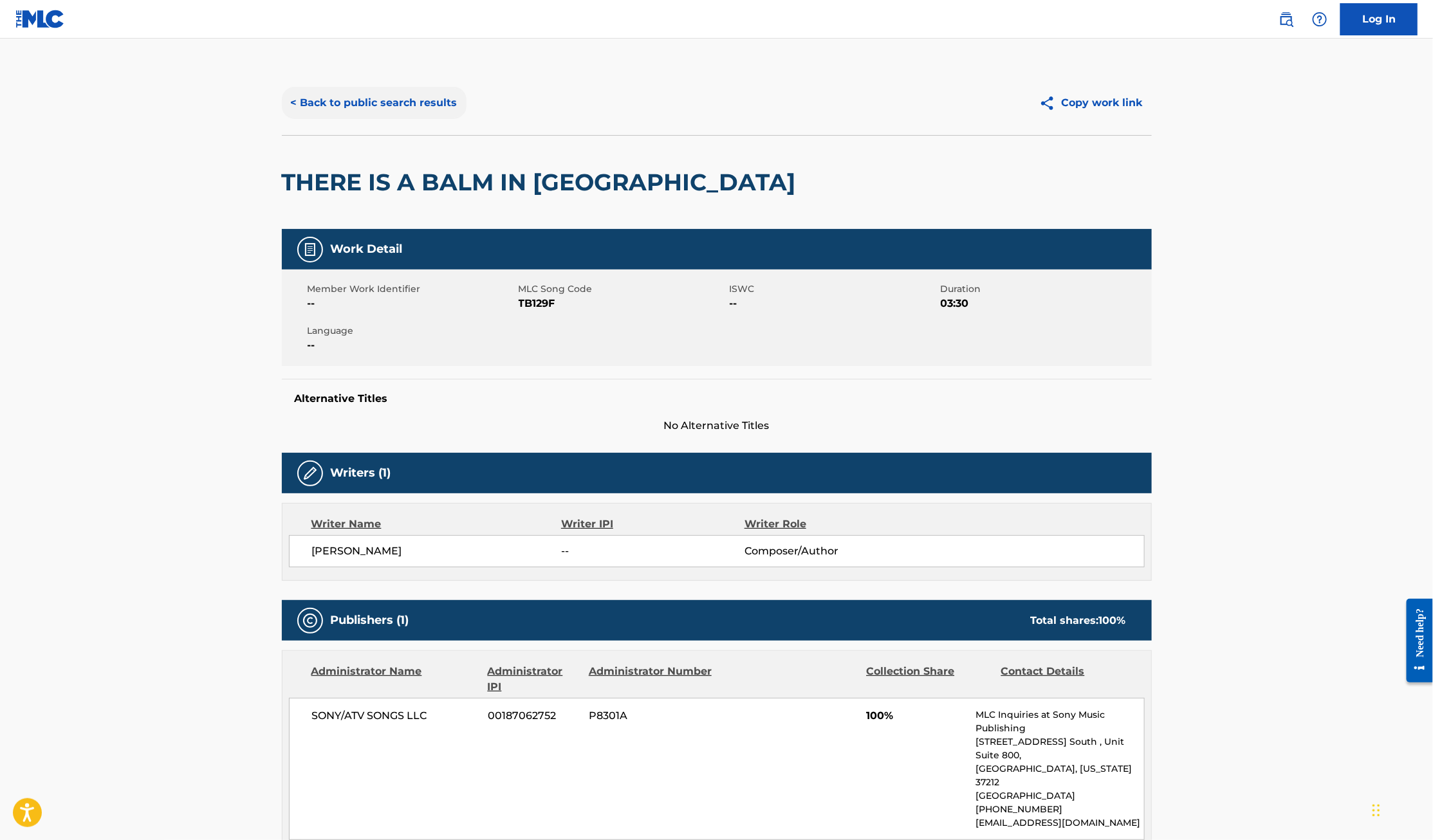
click at [380, 98] on button "< Back to public search results" at bounding box center [374, 103] width 185 height 32
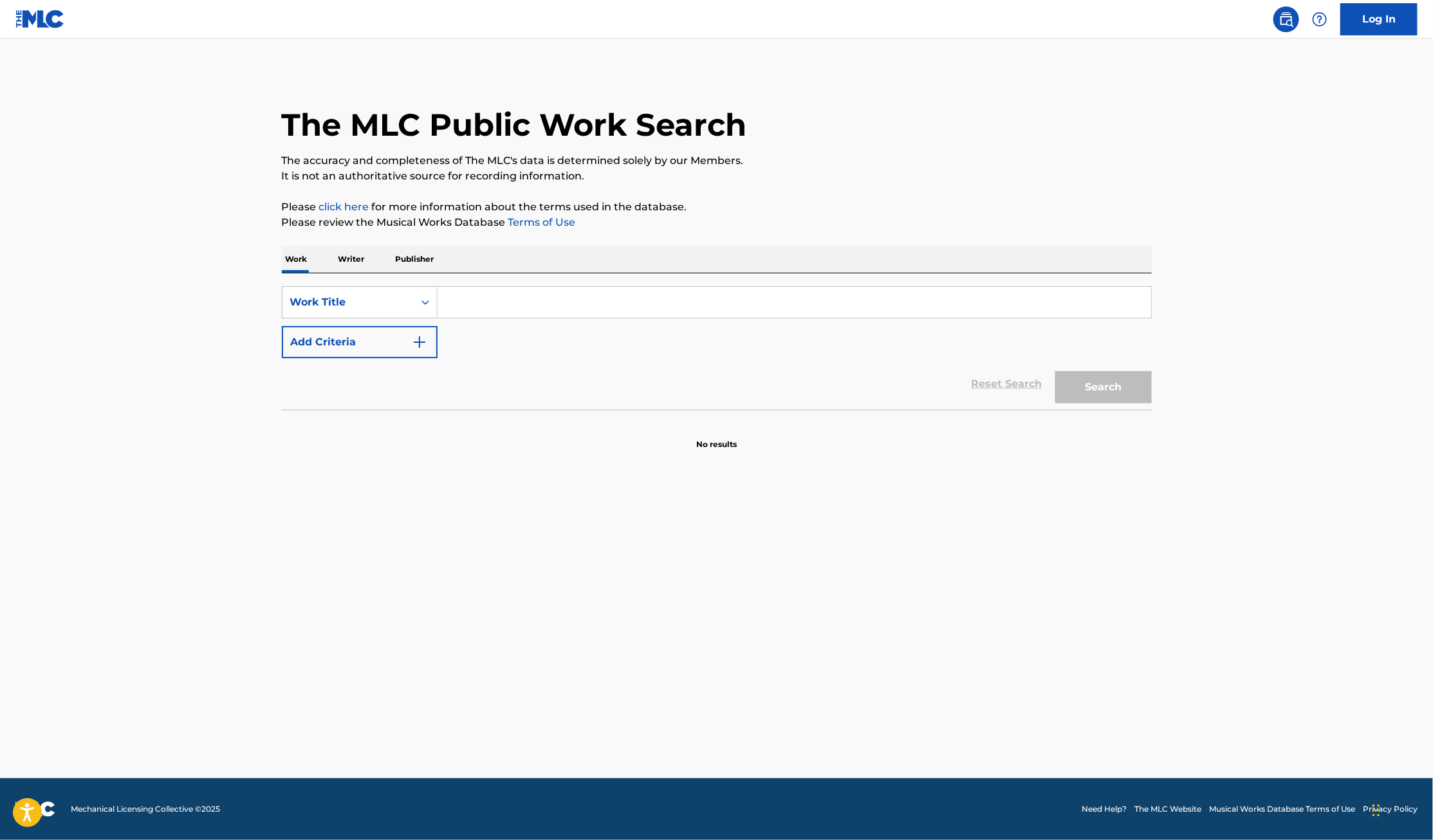
click at [577, 298] on input "Search Form" at bounding box center [794, 302] width 713 height 31
type input "you brought the sunshine"
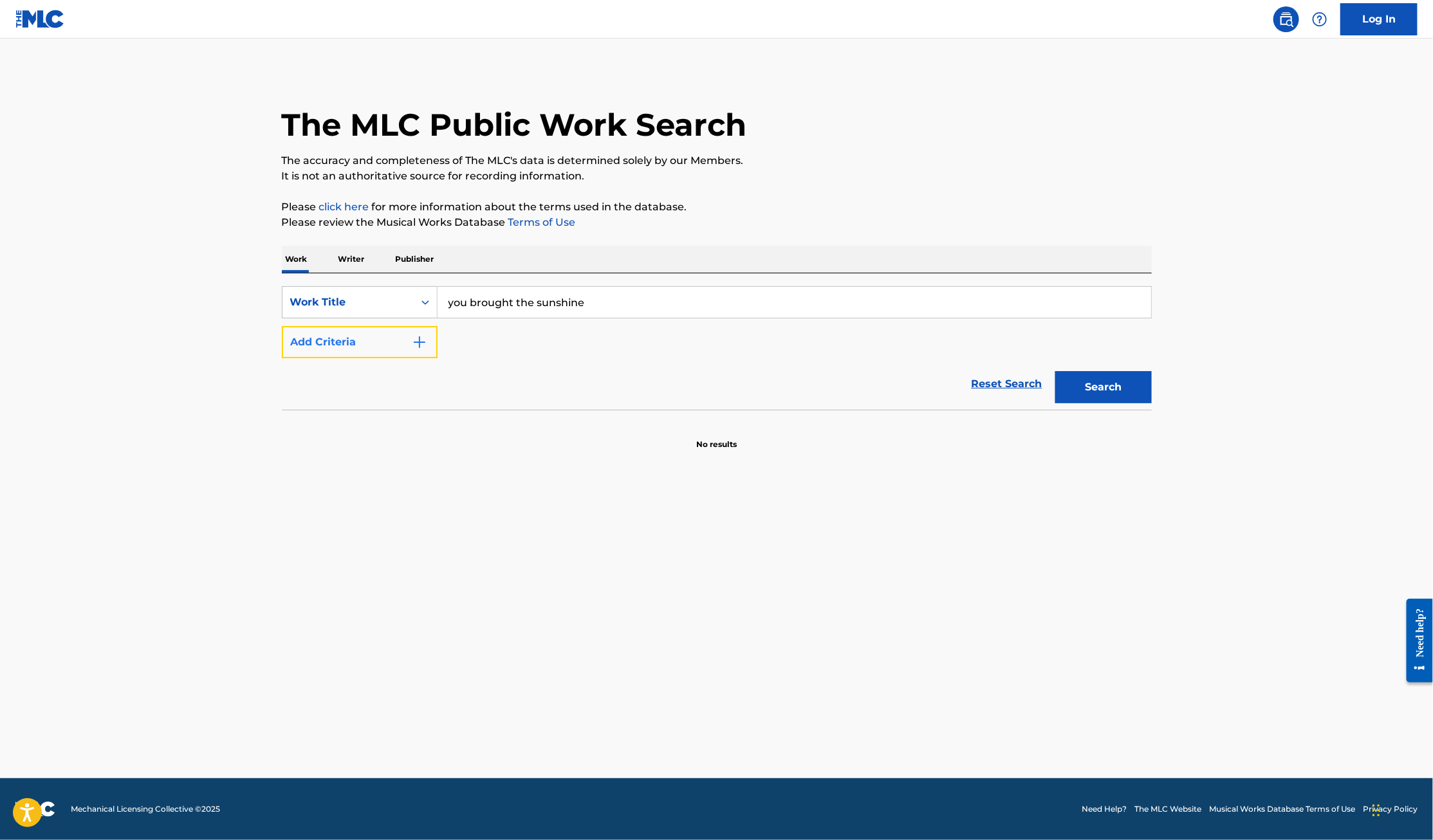
click at [336, 338] on button "Add Criteria" at bounding box center [359, 342] width 155 height 32
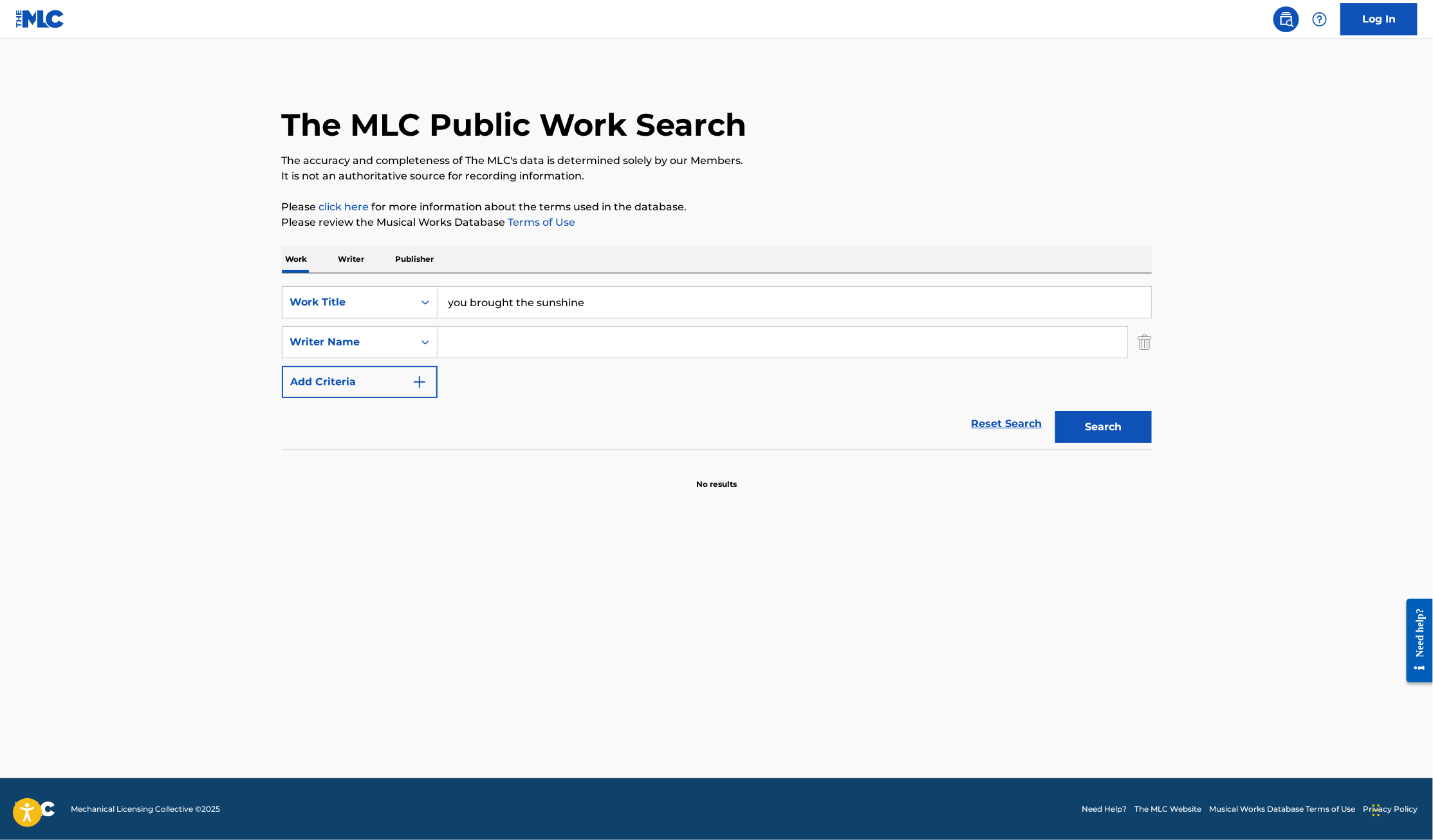
click at [500, 356] on input "Search Form" at bounding box center [782, 342] width 689 height 31
type input "[PERSON_NAME]"
click at [1055, 411] on button "Search" at bounding box center [1103, 426] width 96 height 32
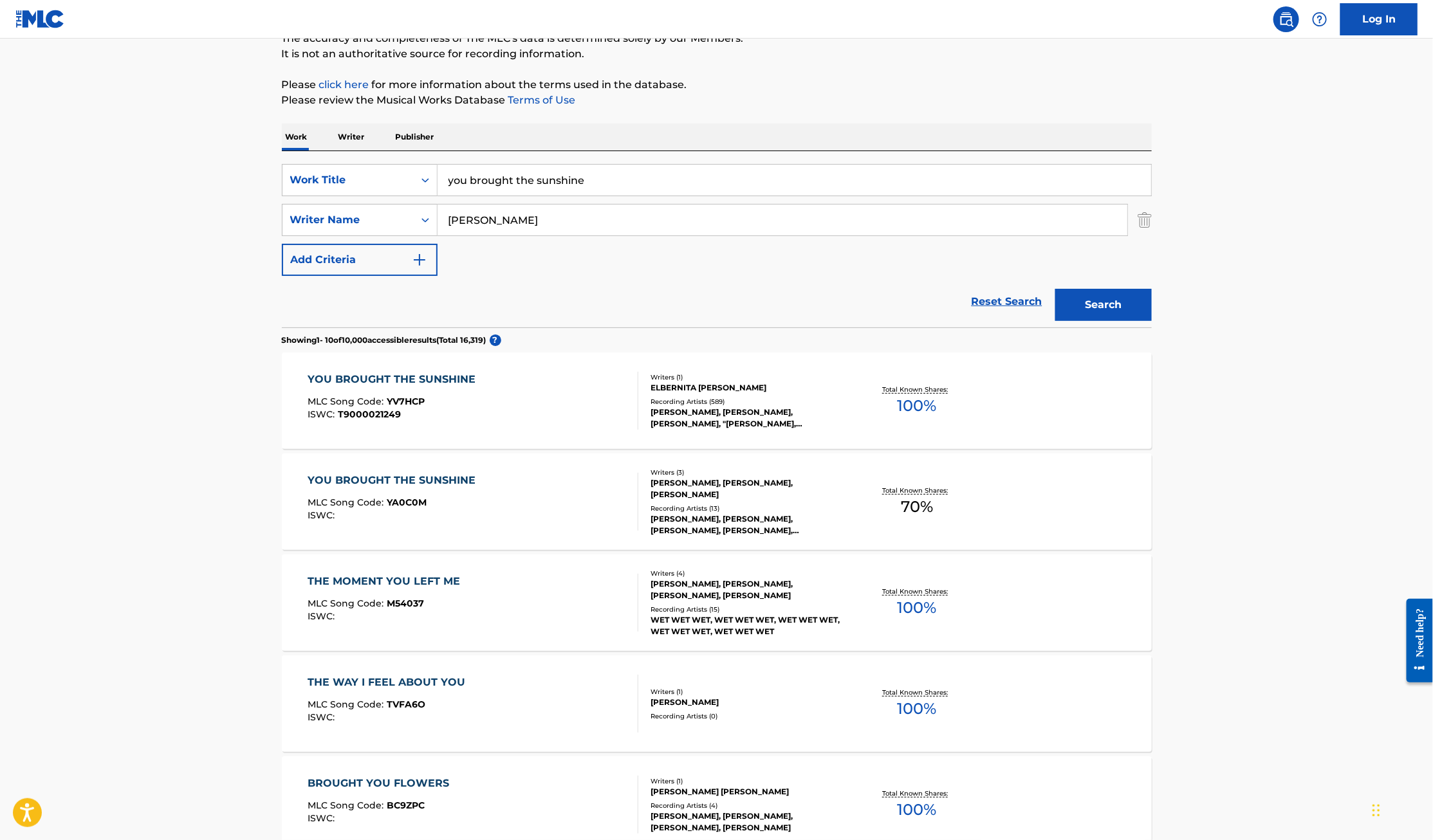
scroll to position [156, 0]
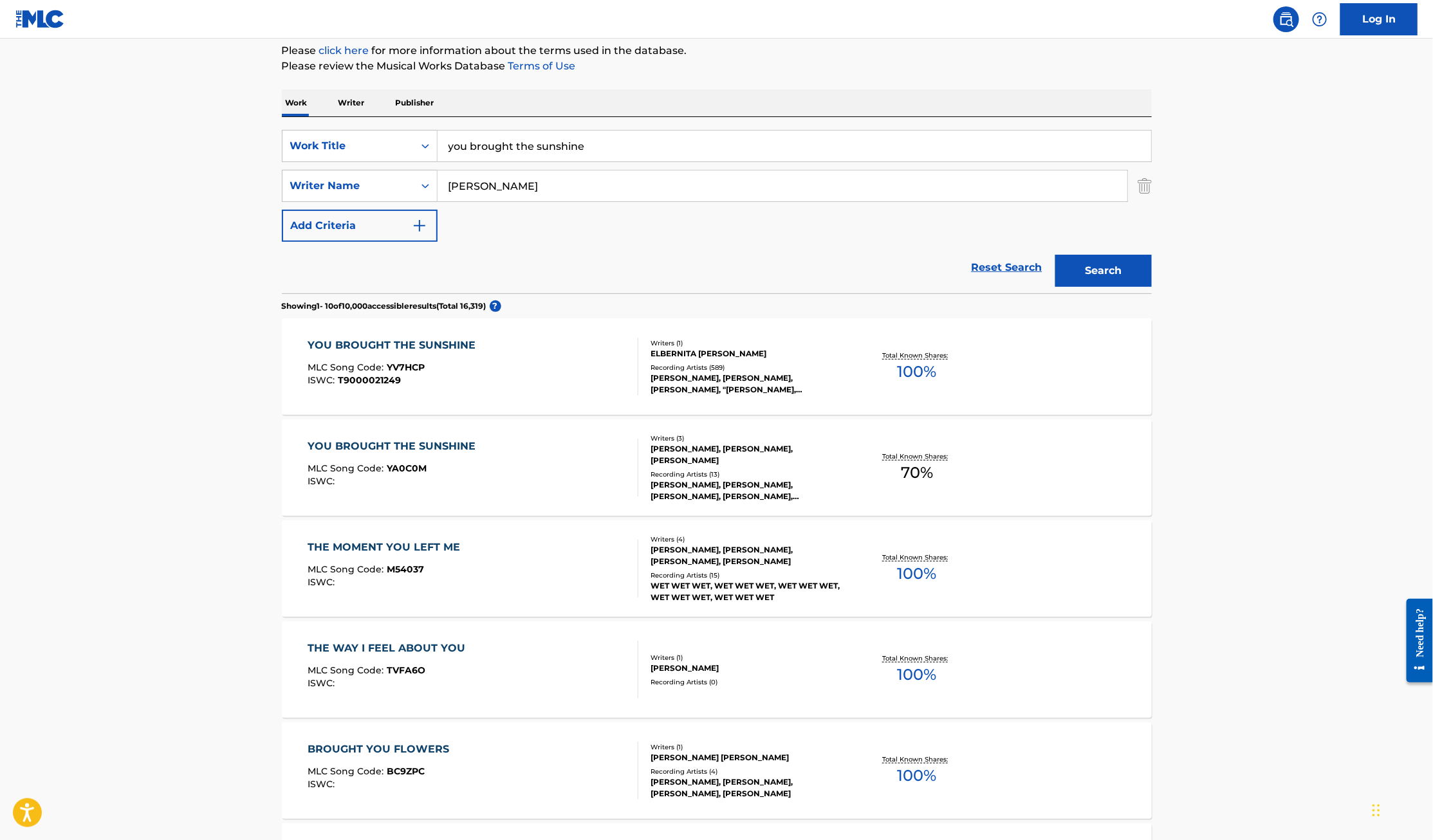
click at [434, 347] on div "YOU BROUGHT THE SUNSHINE" at bounding box center [394, 345] width 174 height 16
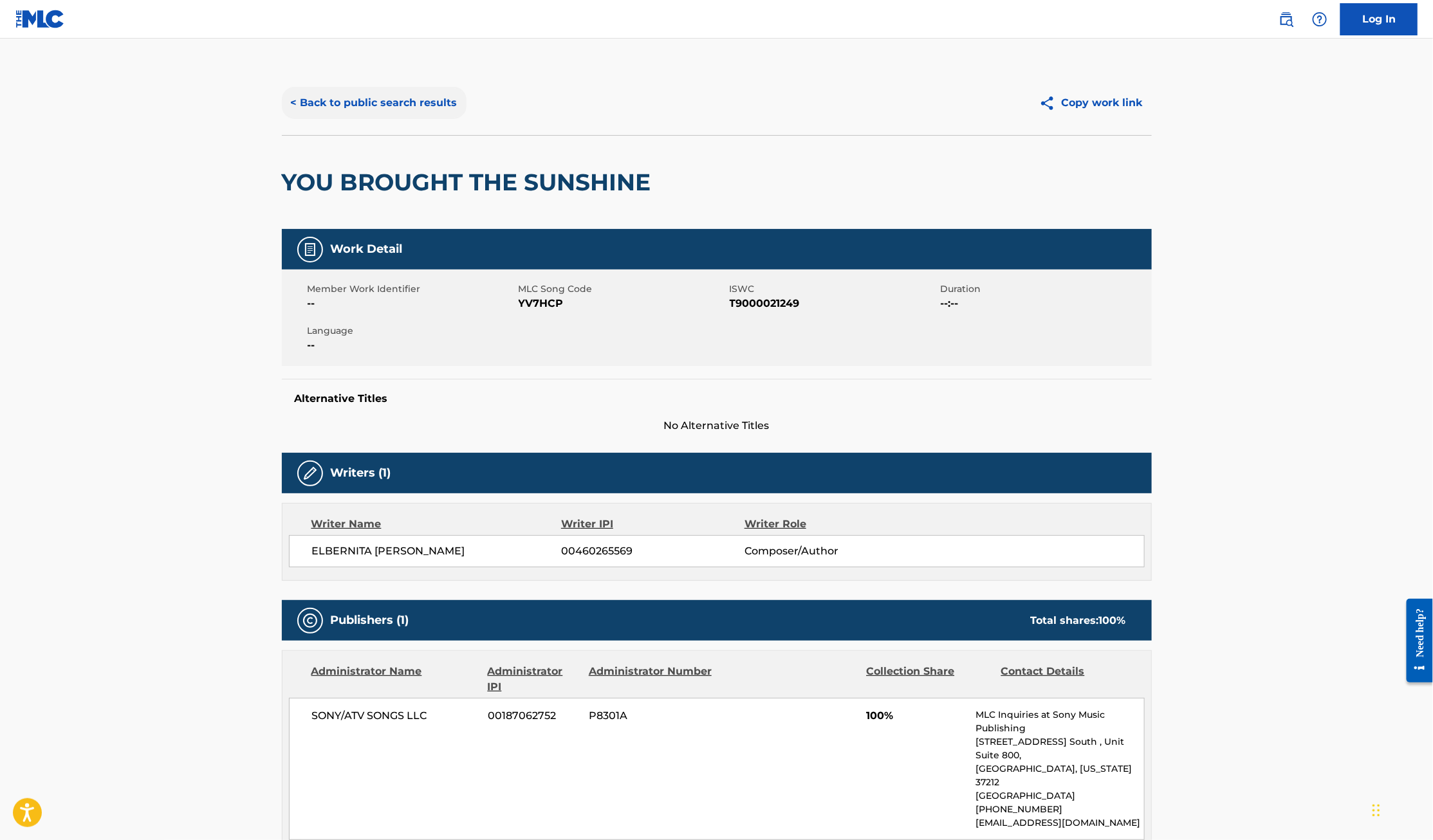
click at [354, 98] on button "< Back to public search results" at bounding box center [374, 103] width 185 height 32
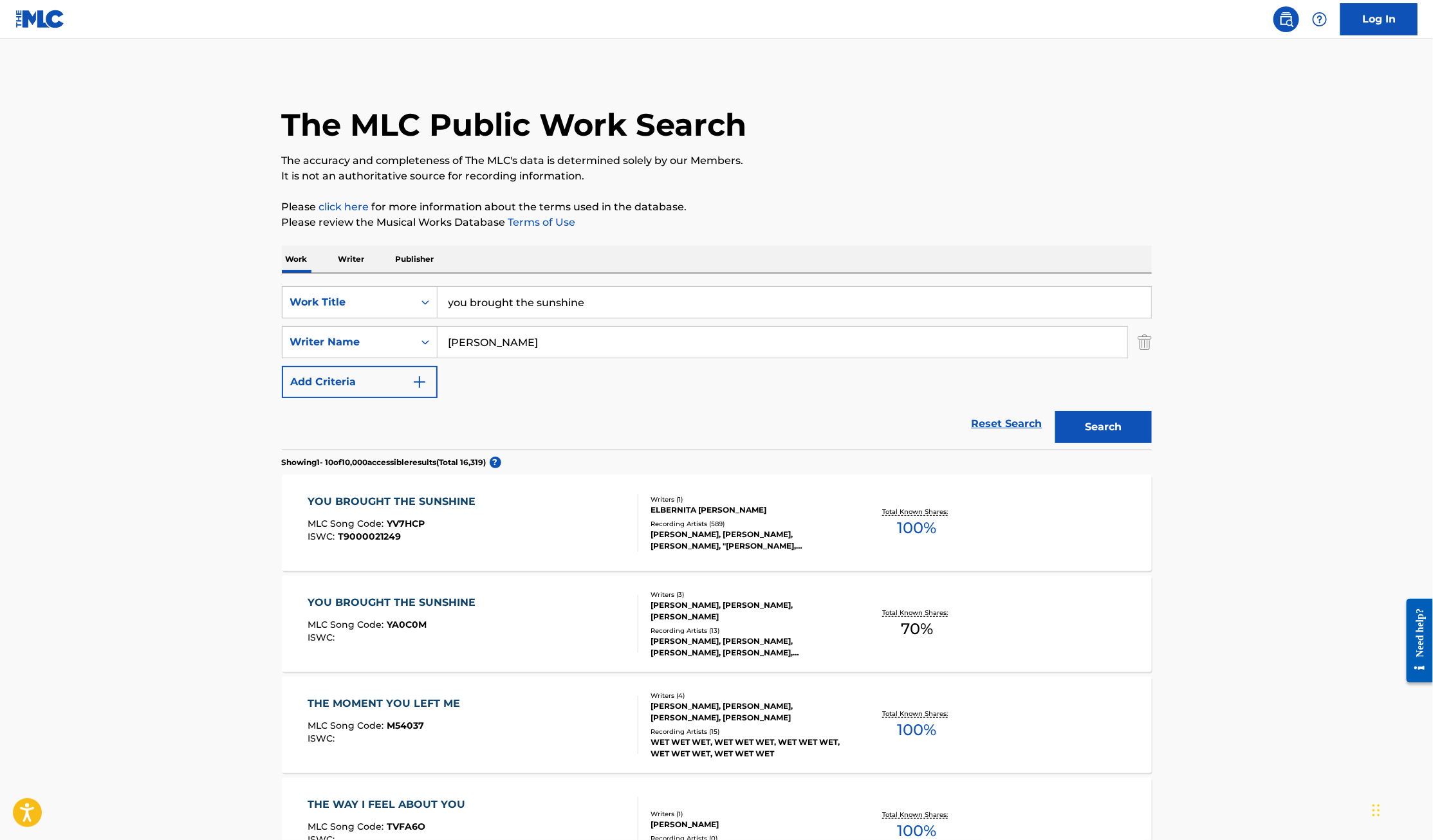
scroll to position [156, 0]
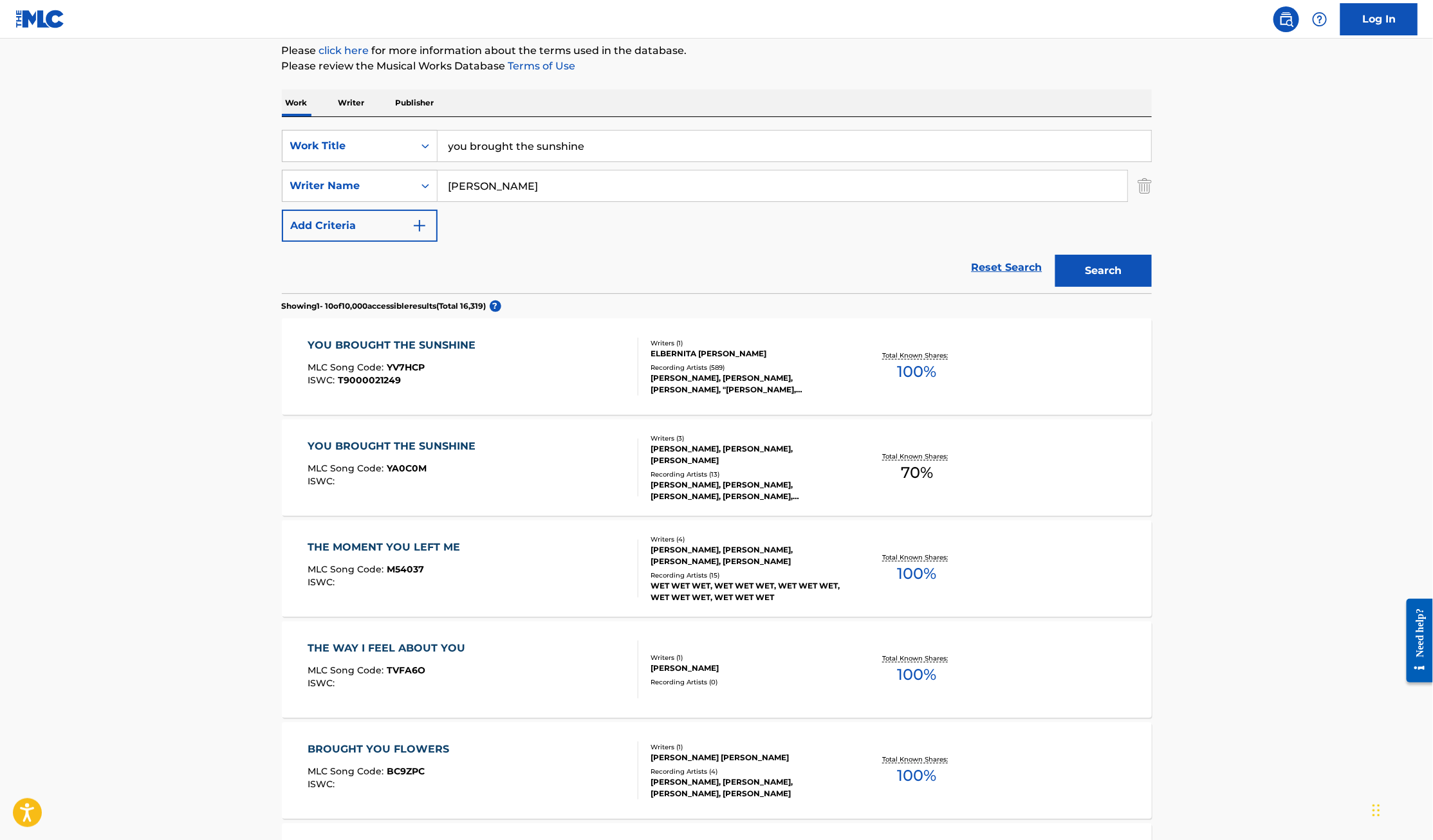
drag, startPoint x: 640, startPoint y: 146, endPoint x: 176, endPoint y: 143, distance: 464.0
click at [176, 143] on main "The MLC Public Work Search The accuracy and completeness of The MLC's data is d…" at bounding box center [716, 639] width 1433 height 1513
type input "ha-ya"
click at [1055, 254] on button "Search" at bounding box center [1103, 270] width 96 height 32
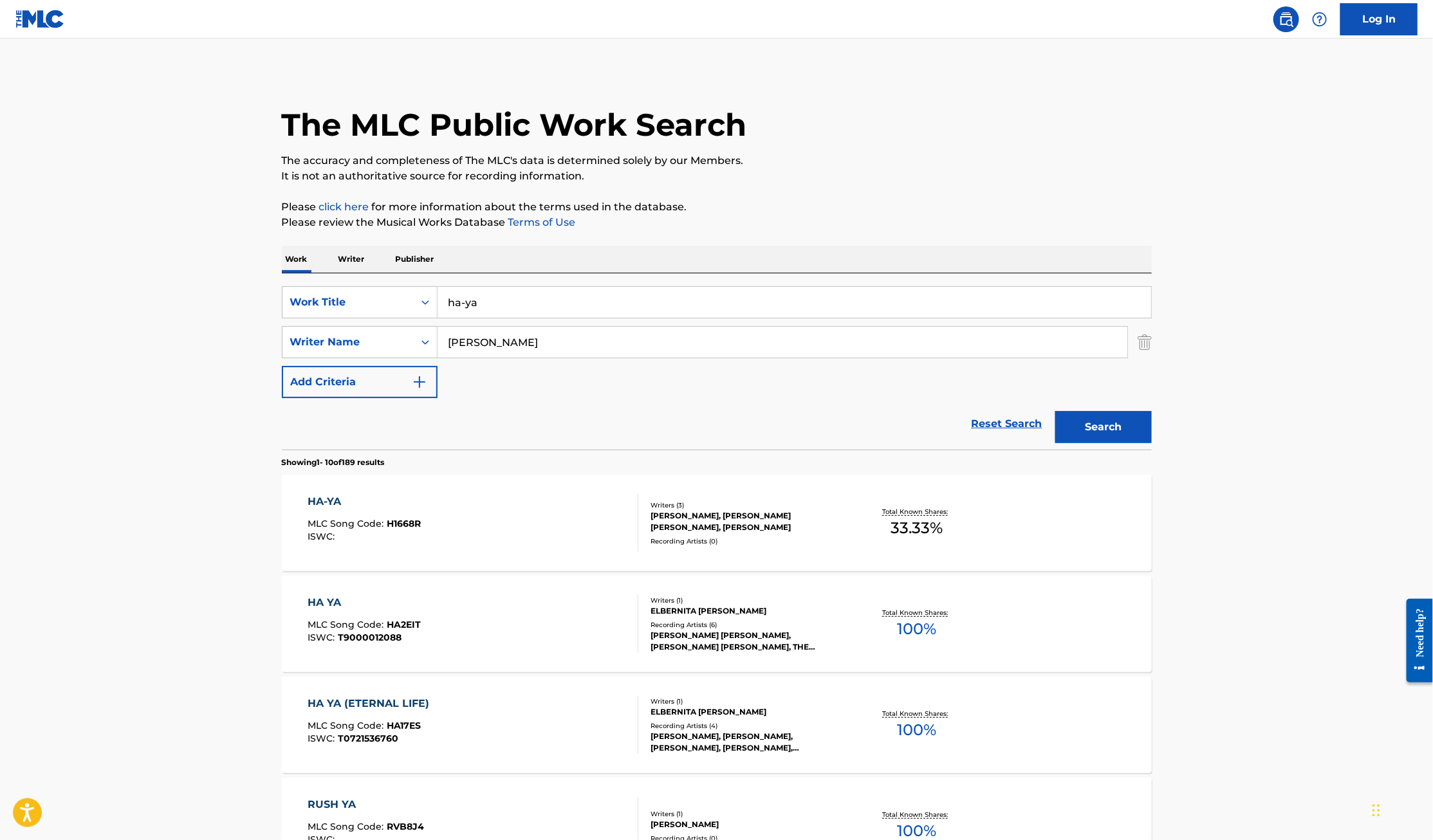
click at [329, 498] on div "HA-YA" at bounding box center [364, 501] width 113 height 16
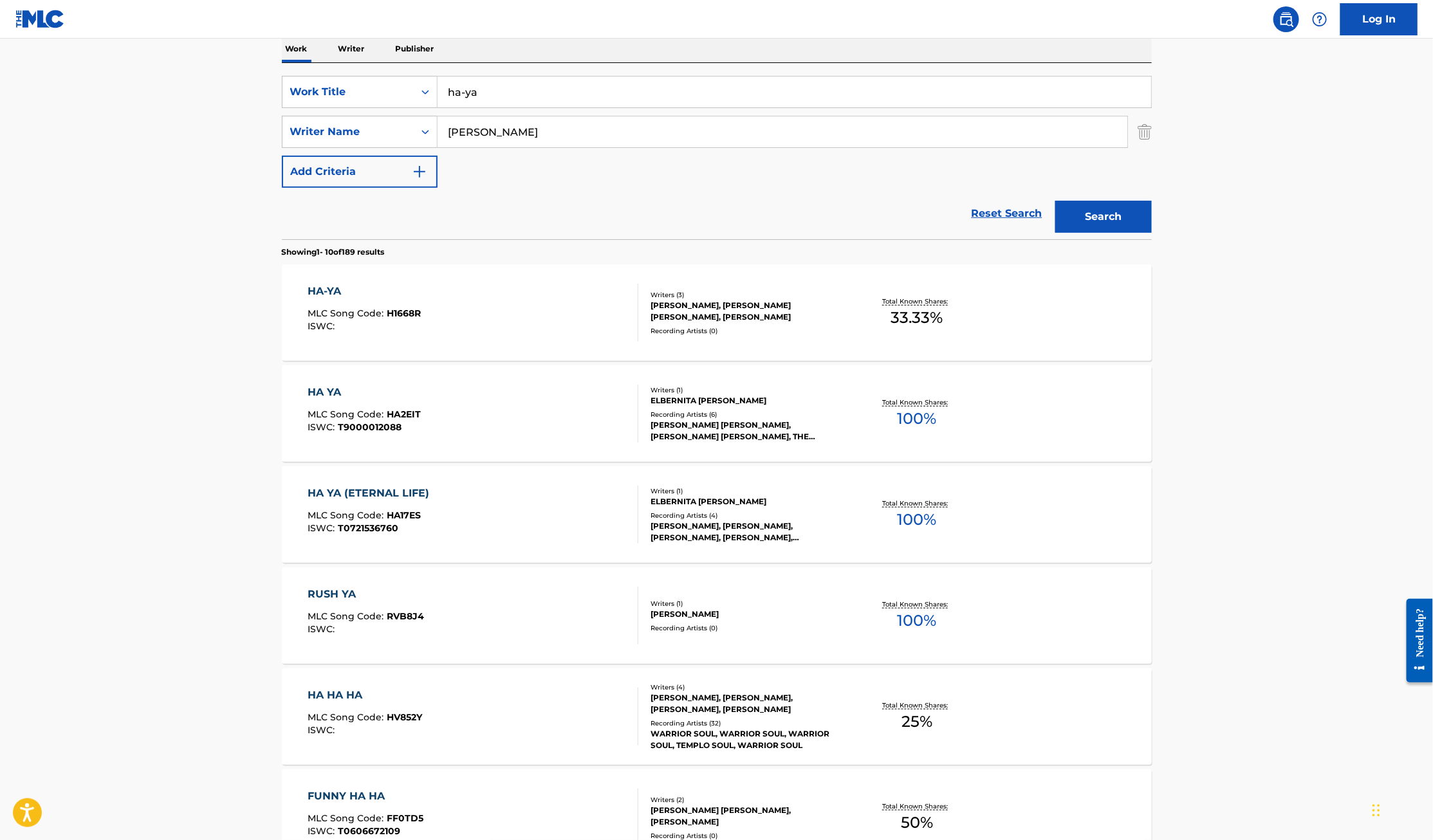
scroll to position [233, 0]
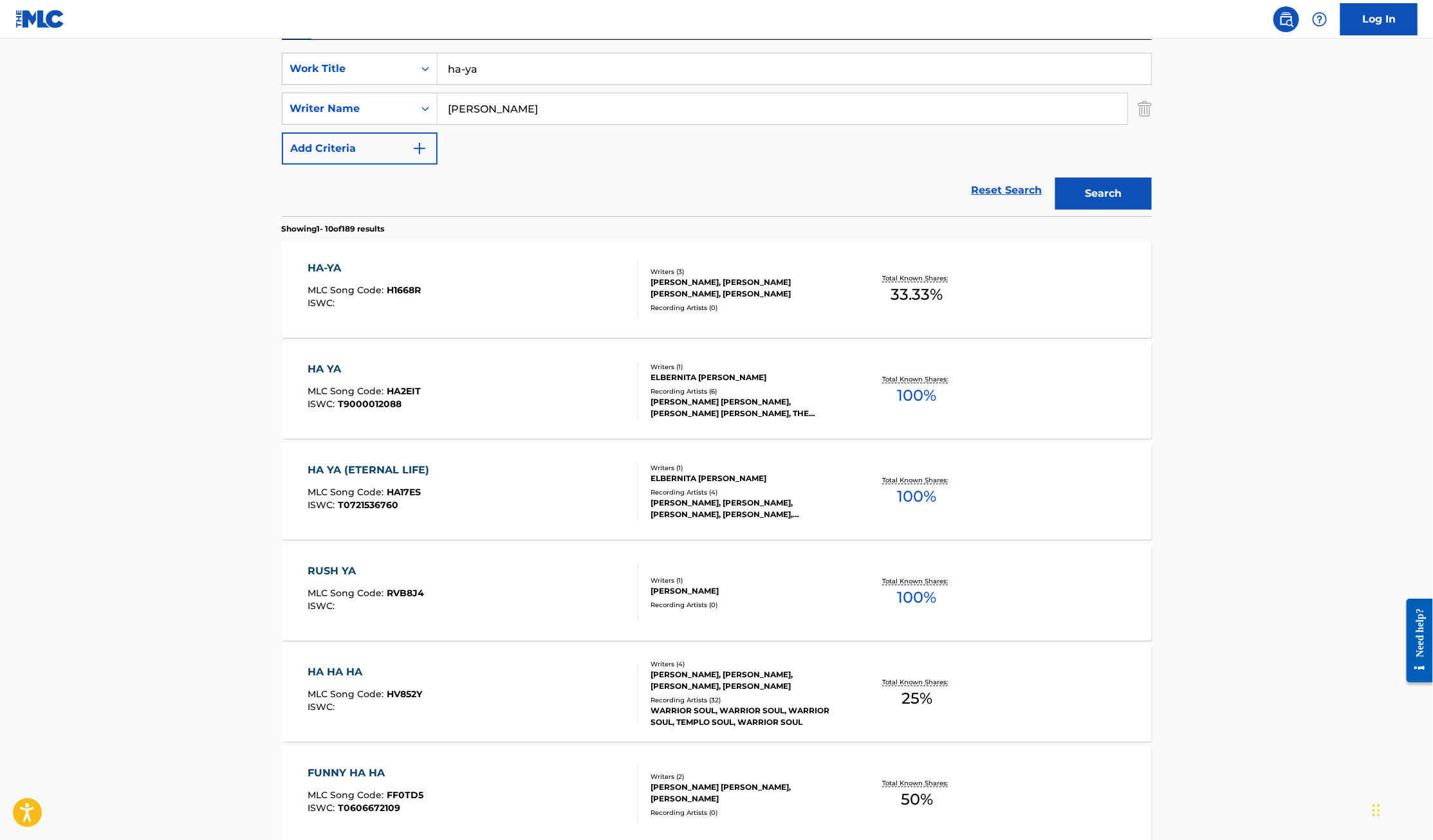
click at [321, 366] on div "HA YA" at bounding box center [364, 369] width 113 height 16
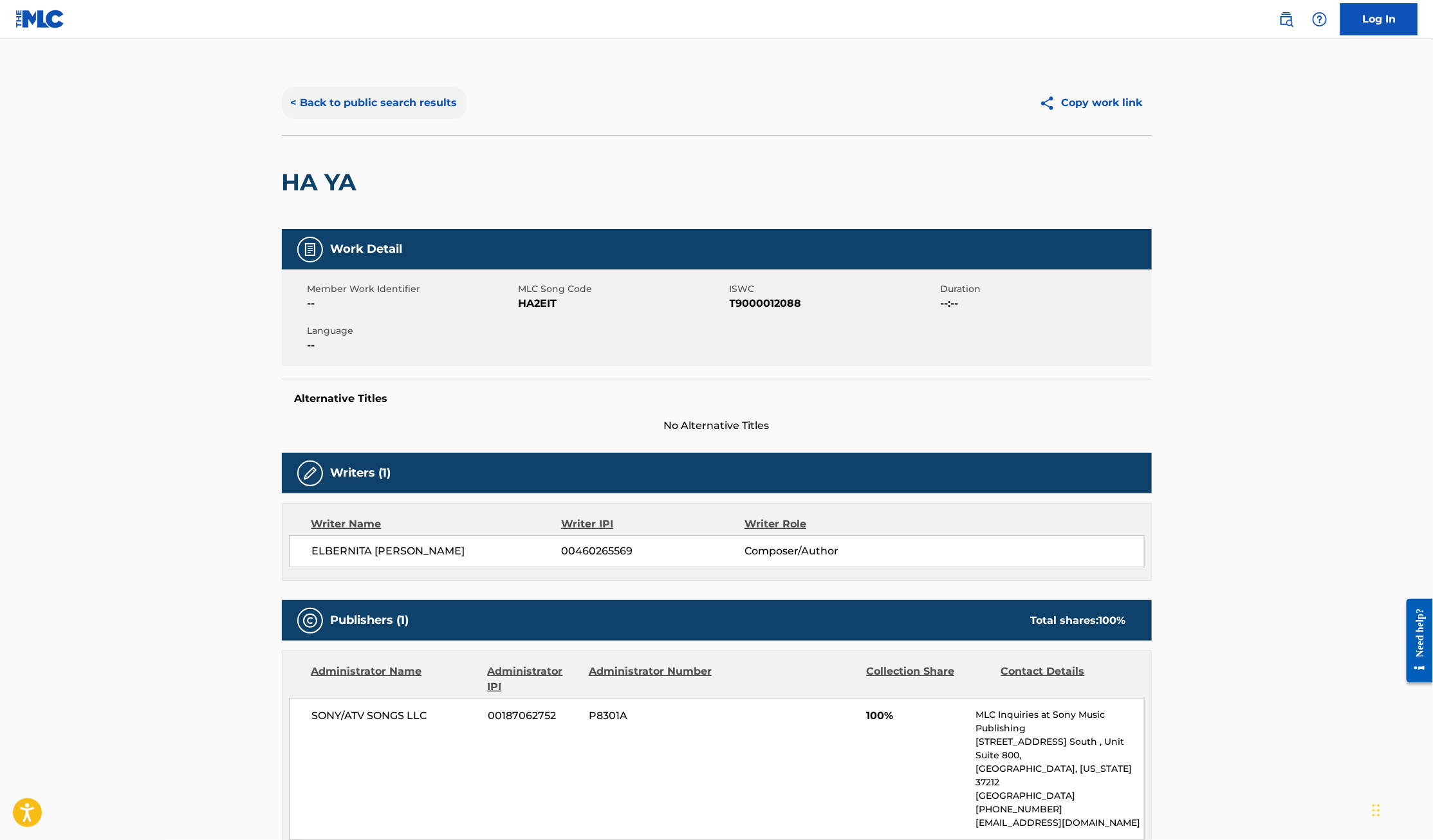
click at [352, 96] on button "< Back to public search results" at bounding box center [374, 103] width 185 height 32
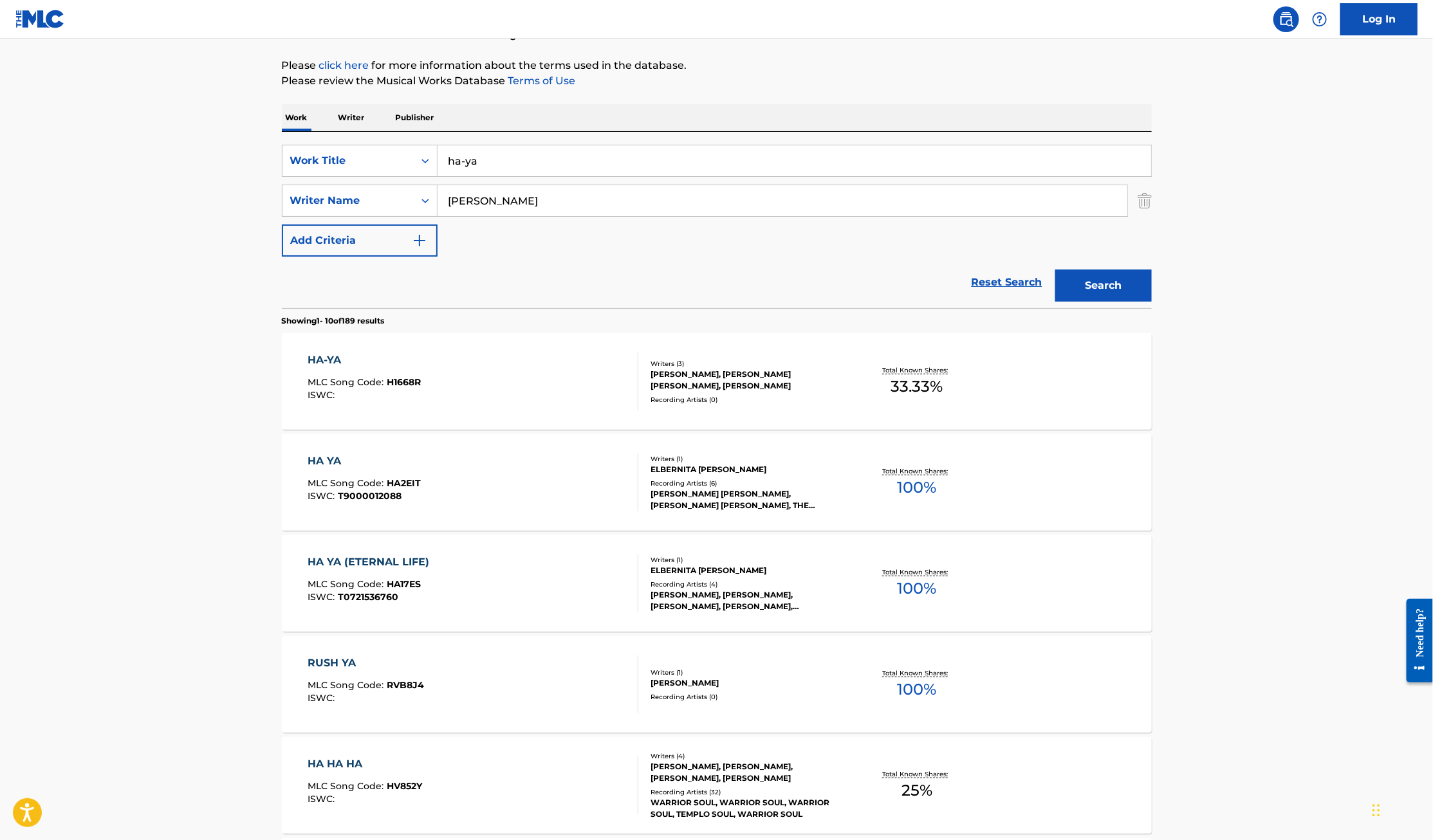
scroll to position [123, 0]
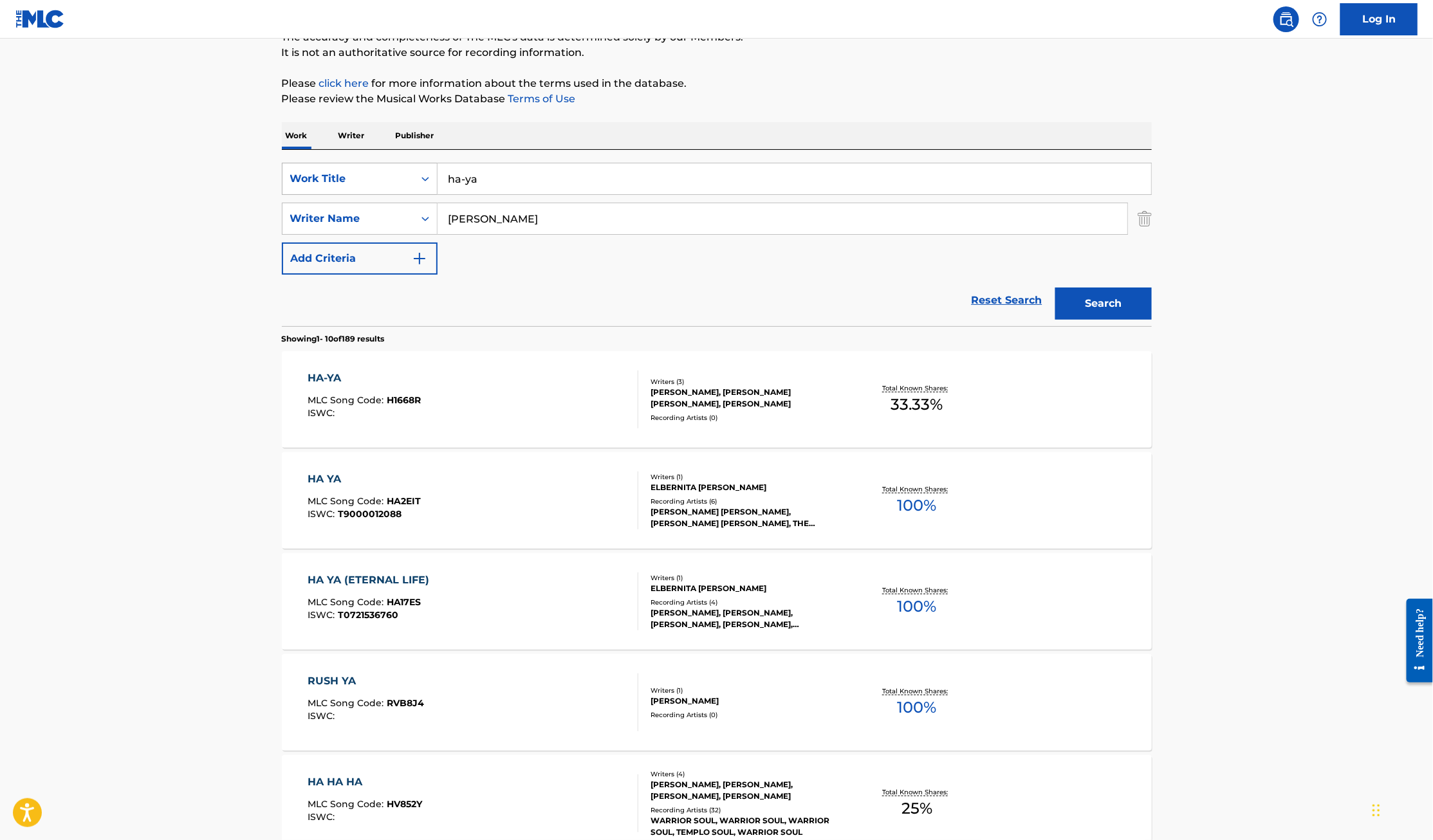
drag, startPoint x: 529, startPoint y: 180, endPoint x: 396, endPoint y: 179, distance: 133.0
click at [396, 179] on div "SearchWithCriteriae8cc1da8-4d70-4110-b543-c70c4bf10713 Work Title ha-ya" at bounding box center [716, 179] width 870 height 32
paste input "HALLEJUAH // (I Came To Praise)"
click at [1085, 309] on button "Search" at bounding box center [1103, 303] width 96 height 32
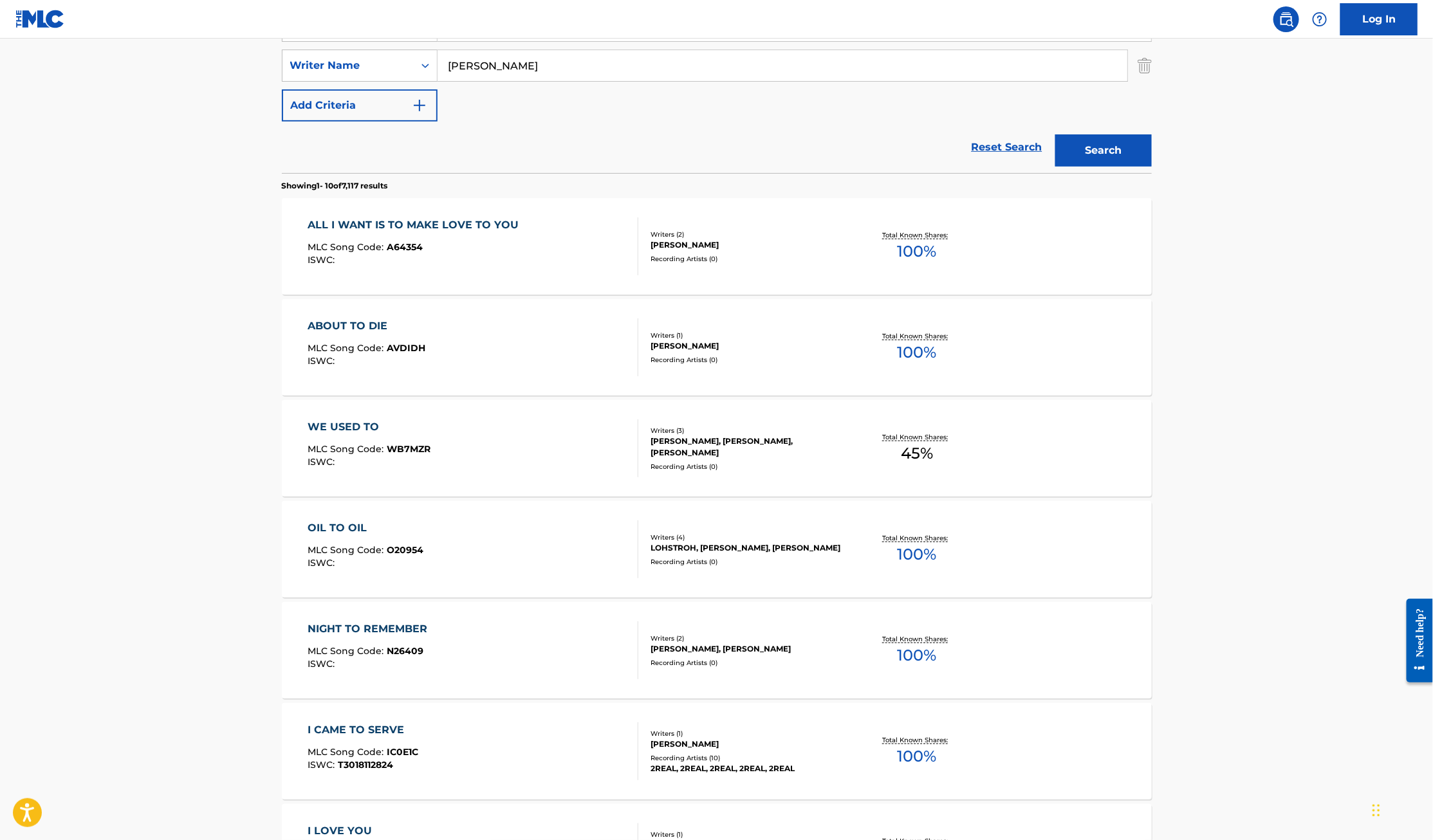
scroll to position [0, 0]
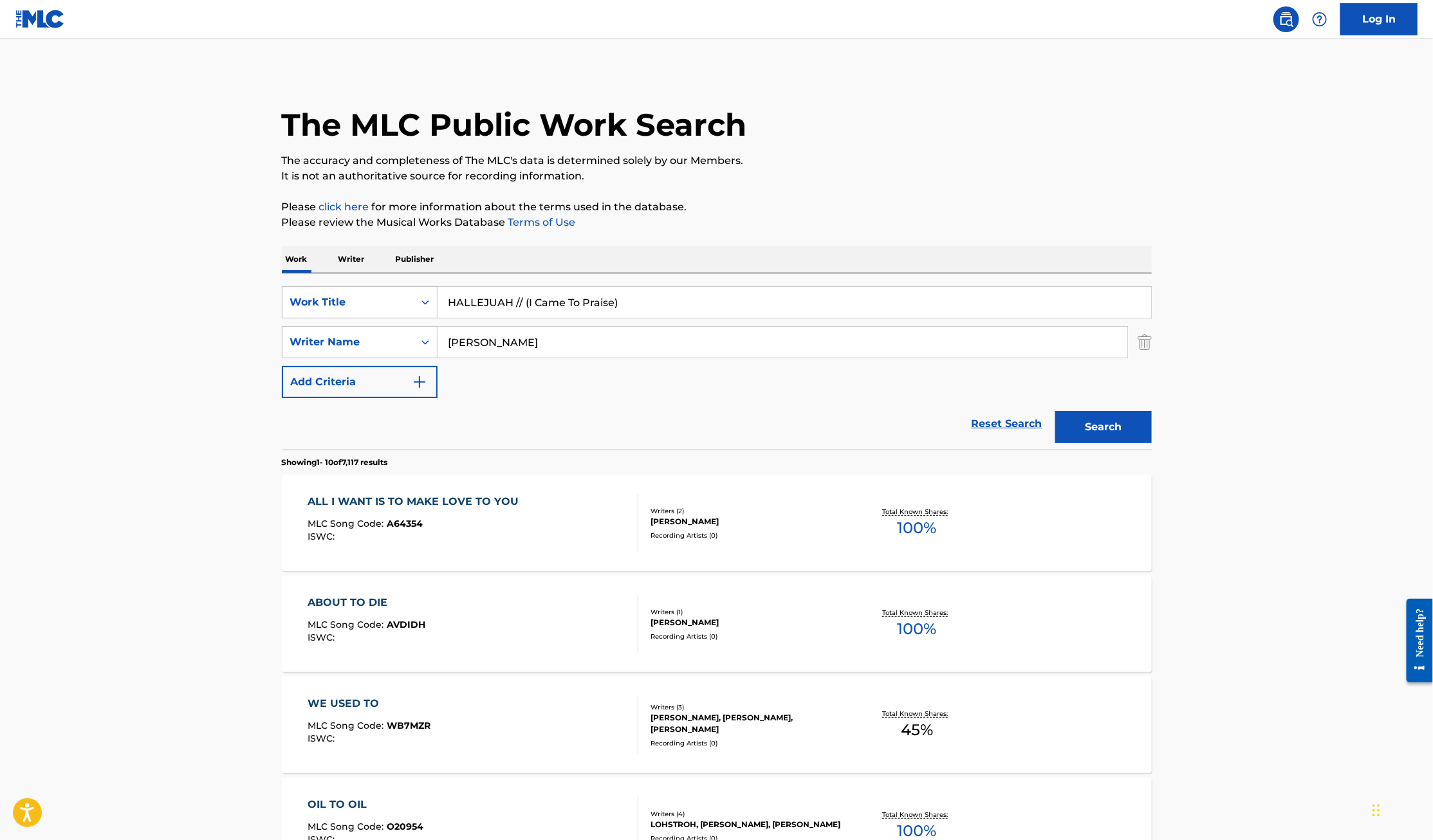
click at [523, 303] on input "HALLEJUAH // (I Came To Praise)" at bounding box center [794, 302] width 713 height 31
click at [1055, 411] on button "Search" at bounding box center [1103, 426] width 96 height 32
drag, startPoint x: 644, startPoint y: 300, endPoint x: 339, endPoint y: 300, distance: 305.0
click at [339, 300] on div "SearchWithCriteriae8cc1da8-4d70-4110-b543-c70c4bf10713 Work Title HALLEJUAH (I …" at bounding box center [716, 302] width 870 height 32
click at [511, 299] on input "HALLEJUAH (I Came To Praise)" at bounding box center [794, 302] width 713 height 31
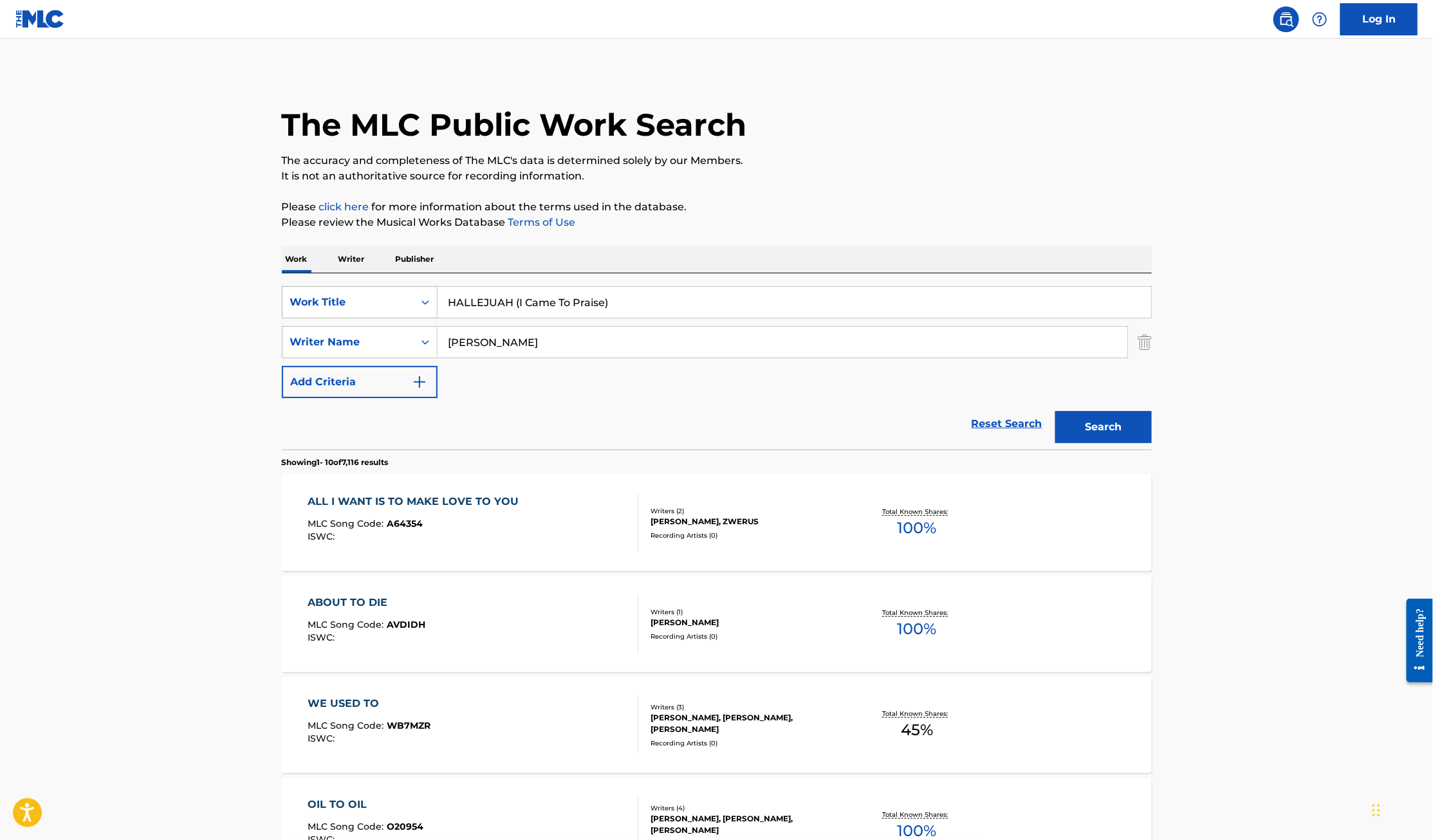
drag, startPoint x: 512, startPoint y: 303, endPoint x: 424, endPoint y: 301, distance: 88.0
click at [424, 303] on div "SearchWithCriteriae8cc1da8-4d70-4110-b543-c70c4bf10713 Work Title HALLEJUAH (I …" at bounding box center [716, 302] width 870 height 32
paste input "allelujah"
click at [710, 300] on input "Hallelujah (I Came To Praise)" at bounding box center [794, 302] width 713 height 31
click at [1103, 426] on button "Search" at bounding box center [1103, 426] width 96 height 32
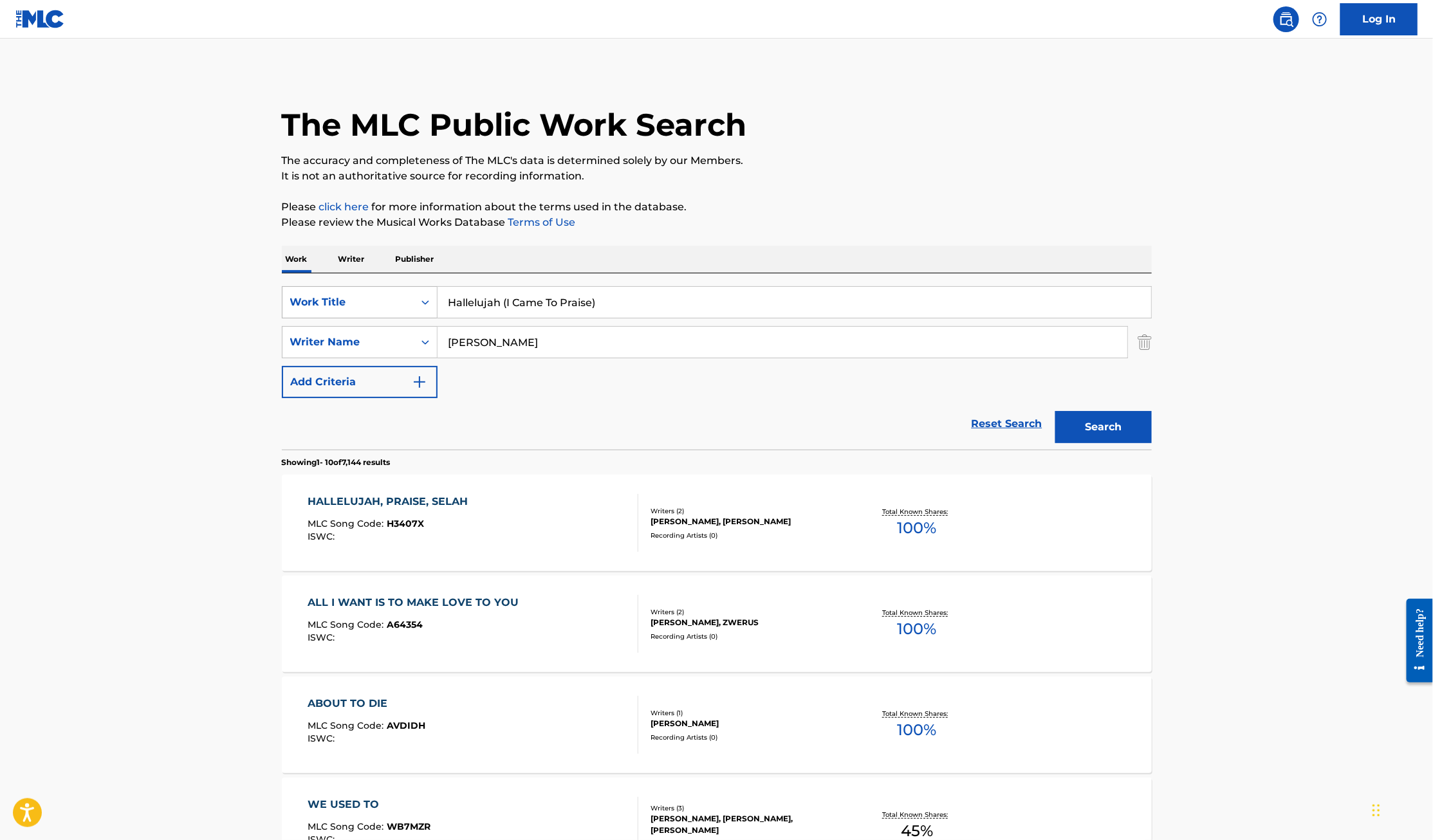
drag, startPoint x: 643, startPoint y: 309, endPoint x: 415, endPoint y: 296, distance: 228.4
click at [415, 296] on div "SearchWithCriteriae8cc1da8-4d70-4110-b543-c70c4bf10713 Work Title Hallelujah (I…" at bounding box center [716, 302] width 870 height 32
drag, startPoint x: 656, startPoint y: 302, endPoint x: 410, endPoint y: 300, distance: 246.0
click at [415, 300] on div "SearchWithCriteriae8cc1da8-4d70-4110-b543-c70c4bf10713 Work Title Hallelujah (I…" at bounding box center [716, 302] width 870 height 32
click at [626, 313] on input "Hallelujah (I Came To Praise)" at bounding box center [794, 302] width 713 height 31
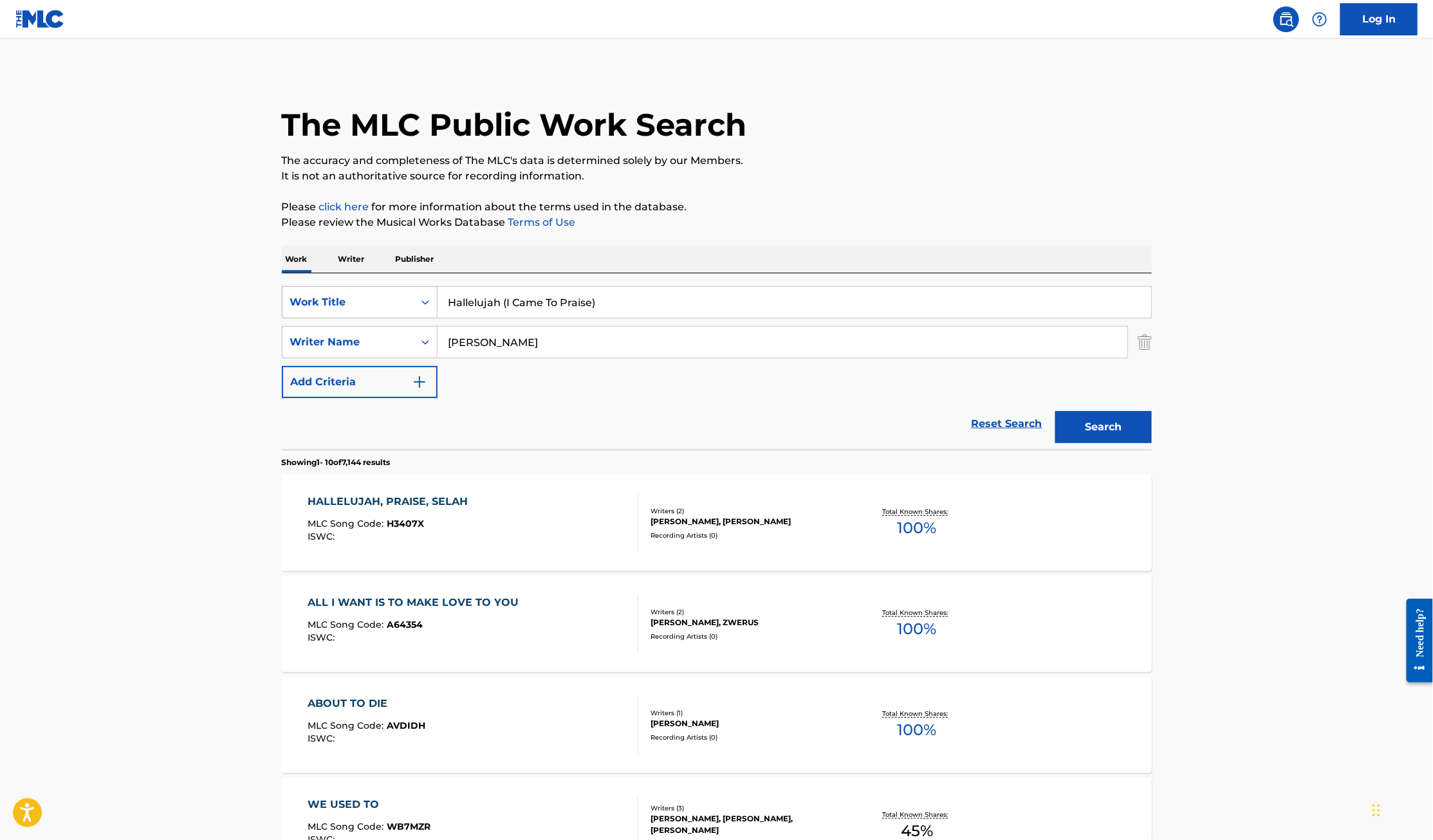
drag, startPoint x: 647, startPoint y: 299, endPoint x: 375, endPoint y: 292, distance: 272.1
click at [375, 292] on div "SearchWithCriteriae8cc1da8-4d70-4110-b543-c70c4bf10713 Work Title Hallelujah (I…" at bounding box center [716, 302] width 870 height 32
paste input "Blessed & Highly Favored"
type input "Blessed & Highly Favored"
drag, startPoint x: 509, startPoint y: 340, endPoint x: 421, endPoint y: 340, distance: 88.0
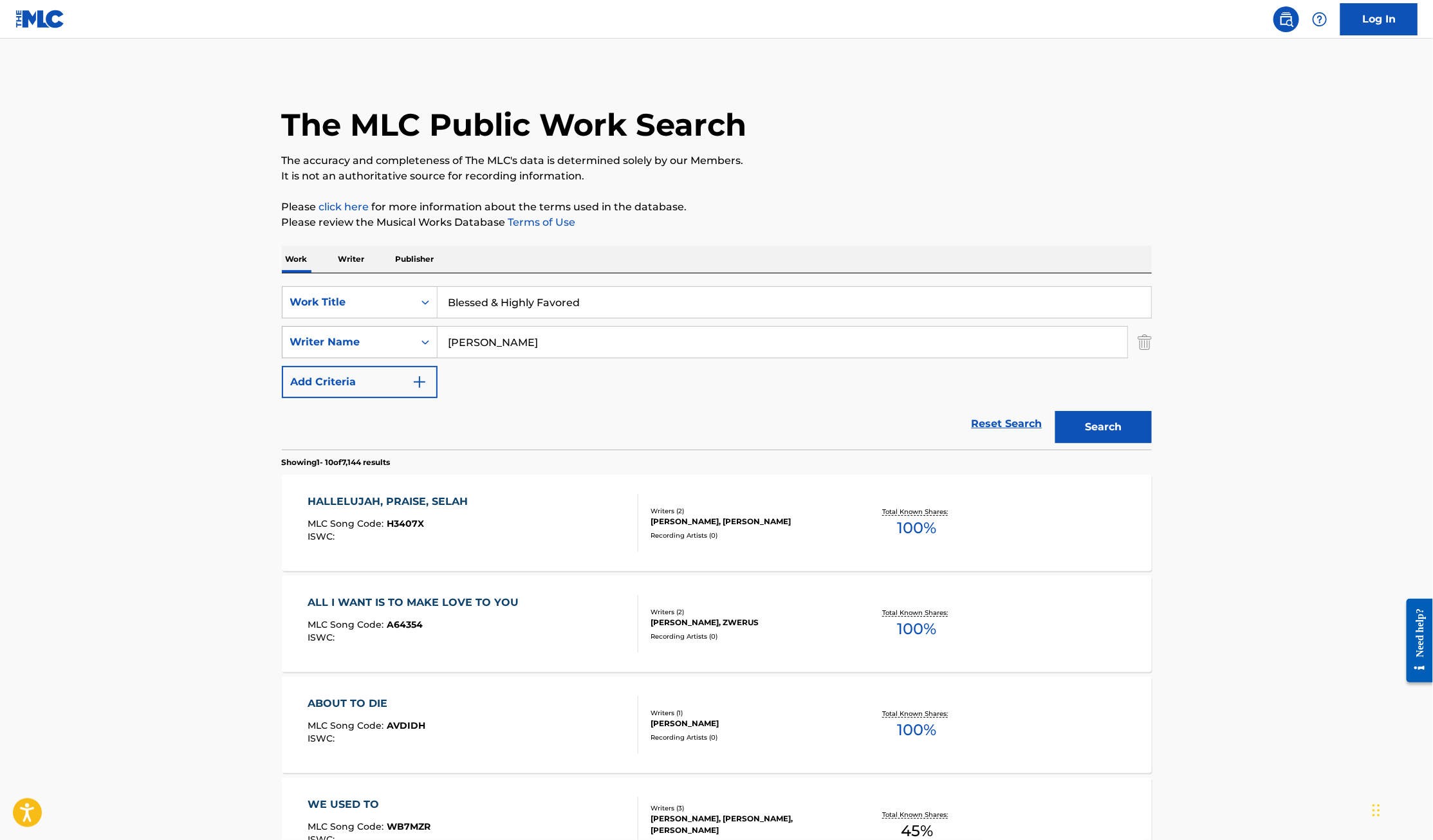
click at [421, 340] on div "SearchWithCriteria593874f4-c927-40d2-b63c-27885b7e62ac Writer Name [PERSON_NAME]" at bounding box center [716, 342] width 870 height 32
type input "[PERSON_NAME]"
click at [1055, 411] on button "Search" at bounding box center [1103, 426] width 96 height 32
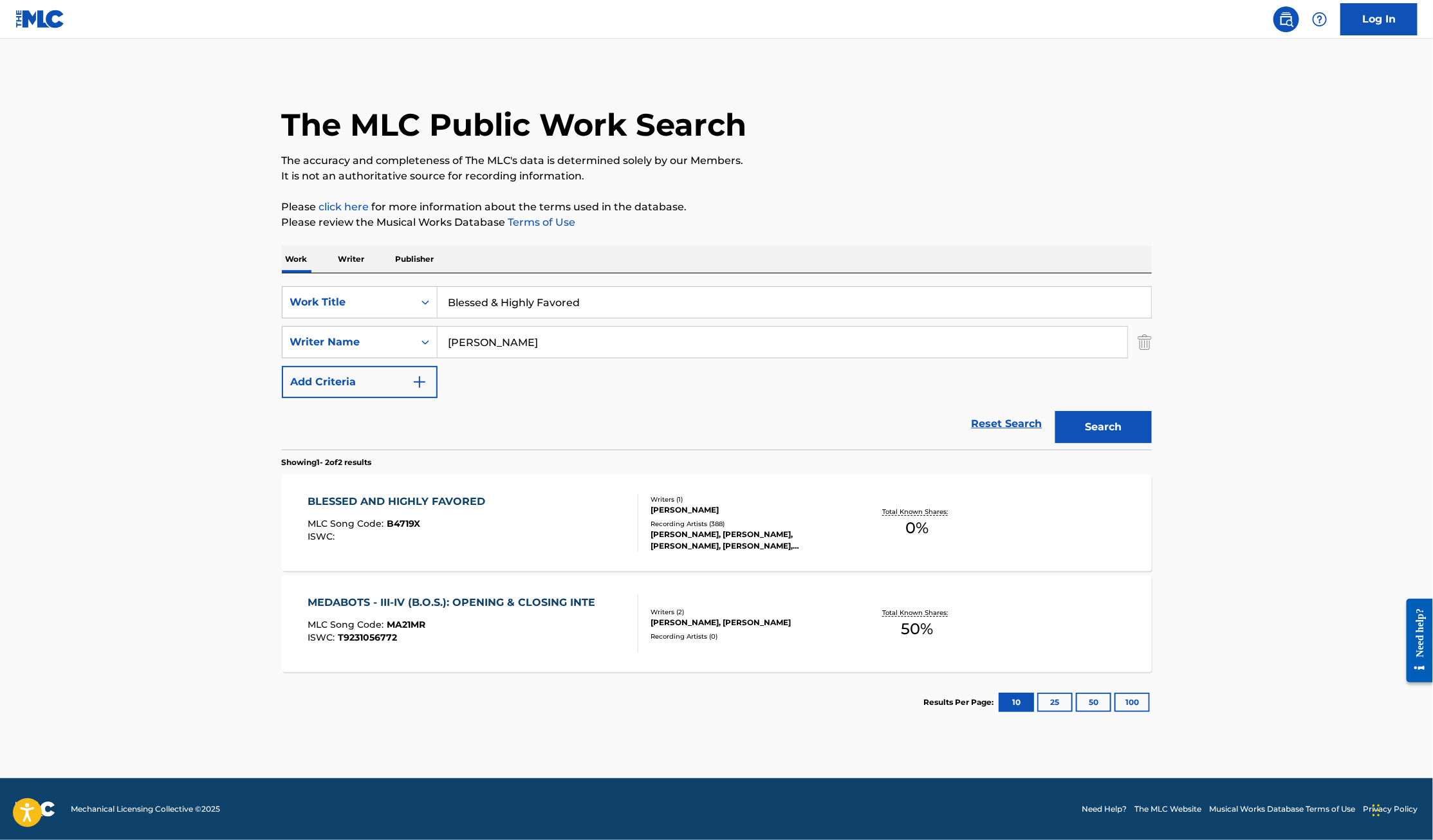
click at [426, 497] on div "BLESSED AND HIGHLY FAVORED" at bounding box center [399, 501] width 184 height 16
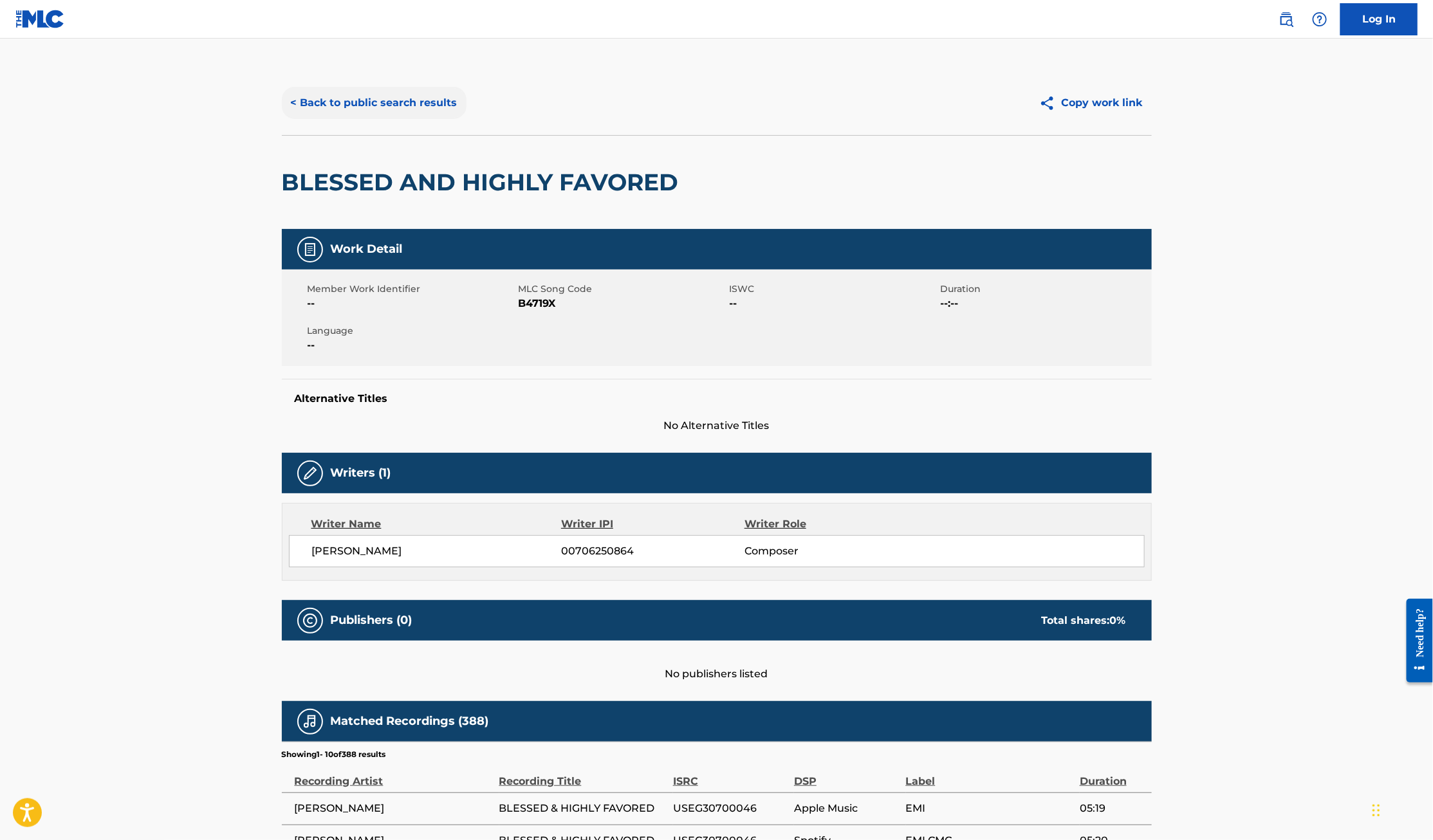
click at [345, 101] on button "< Back to public search results" at bounding box center [374, 103] width 185 height 32
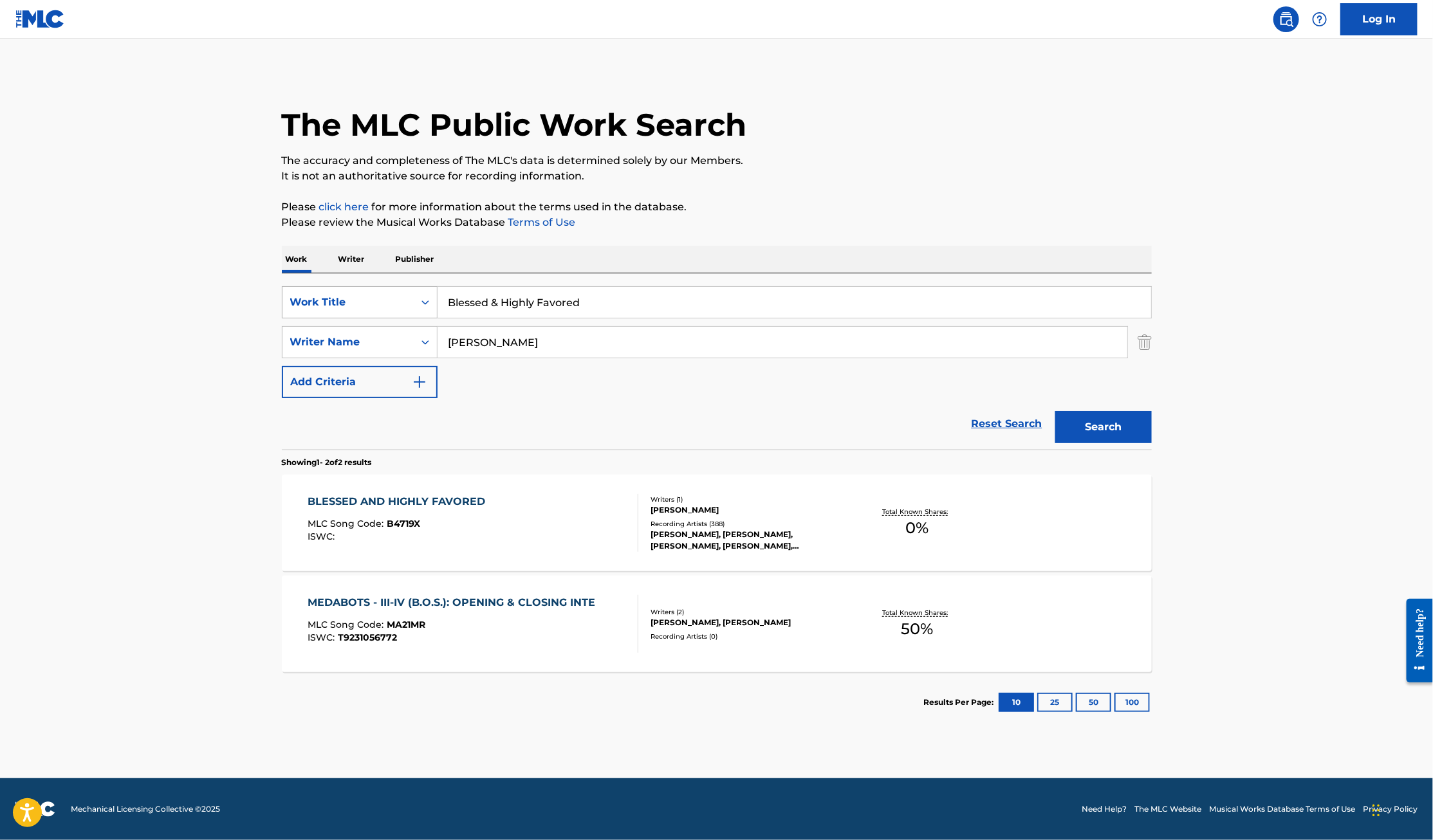
drag, startPoint x: 636, startPoint y: 301, endPoint x: 419, endPoint y: 296, distance: 217.1
click at [419, 296] on div "SearchWithCriteriae8cc1da8-4d70-4110-b543-c70c4bf10713 Work Title Blessed & Hig…" at bounding box center [716, 302] width 870 height 32
paste input "Me & The Devil had a Tussl"
type input "Me & The Devil had a Tussl"
drag, startPoint x: 545, startPoint y: 339, endPoint x: 376, endPoint y: 338, distance: 169.0
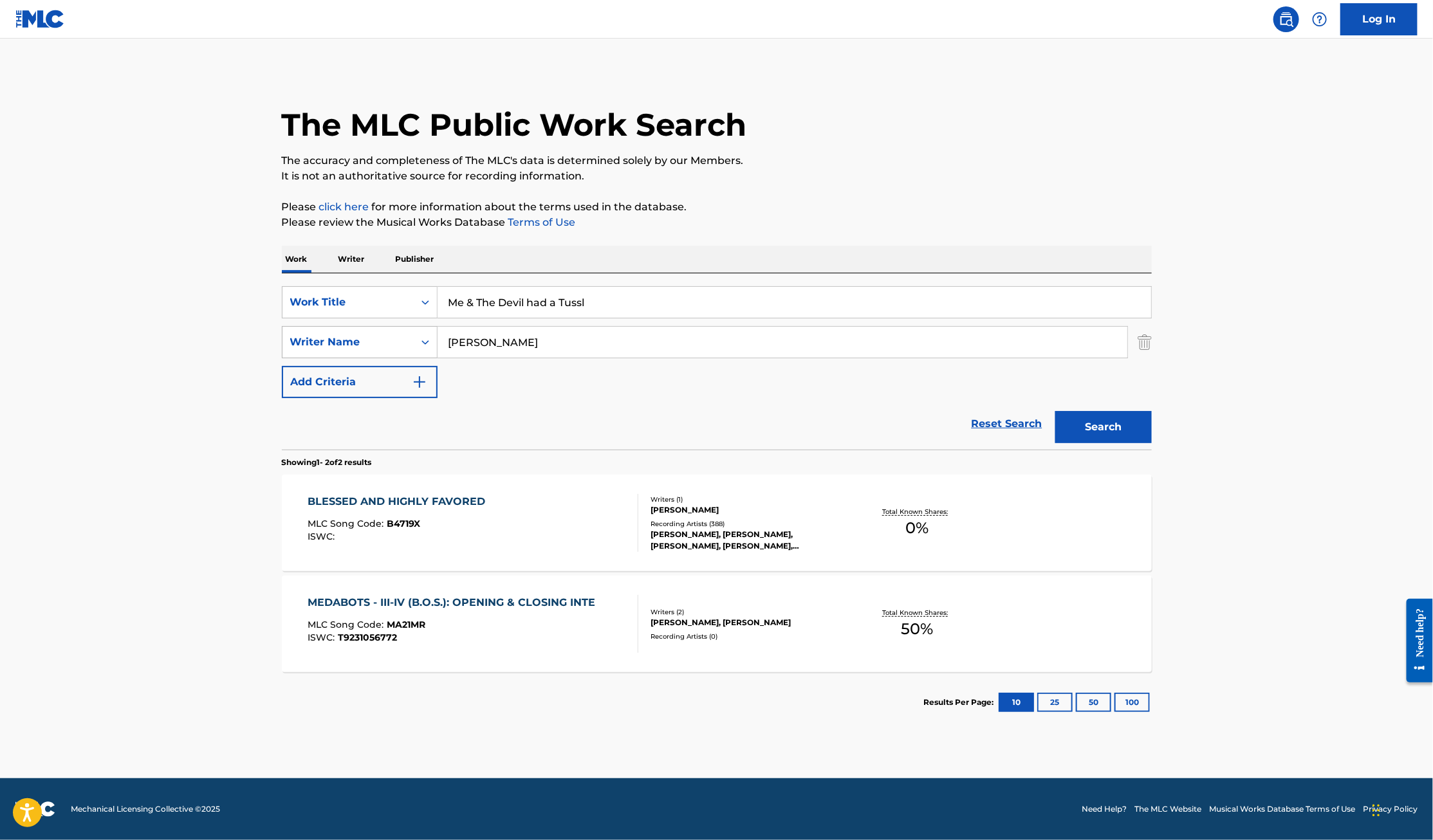
click at [376, 338] on div "SearchWithCriteria593874f4-c927-40d2-b63c-27885b7e62ac Writer Name [PERSON_NAME]" at bounding box center [716, 342] width 870 height 32
click at [1055, 411] on button "Search" at bounding box center [1103, 426] width 96 height 32
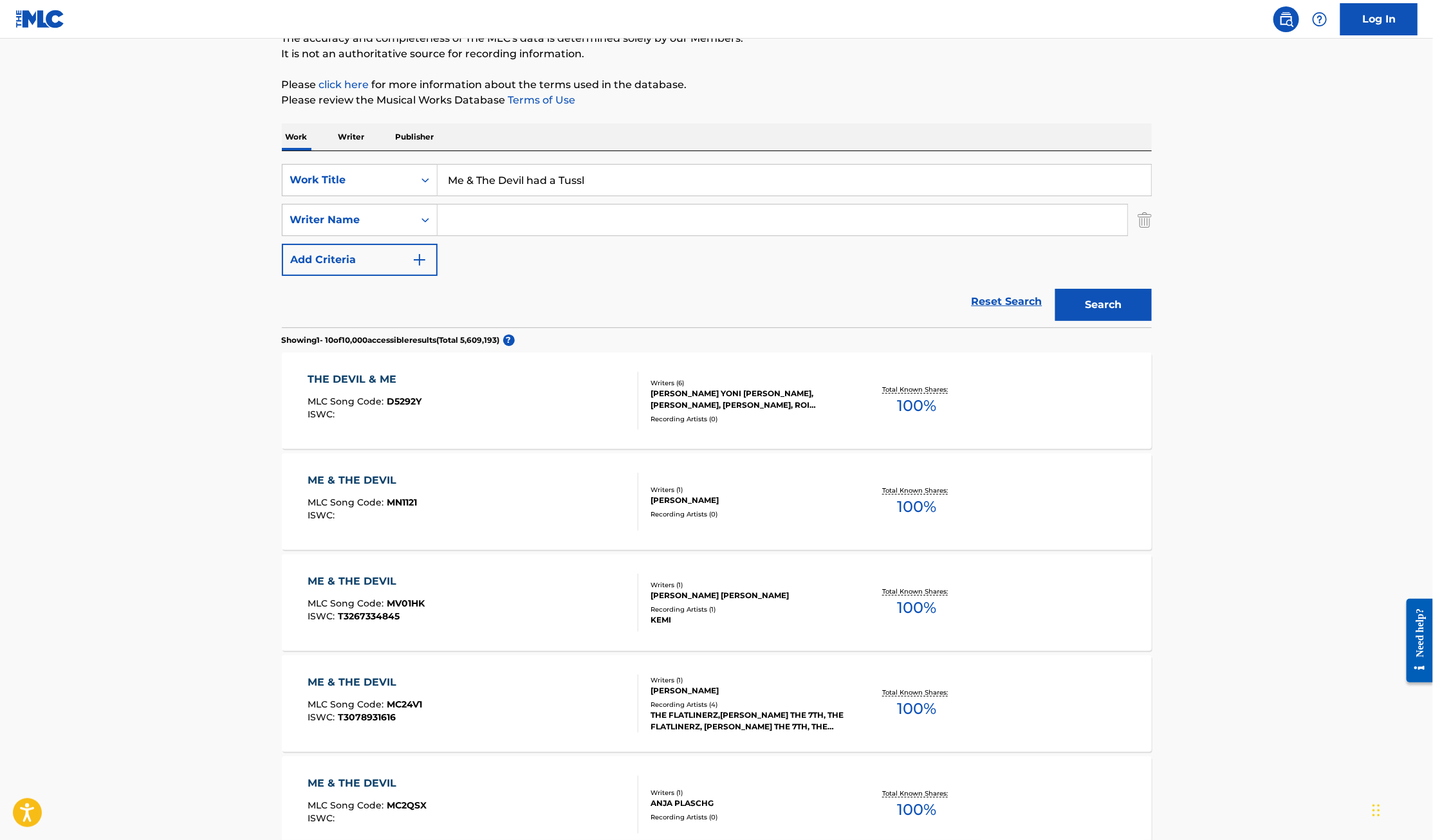
scroll to position [193, 0]
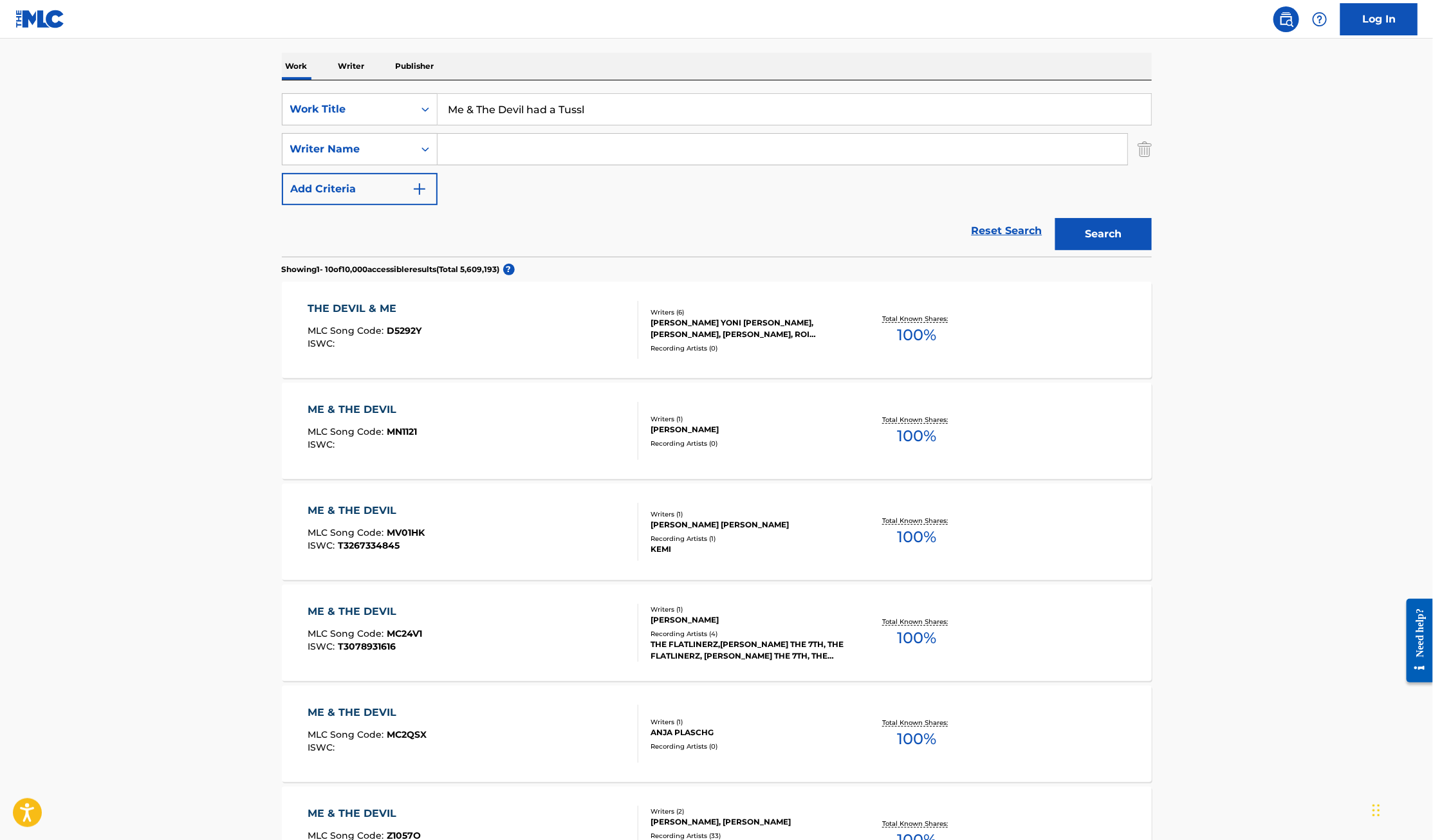
click at [516, 146] on input "Search Form" at bounding box center [782, 149] width 689 height 31
click at [1055, 218] on button "Search" at bounding box center [1103, 233] width 96 height 32
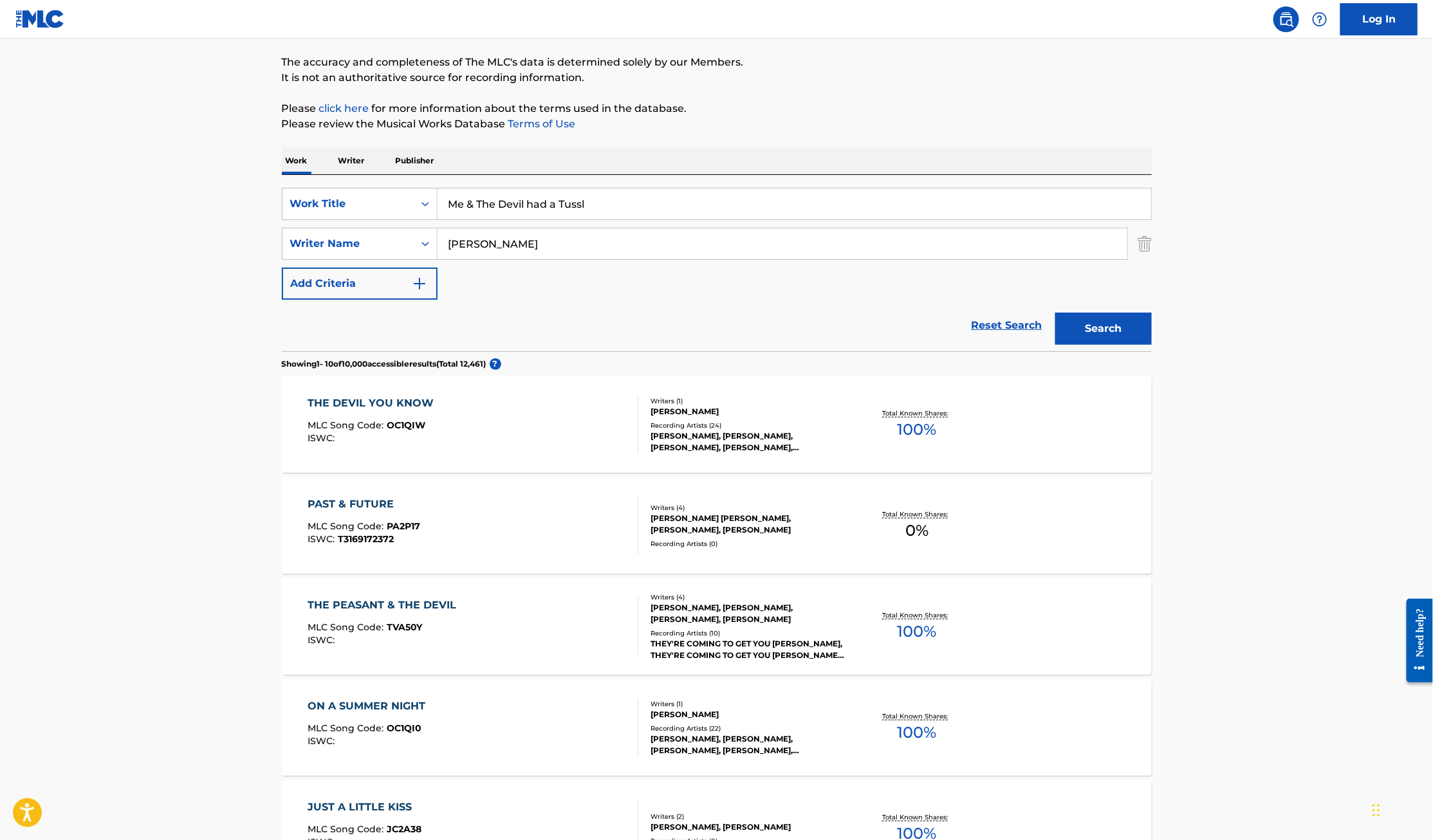
scroll to position [119, 0]
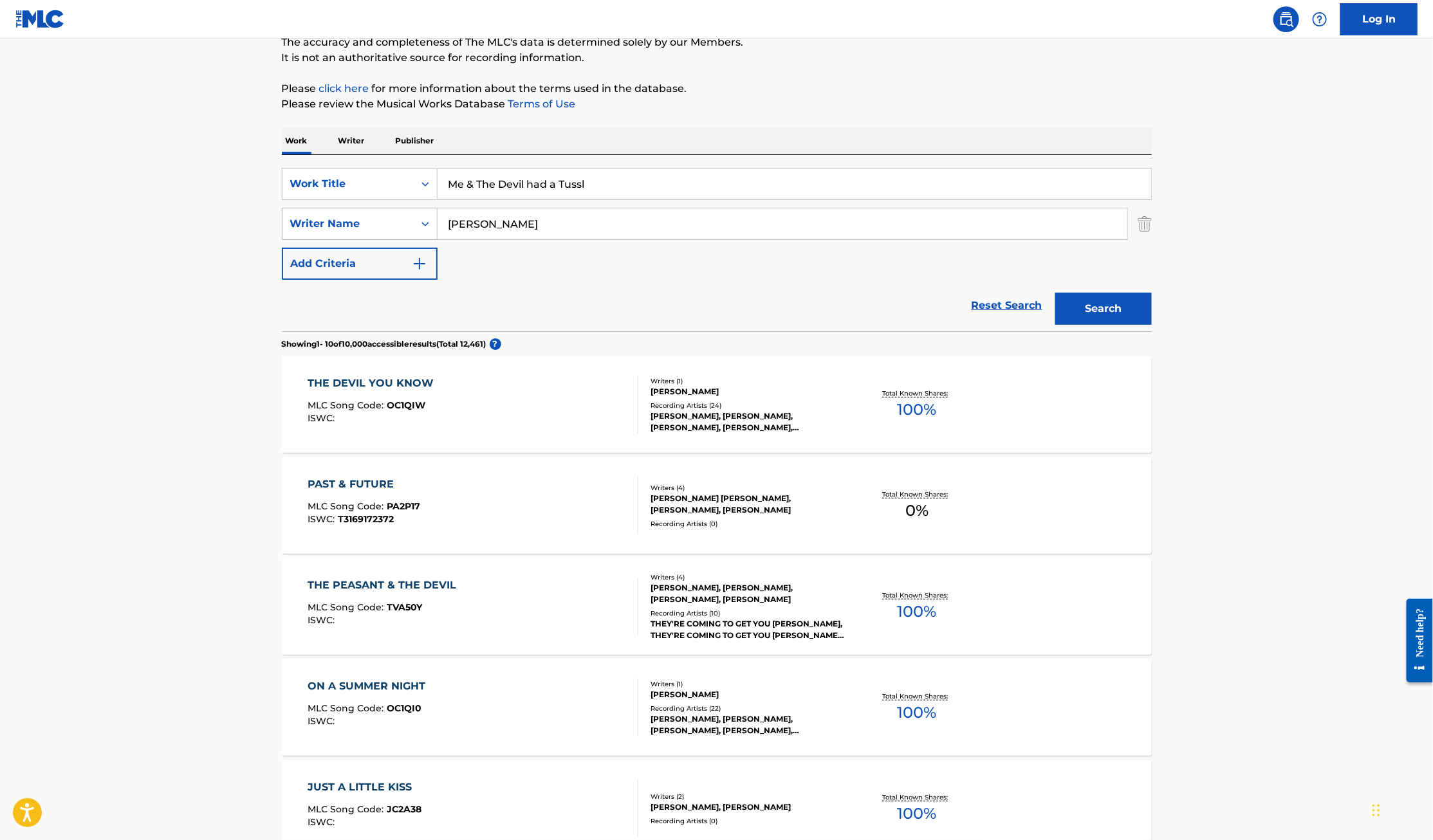
drag, startPoint x: 496, startPoint y: 224, endPoint x: 379, endPoint y: 224, distance: 117.0
click at [379, 224] on div "SearchWithCriteria593874f4-c927-40d2-b63c-27885b7e62ac Writer Name [PERSON_NAME]" at bounding box center [716, 224] width 870 height 32
type input "[PERSON_NAME]"
click at [1055, 293] on button "Search" at bounding box center [1103, 309] width 96 height 32
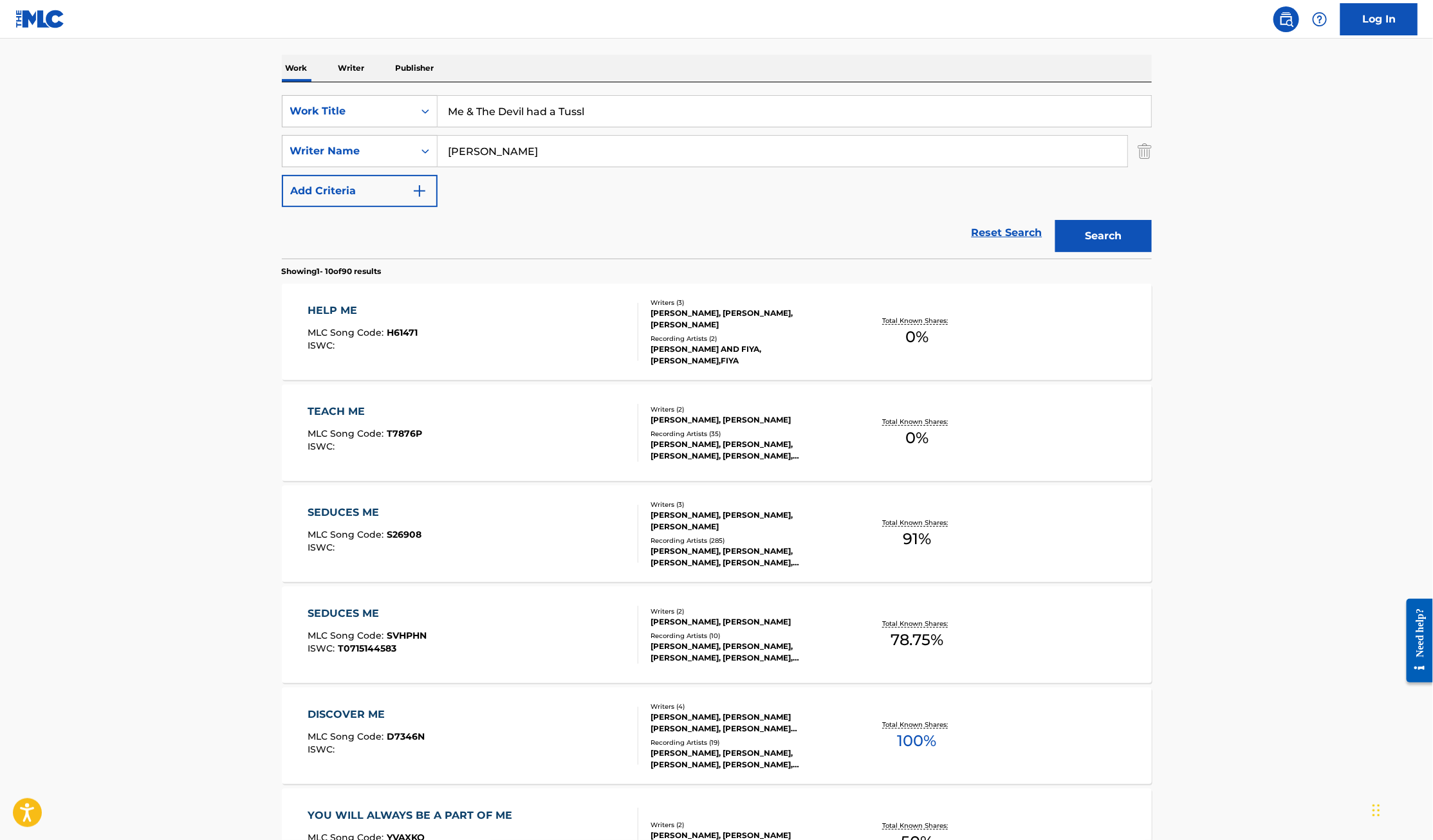
scroll to position [0, 0]
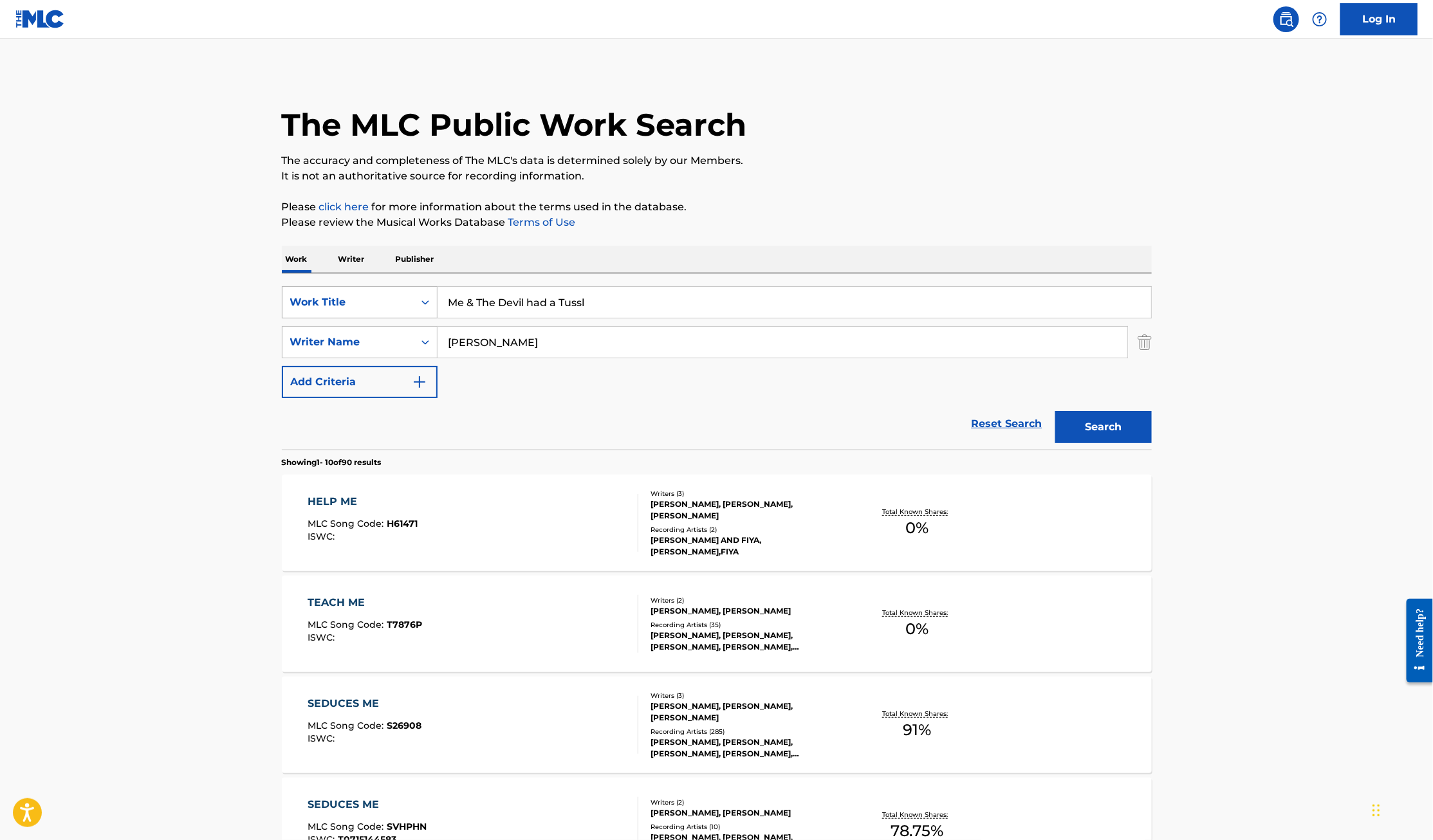
drag, startPoint x: 650, startPoint y: 303, endPoint x: 415, endPoint y: 303, distance: 235.0
click at [415, 303] on div "SearchWithCriteriae8cc1da8-4d70-4110-b543-c70c4bf10713 Work Title Me & The Devi…" at bounding box center [716, 302] width 870 height 32
type input "something has to break"
click at [1055, 411] on button "Search" at bounding box center [1103, 426] width 96 height 32
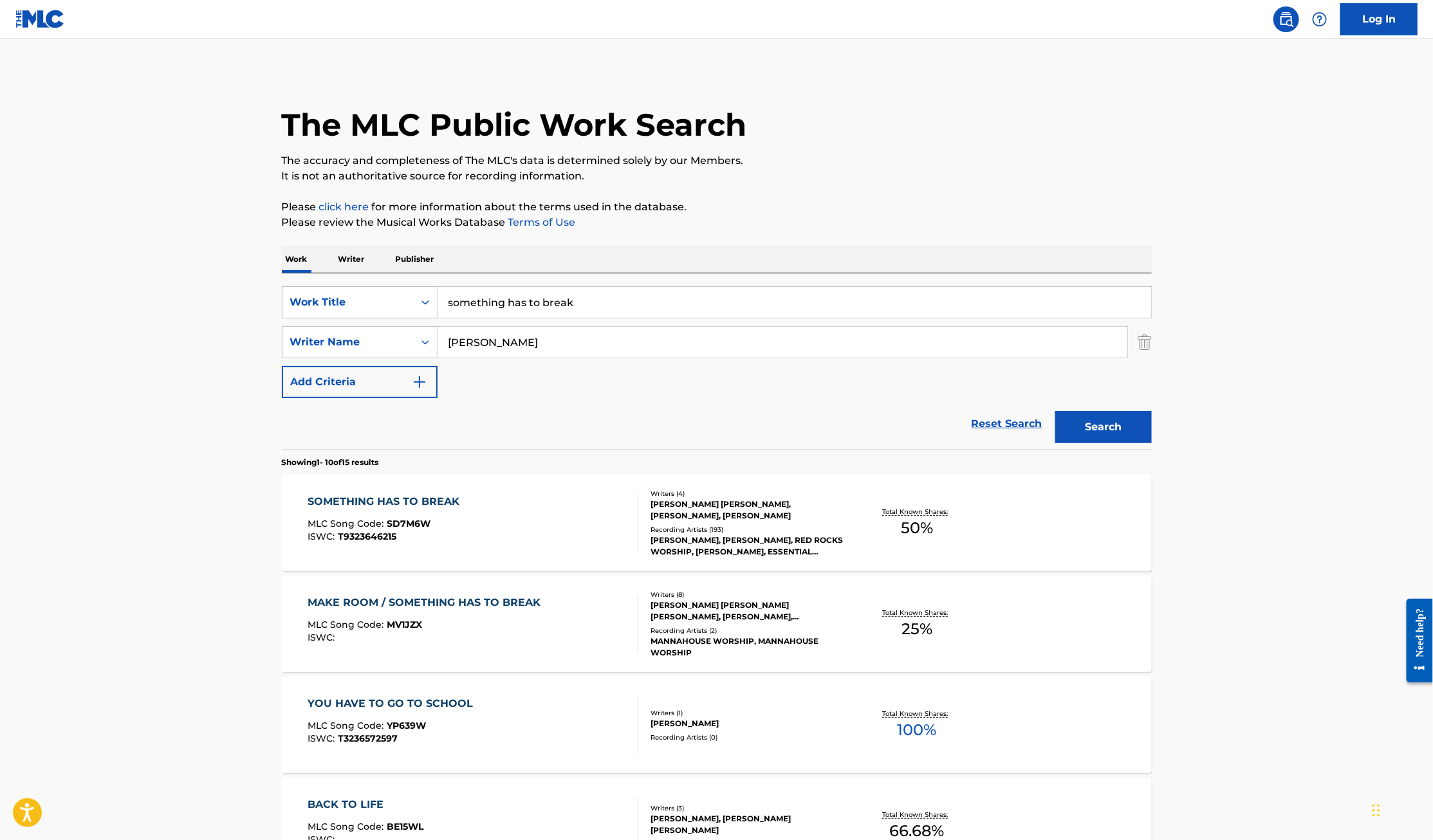
click at [406, 495] on div "SOMETHING HAS TO BREAK" at bounding box center [386, 501] width 158 height 16
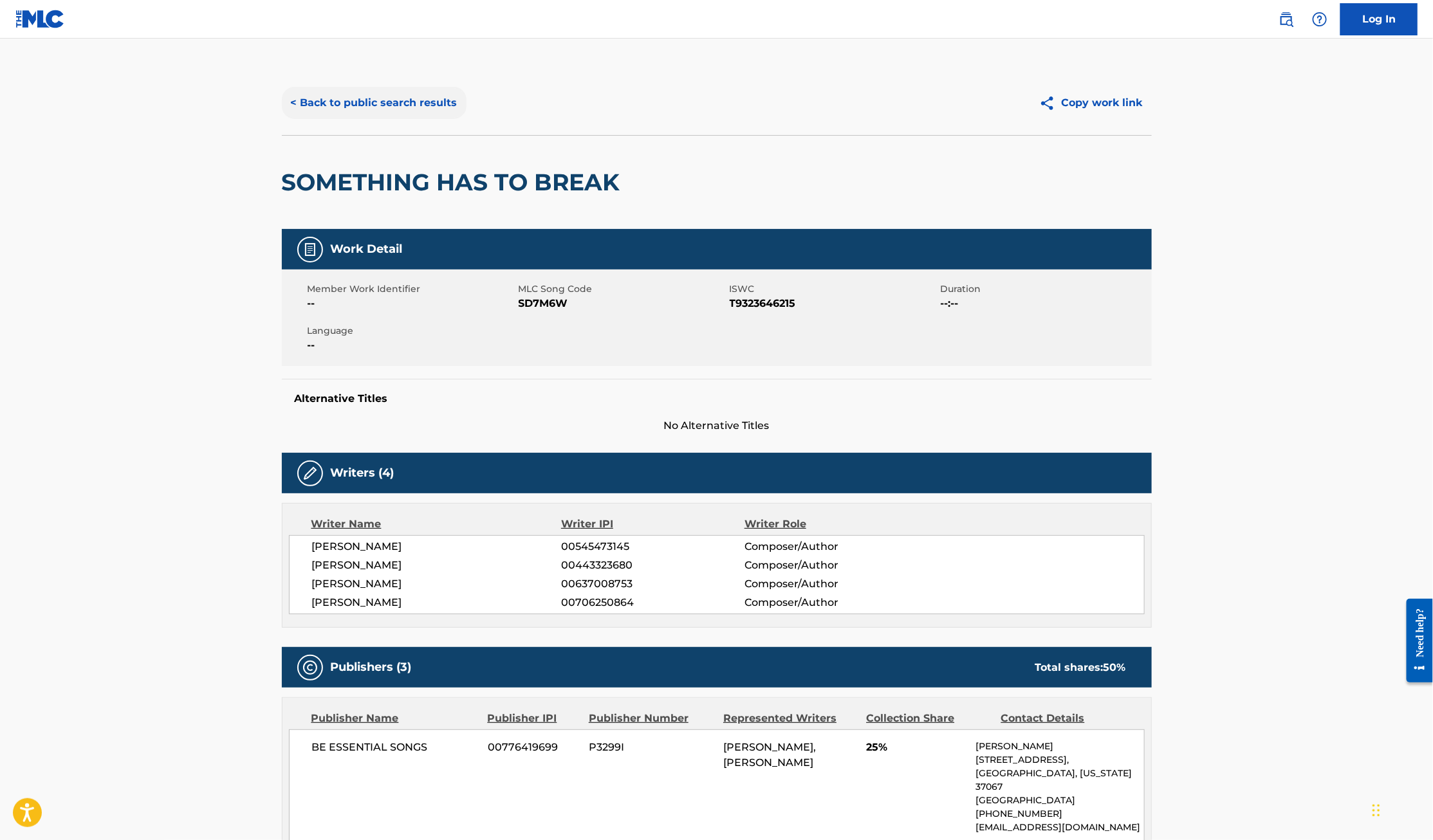
click at [379, 98] on button "< Back to public search results" at bounding box center [374, 103] width 185 height 32
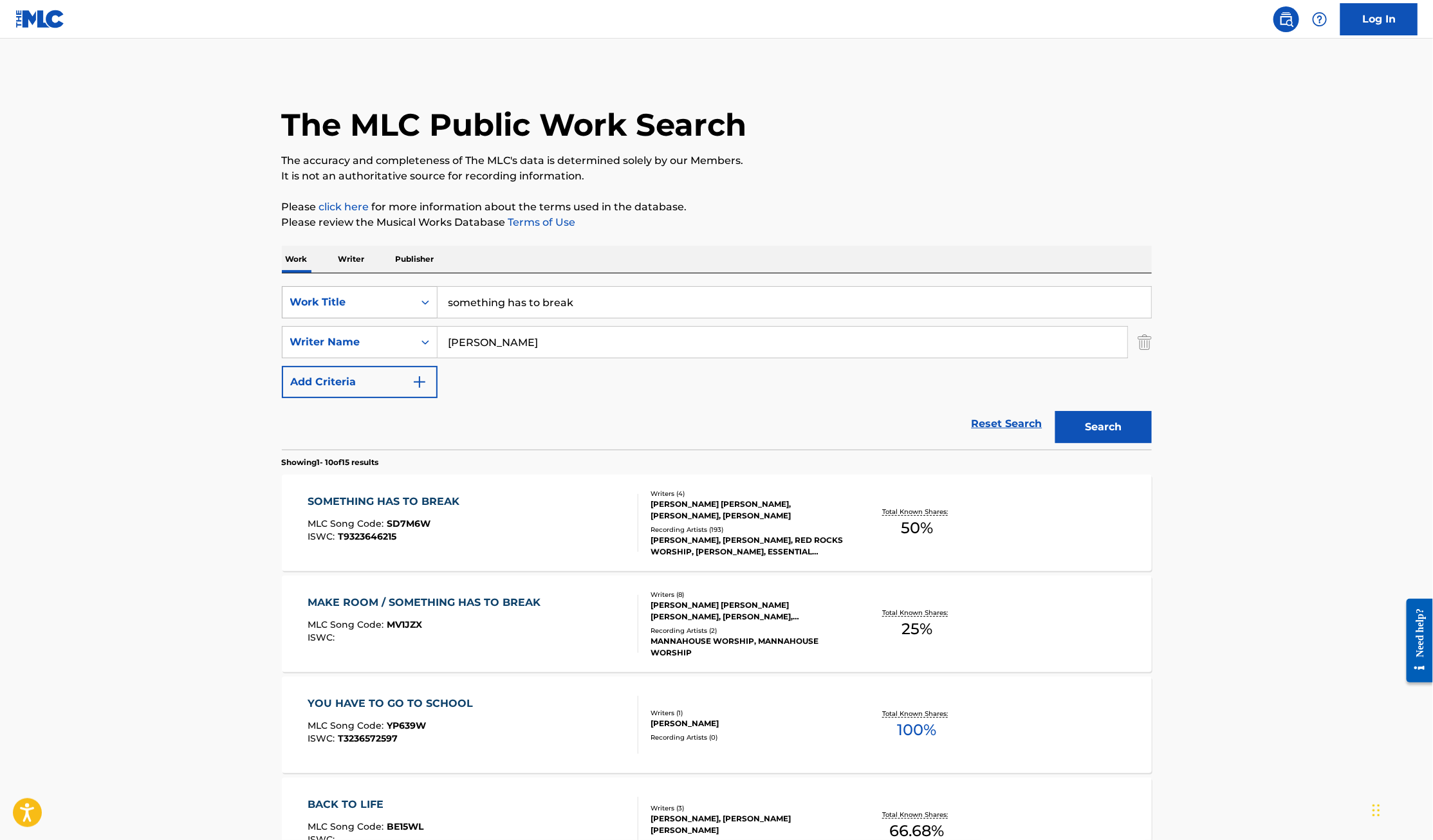
drag, startPoint x: 626, startPoint y: 309, endPoint x: 385, endPoint y: 295, distance: 241.4
click at [385, 295] on div "SearchWithCriteriae8cc1da8-4d70-4110-b543-c70c4bf10713 Work Title something has…" at bounding box center [716, 302] width 870 height 32
type input "put a praise on it"
type input "[PERSON_NAME]"
click at [1055, 411] on button "Search" at bounding box center [1103, 426] width 96 height 32
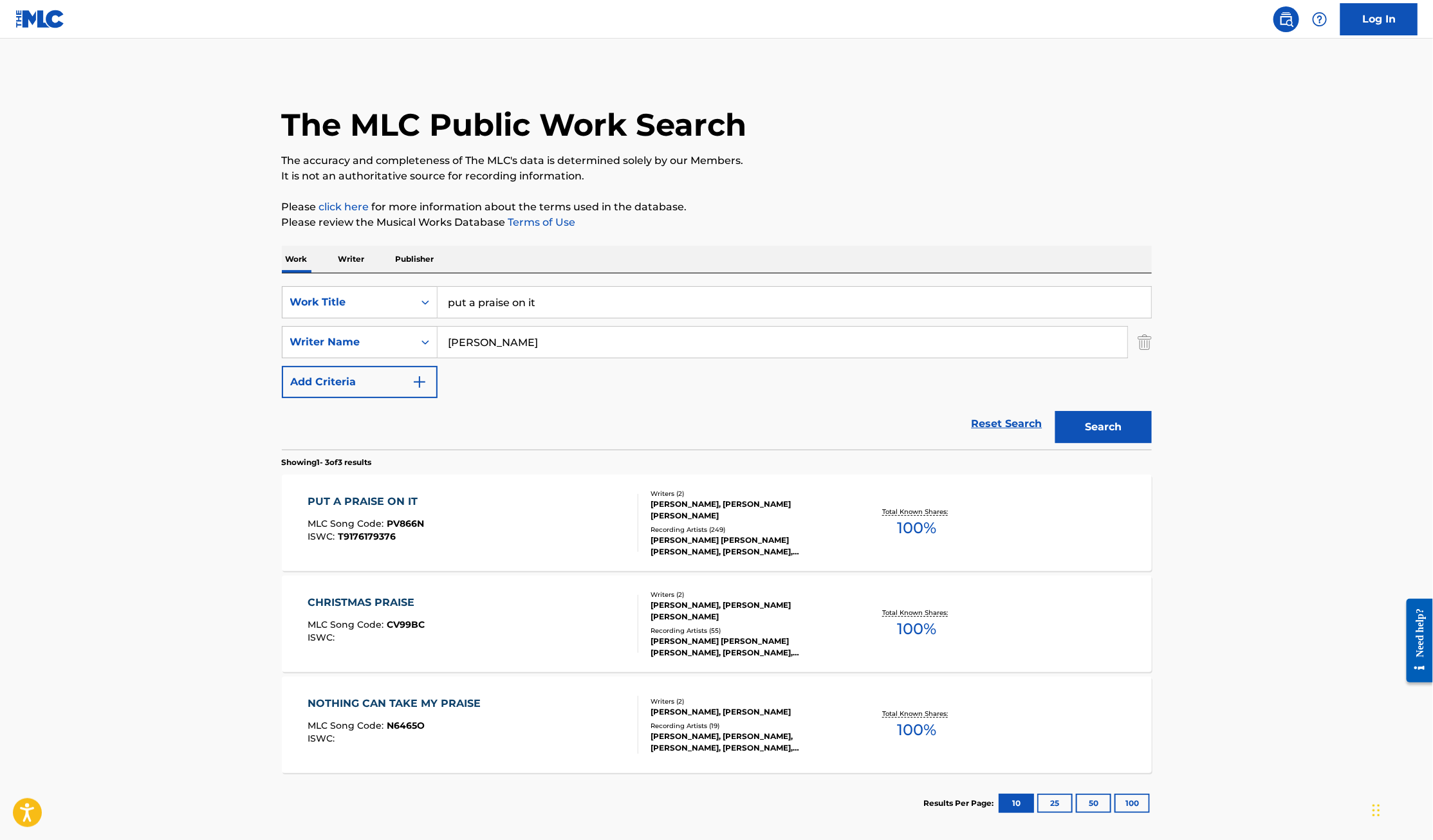
click at [361, 501] on div "PUT A PRAISE ON IT" at bounding box center [365, 501] width 116 height 16
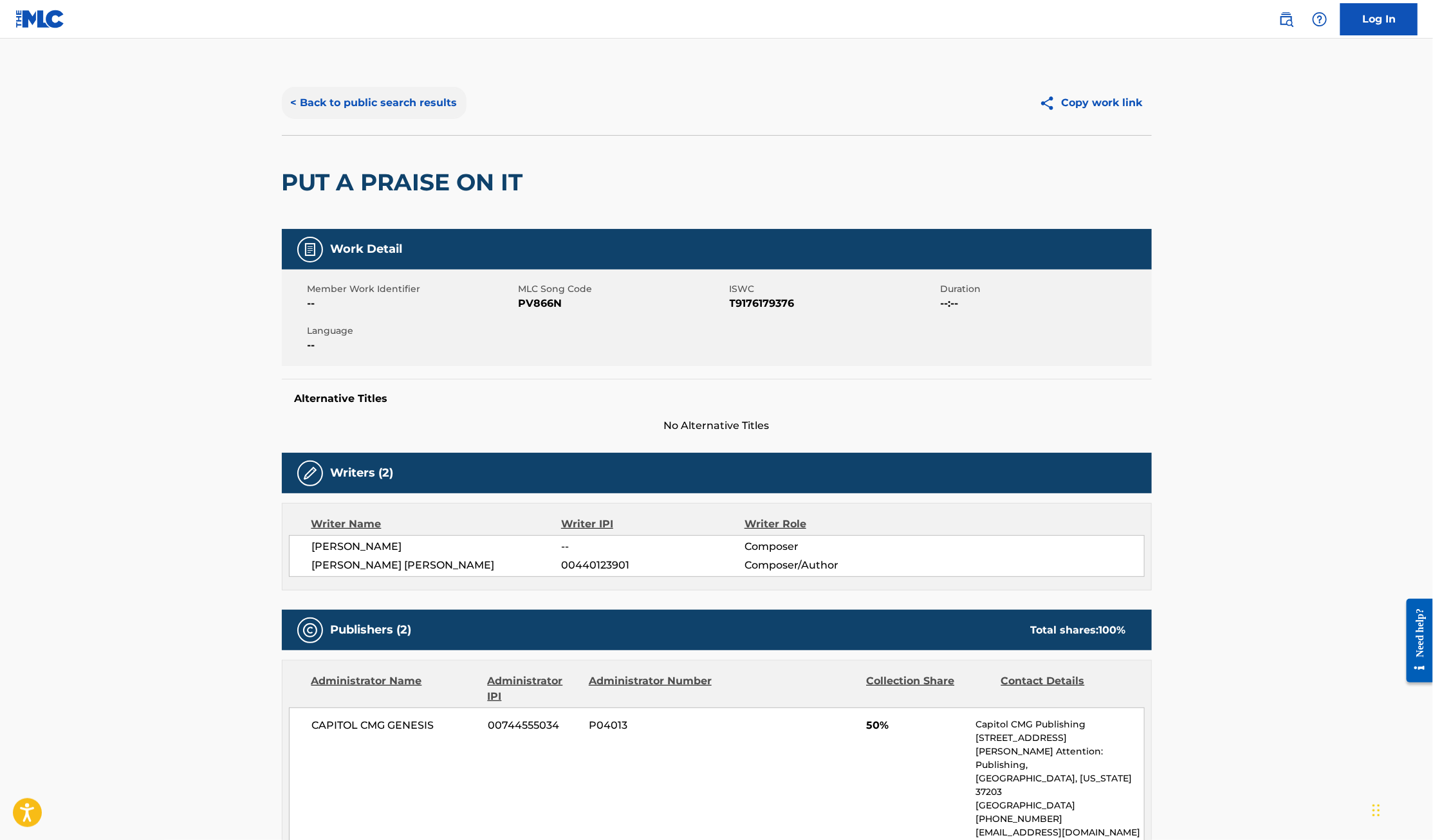
click at [367, 99] on button "< Back to public search results" at bounding box center [374, 103] width 185 height 32
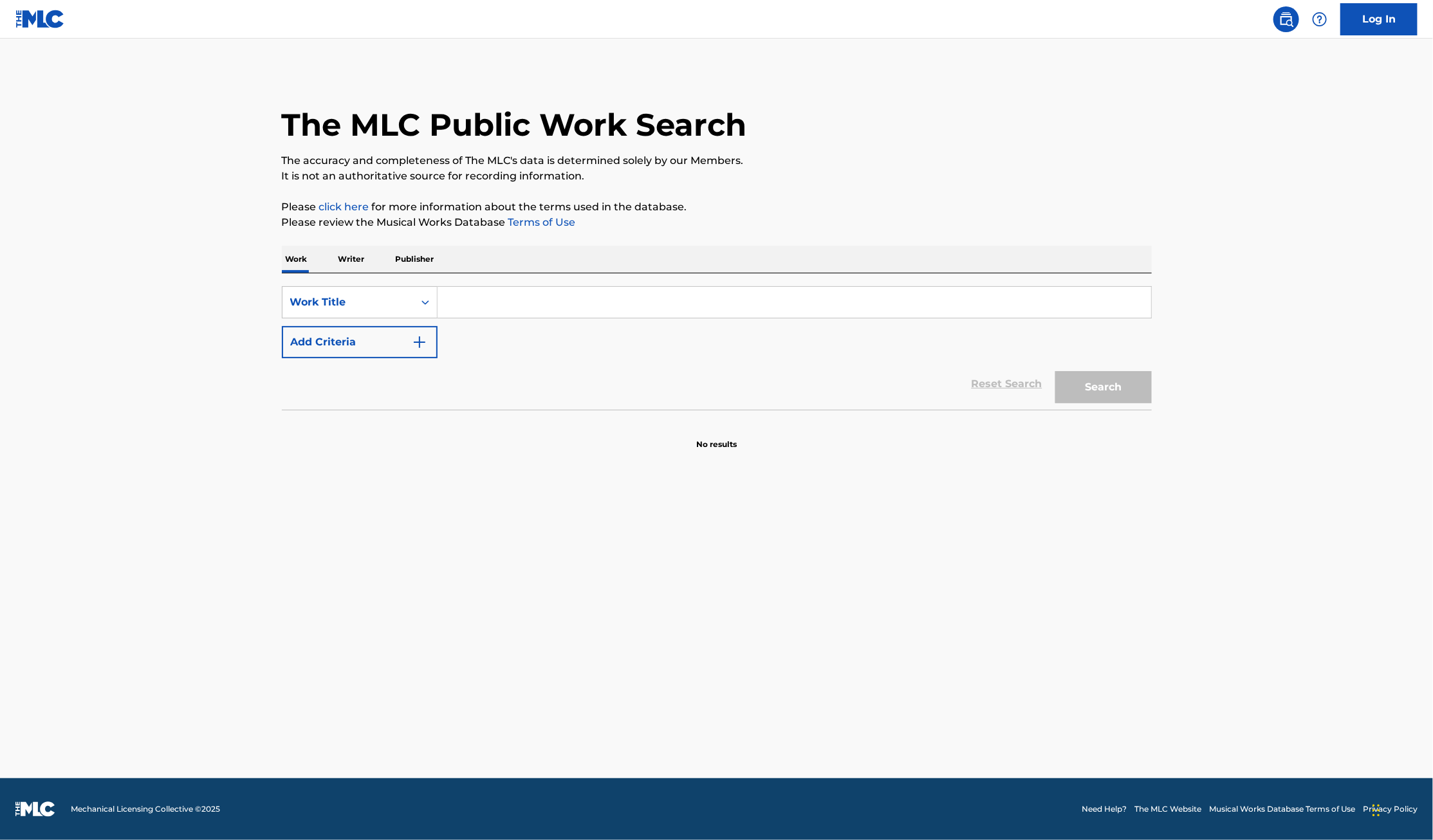
click at [576, 302] on input "Search Form" at bounding box center [794, 302] width 713 height 31
type input "No weapon"
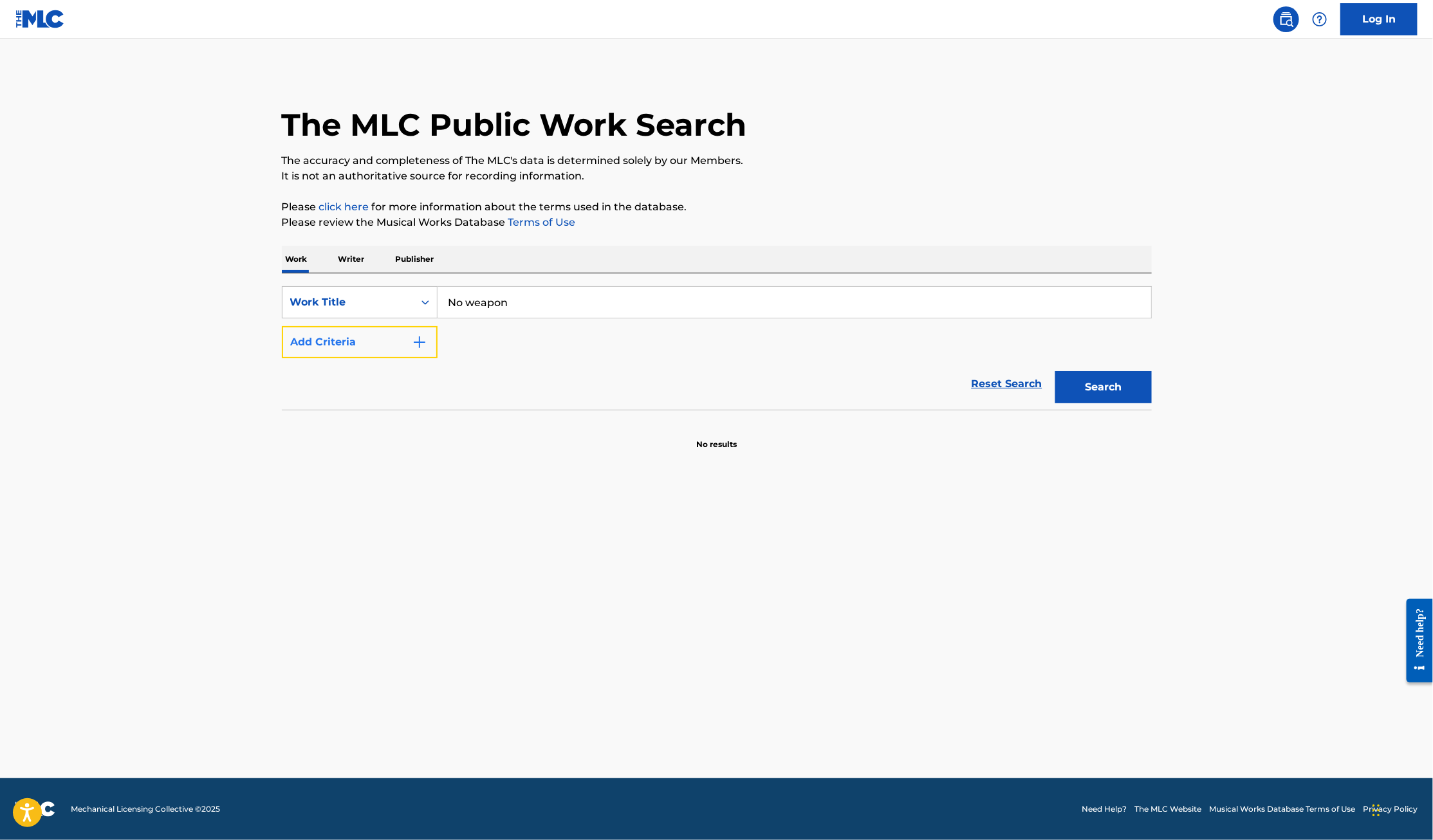
click at [353, 348] on button "Add Criteria" at bounding box center [359, 342] width 155 height 32
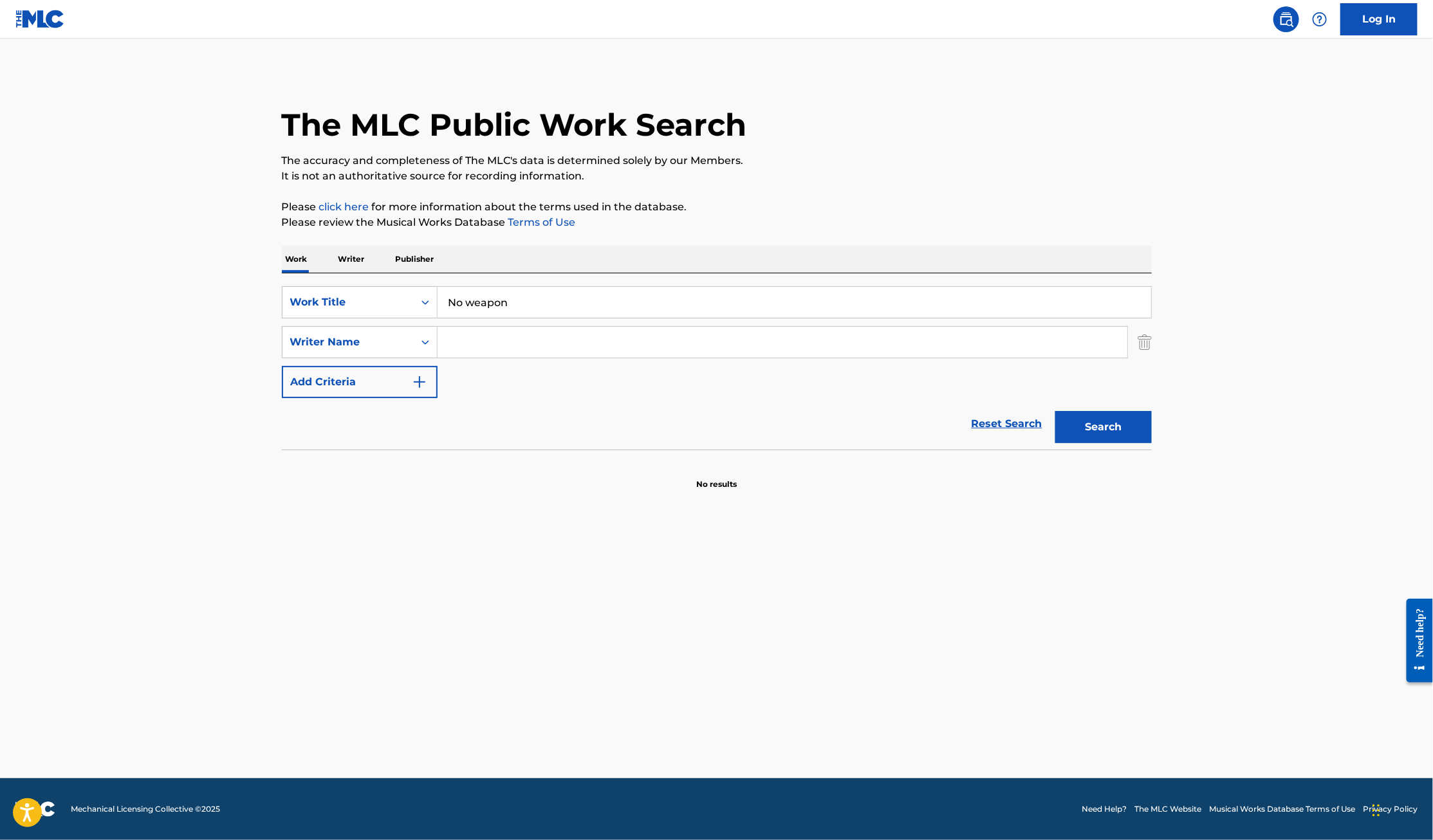
click at [490, 343] on input "Search Form" at bounding box center [782, 342] width 689 height 31
type input "Hammond"
click at [1055, 411] on button "Search" at bounding box center [1103, 426] width 96 height 32
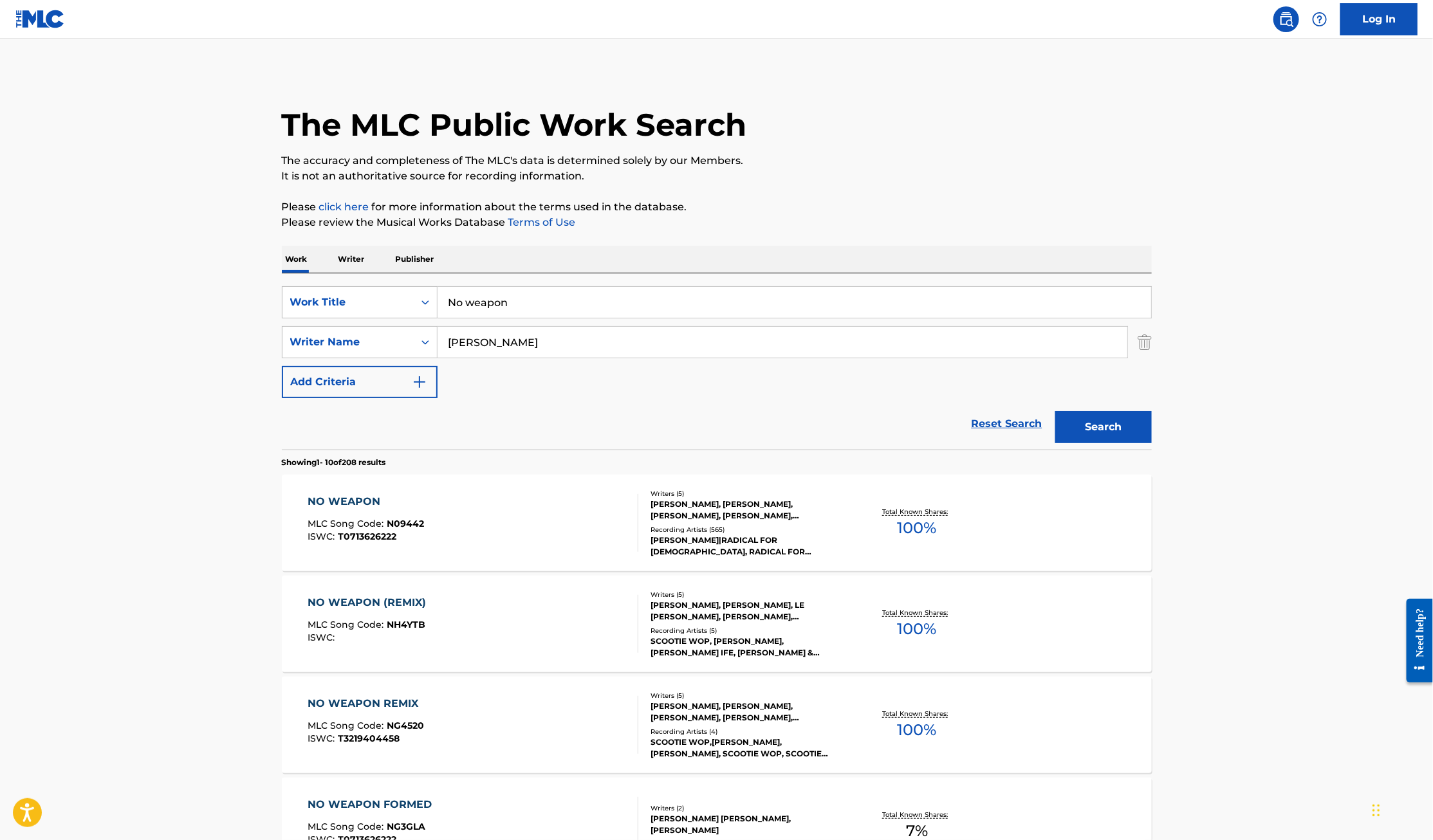
click at [358, 502] on div "NO WEAPON" at bounding box center [365, 501] width 116 height 16
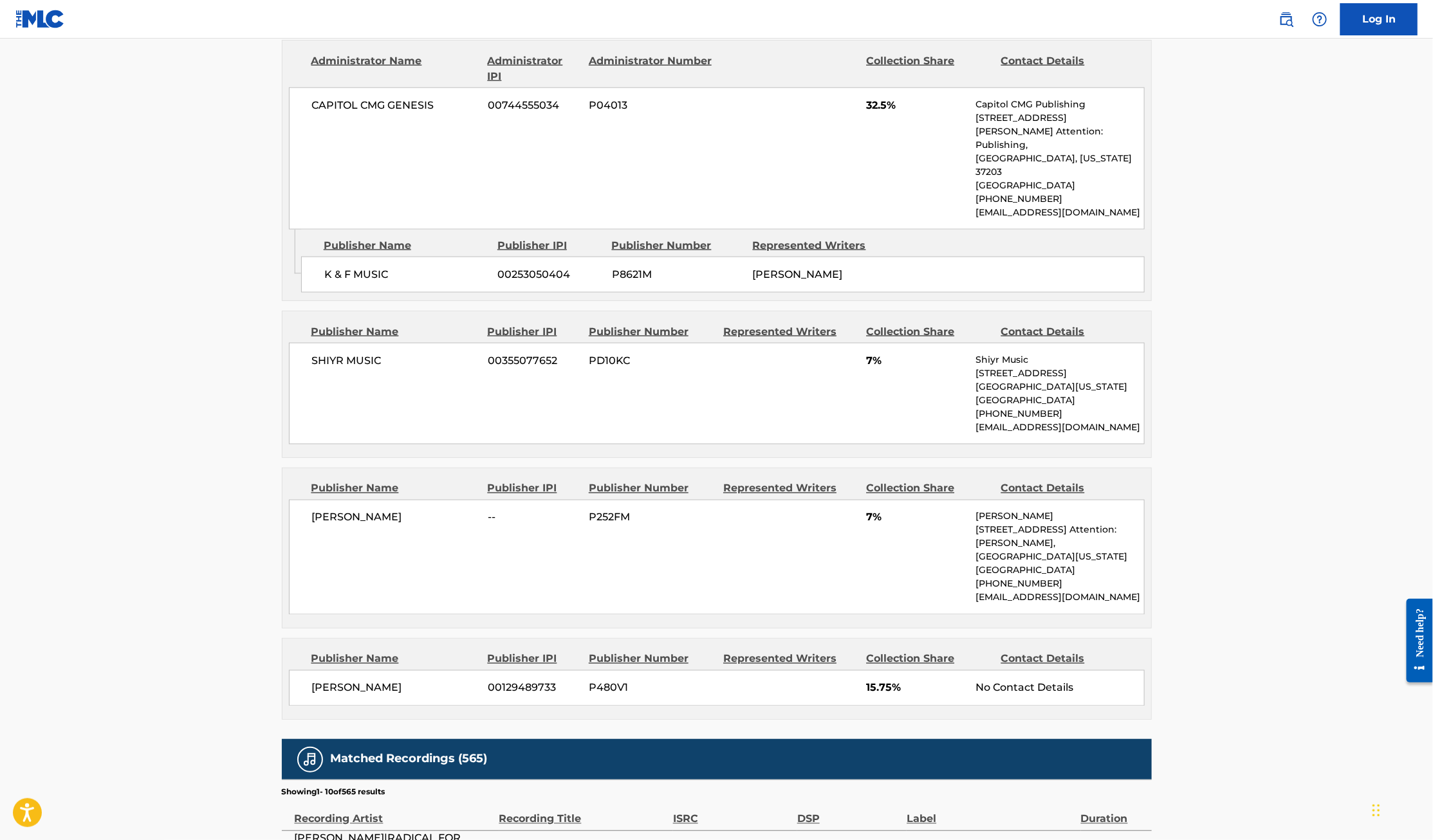
scroll to position [969, 0]
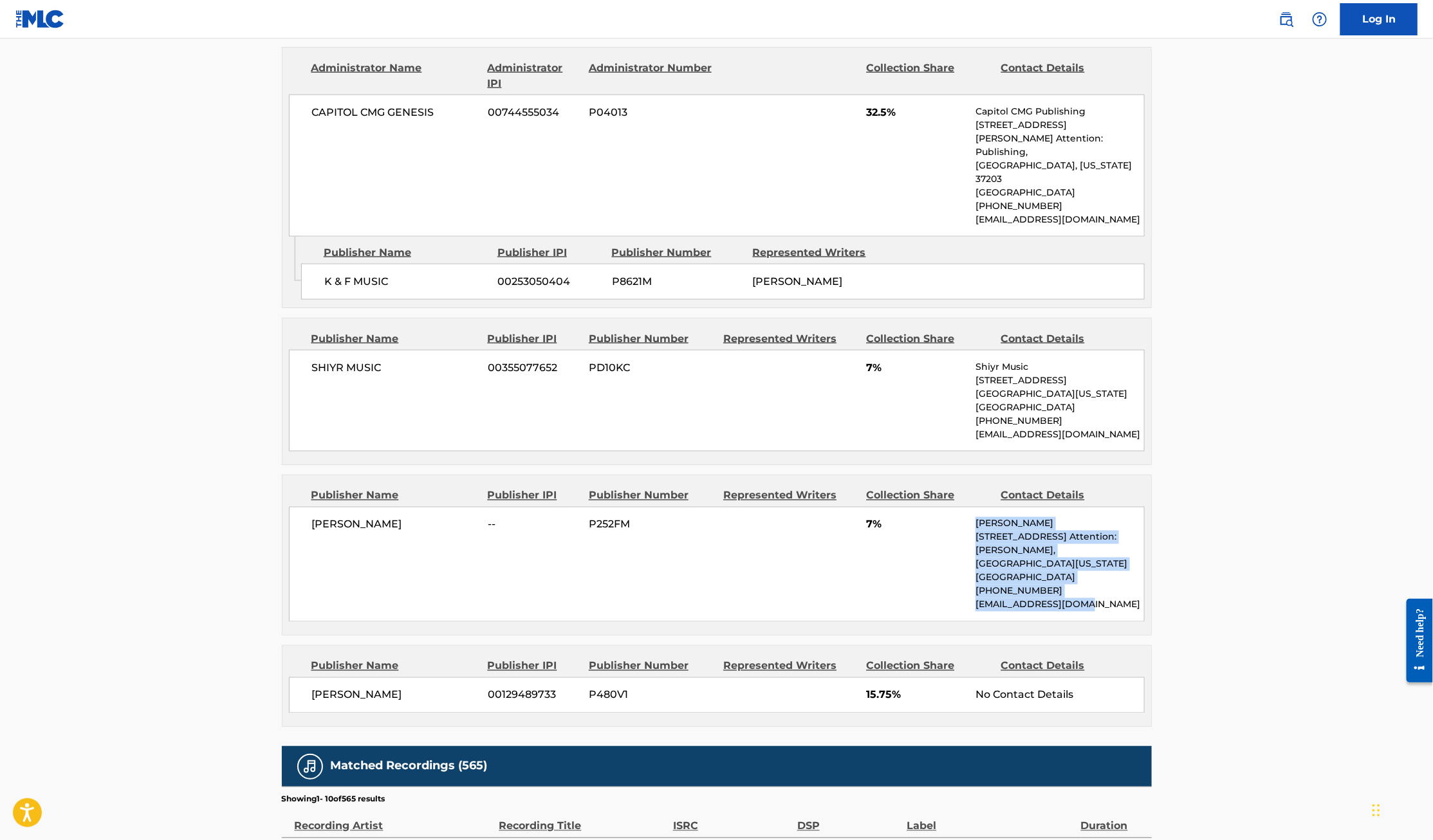
drag, startPoint x: 1091, startPoint y: 584, endPoint x: 973, endPoint y: 507, distance: 140.9
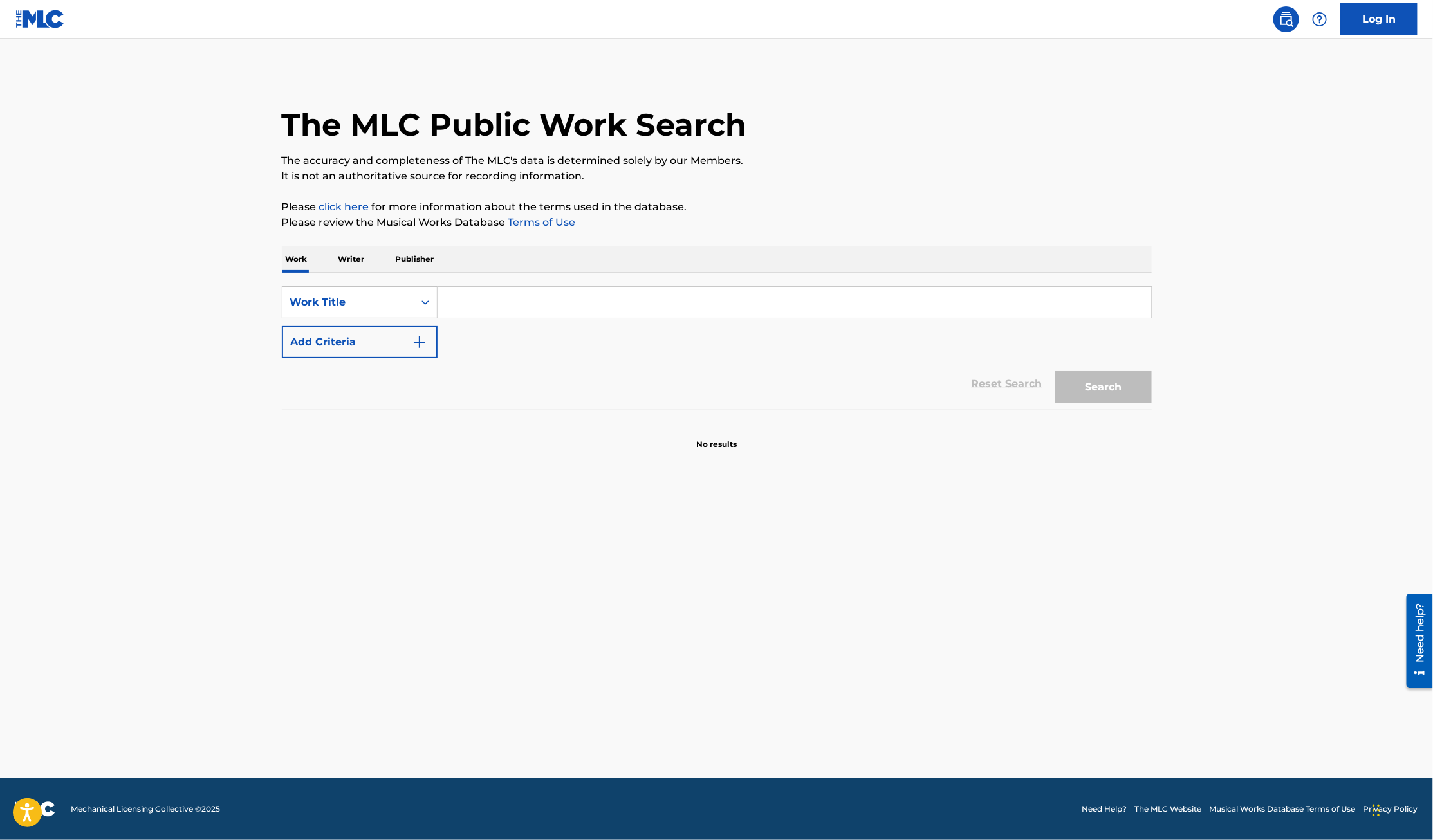
click at [499, 303] on input "Search Form" at bounding box center [794, 302] width 713 height 31
type input "when the spirit of the lord"
click at [1108, 382] on button "Search" at bounding box center [1103, 387] width 96 height 32
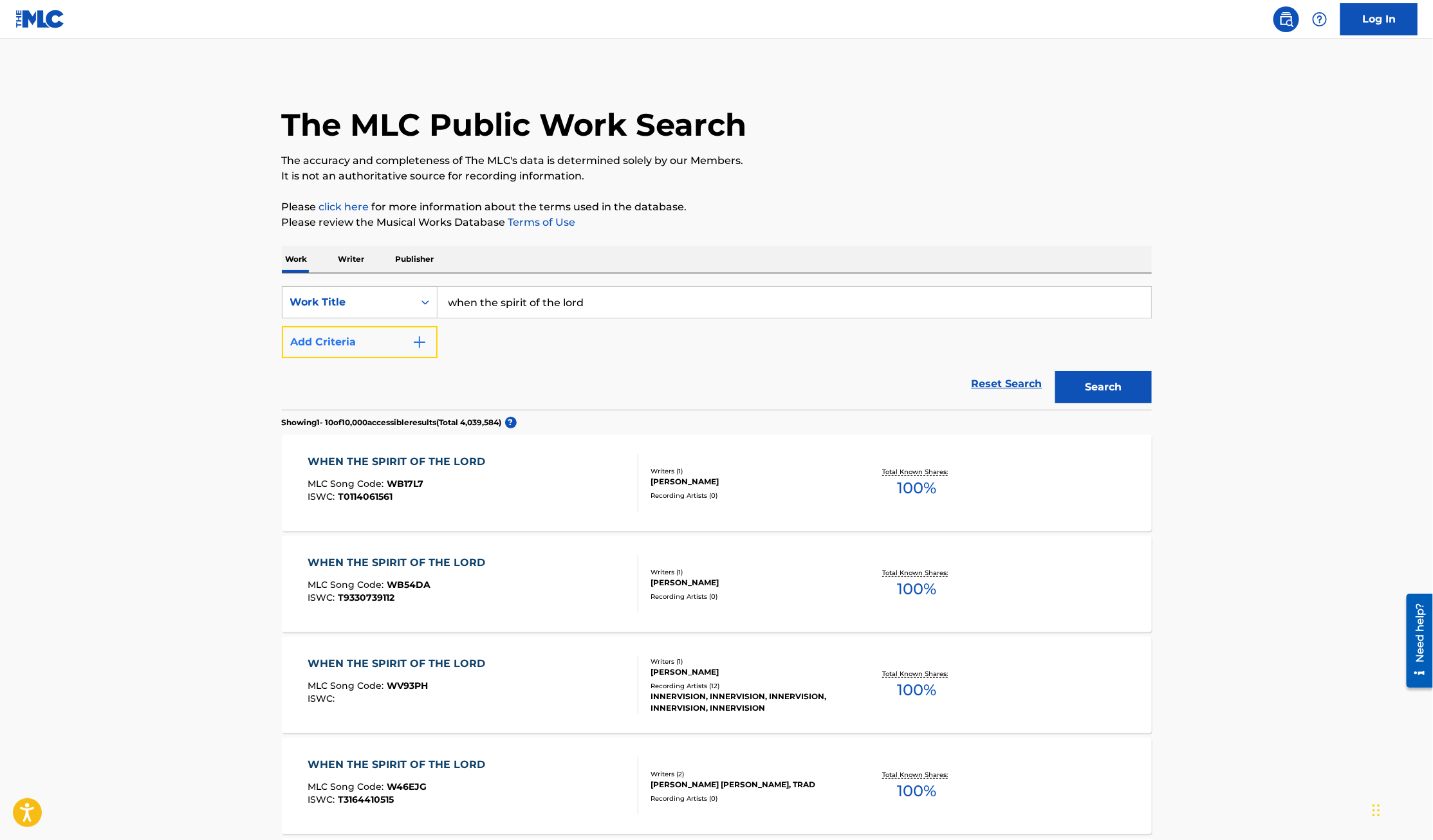
click at [379, 347] on button "Add Criteria" at bounding box center [359, 342] width 155 height 32
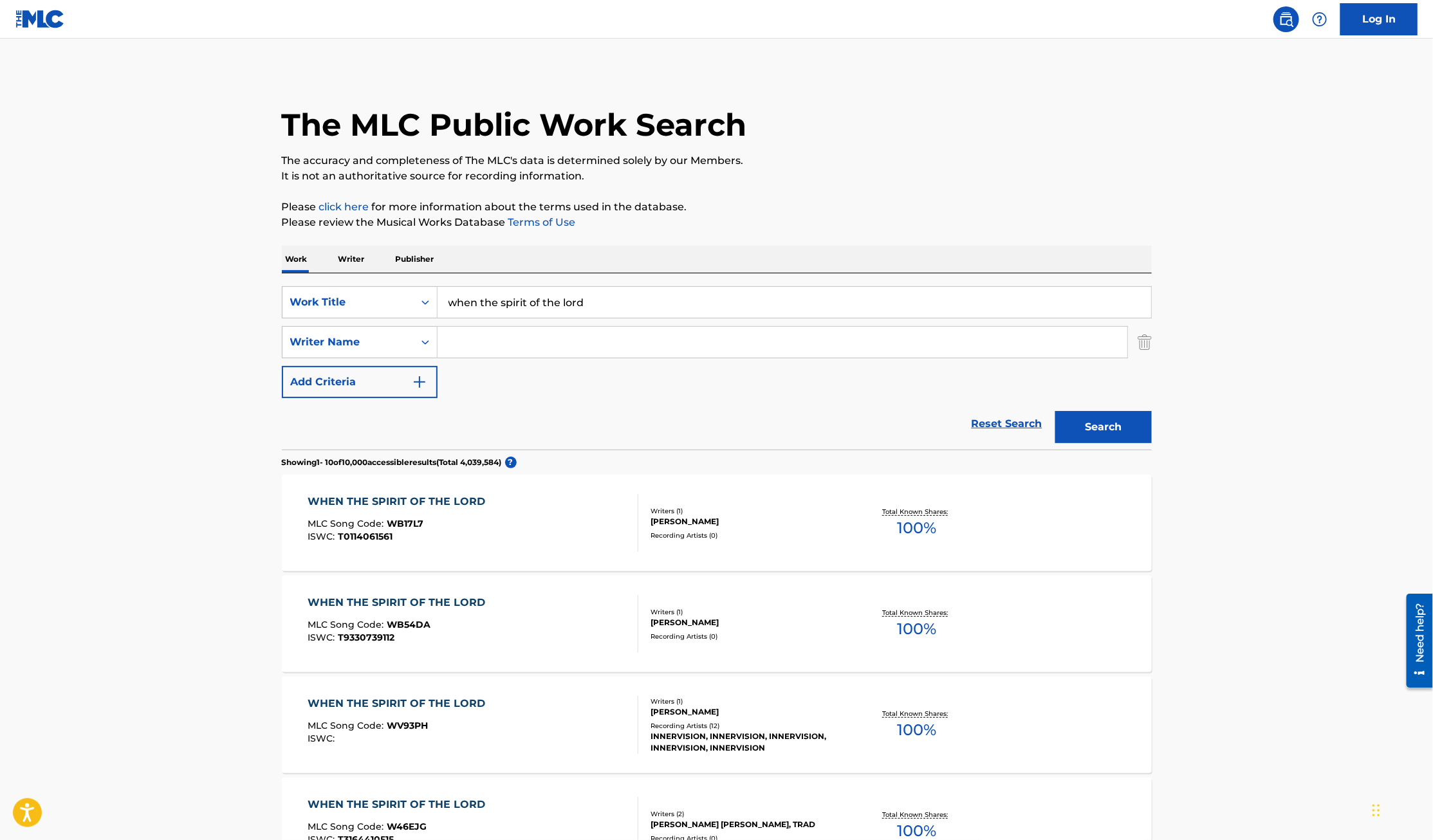
click at [534, 347] on input "Search Form" at bounding box center [782, 342] width 689 height 31
type input "[PERSON_NAME]"
click at [1055, 411] on button "Search" at bounding box center [1103, 426] width 96 height 32
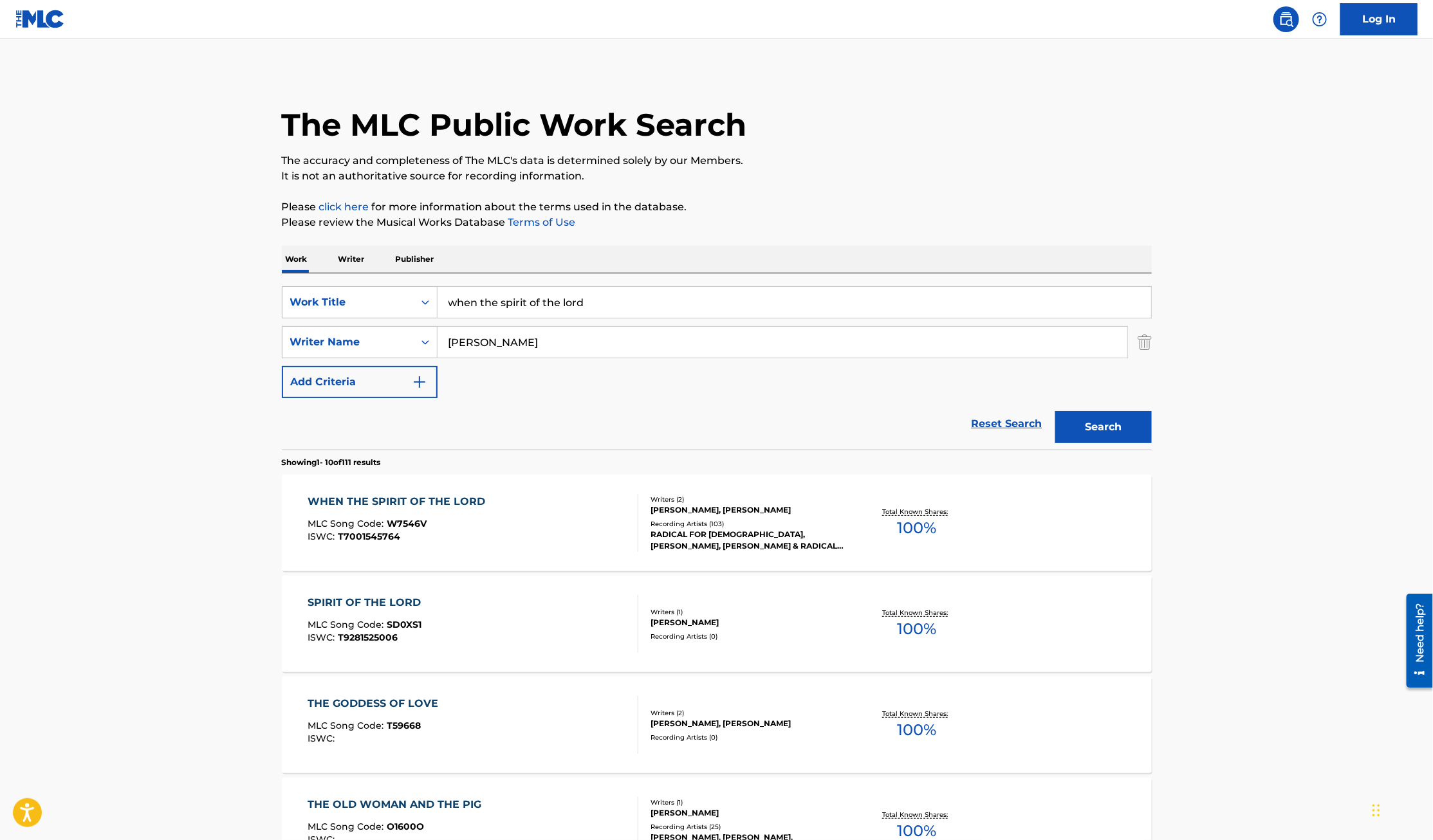
click at [375, 498] on div "WHEN THE SPIRIT OF THE LORD" at bounding box center [399, 501] width 184 height 16
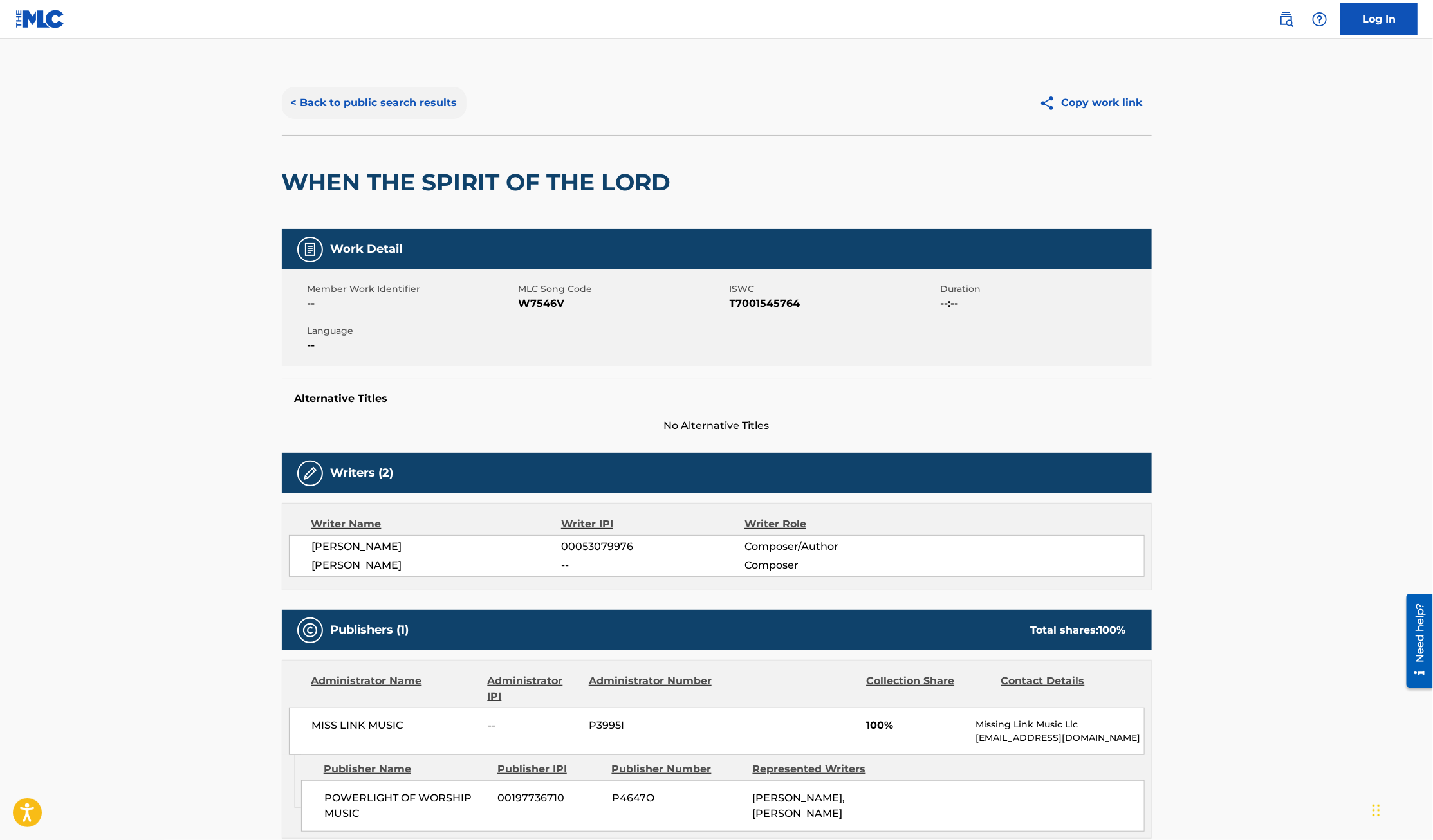
click at [331, 105] on button "< Back to public search results" at bounding box center [374, 103] width 185 height 32
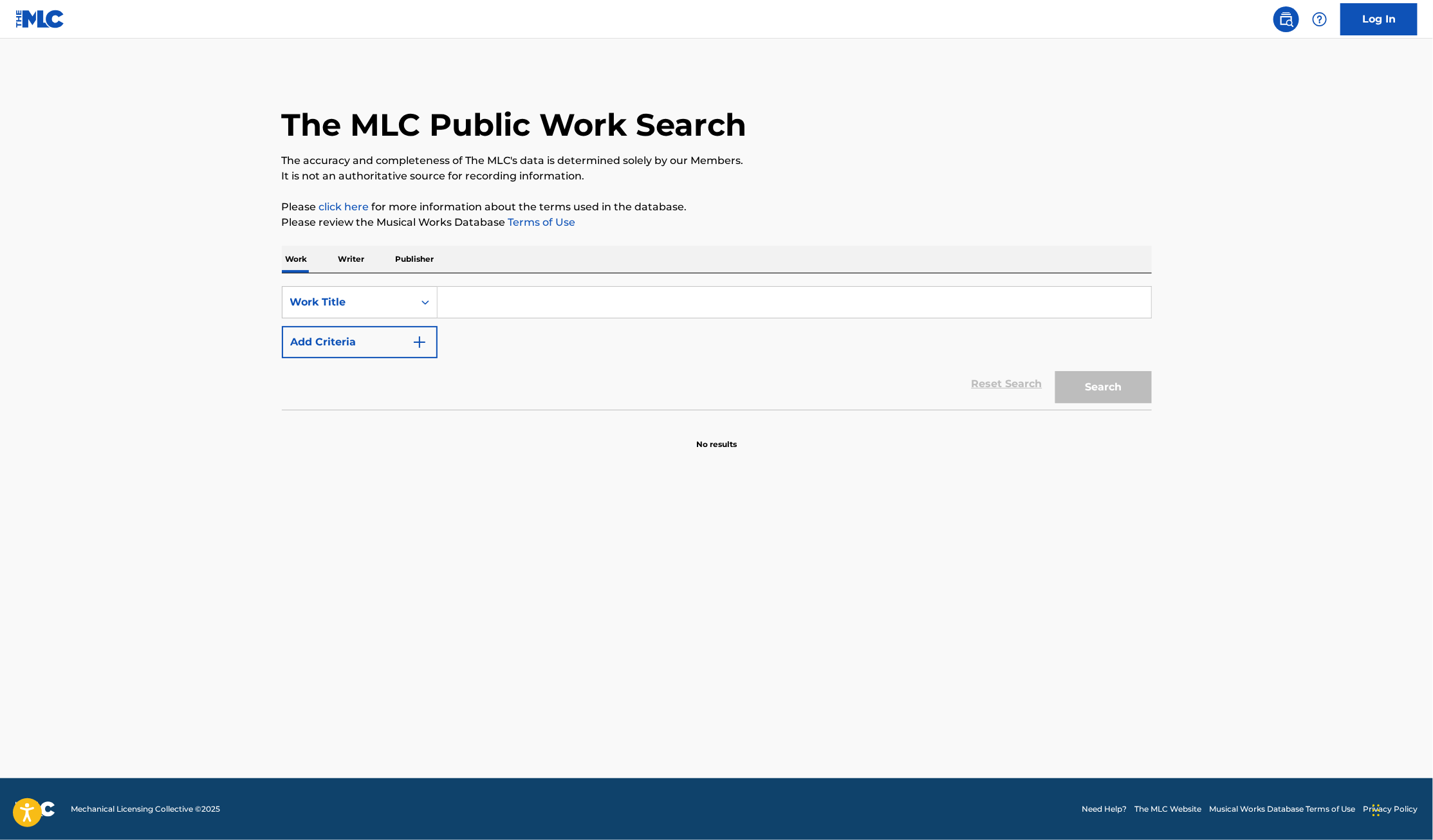
click at [533, 301] on input "Search Form" at bounding box center [794, 302] width 713 height 31
click at [466, 302] on input "weblessed" at bounding box center [794, 302] width 713 height 31
type input "we blessed"
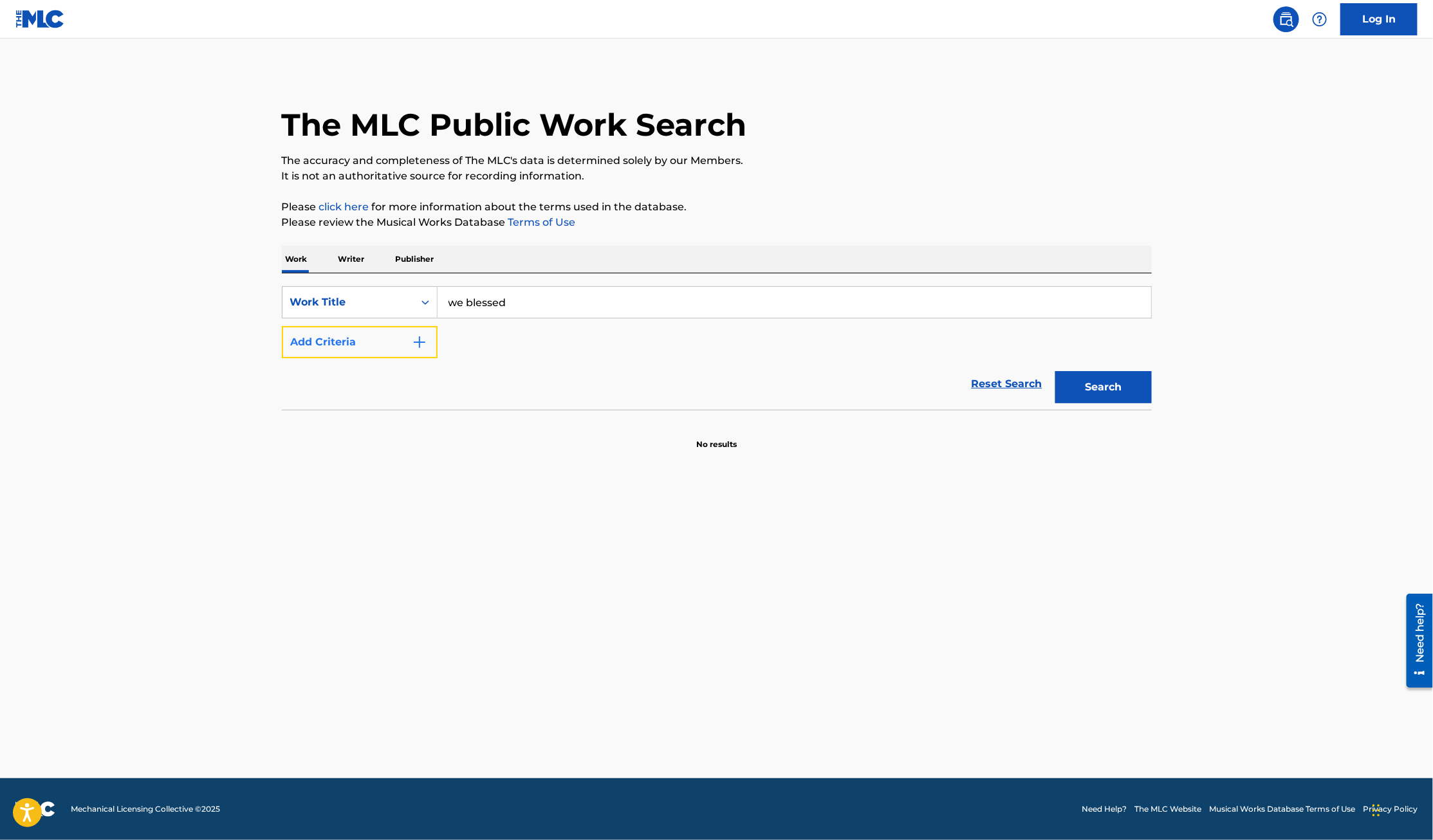
click at [364, 348] on button "Add Criteria" at bounding box center [359, 342] width 155 height 32
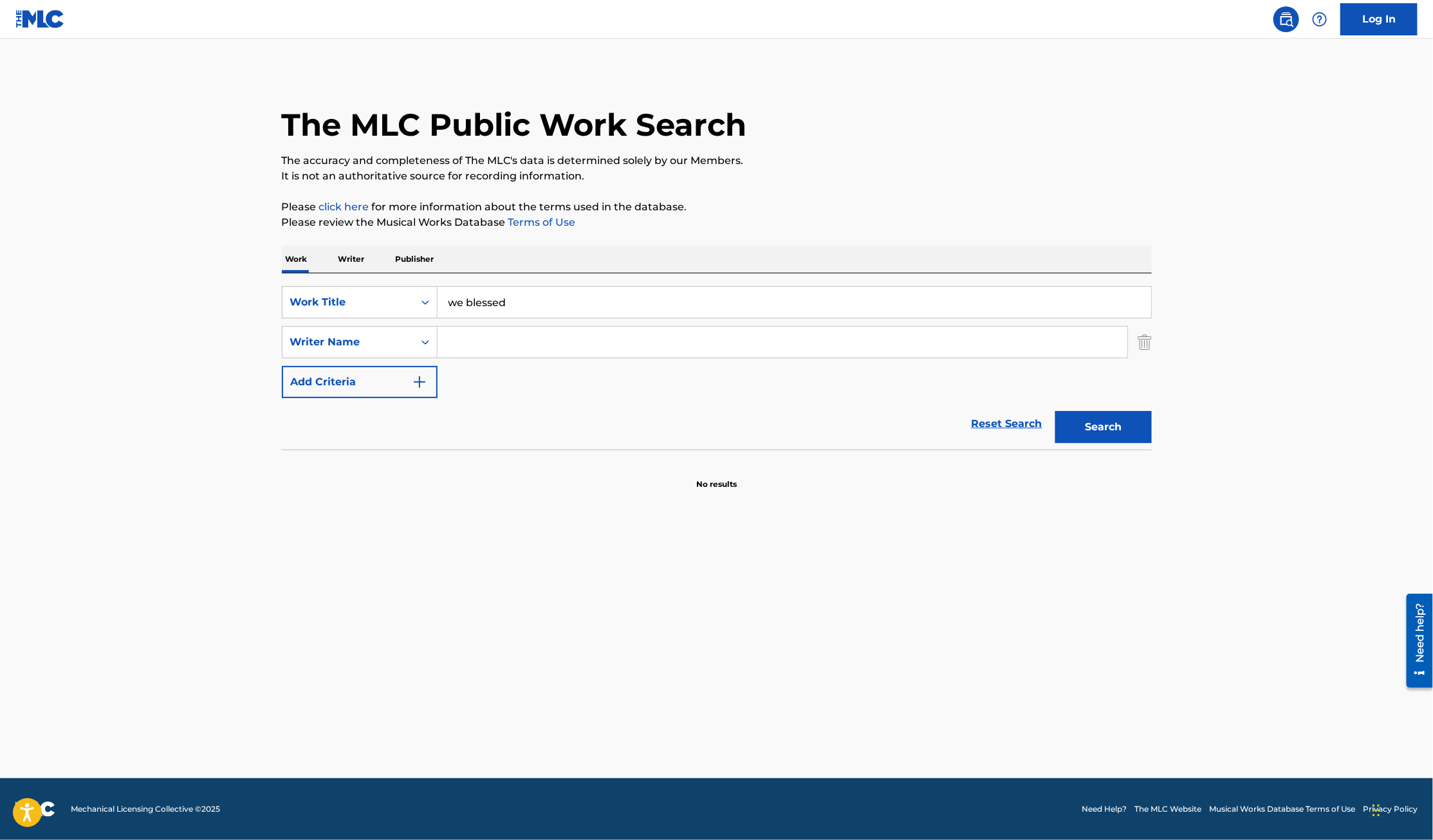
click at [520, 345] on input "Search Form" at bounding box center [782, 342] width 689 height 31
click at [1055, 411] on button "Search" at bounding box center [1103, 426] width 96 height 32
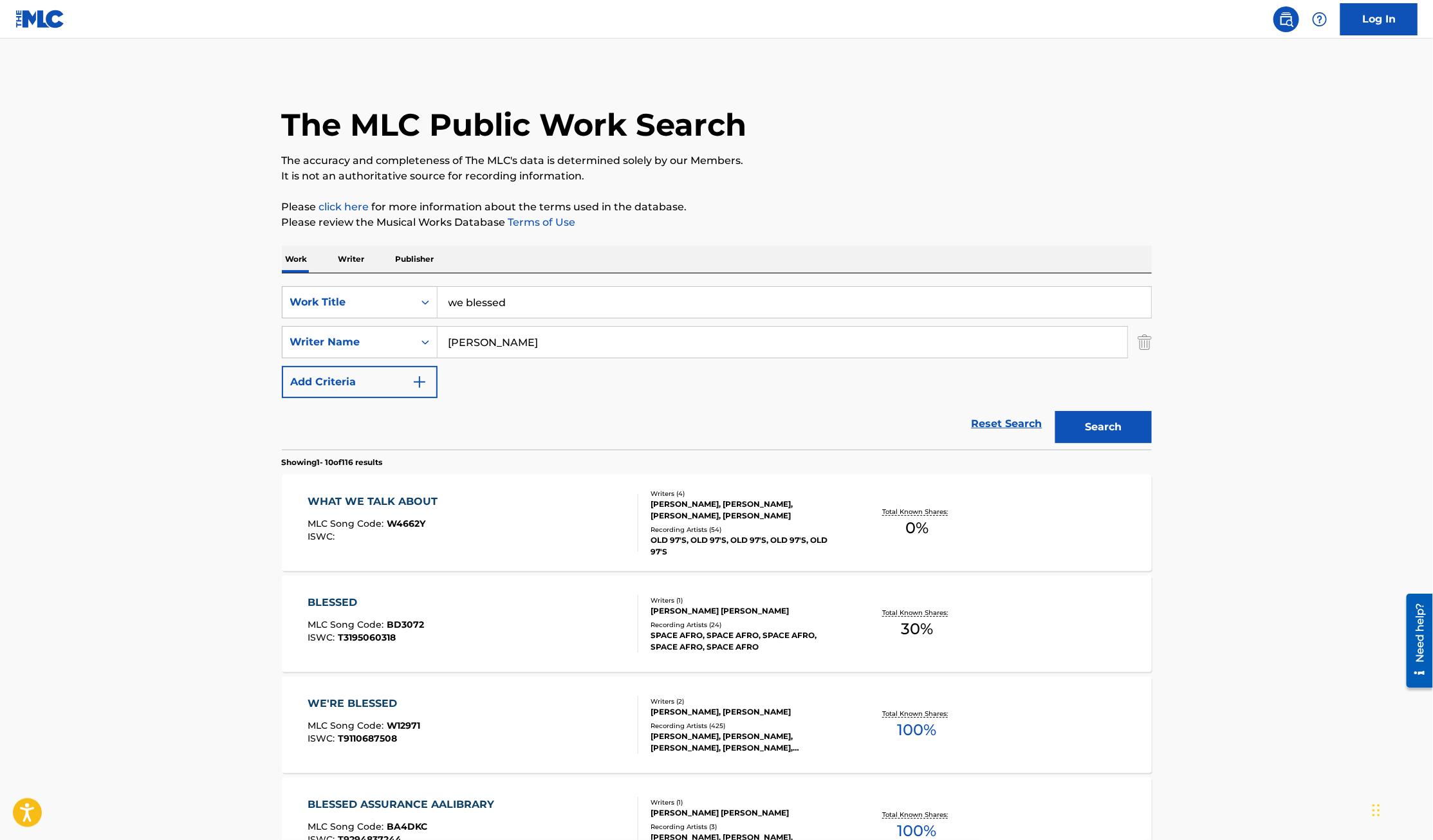
click at [446, 345] on input "[PERSON_NAME]" at bounding box center [782, 342] width 689 height 31
type input "[PERSON_NAME]"
click at [1055, 411] on button "Search" at bounding box center [1103, 426] width 96 height 32
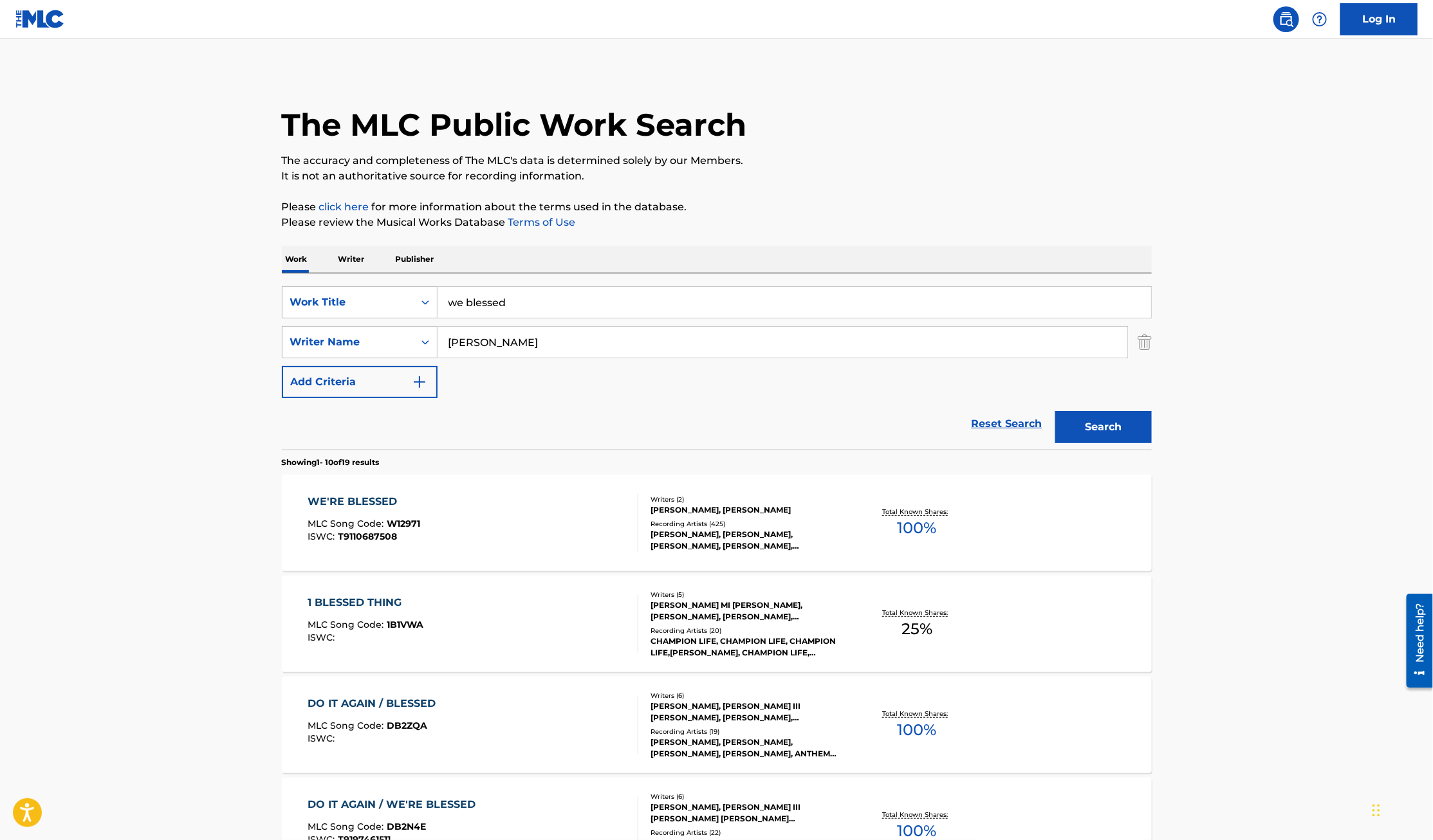
click at [361, 498] on div "WE'RE BLESSED" at bounding box center [364, 501] width 113 height 16
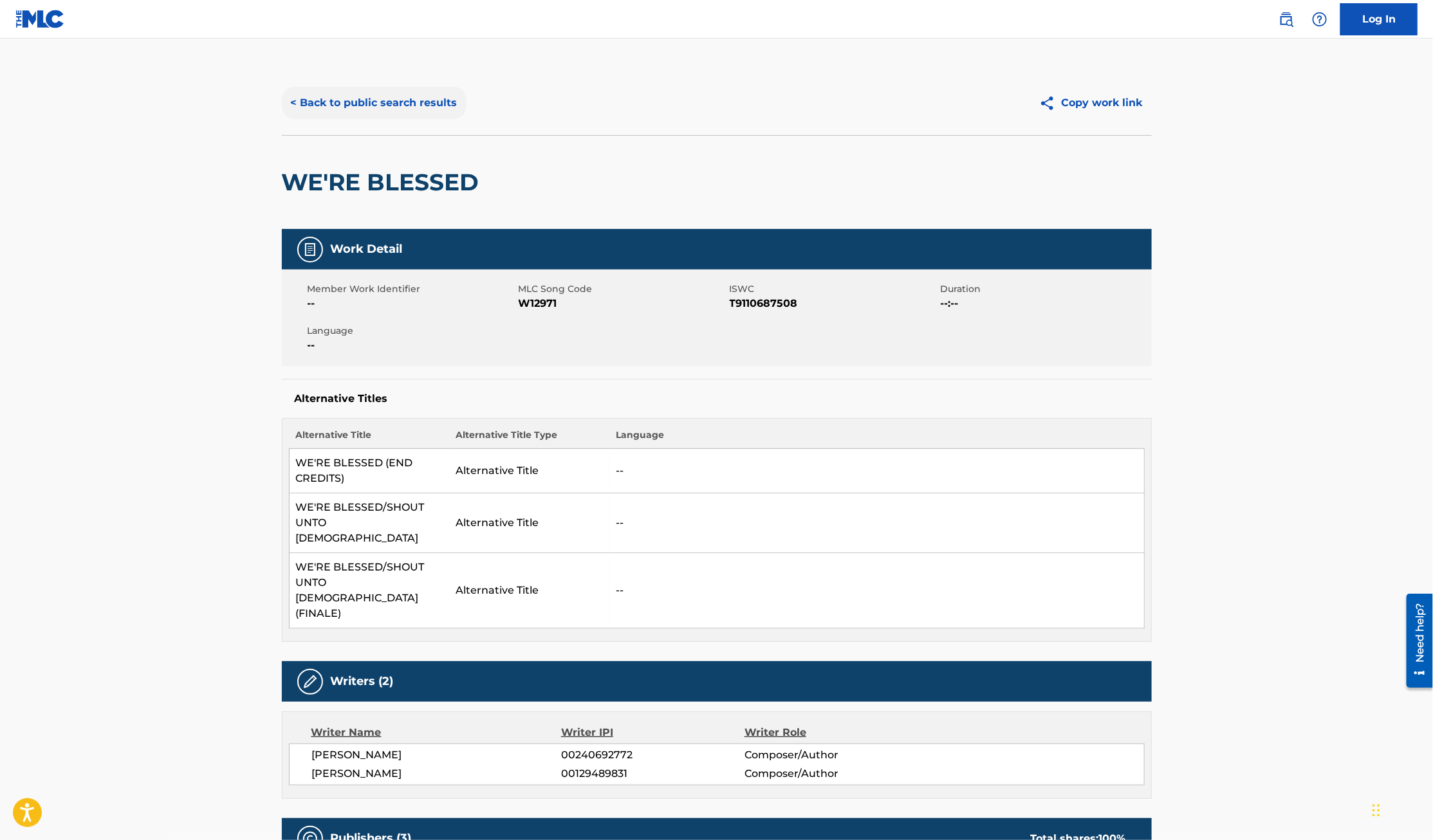
click at [373, 103] on button "< Back to public search results" at bounding box center [374, 103] width 185 height 32
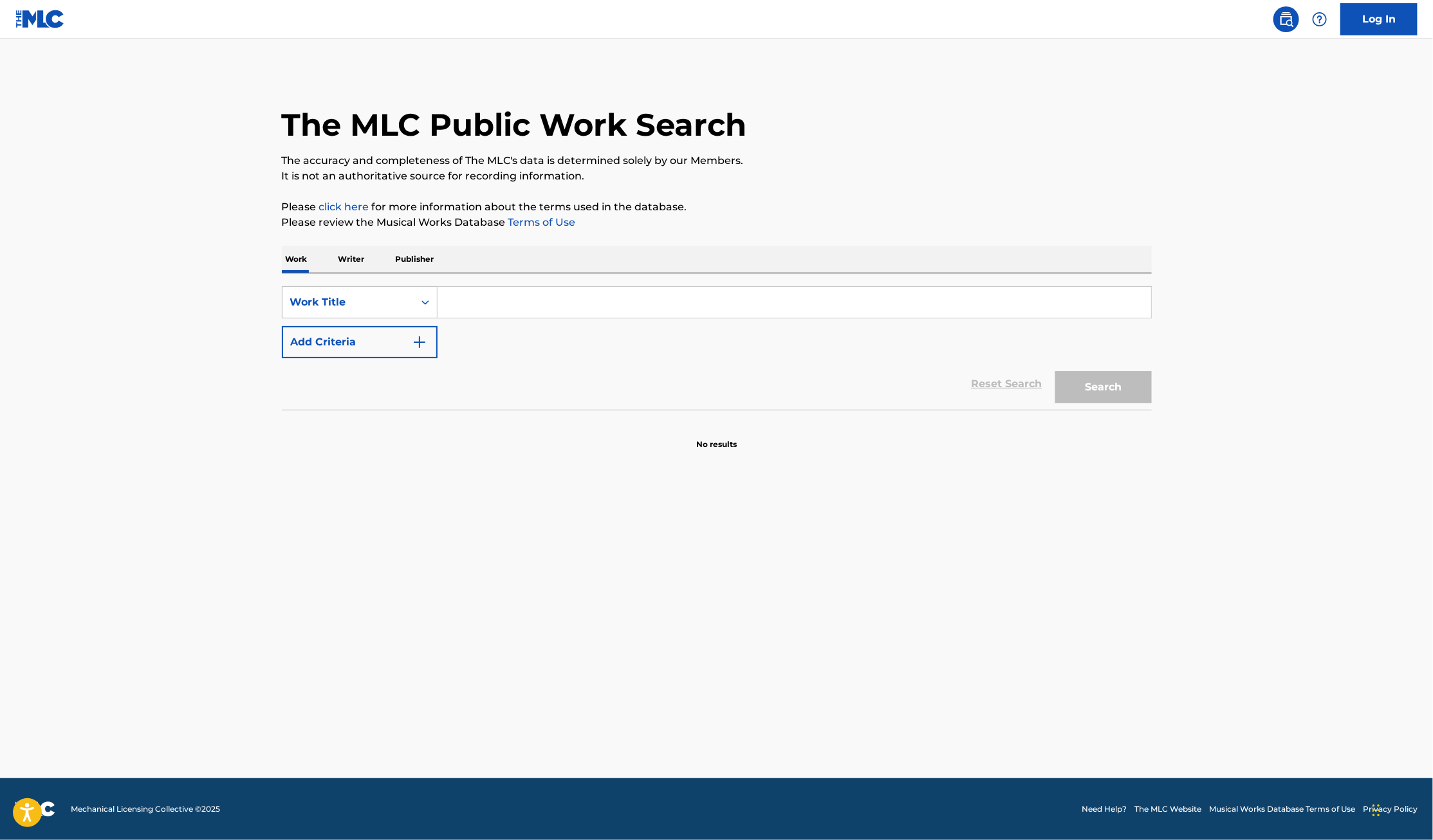
click at [558, 297] on input "Search Form" at bounding box center [794, 302] width 713 height 31
type input "let the praise begin"
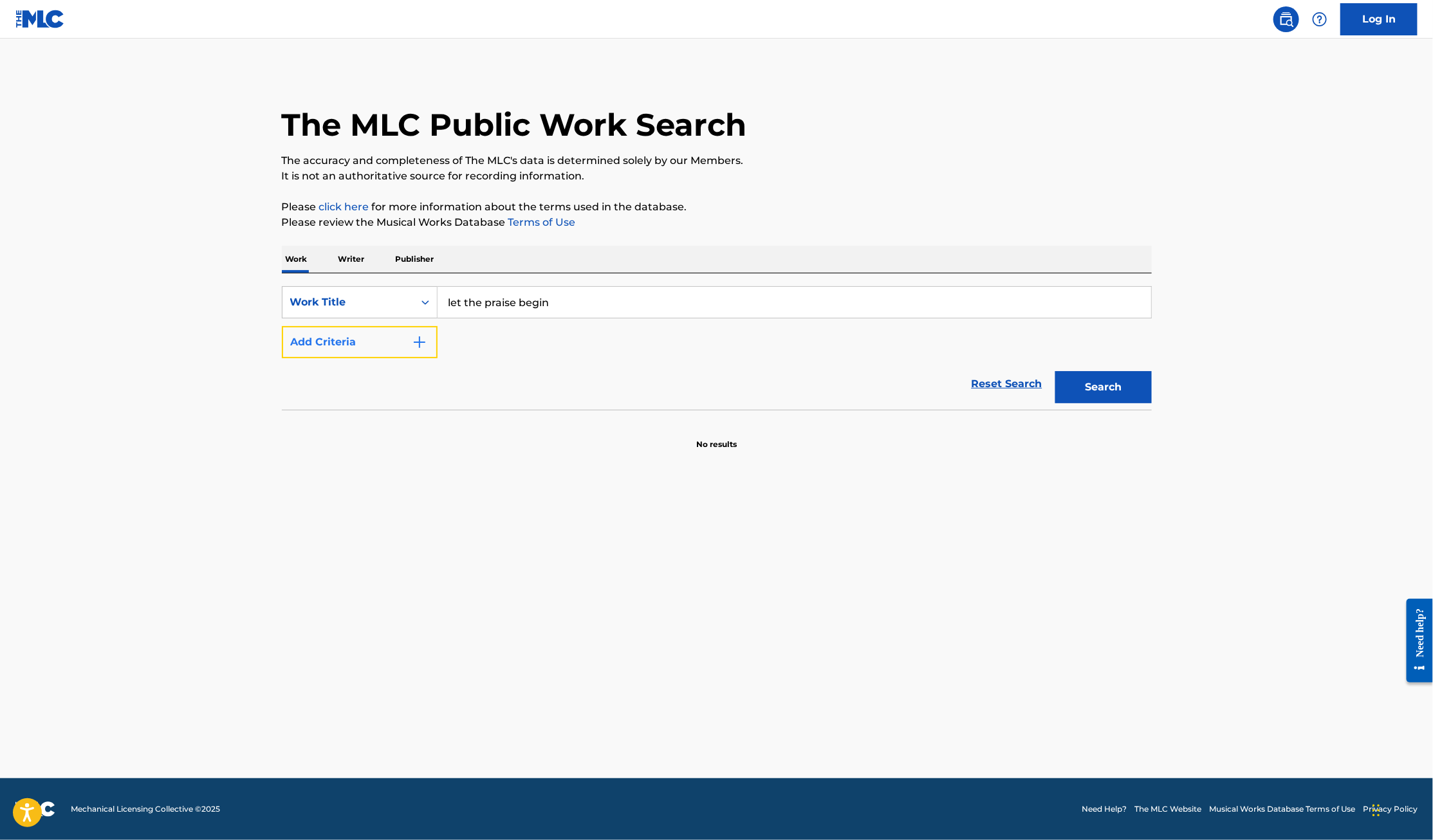
click at [419, 343] on img "Search Form" at bounding box center [419, 342] width 16 height 16
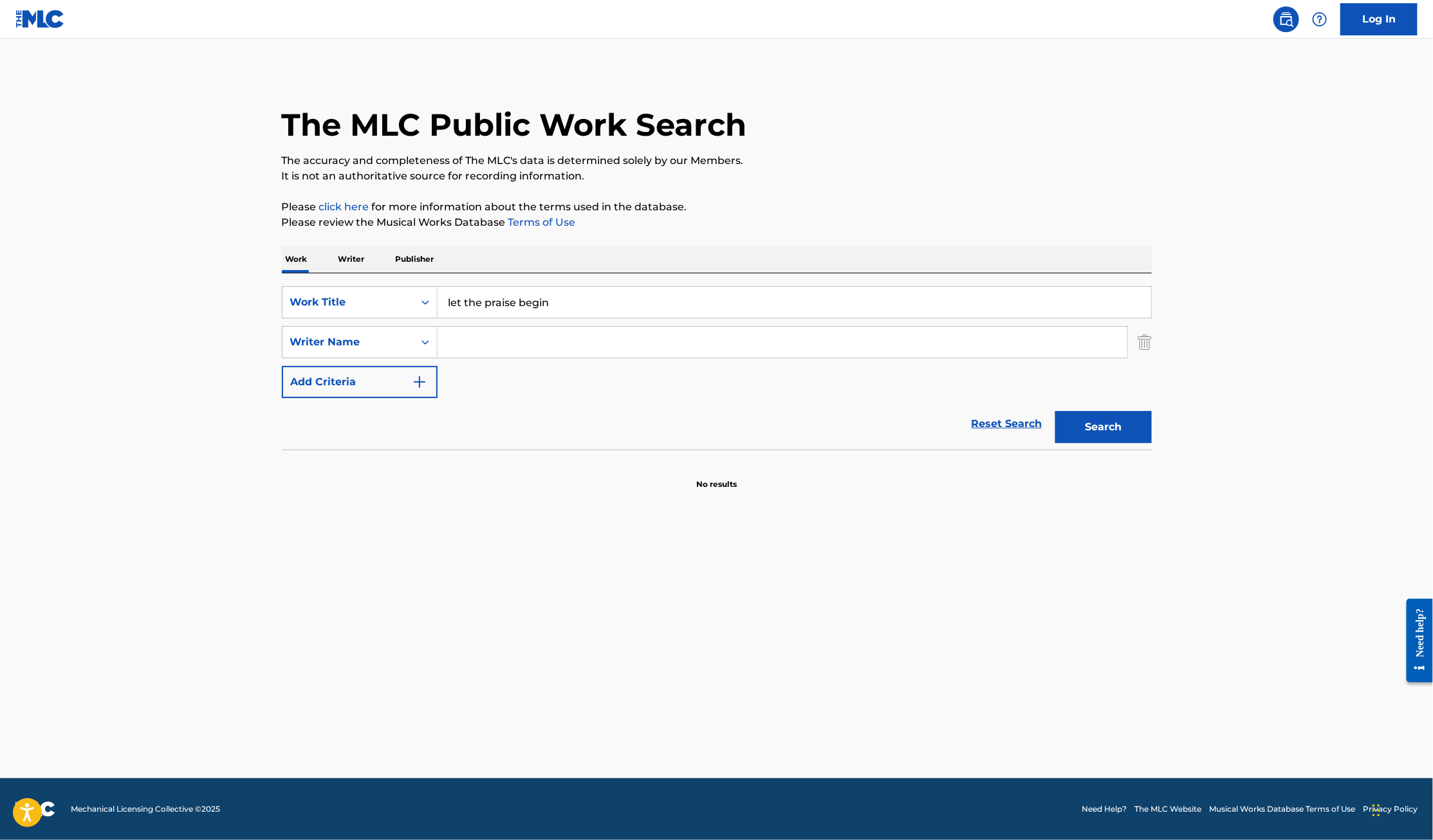
click at [499, 351] on input "Search Form" at bounding box center [782, 342] width 689 height 31
type input "[PERSON_NAME]"
click at [1055, 411] on button "Search" at bounding box center [1103, 426] width 96 height 32
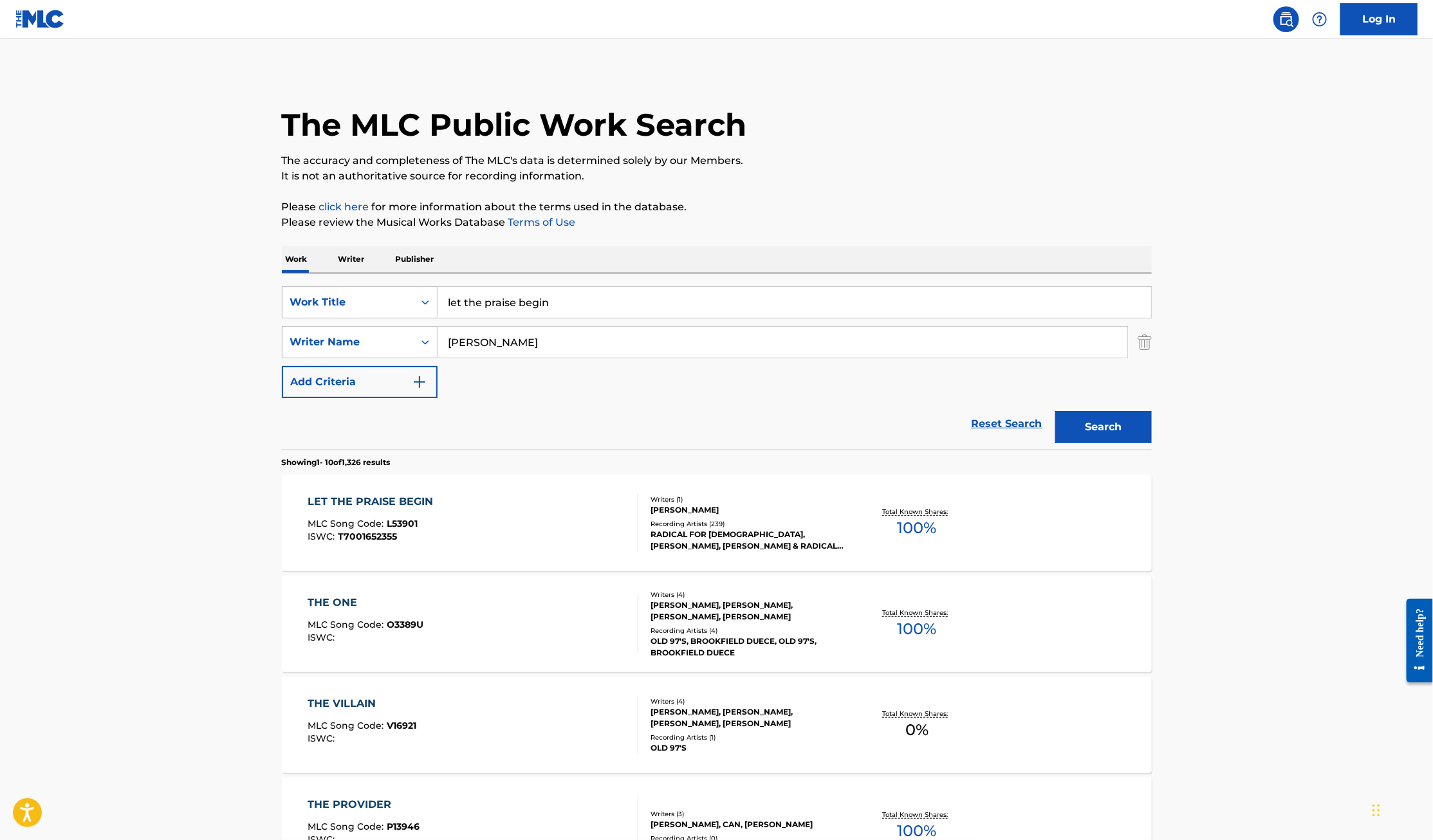
click at [384, 501] on div "LET THE PRAISE BEGIN" at bounding box center [373, 501] width 132 height 16
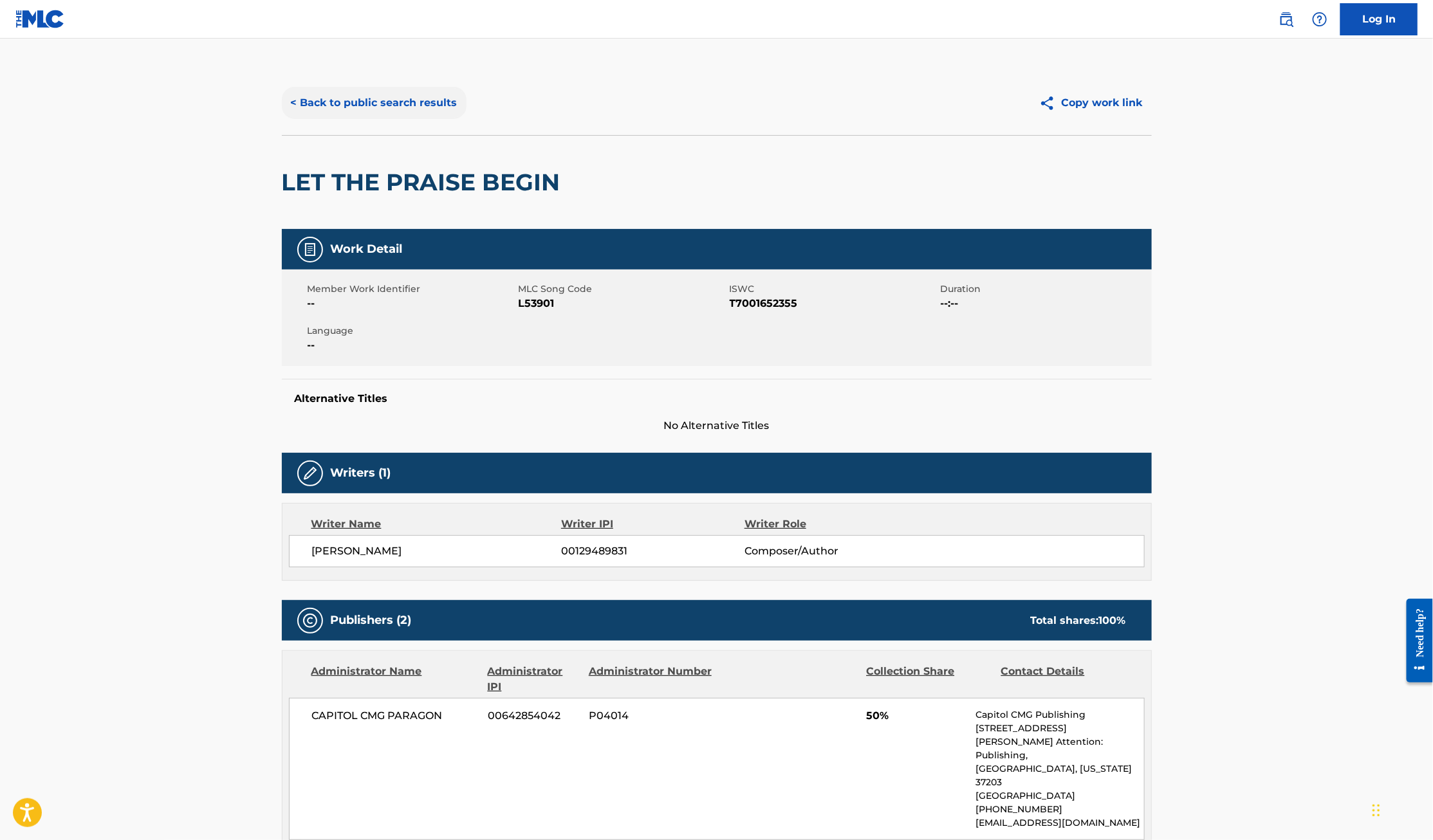
click at [360, 101] on button "< Back to public search results" at bounding box center [374, 103] width 185 height 32
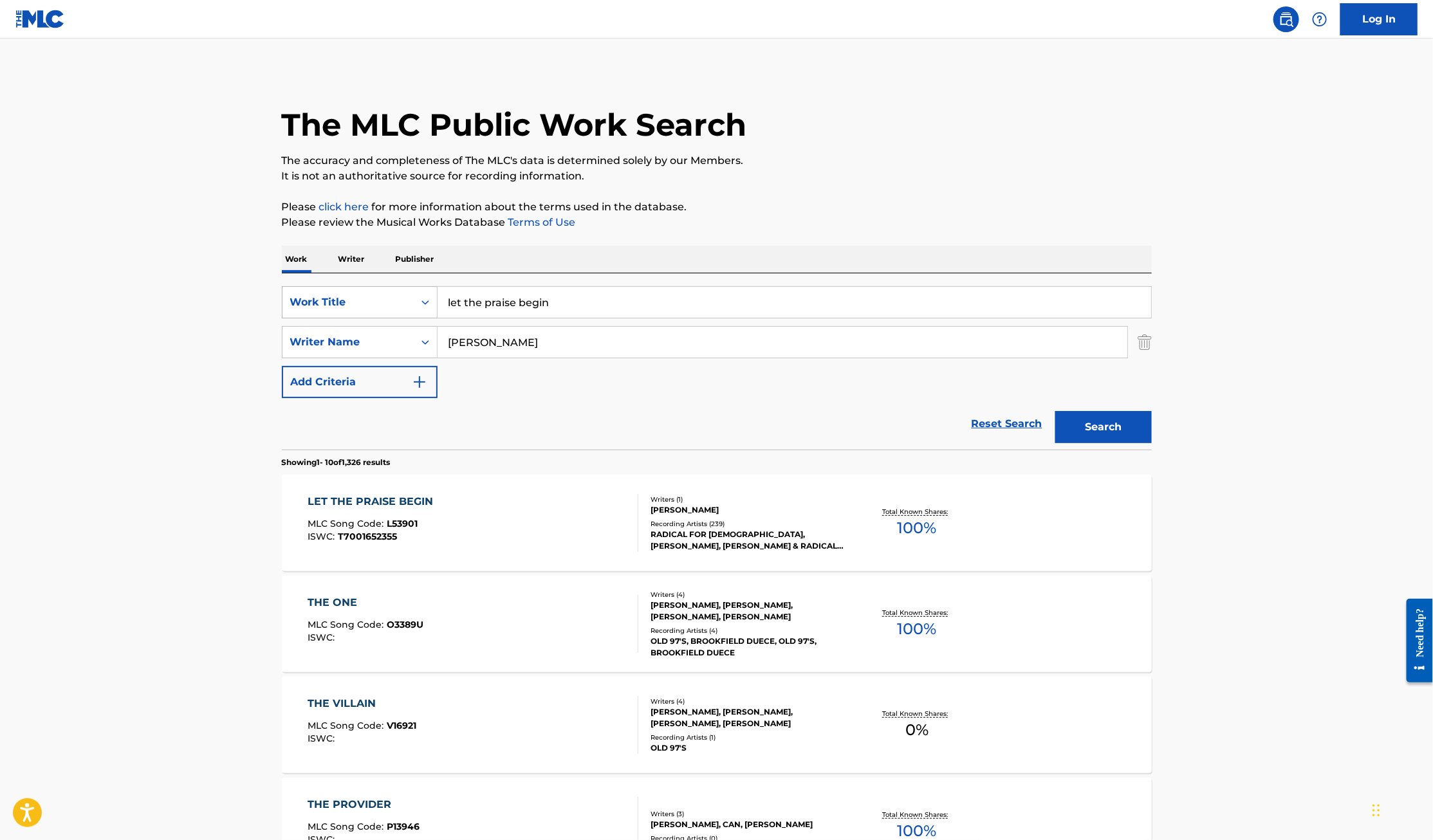
drag, startPoint x: 590, startPoint y: 313, endPoint x: 415, endPoint y: 296, distance: 175.8
click at [415, 296] on div "SearchWithCriteria75519d50-3db1-4d11-9b75-36b6d24d47b9 Work Title let the prais…" at bounding box center [716, 302] width 870 height 32
type input "Praise Him In Advance"
type input "Kipping"
click at [1055, 411] on button "Search" at bounding box center [1103, 426] width 96 height 32
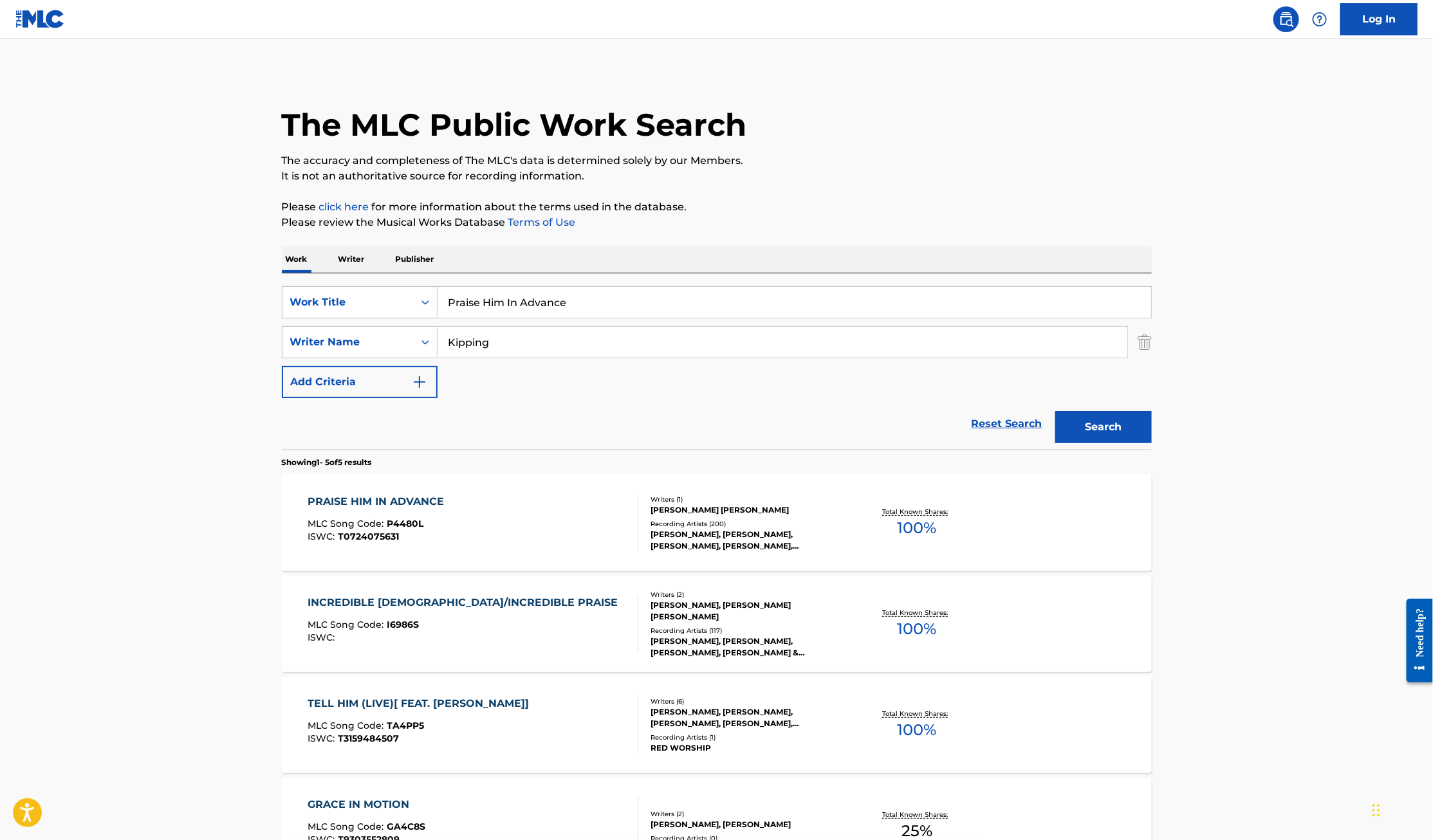
click at [406, 500] on div "PRAISE HIM IN ADVANCE" at bounding box center [379, 501] width 143 height 16
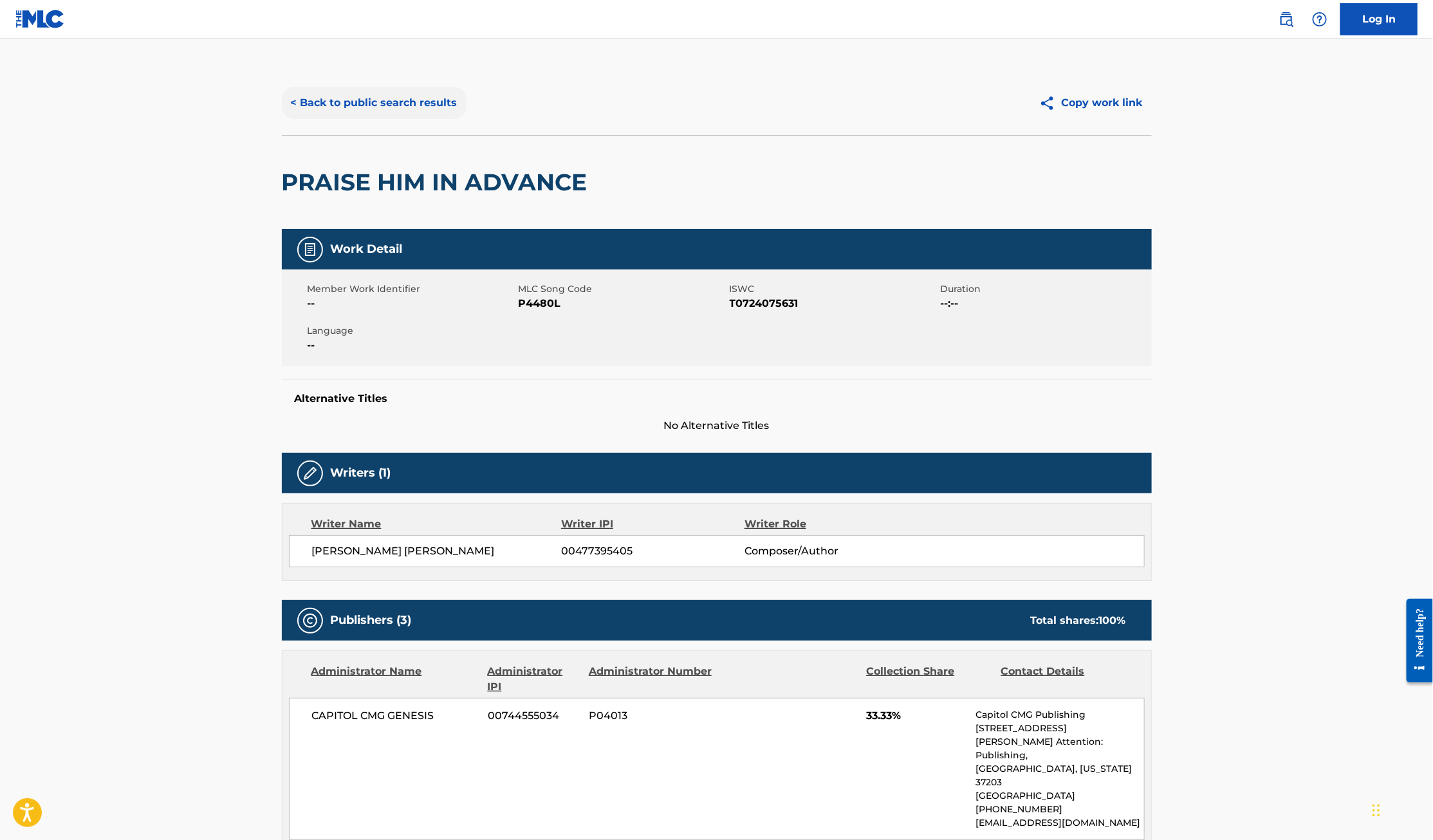
click at [397, 99] on button "< Back to public search results" at bounding box center [374, 103] width 185 height 32
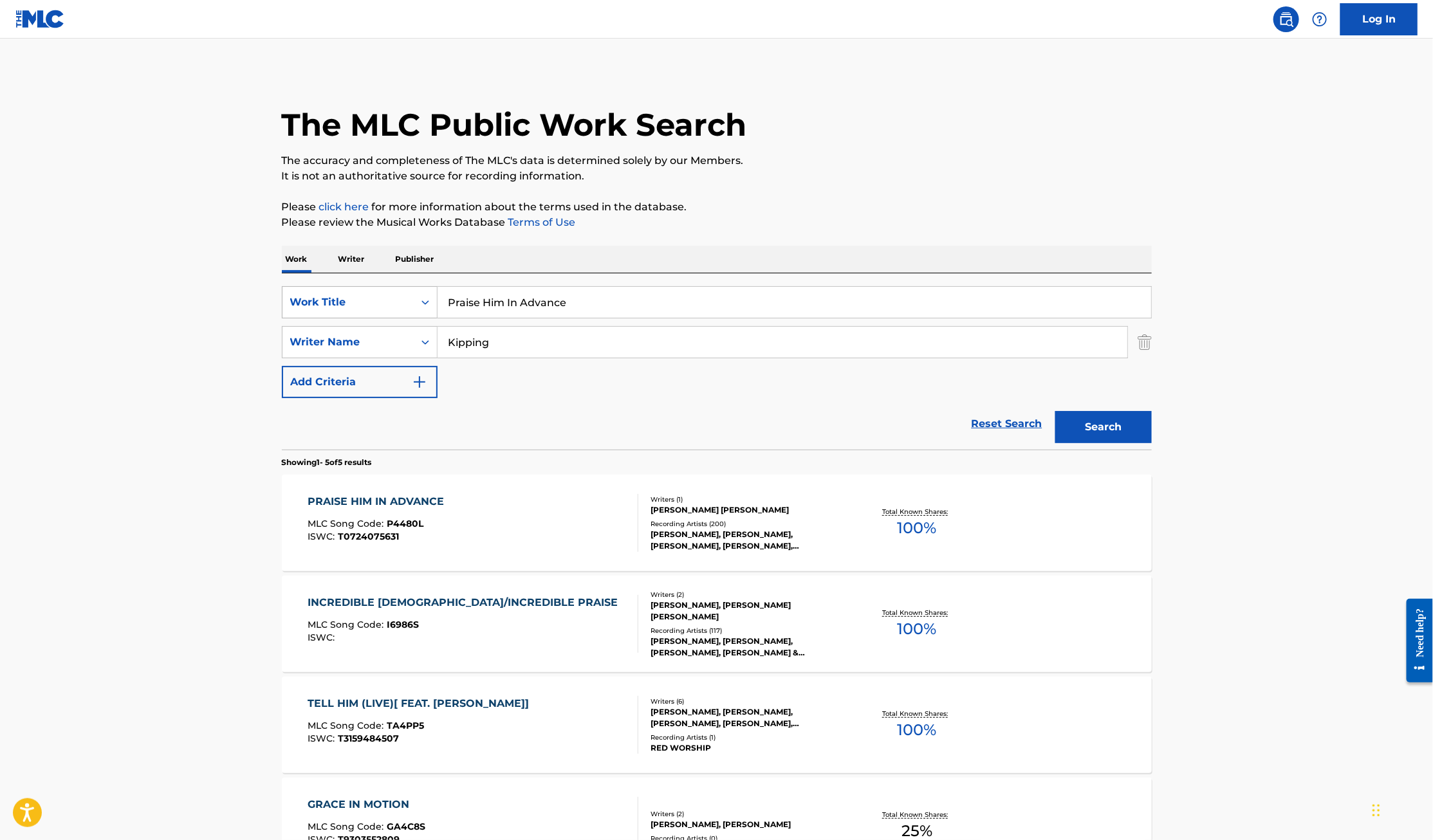
drag, startPoint x: 639, startPoint y: 303, endPoint x: 380, endPoint y: 293, distance: 259.2
click at [380, 293] on div "SearchWithCriteria75519d50-3db1-4d11-9b75-36b6d24d47b9 Work Title Praise Him In…" at bounding box center [716, 302] width 870 height 32
paste input "Never Would Have Made It"
type input "Never Would Have Made It"
drag, startPoint x: 527, startPoint y: 344, endPoint x: 375, endPoint y: 344, distance: 152.0
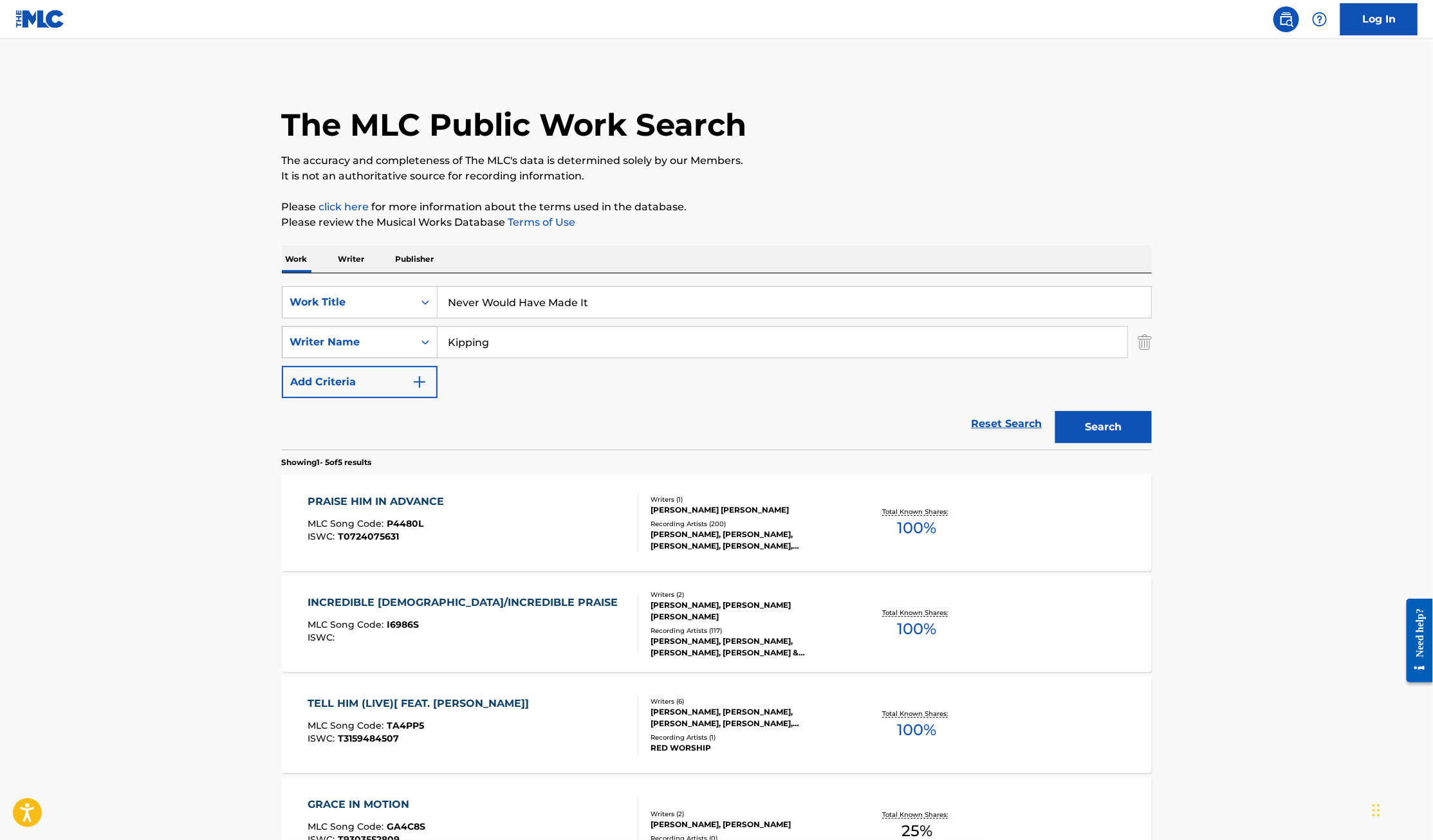
click at [375, 344] on div "SearchWithCriteria8c2fe827-421e-416f-b8a6-897363d58e50 Writer Name Kipping" at bounding box center [716, 342] width 870 height 32
type input "[PERSON_NAME]"
click at [1055, 411] on button "Search" at bounding box center [1103, 426] width 96 height 32
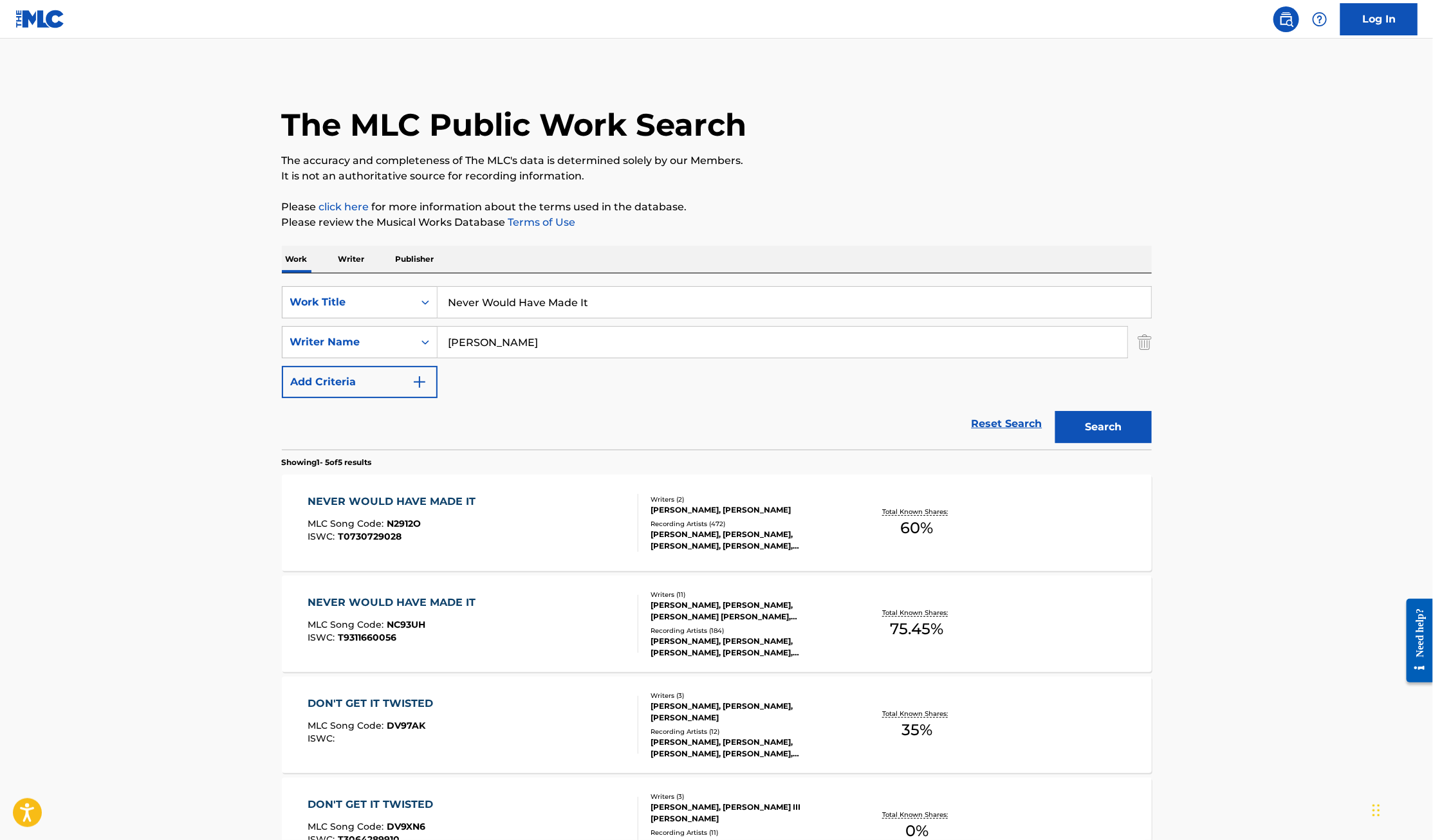
click at [421, 499] on div "NEVER WOULD HAVE MADE IT" at bounding box center [394, 501] width 174 height 16
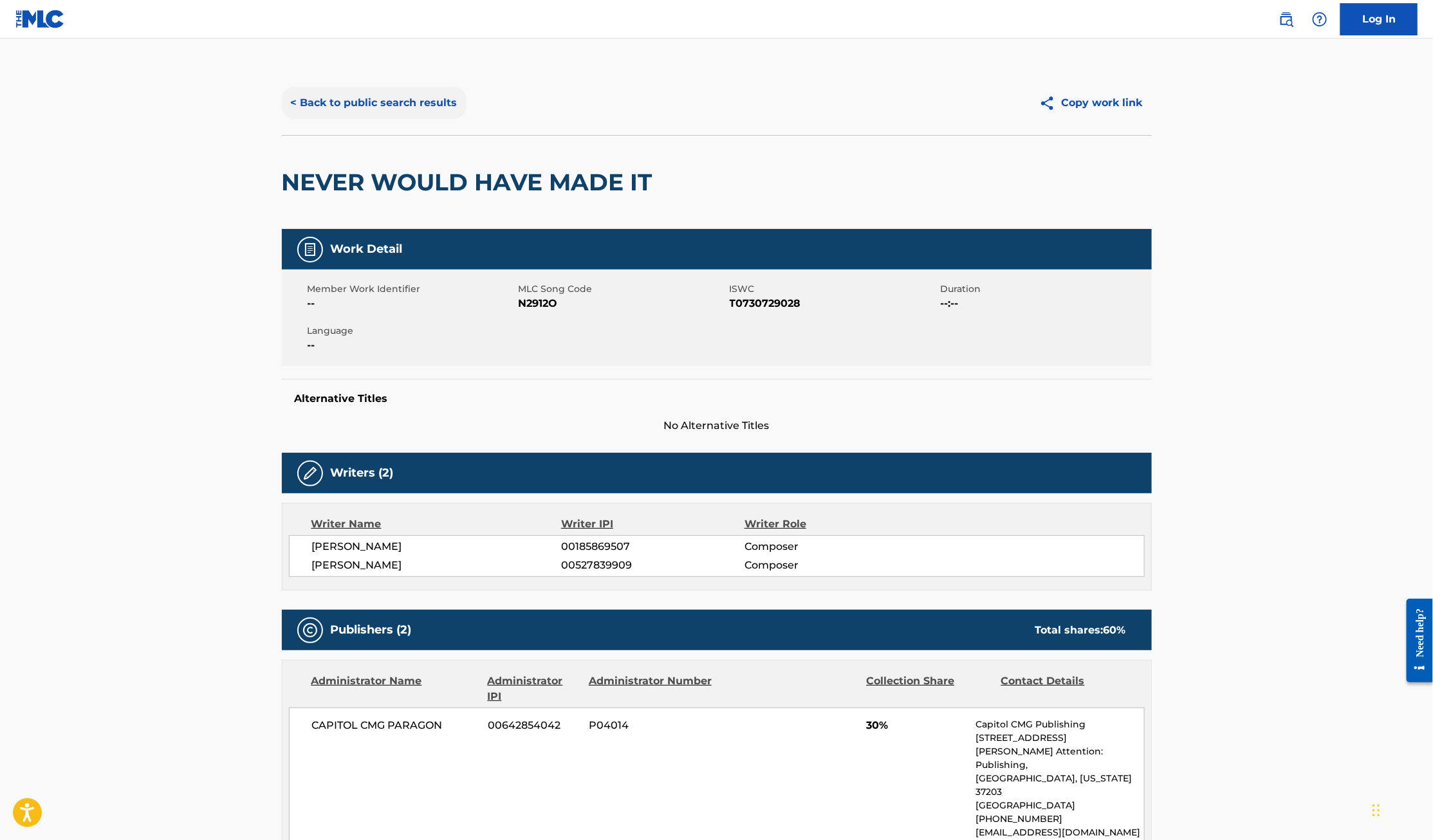
click at [343, 100] on button "< Back to public search results" at bounding box center [374, 103] width 185 height 32
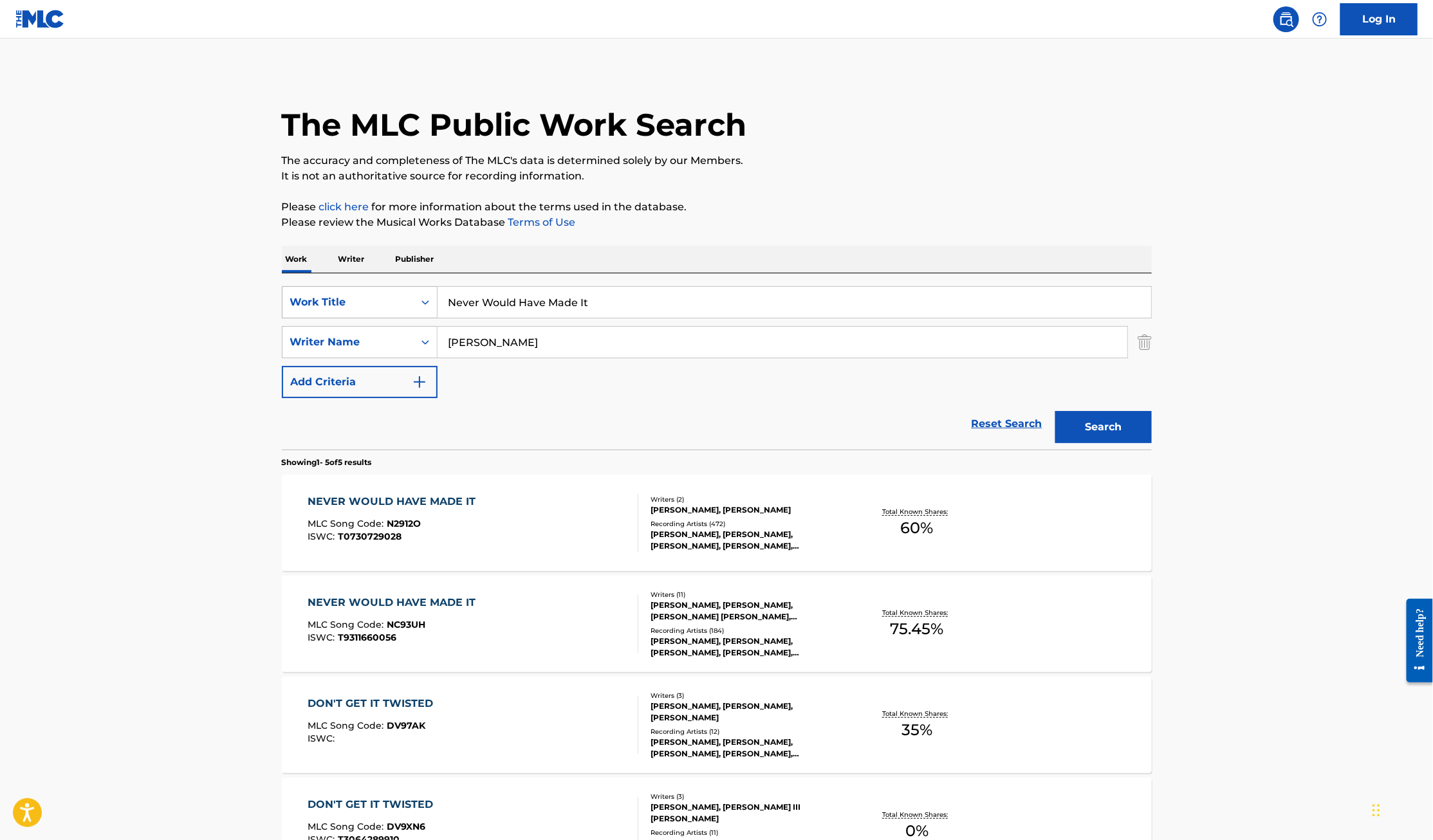
drag, startPoint x: 611, startPoint y: 309, endPoint x: 328, endPoint y: 298, distance: 283.2
click at [328, 298] on div "SearchWithCriteria75519d50-3db1-4d11-9b75-36b6d24d47b9 Work Title Never Would H…" at bounding box center [716, 302] width 870 height 32
type input "you are [DEMOGRAPHIC_DATA] alone"
drag, startPoint x: 553, startPoint y: 341, endPoint x: 400, endPoint y: 341, distance: 153.0
click at [400, 341] on div "SearchWithCriteria8c2fe827-421e-416f-b8a6-897363d58e50 Writer Name [PERSON_NAME]" at bounding box center [716, 342] width 870 height 32
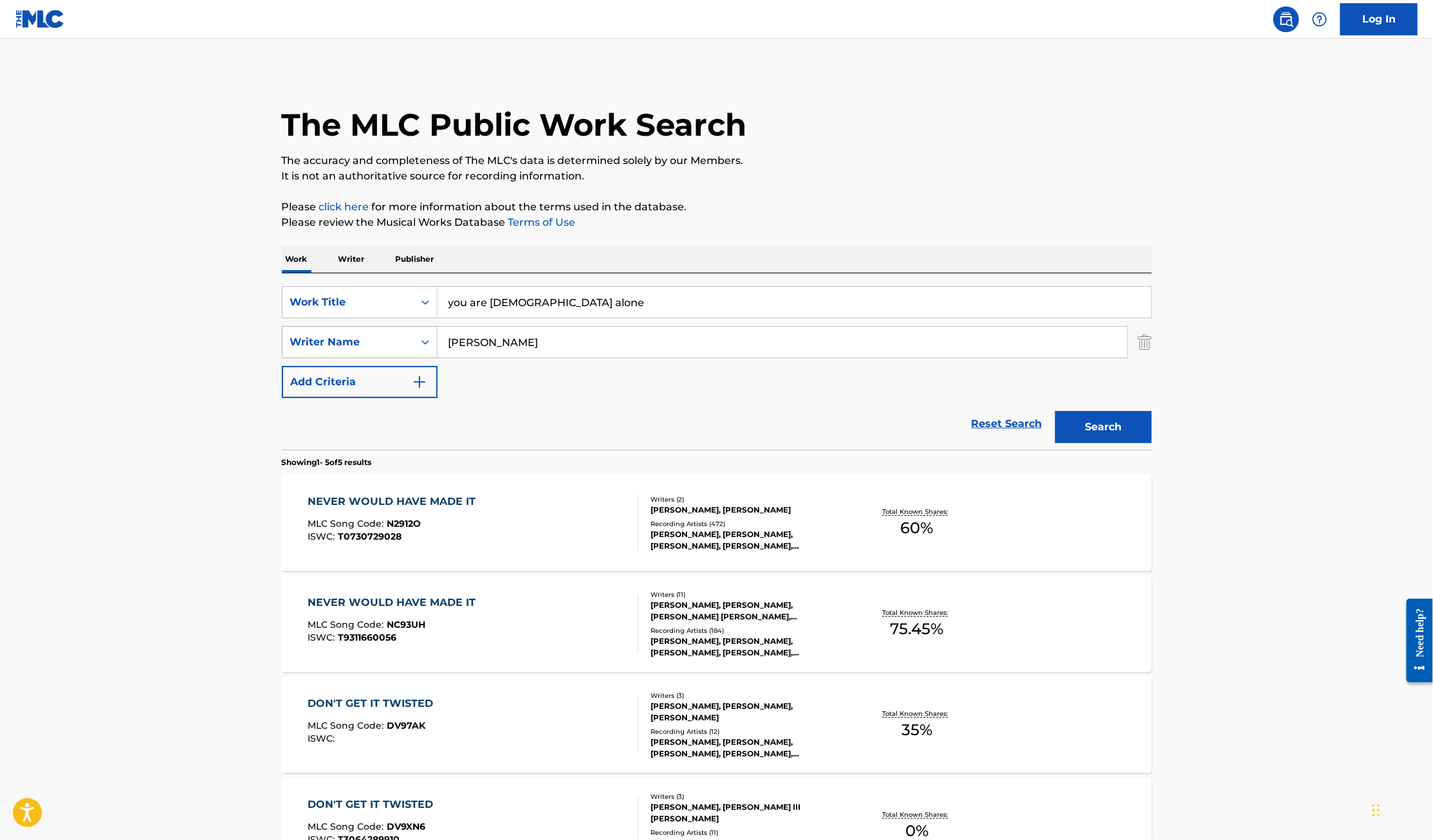
type input "[PERSON_NAME]"
click at [1055, 411] on button "Search" at bounding box center [1103, 426] width 96 height 32
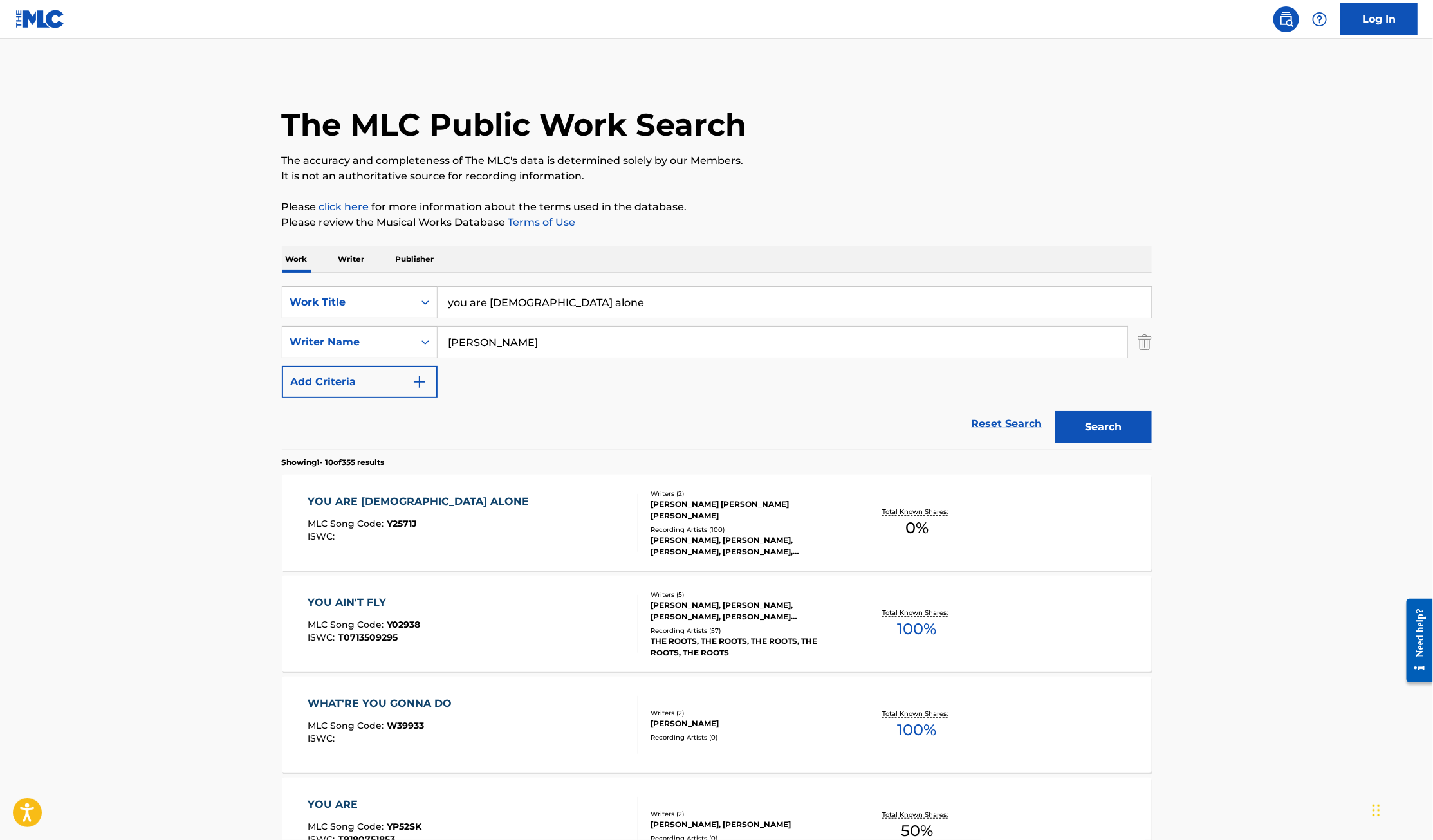
click at [381, 504] on div "YOU ARE [DEMOGRAPHIC_DATA] ALONE" at bounding box center [421, 501] width 228 height 16
